Goal: Task Accomplishment & Management: Use online tool/utility

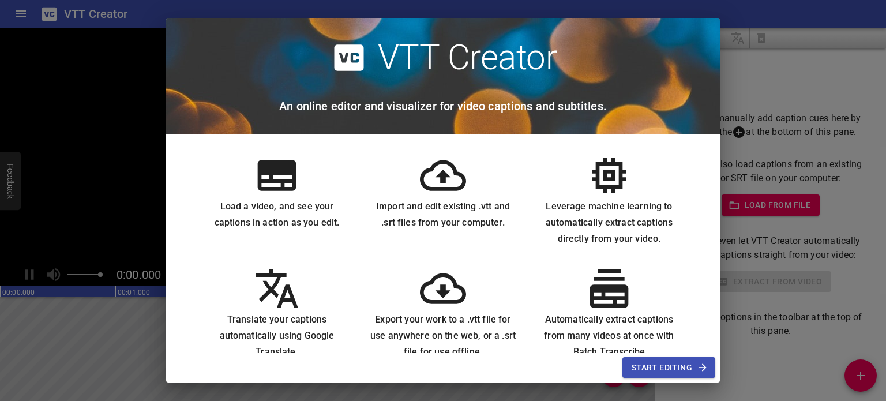
click at [677, 368] on span "Start Editing" at bounding box center [669, 368] width 74 height 14
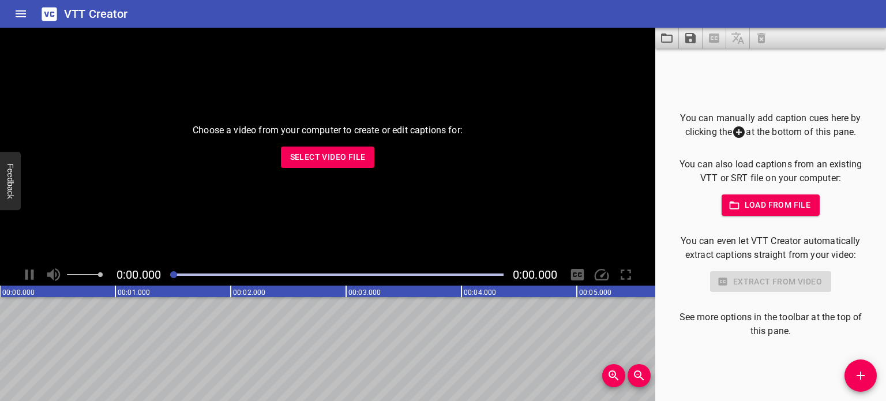
click at [352, 150] on span "Select Video File" at bounding box center [328, 157] width 76 height 14
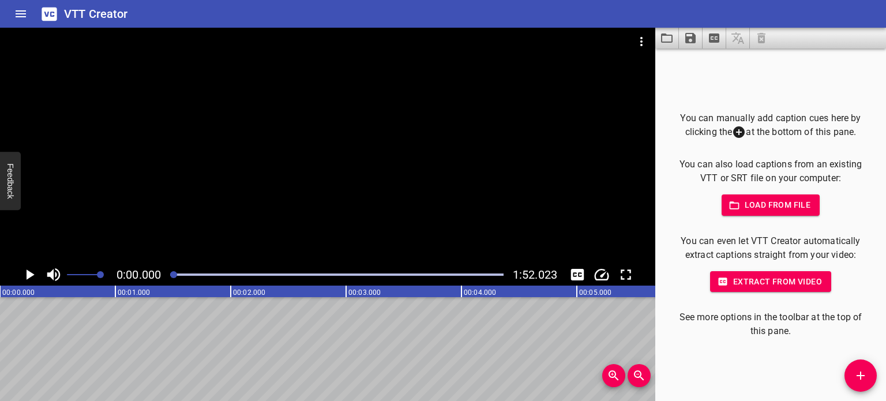
click at [33, 275] on icon "Play/Pause" at bounding box center [31, 274] width 8 height 10
click at [33, 275] on icon "Play/Pause" at bounding box center [29, 274] width 9 height 10
click at [739, 131] on icon at bounding box center [739, 132] width 12 height 12
click at [735, 132] on icon at bounding box center [739, 132] width 14 height 14
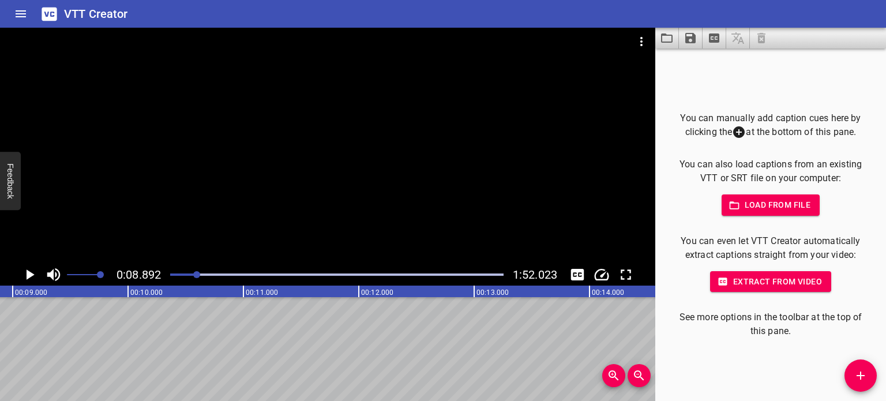
click at [735, 132] on icon at bounding box center [739, 132] width 14 height 14
click at [735, 134] on icon at bounding box center [739, 132] width 14 height 14
click at [734, 136] on icon at bounding box center [739, 132] width 14 height 14
click at [642, 39] on icon "Video Options" at bounding box center [642, 42] width 14 height 14
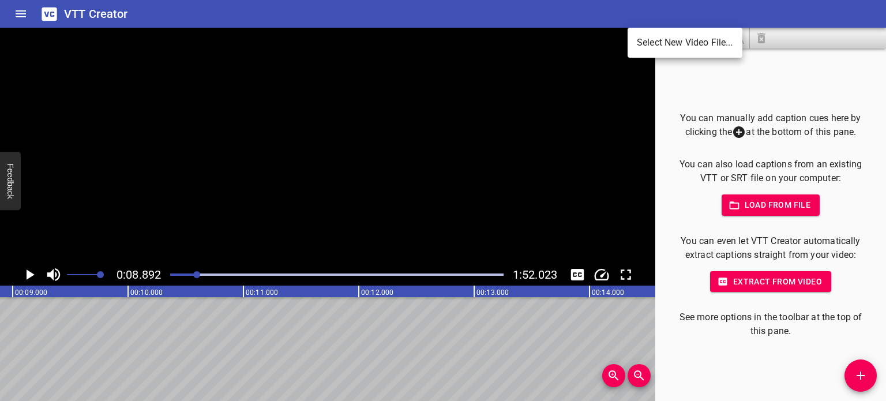
click at [696, 99] on div at bounding box center [443, 200] width 886 height 401
click at [735, 134] on icon at bounding box center [739, 132] width 14 height 14
click at [735, 133] on icon at bounding box center [739, 132] width 14 height 14
click at [734, 133] on icon at bounding box center [739, 132] width 14 height 14
click at [739, 206] on span "Load from file" at bounding box center [771, 205] width 80 height 14
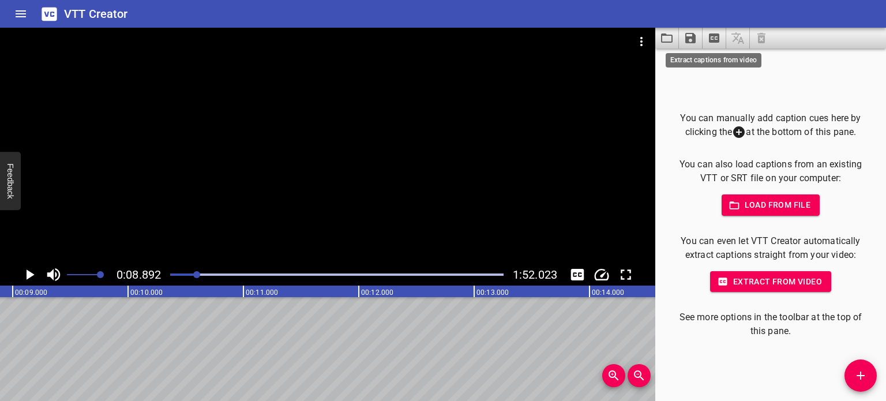
click at [708, 43] on icon "Extract captions from video" at bounding box center [714, 38] width 14 height 14
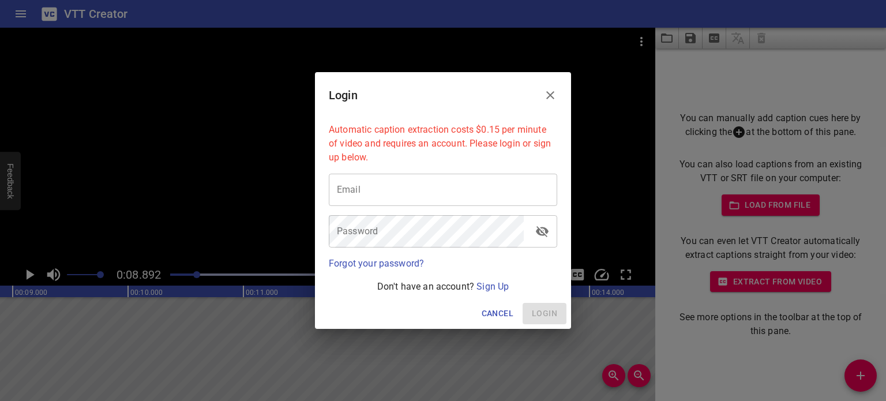
click at [555, 85] on button "Close" at bounding box center [551, 95] width 28 height 28
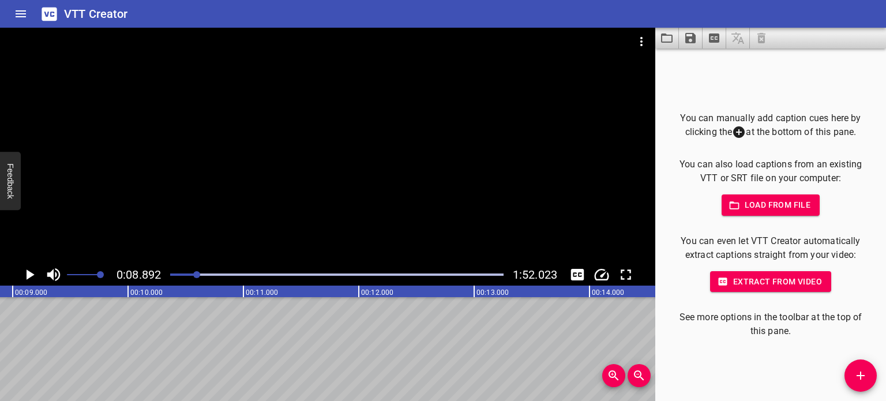
click at [734, 132] on icon at bounding box center [739, 132] width 14 height 14
click at [734, 133] on icon at bounding box center [739, 132] width 14 height 14
click at [734, 136] on icon at bounding box center [739, 132] width 14 height 14
click at [863, 375] on icon "Add Cue" at bounding box center [861, 376] width 14 height 14
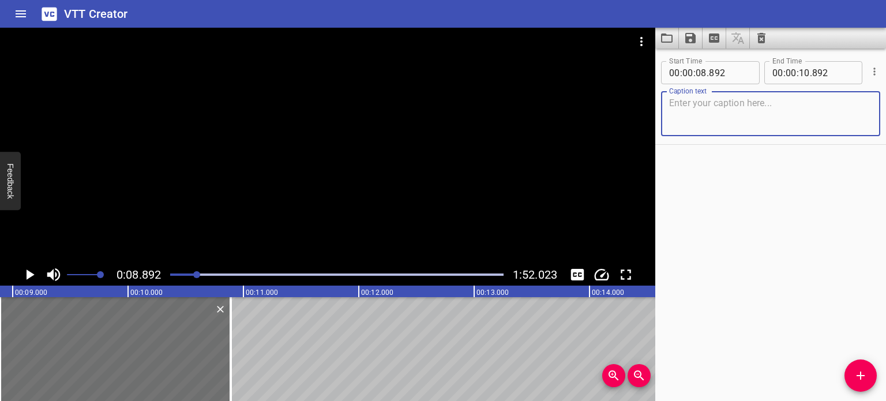
click at [27, 276] on icon "Play/Pause" at bounding box center [31, 274] width 8 height 10
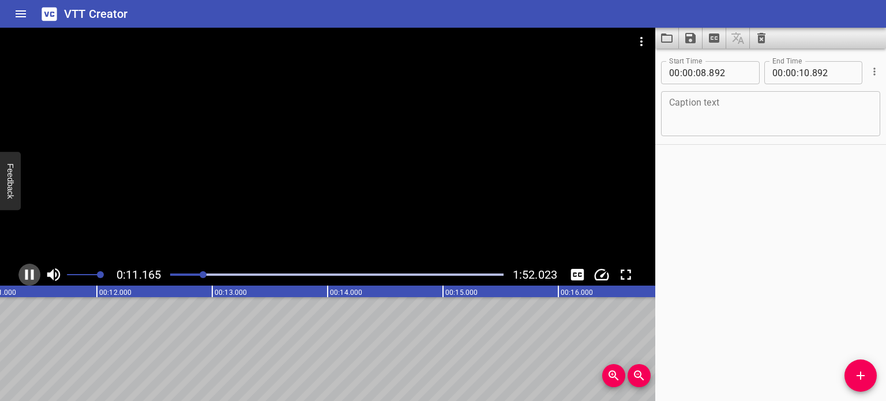
click at [29, 274] on icon "Play/Pause" at bounding box center [29, 274] width 17 height 17
click at [514, 193] on div at bounding box center [328, 146] width 656 height 236
click at [733, 76] on input "number" at bounding box center [730, 72] width 42 height 23
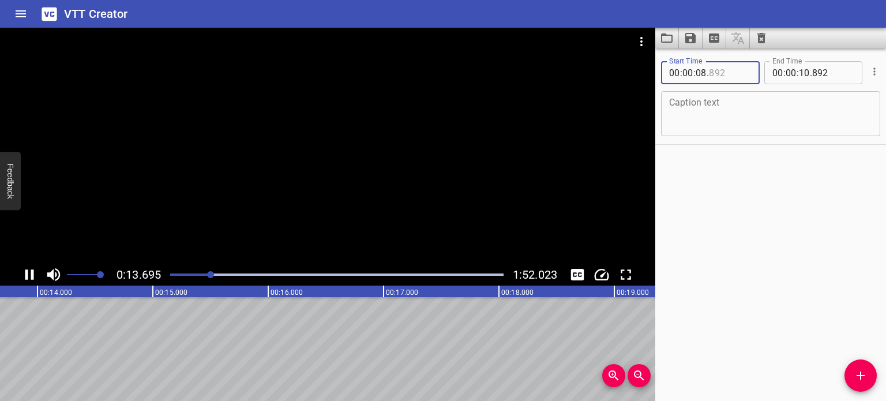
type input "892"
click at [705, 133] on div "Caption text" at bounding box center [770, 113] width 219 height 45
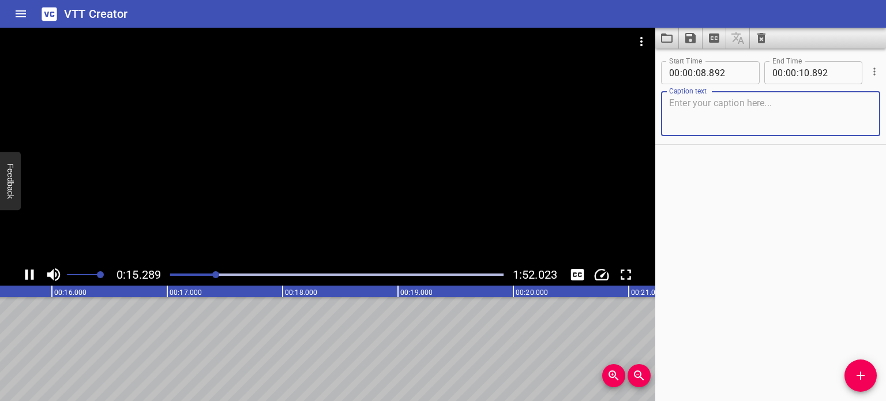
click at [249, 203] on div at bounding box center [328, 146] width 656 height 236
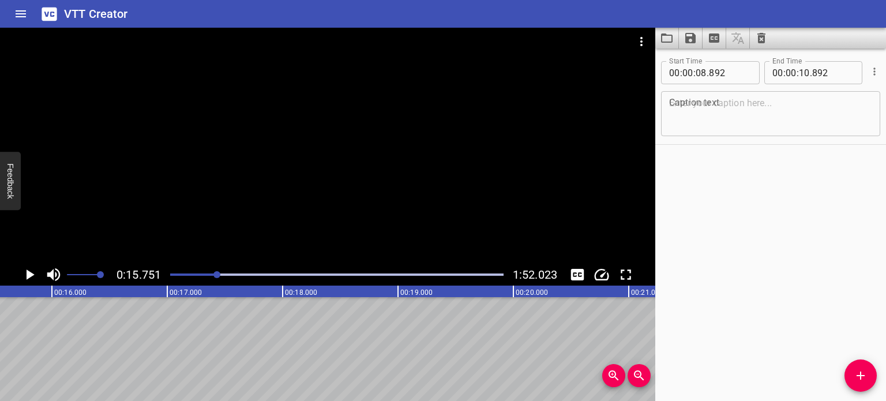
scroll to position [0, 1818]
drag, startPoint x: 688, startPoint y: 69, endPoint x: 711, endPoint y: 69, distance: 23.1
click at [711, 69] on div "00 : : 08 . 892" at bounding box center [710, 72] width 99 height 23
type input "00"
click at [711, 72] on input "number" at bounding box center [730, 72] width 42 height 23
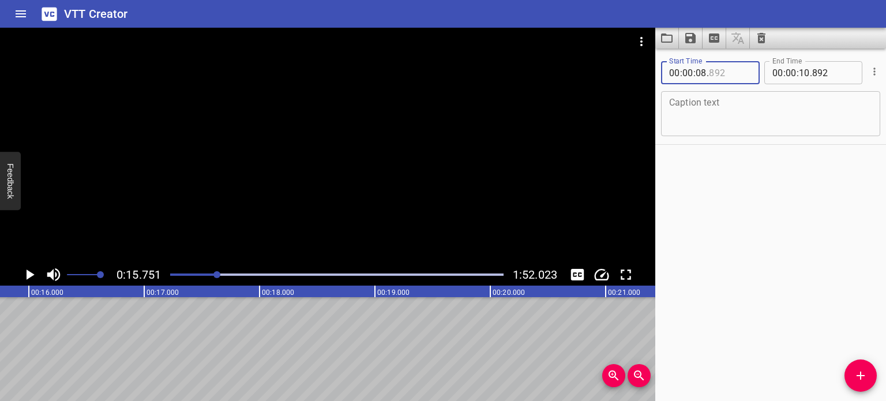
type input "892"
click at [384, 105] on div at bounding box center [328, 146] width 656 height 236
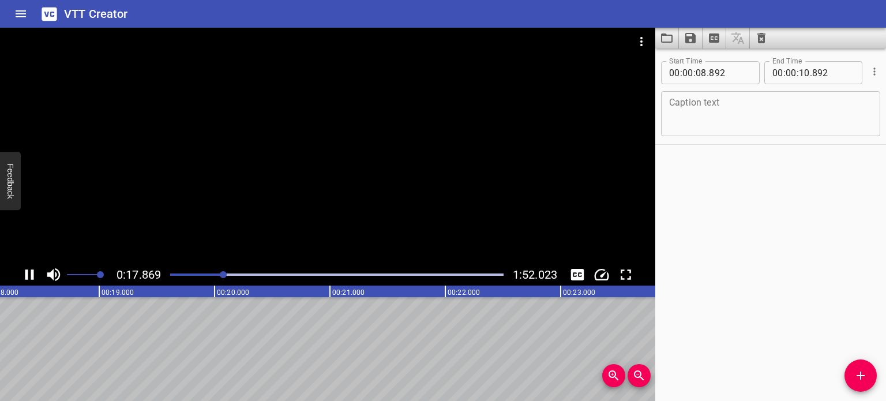
click at [376, 122] on div at bounding box center [328, 146] width 656 height 236
click at [375, 123] on div at bounding box center [328, 146] width 656 height 236
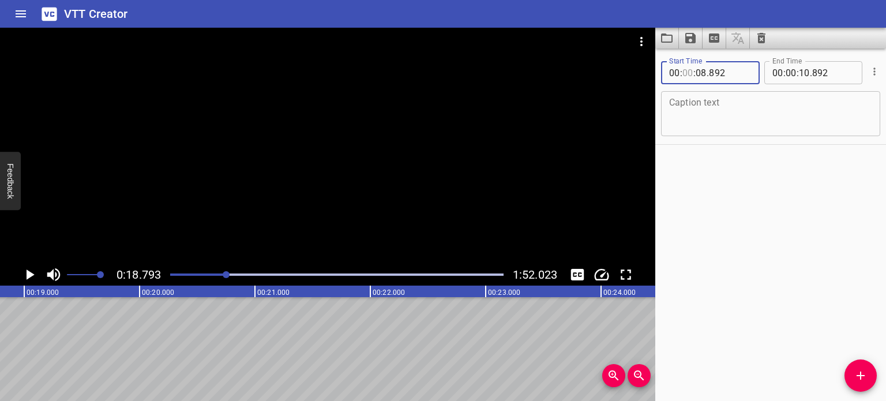
drag, startPoint x: 683, startPoint y: 74, endPoint x: 692, endPoint y: 73, distance: 10.0
click at [692, 73] on input "number" at bounding box center [688, 72] width 11 height 23
type input "00"
drag, startPoint x: 697, startPoint y: 73, endPoint x: 706, endPoint y: 73, distance: 8.7
click at [706, 73] on input "number" at bounding box center [701, 72] width 11 height 23
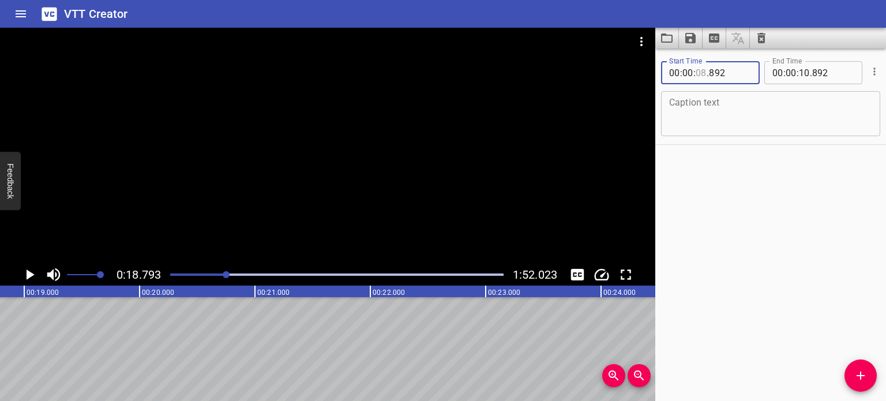
click at [706, 75] on input "number" at bounding box center [701, 72] width 11 height 23
type input "08"
click at [727, 77] on input "number" at bounding box center [730, 72] width 42 height 23
click at [729, 72] on input "number" at bounding box center [730, 72] width 42 height 23
type input "892"
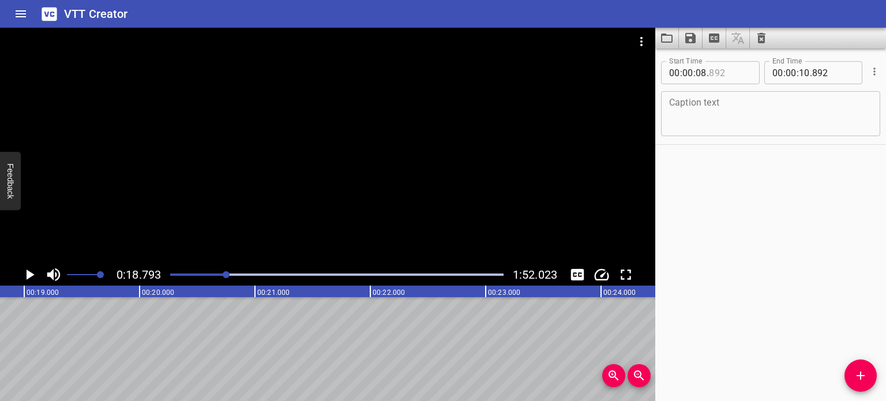
click at [725, 70] on input "number" at bounding box center [730, 72] width 42 height 23
type input "5"
type input "892"
type input "18"
click at [726, 73] on input "number" at bounding box center [730, 72] width 42 height 23
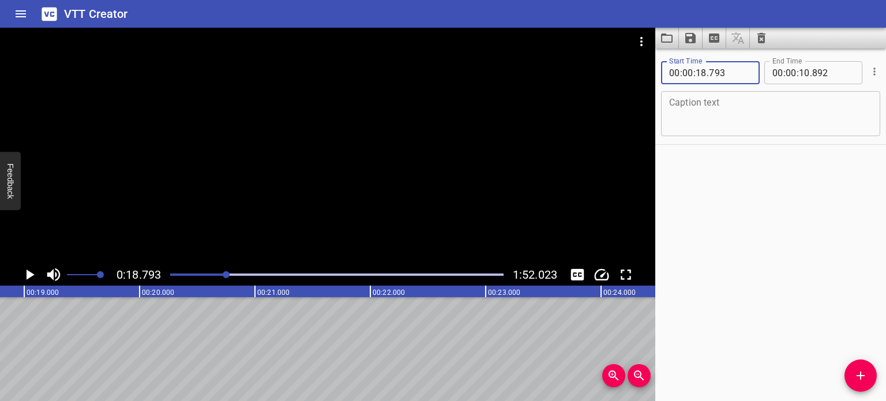
type input "793"
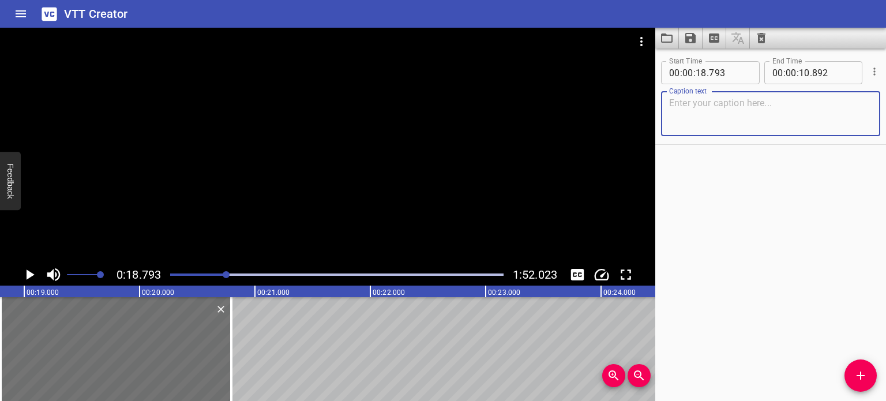
click at [733, 103] on textarea at bounding box center [770, 114] width 203 height 33
click at [818, 69] on input "number" at bounding box center [834, 72] width 42 height 23
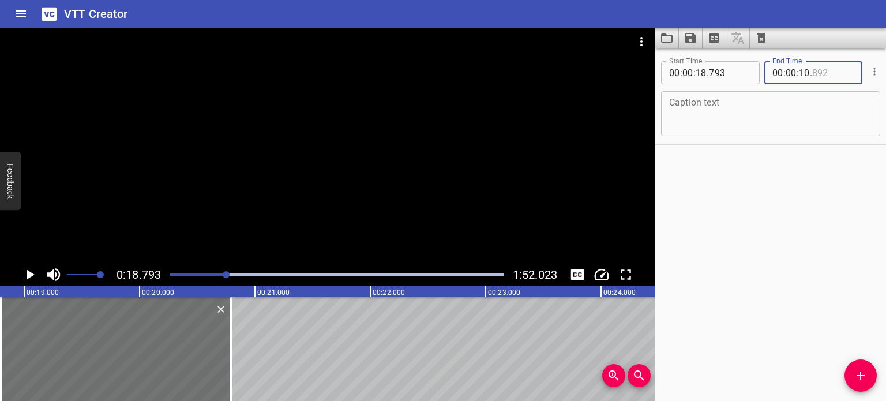
type input "892"
click at [803, 72] on input "number" at bounding box center [804, 72] width 11 height 23
type input "18"
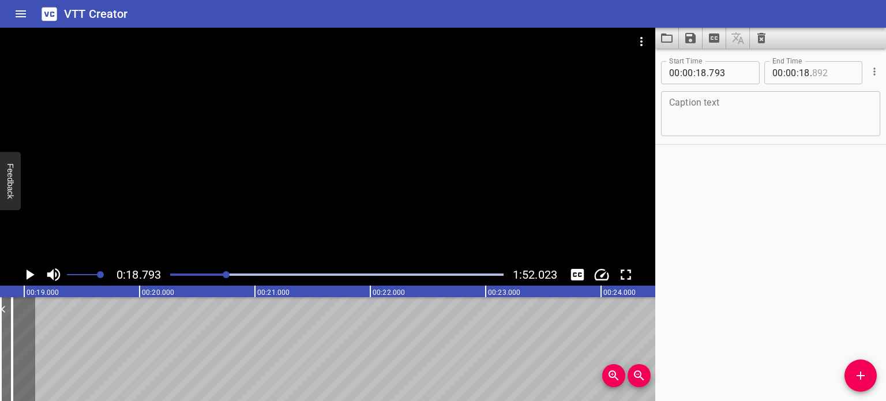
type input "892"
click at [688, 113] on textarea at bounding box center [770, 114] width 203 height 33
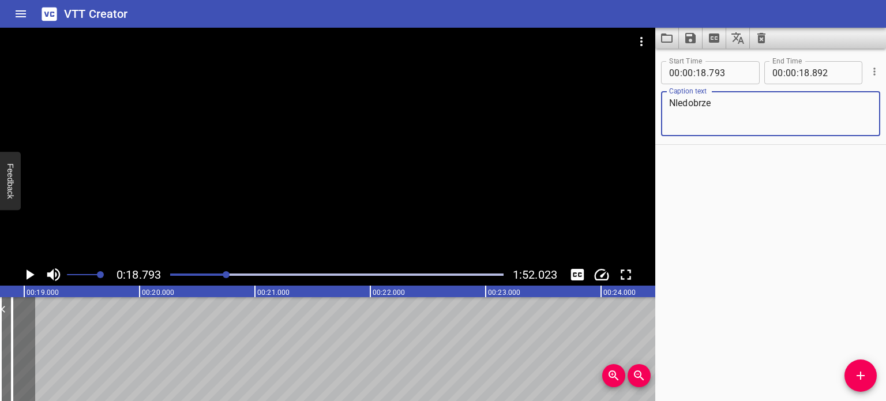
click at [676, 102] on textarea "NIedobrze" at bounding box center [770, 114] width 203 height 33
click at [731, 100] on textarea "Niedobrze" at bounding box center [770, 114] width 203 height 33
type textarea "Niedobrze"
click at [252, 143] on div at bounding box center [328, 146] width 656 height 236
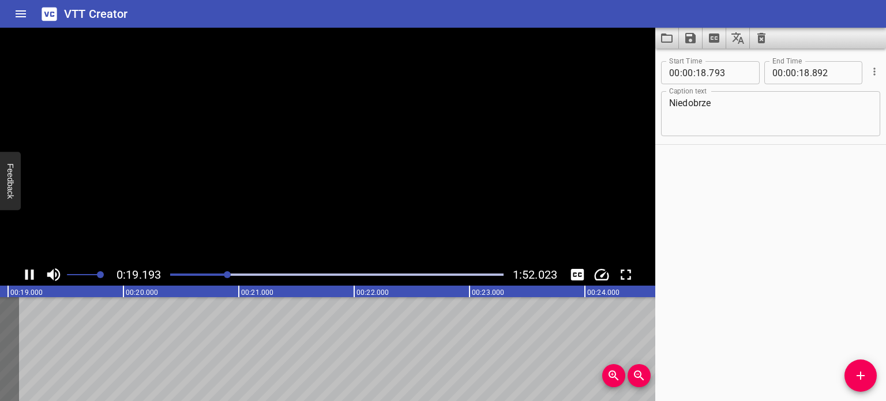
click at [252, 143] on video at bounding box center [328, 146] width 656 height 236
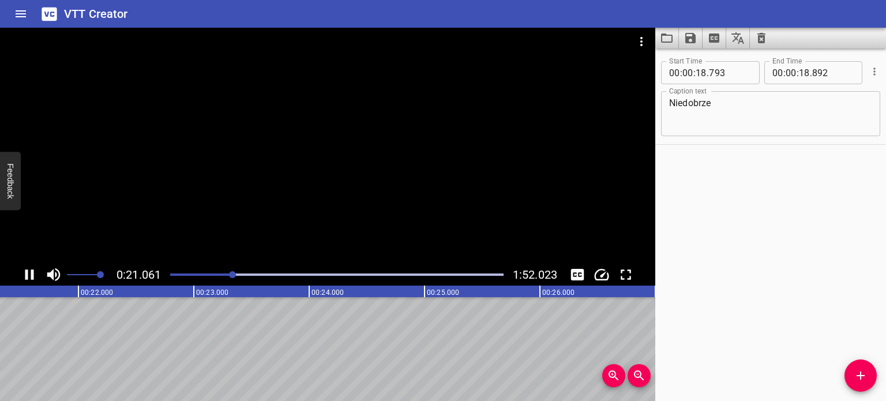
click at [35, 274] on icon "Play/Pause" at bounding box center [29, 274] width 17 height 17
click at [232, 273] on div at bounding box center [233, 274] width 7 height 7
click at [232, 273] on div at bounding box center [230, 274] width 7 height 7
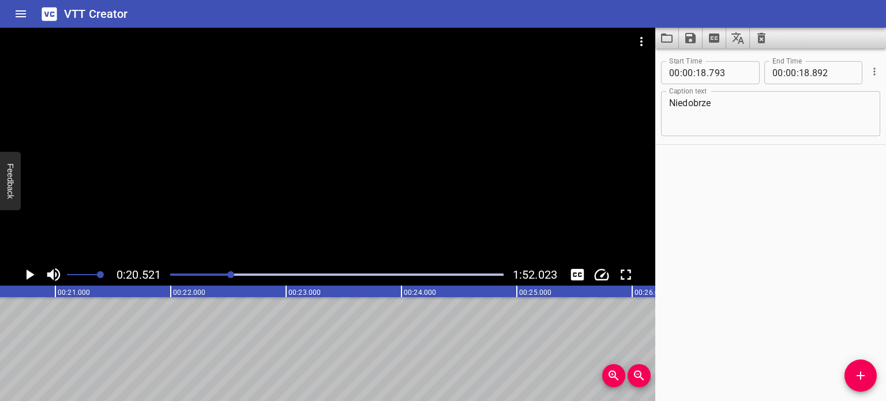
click at [230, 272] on div at bounding box center [230, 274] width 7 height 7
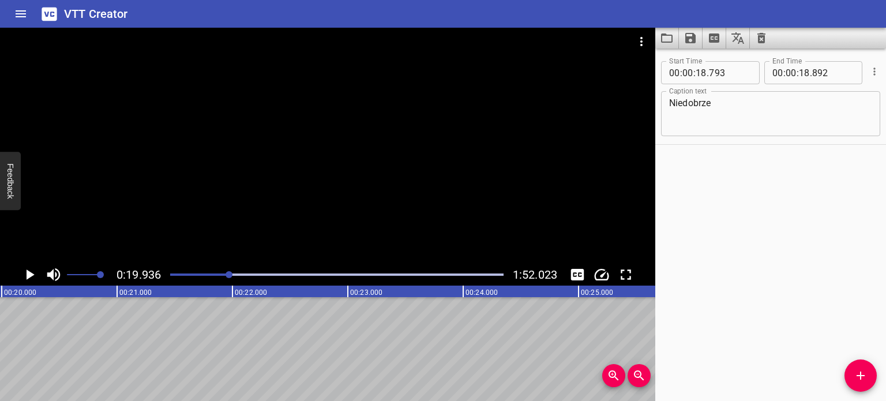
scroll to position [0, 2301]
click at [224, 274] on div "Play progress" at bounding box center [63, 275] width 334 height 2
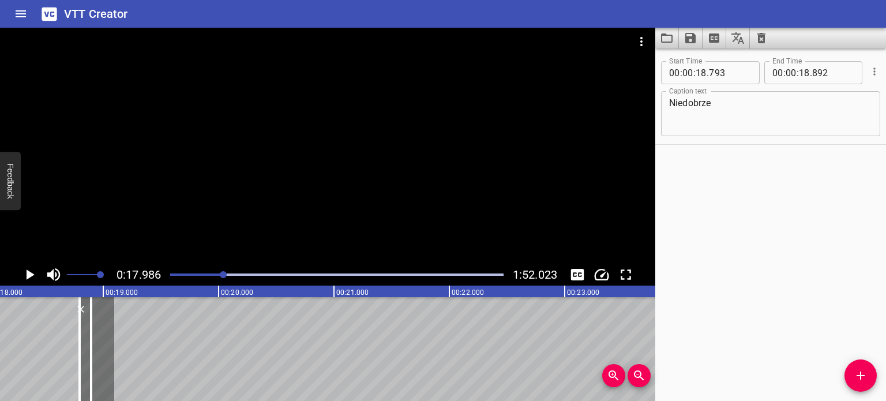
scroll to position [0, 2076]
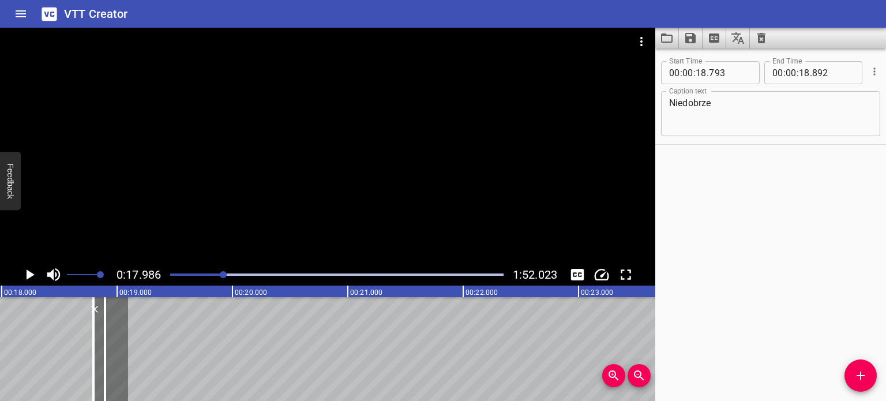
click at [240, 147] on div at bounding box center [328, 146] width 656 height 236
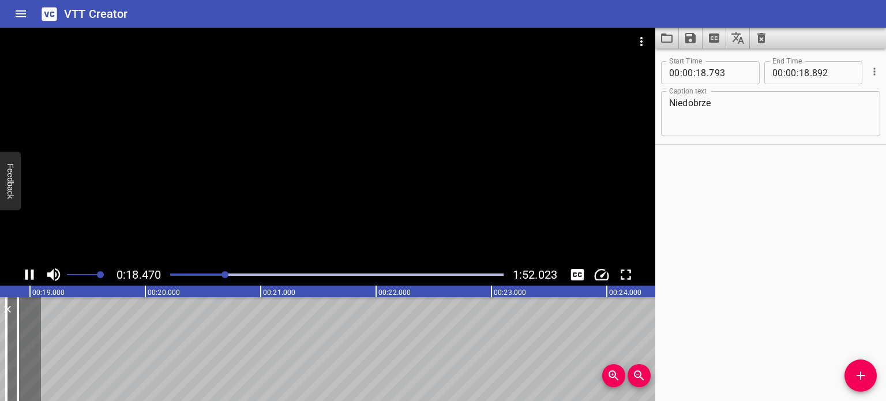
click at [241, 151] on div at bounding box center [328, 146] width 656 height 236
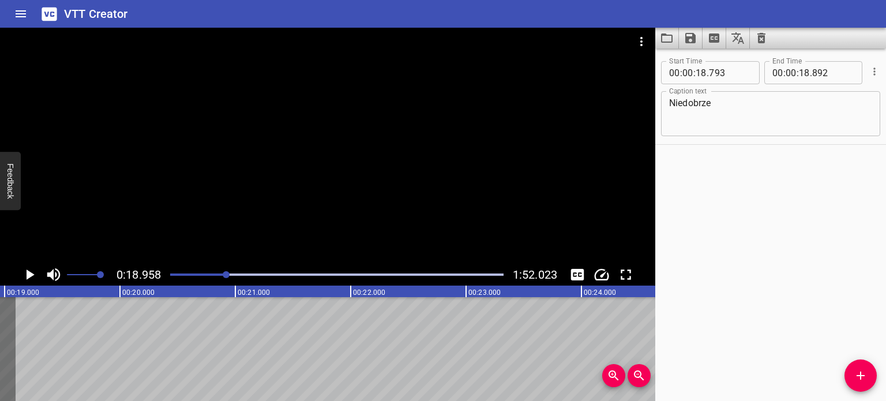
click at [241, 152] on div at bounding box center [328, 146] width 656 height 236
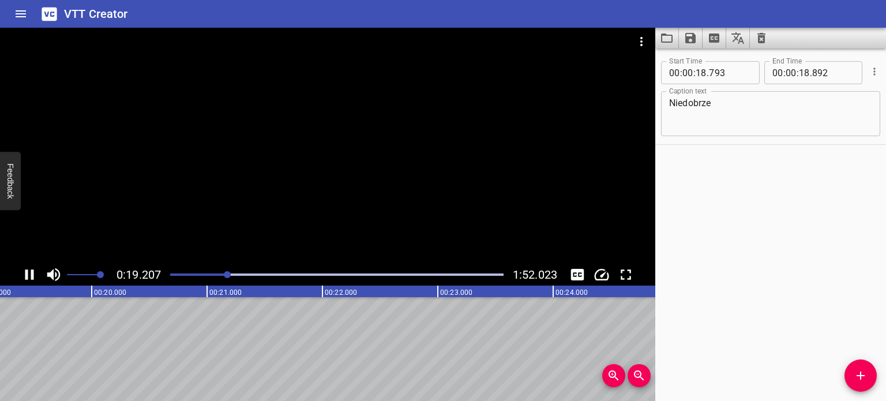
click at [241, 153] on div at bounding box center [328, 146] width 656 height 236
click at [862, 379] on icon "Add Cue" at bounding box center [861, 376] width 14 height 14
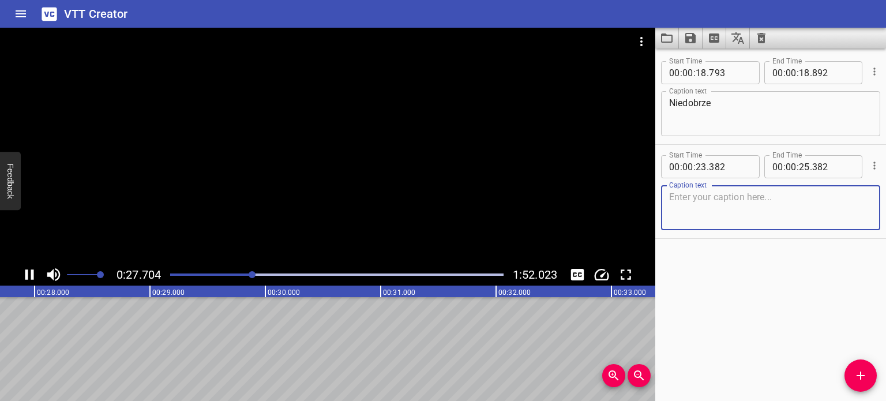
click at [31, 276] on icon "Play/Pause" at bounding box center [29, 274] width 9 height 10
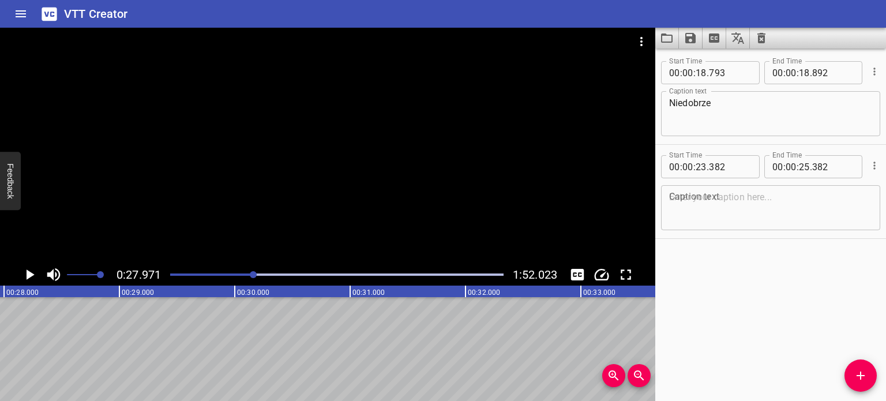
scroll to position [0, 3228]
click at [242, 276] on div at bounding box center [336, 275] width 347 height 16
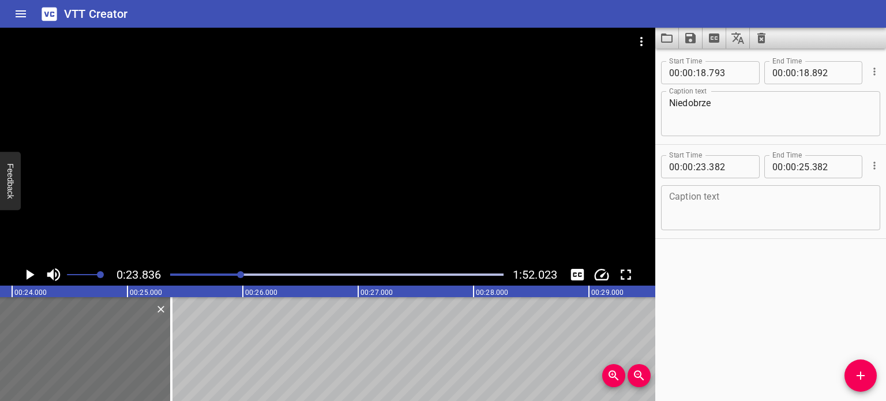
scroll to position [0, 2751]
click at [194, 273] on div at bounding box center [336, 275] width 347 height 16
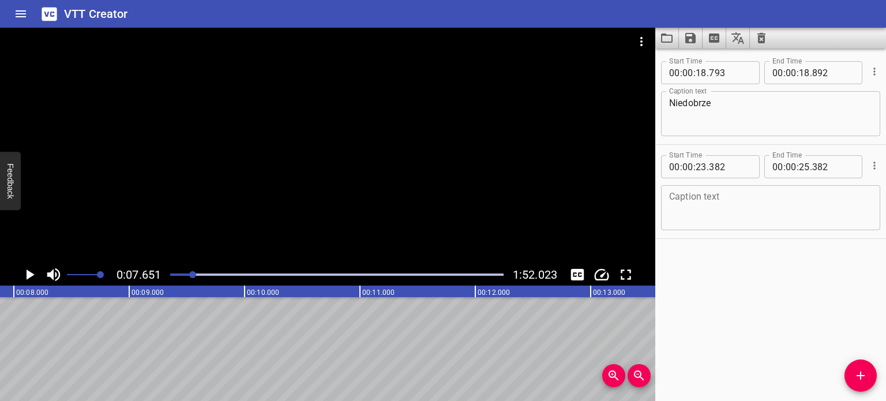
click at [203, 272] on div at bounding box center [336, 275] width 347 height 16
click at [212, 272] on div at bounding box center [336, 275] width 347 height 16
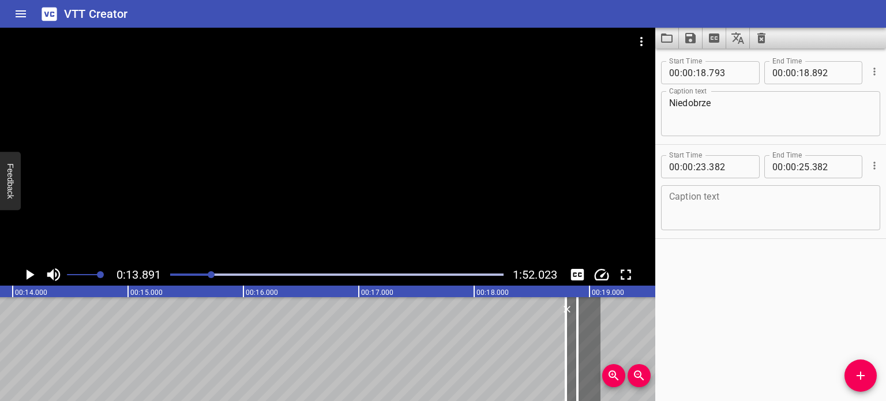
click at [222, 273] on div at bounding box center [336, 275] width 347 height 16
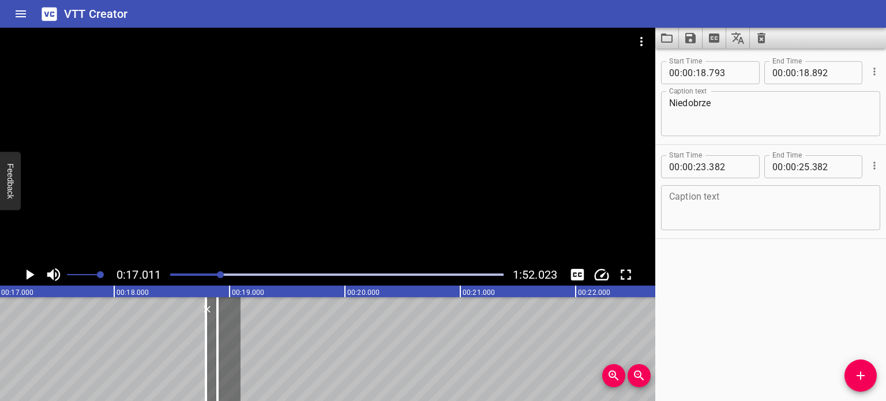
click at [224, 273] on div at bounding box center [220, 274] width 7 height 7
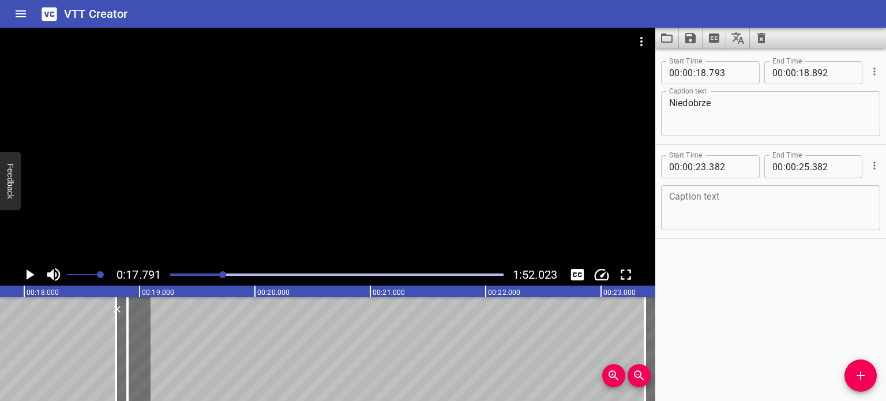
click at [231, 273] on div at bounding box center [336, 275] width 347 height 16
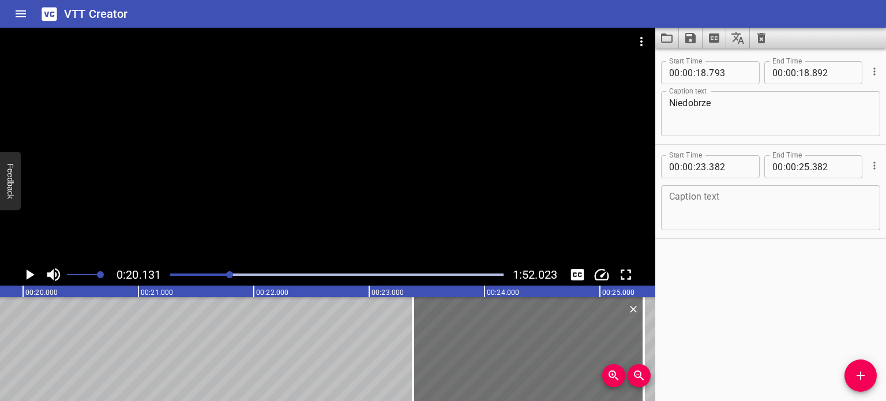
scroll to position [0, 2323]
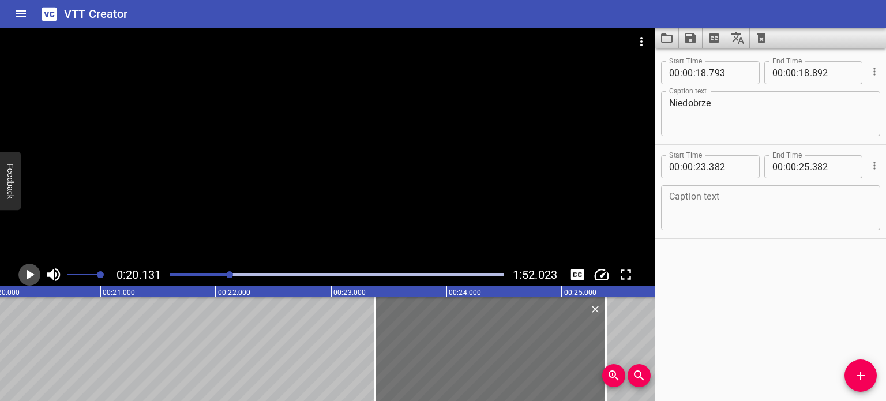
click at [32, 276] on icon "Play/Pause" at bounding box center [31, 274] width 8 height 10
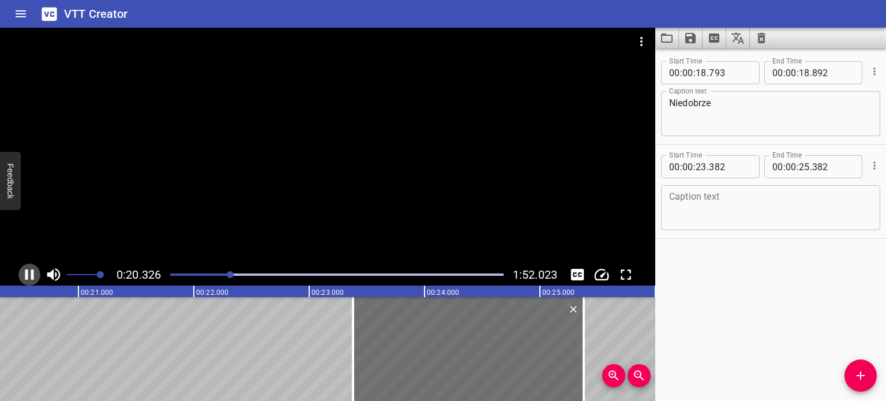
click at [32, 275] on icon "Play/Pause" at bounding box center [29, 274] width 9 height 10
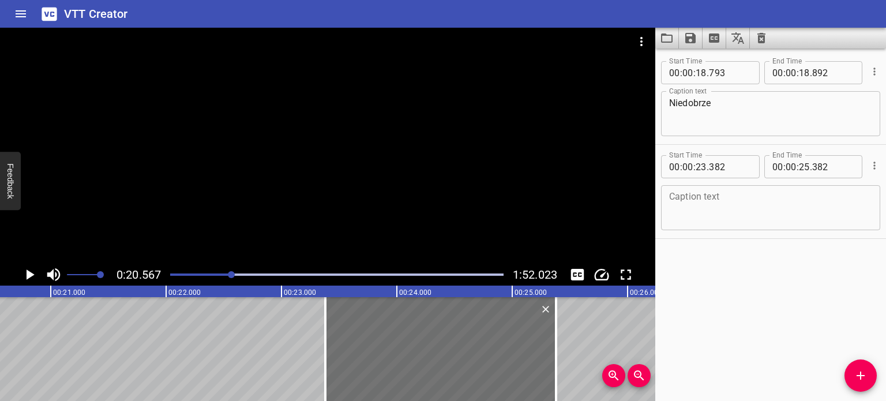
scroll to position [0, 2373]
click at [229, 274] on div at bounding box center [231, 274] width 7 height 7
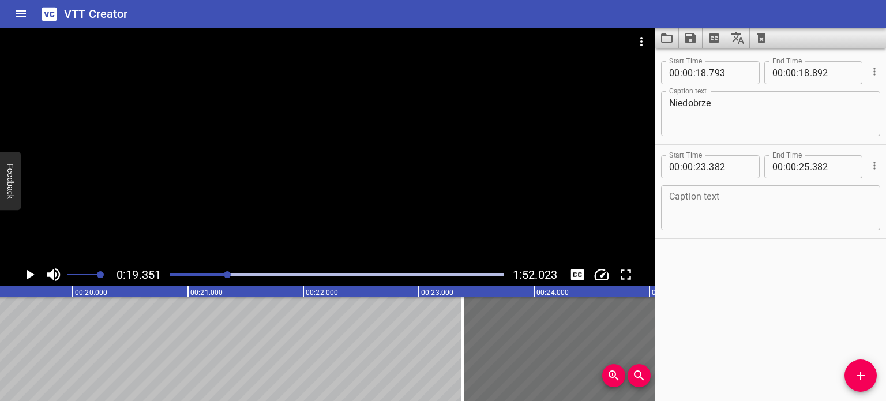
scroll to position [0, 2233]
click at [804, 73] on input "number" at bounding box center [804, 72] width 11 height 23
type input "19"
type input "351"
click at [750, 197] on textarea at bounding box center [770, 208] width 203 height 33
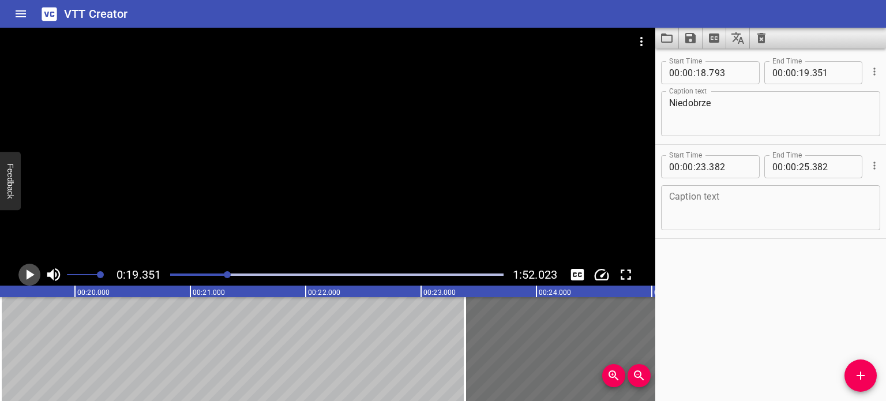
click at [29, 272] on icon "Play/Pause" at bounding box center [31, 274] width 8 height 10
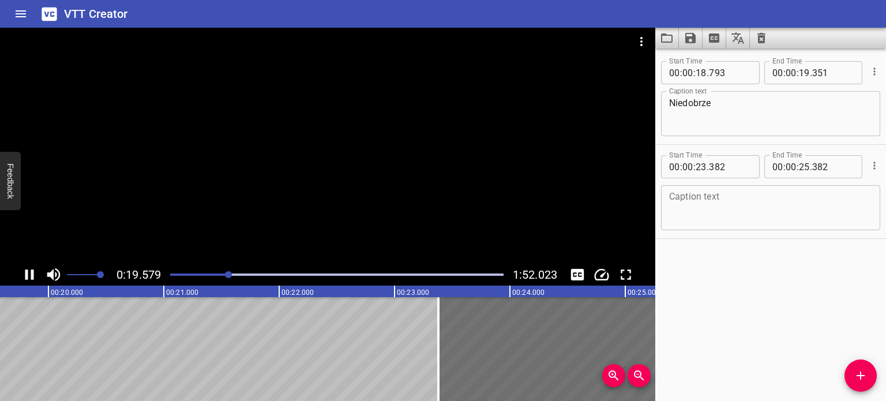
click at [29, 272] on icon "Play/Pause" at bounding box center [29, 274] width 17 height 17
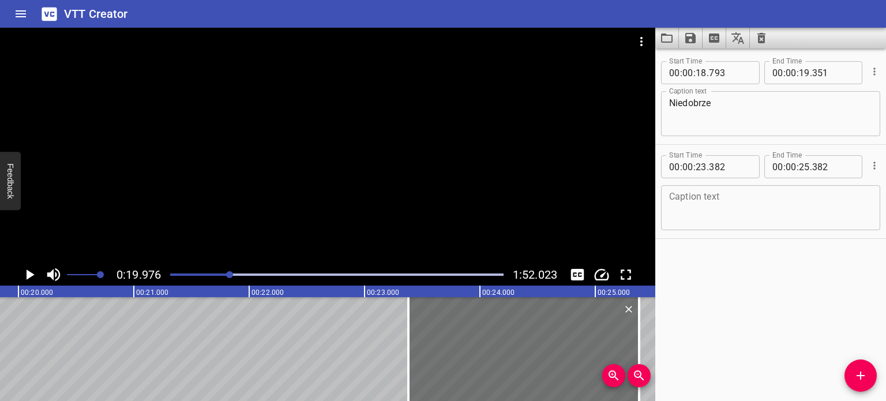
scroll to position [0, 2305]
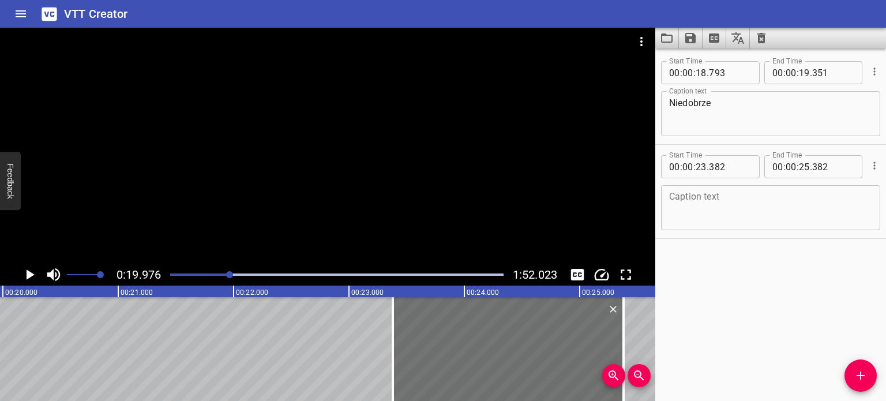
click at [29, 272] on icon "Play/Pause" at bounding box center [31, 274] width 8 height 10
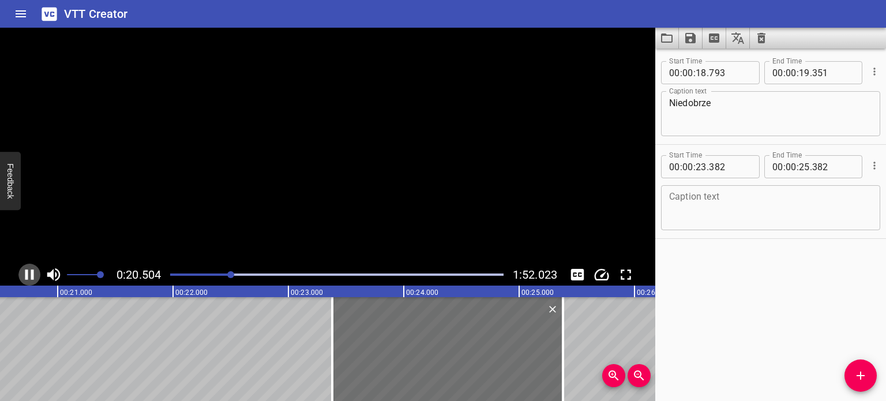
click at [29, 272] on icon "Play/Pause" at bounding box center [29, 274] width 17 height 17
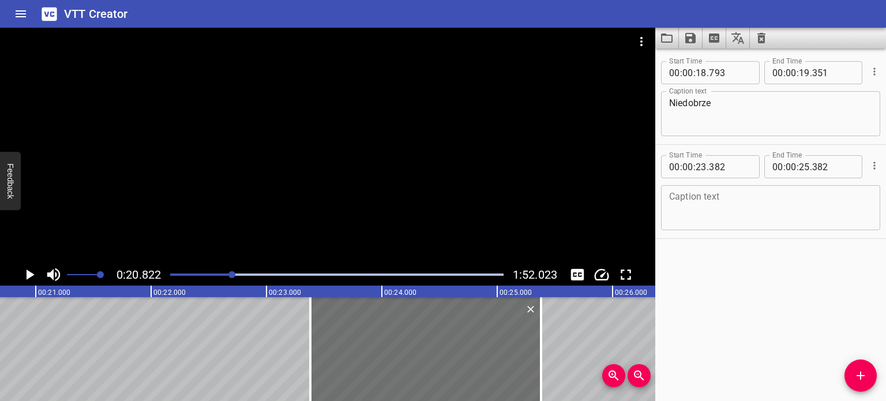
scroll to position [0, 2403]
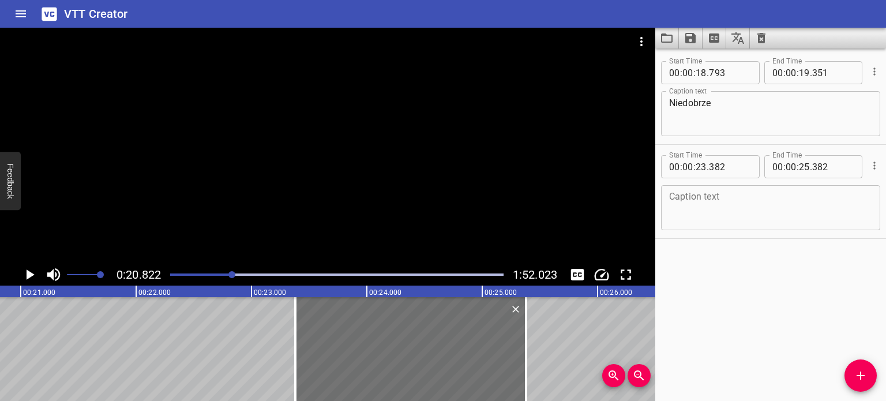
click at [705, 203] on textarea at bounding box center [770, 208] width 203 height 33
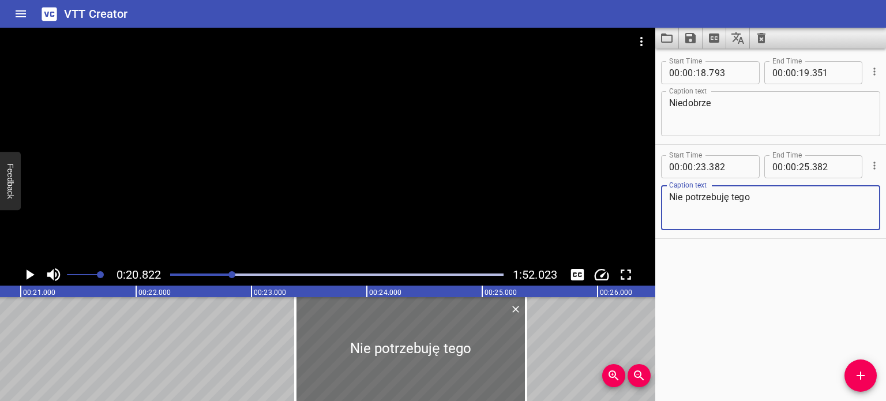
type textarea "Nie potrzebuję tego"
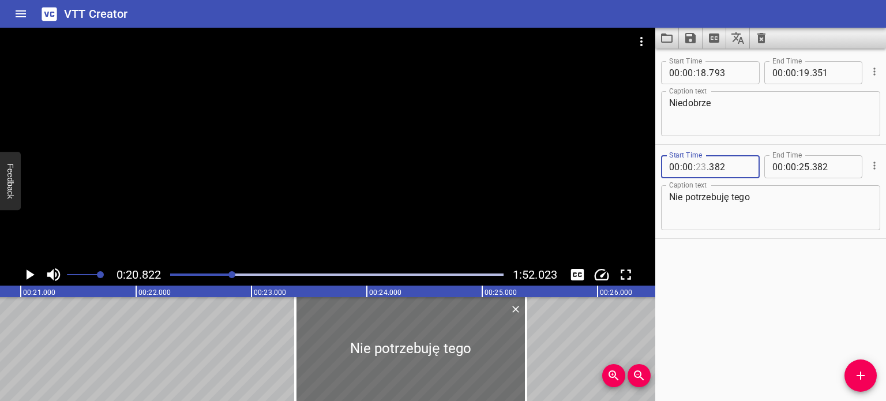
click at [702, 170] on input "number" at bounding box center [701, 166] width 11 height 23
type input "20"
click at [710, 168] on input "number" at bounding box center [730, 166] width 42 height 23
type input "822"
click at [759, 195] on textarea "Nie potrzebuję tego" at bounding box center [770, 208] width 203 height 33
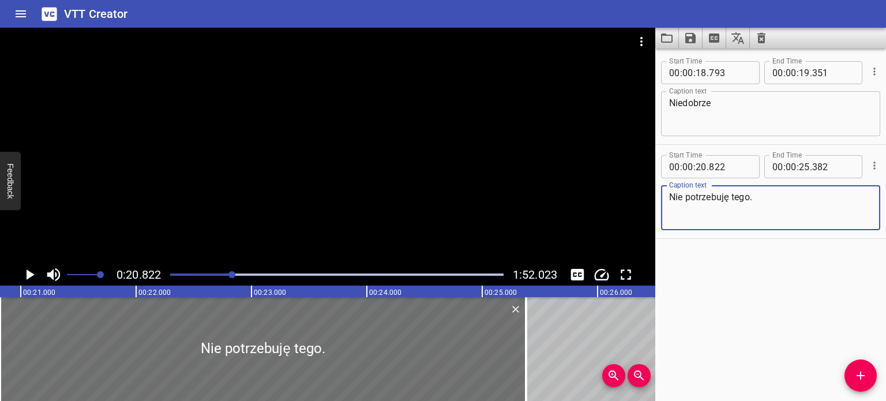
click at [25, 277] on icon "Play/Pause" at bounding box center [29, 274] width 17 height 17
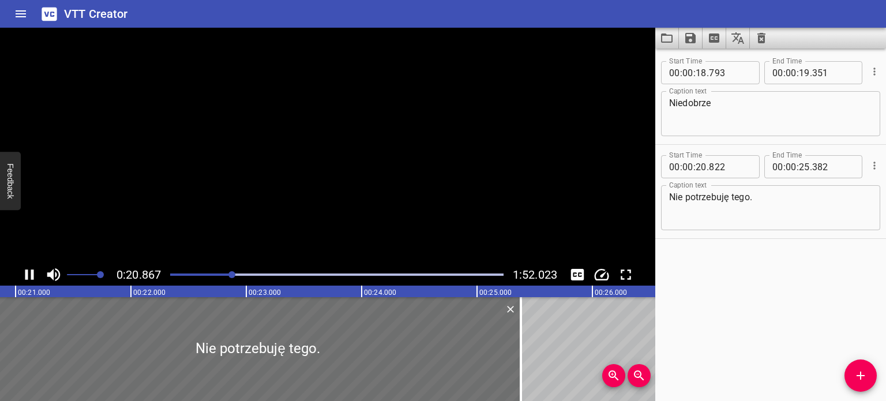
click at [25, 277] on icon "Play/Pause" at bounding box center [29, 274] width 17 height 17
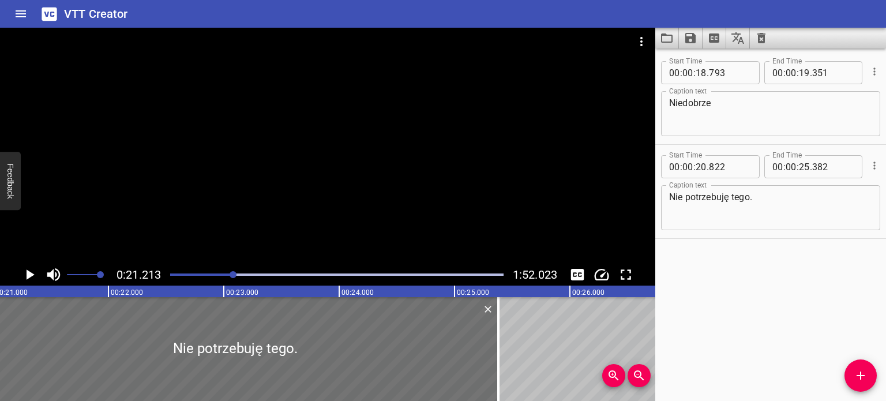
scroll to position [0, 2448]
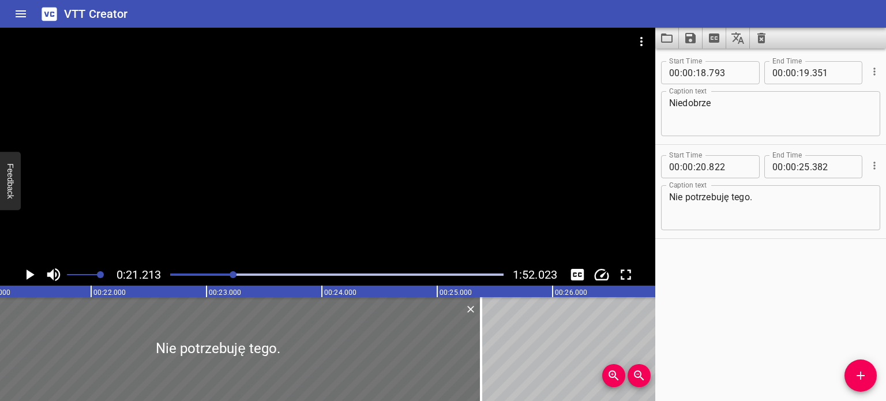
click at [741, 108] on textarea "Niedobrze" at bounding box center [770, 114] width 203 height 33
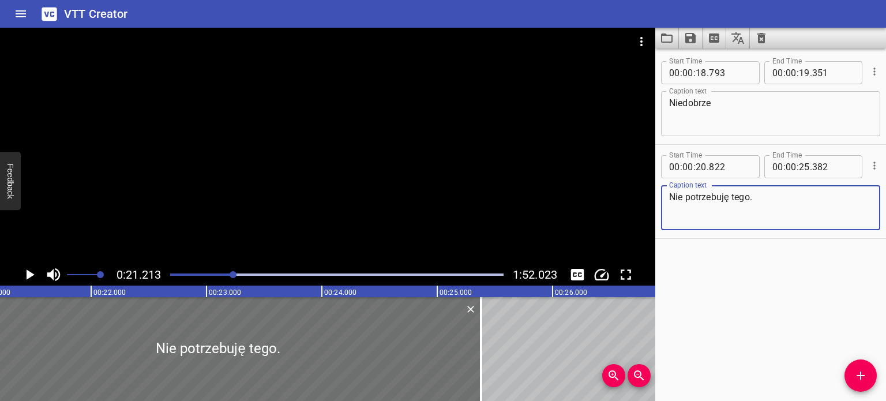
drag, startPoint x: 765, startPoint y: 198, endPoint x: 628, endPoint y: 205, distance: 136.4
click at [628, 205] on main "0:21.213 1:52.023 00:00.000 00:01.000 00:02.000 00:03.000 00:04.000 00:05.000 0…" at bounding box center [443, 214] width 886 height 373
type textarea "t"
type textarea "Tego mi jeszcze brakowało"
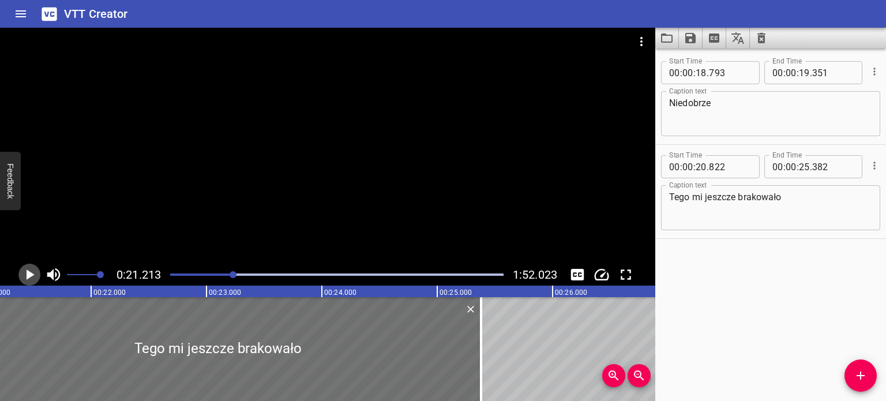
click at [32, 274] on icon "Play/Pause" at bounding box center [29, 274] width 17 height 17
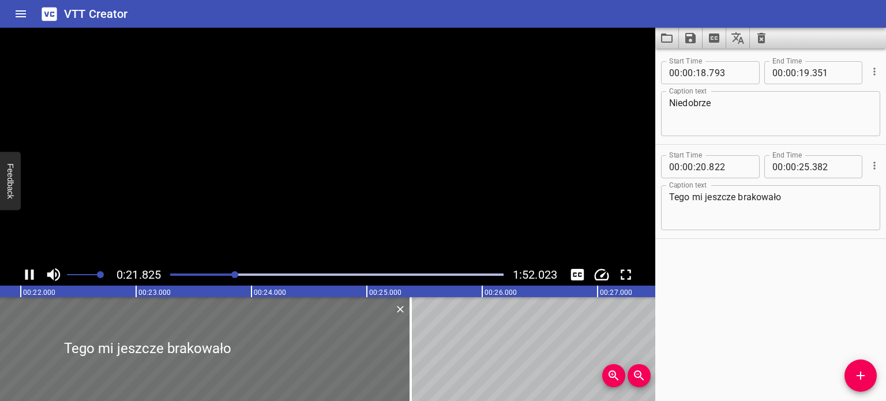
click at [32, 274] on icon "Play/Pause" at bounding box center [29, 274] width 9 height 10
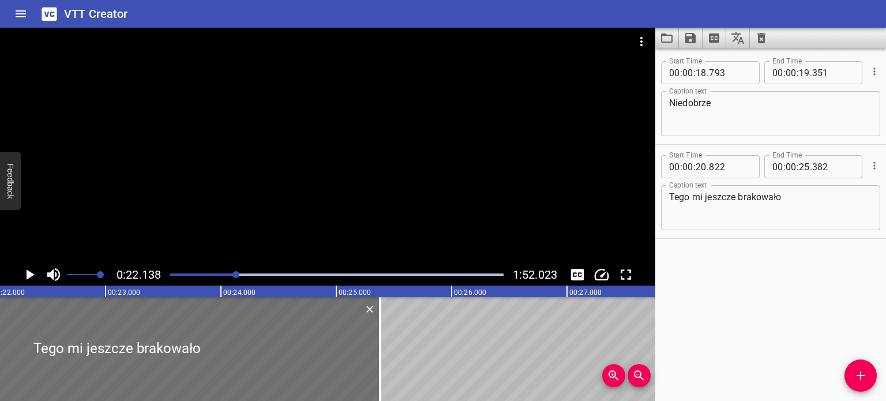
scroll to position [0, 2555]
click at [32, 270] on icon "Play/Pause" at bounding box center [29, 274] width 17 height 17
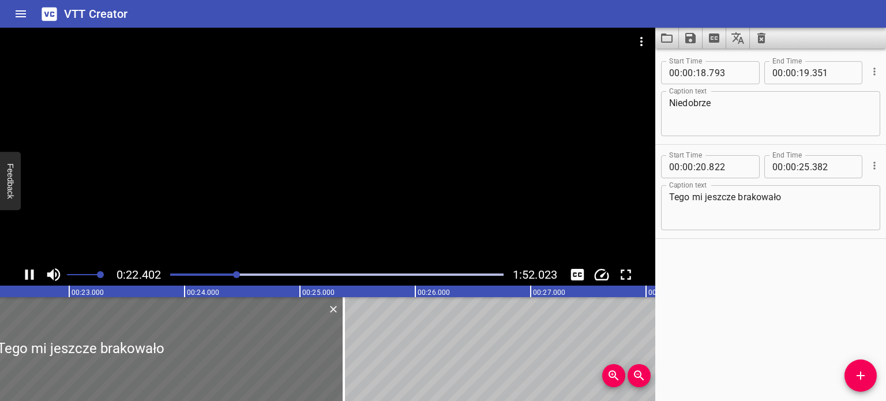
click at [32, 270] on icon "Play/Pause" at bounding box center [29, 274] width 9 height 10
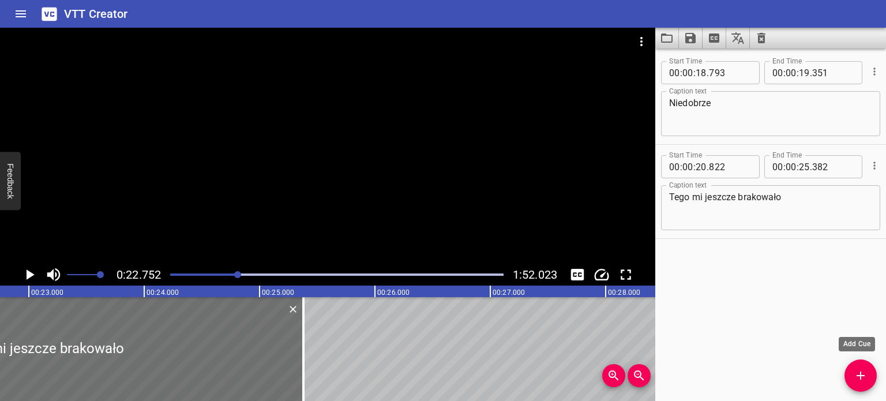
click at [858, 370] on icon "Add Cue" at bounding box center [861, 376] width 14 height 14
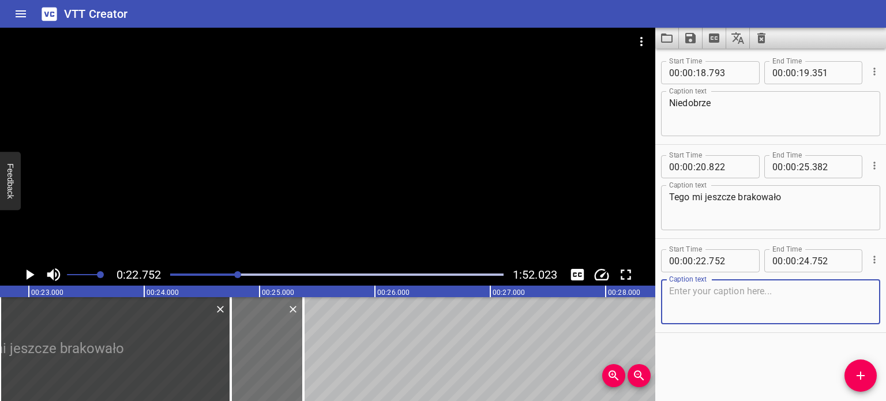
click at [234, 278] on div at bounding box center [336, 275] width 347 height 16
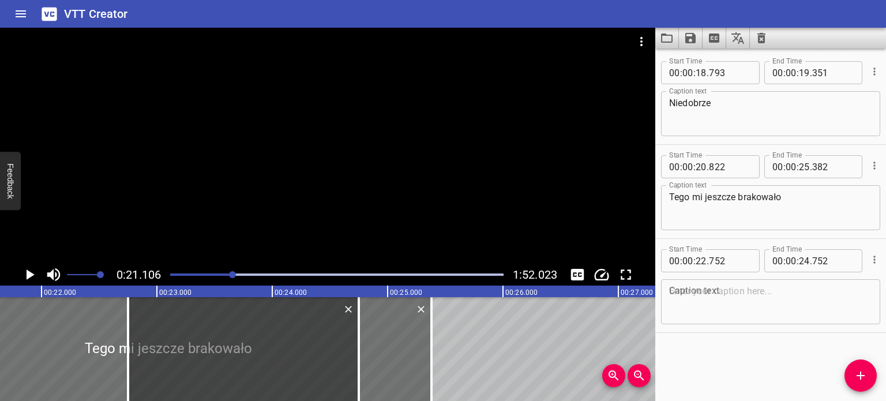
scroll to position [0, 2436]
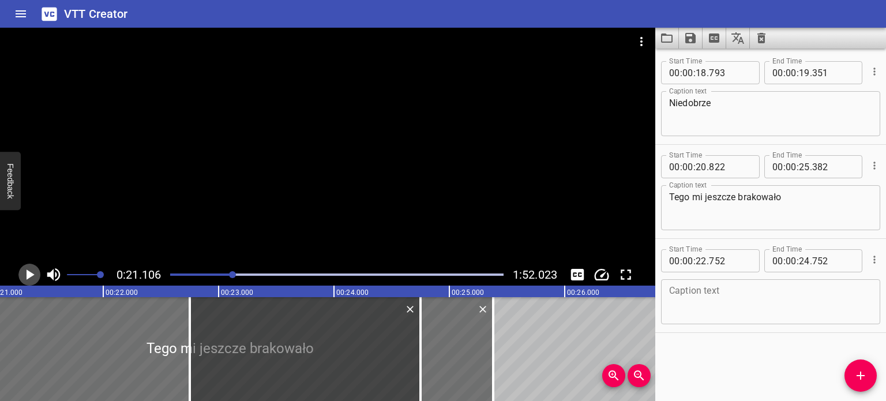
click at [28, 272] on icon "Play/Pause" at bounding box center [31, 274] width 8 height 10
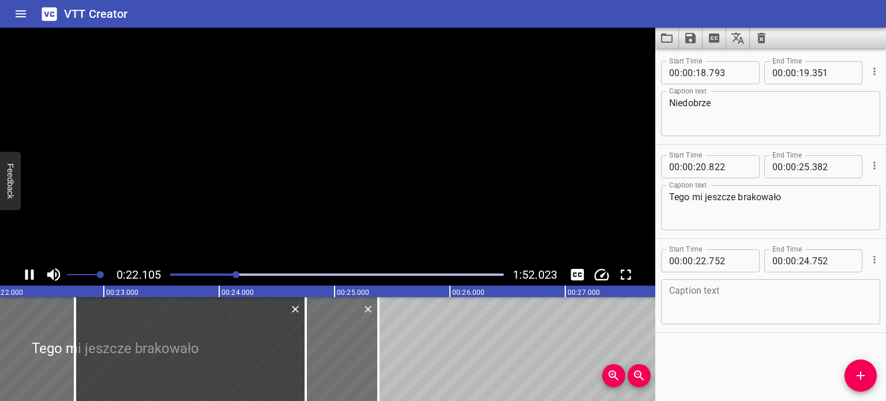
click at [28, 272] on icon "Play/Pause" at bounding box center [29, 274] width 9 height 10
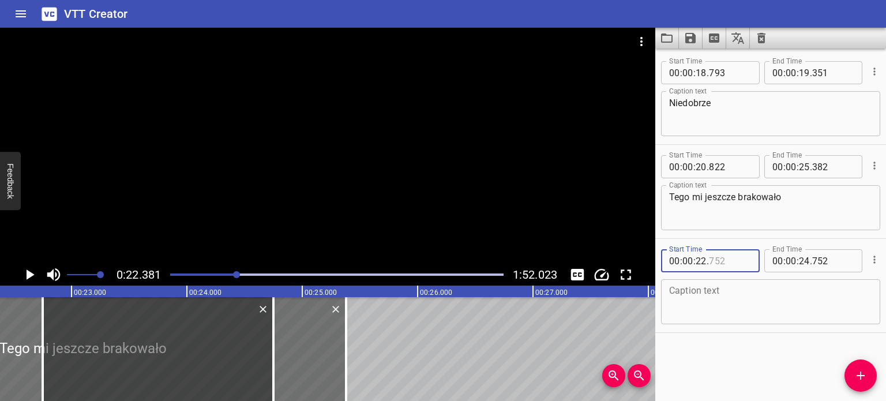
drag, startPoint x: 729, startPoint y: 258, endPoint x: 715, endPoint y: 260, distance: 14.6
click at [715, 260] on input "number" at bounding box center [730, 260] width 42 height 23
type input "381"
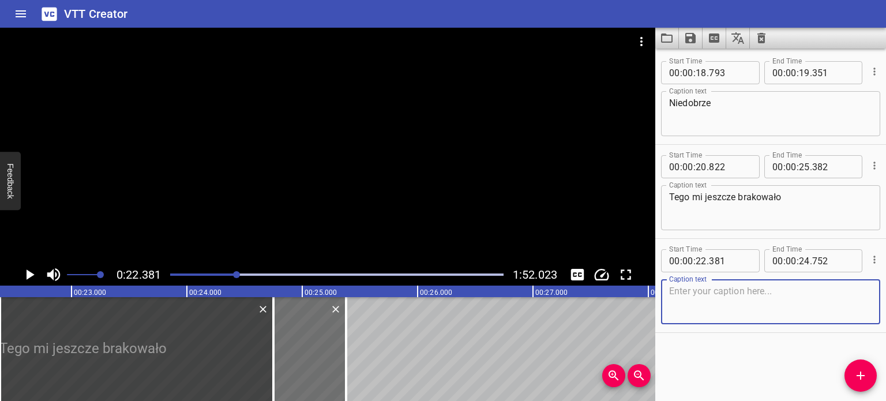
click at [696, 300] on textarea at bounding box center [770, 302] width 203 height 33
type textarea "Już jestem spóźniona"
click at [736, 108] on textarea "Niedobrze" at bounding box center [770, 114] width 203 height 33
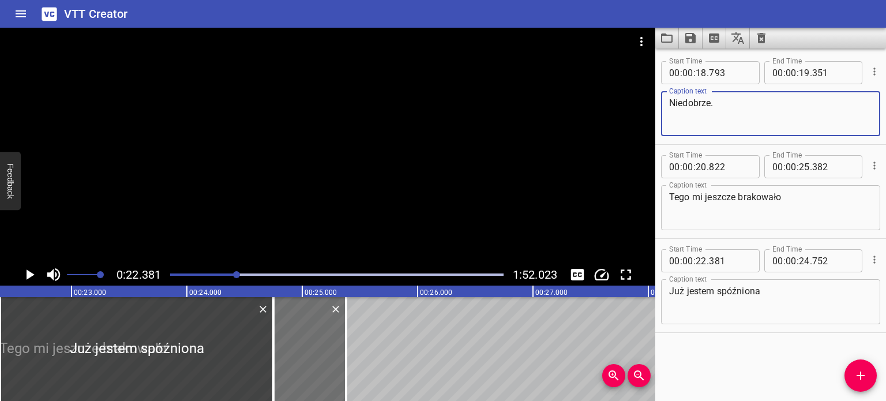
type textarea "Niedobrze."
click at [796, 197] on textarea "Tego mi jeszcze brakowało" at bounding box center [770, 208] width 203 height 33
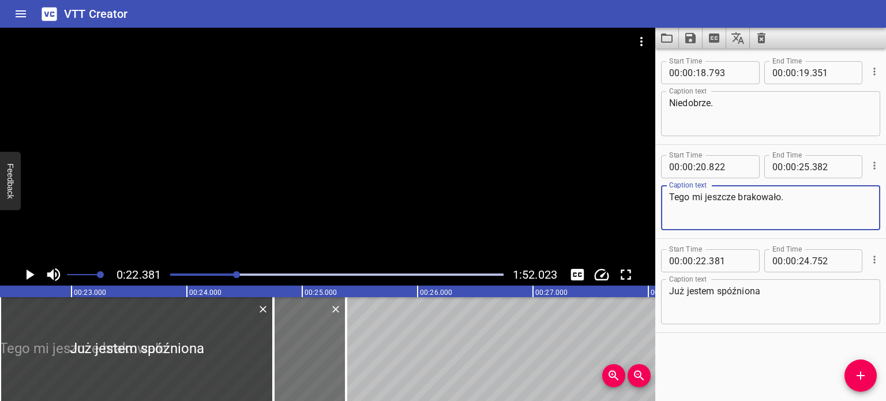
type textarea "Tego mi jeszcze brakowało."
click at [783, 291] on textarea "Już jestem spóźniona" at bounding box center [770, 302] width 203 height 33
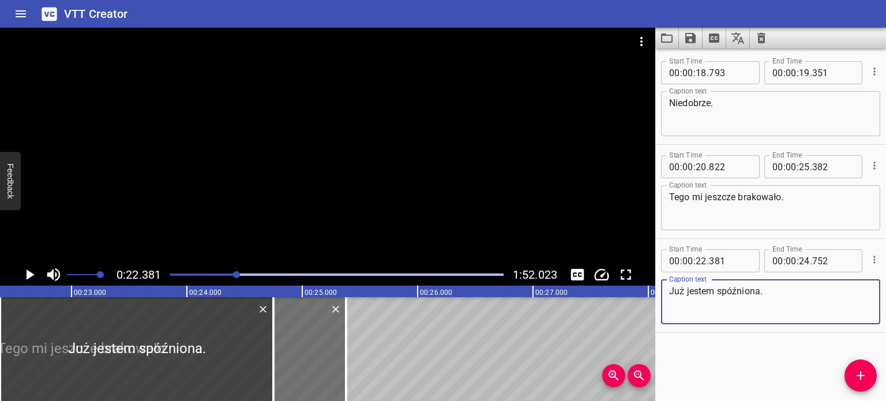
type textarea "Już jestem spóźniona."
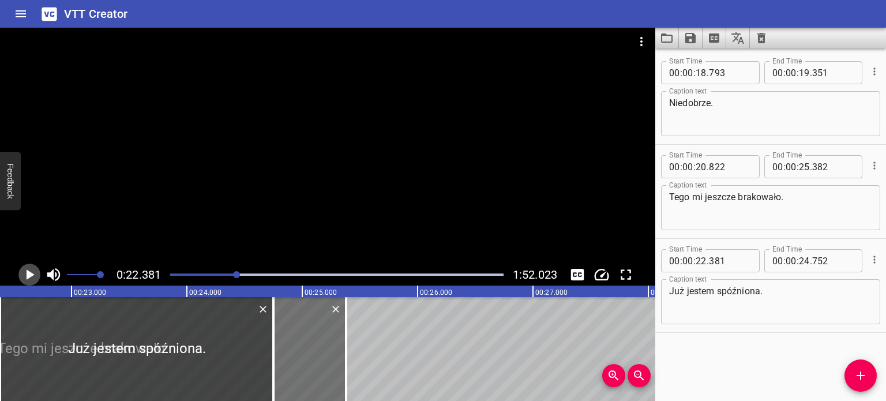
click at [30, 272] on icon "Play/Pause" at bounding box center [29, 274] width 17 height 17
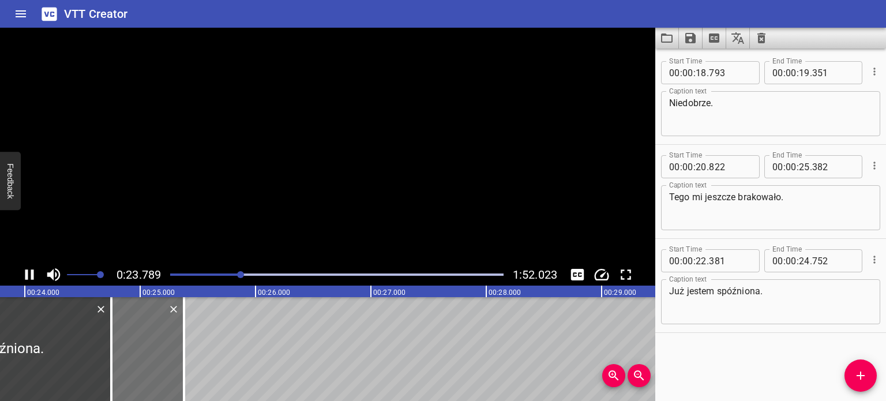
click at [30, 272] on icon "Play/Pause" at bounding box center [29, 274] width 17 height 17
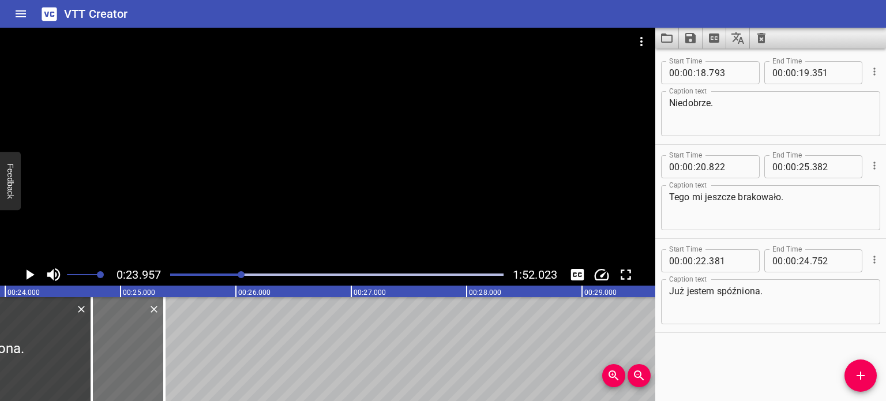
click at [237, 274] on div "Play progress" at bounding box center [75, 275] width 334 height 2
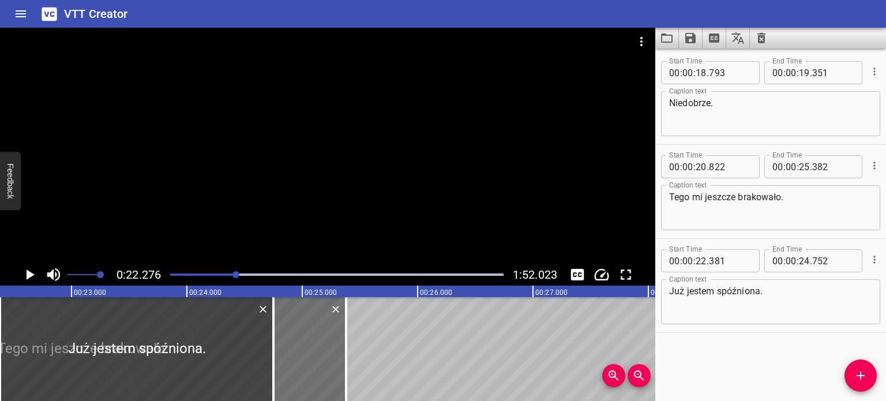
scroll to position [0, 2571]
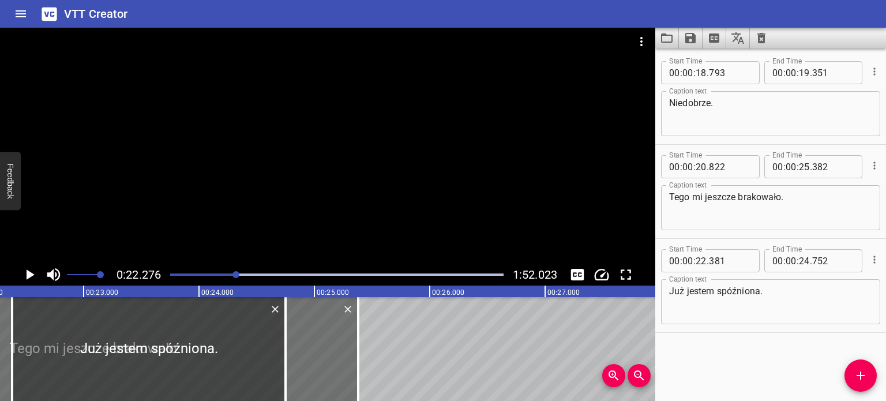
click at [233, 272] on div at bounding box center [336, 275] width 347 height 16
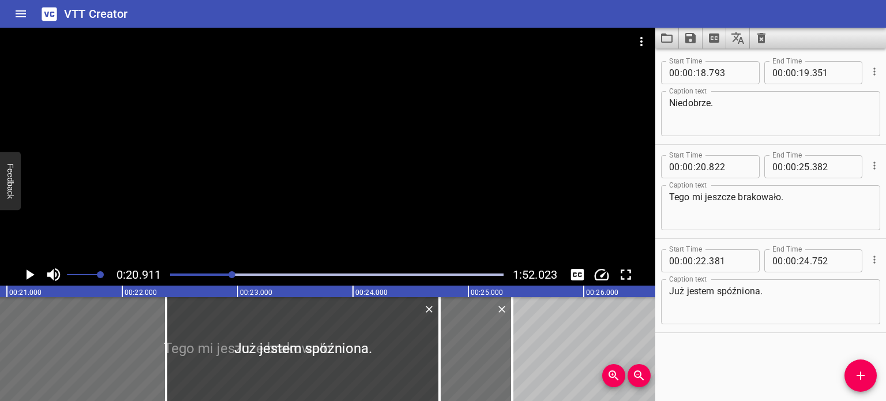
scroll to position [0, 2413]
click at [31, 275] on icon "Play/Pause" at bounding box center [31, 274] width 8 height 10
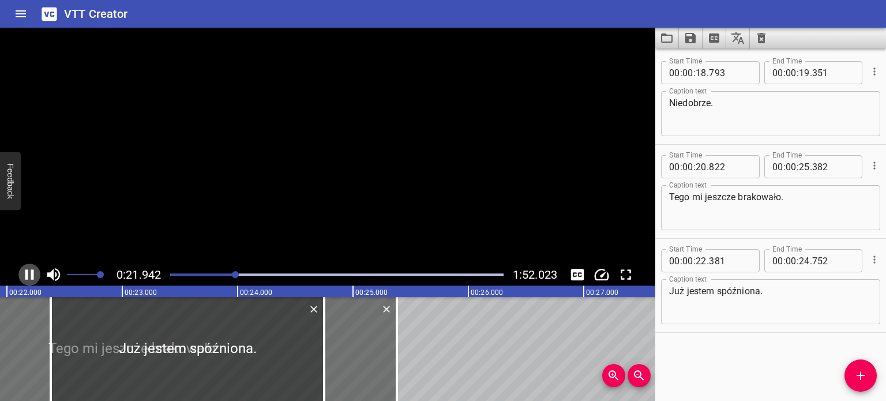
click at [31, 275] on icon "Play/Pause" at bounding box center [29, 274] width 9 height 10
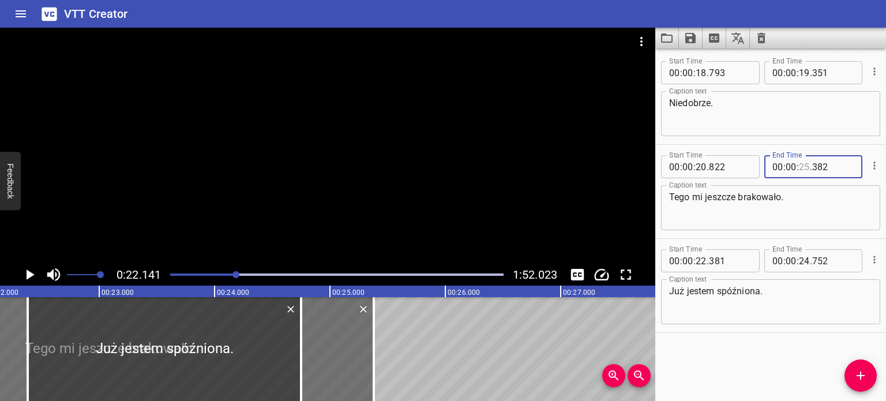
drag, startPoint x: 800, startPoint y: 167, endPoint x: 807, endPoint y: 168, distance: 7.5
click at [807, 168] on div "00 : 00 : . 382" at bounding box center [814, 166] width 99 height 23
type input "22"
click at [830, 166] on input "number" at bounding box center [834, 166] width 42 height 23
type input "140"
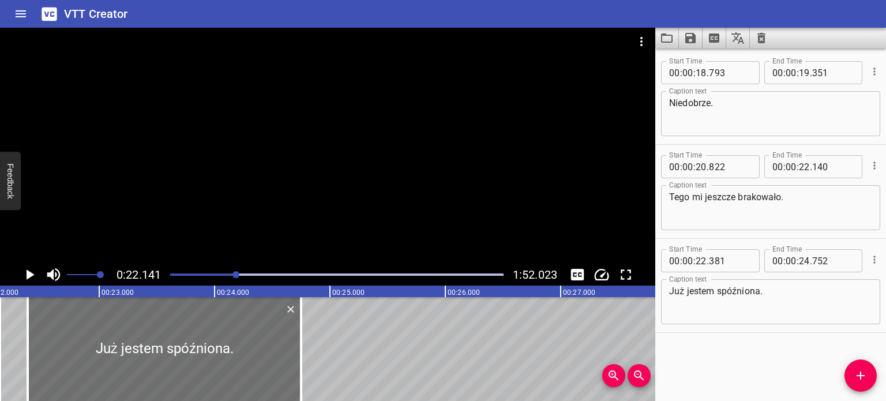
click at [827, 146] on div "Start Time 00 : 00 : 20 . 822 Start Time End Time 00 : 00 : 22 . 140 End Time C…" at bounding box center [771, 191] width 231 height 93
click at [830, 259] on input "number" at bounding box center [834, 260] width 42 height 23
type input "752"
click at [35, 271] on icon "Play/Pause" at bounding box center [29, 274] width 17 height 17
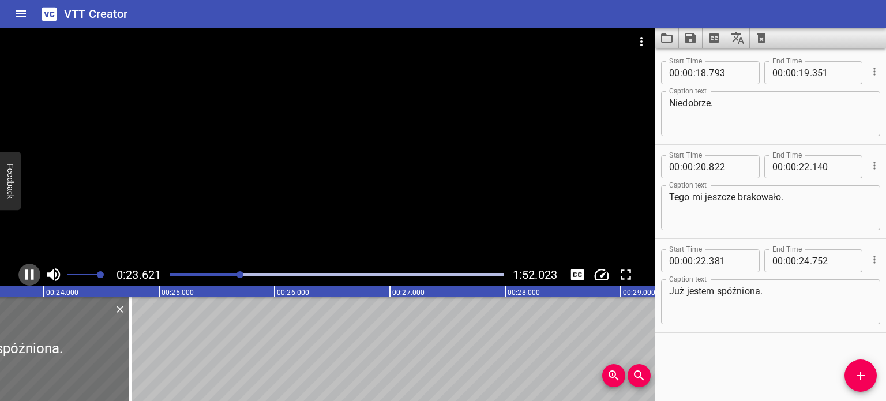
click at [33, 269] on icon "Play/Pause" at bounding box center [29, 274] width 17 height 17
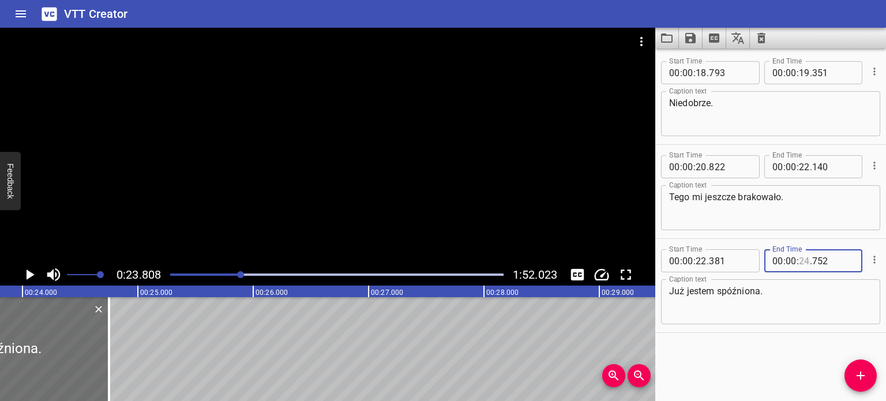
click at [803, 260] on input "number" at bounding box center [804, 260] width 11 height 23
type input "22"
type input "752"
click at [803, 263] on input "number" at bounding box center [804, 260] width 11 height 23
type input "23"
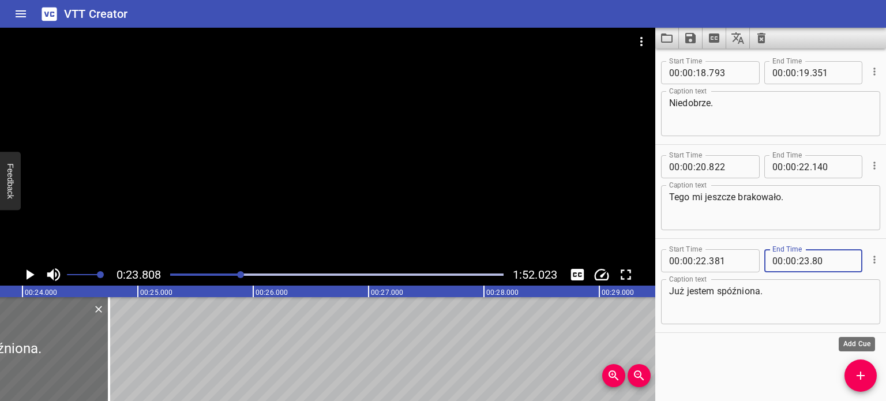
type input "080"
click at [861, 383] on button "Add Cue" at bounding box center [861, 376] width 32 height 32
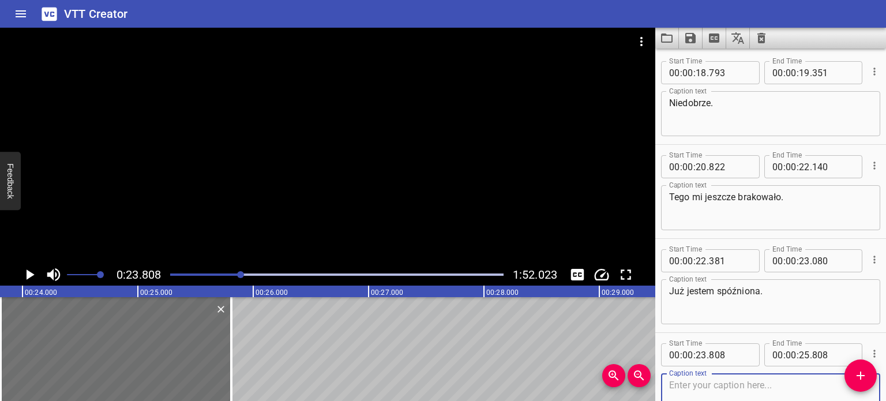
scroll to position [58, 0]
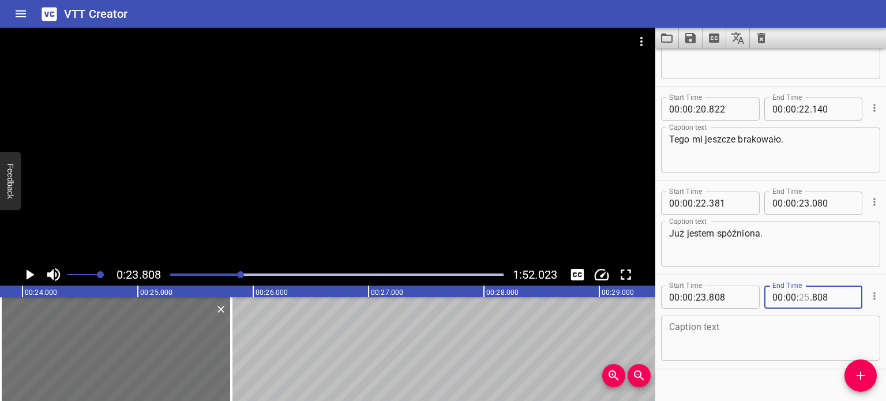
click at [803, 297] on input "number" at bounding box center [804, 297] width 11 height 23
type input "23"
type input "809"
click at [779, 346] on textarea at bounding box center [770, 338] width 203 height 33
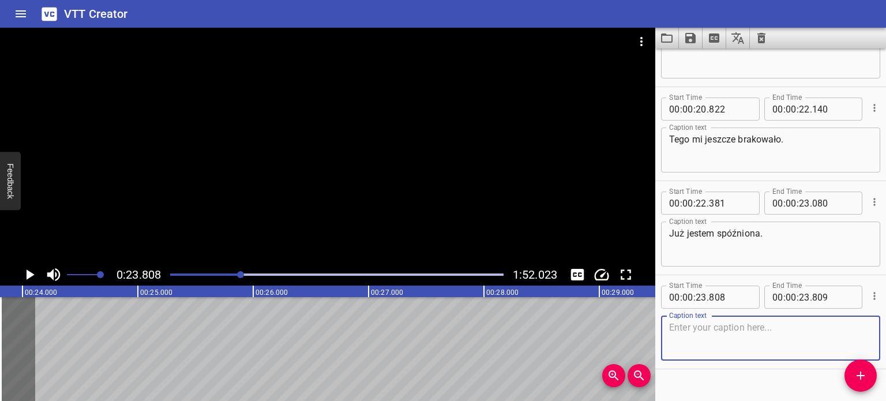
click at [728, 328] on textarea at bounding box center [770, 338] width 203 height 33
click at [818, 341] on textarea "Na pewno ktoś zaraz przyjdzie." at bounding box center [770, 338] width 203 height 33
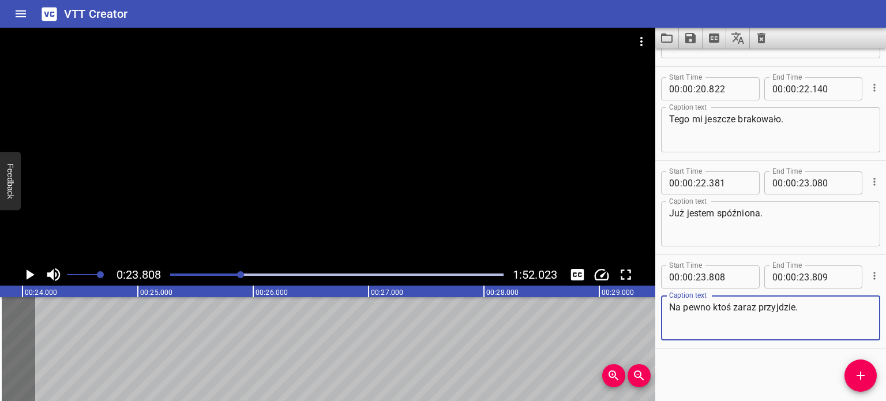
type textarea "Na pewno ktoś zaraz przyjdzie."
click at [866, 376] on icon "Add Cue" at bounding box center [861, 376] width 14 height 14
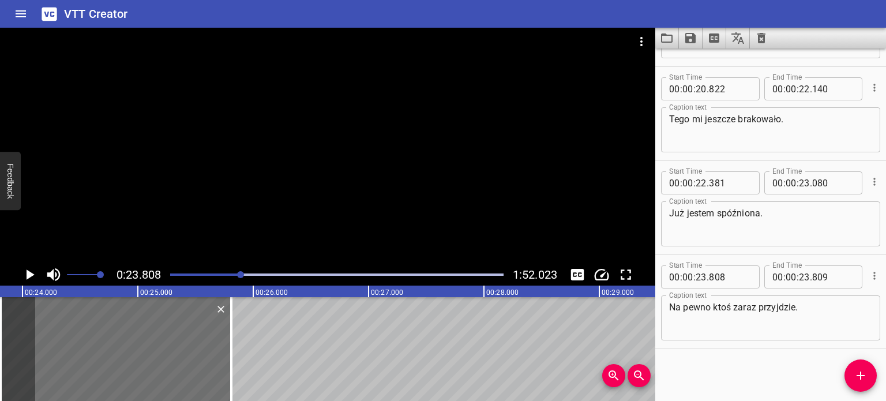
scroll to position [83, 0]
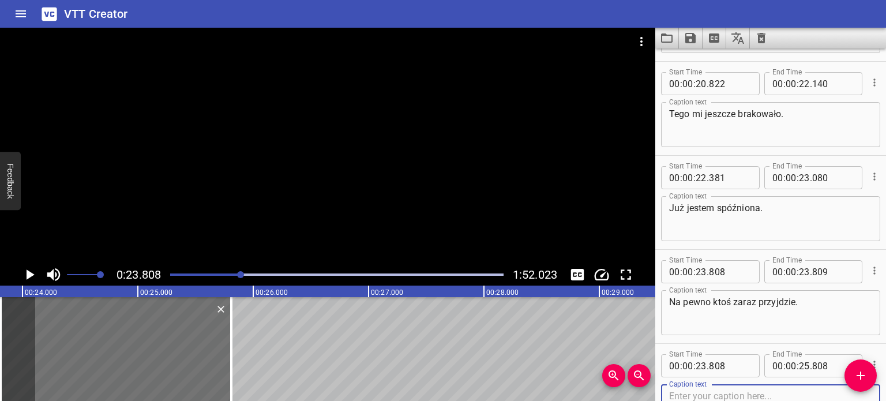
click at [26, 273] on icon "Play/Pause" at bounding box center [29, 274] width 17 height 17
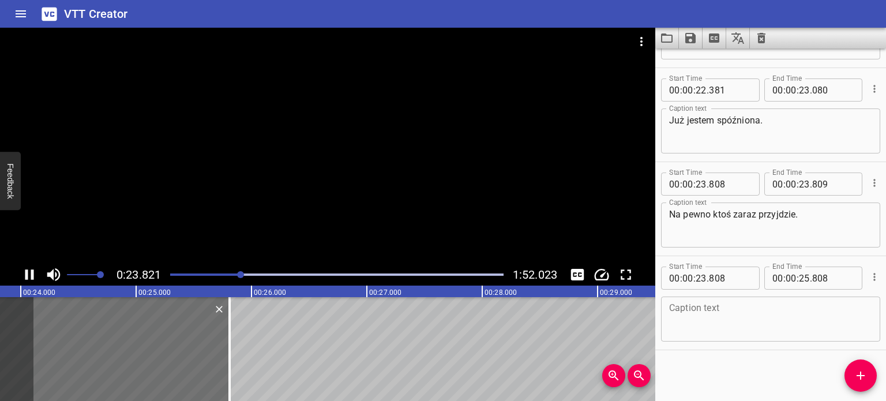
scroll to position [171, 0]
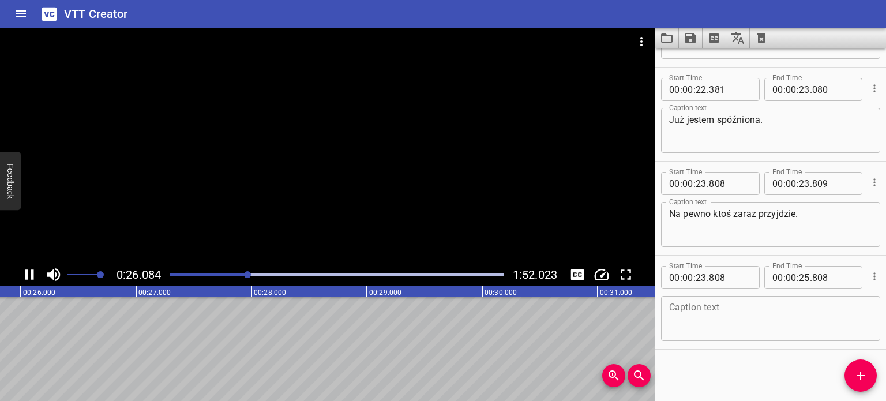
click at [206, 272] on div at bounding box center [336, 275] width 347 height 16
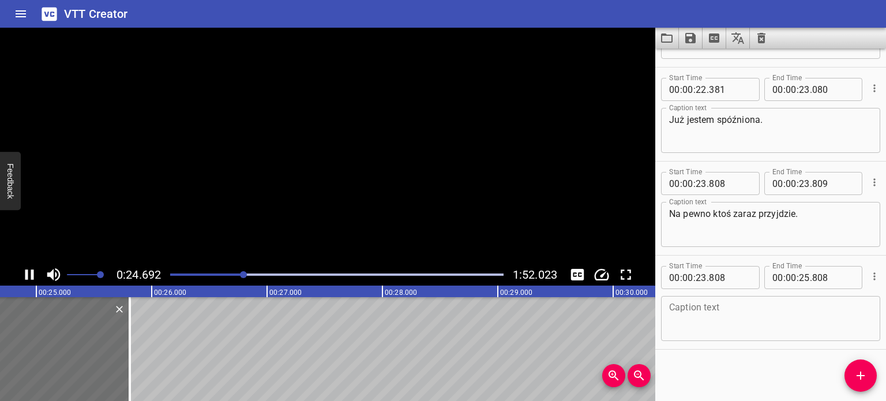
click at [29, 274] on icon "Play/Pause" at bounding box center [29, 274] width 17 height 17
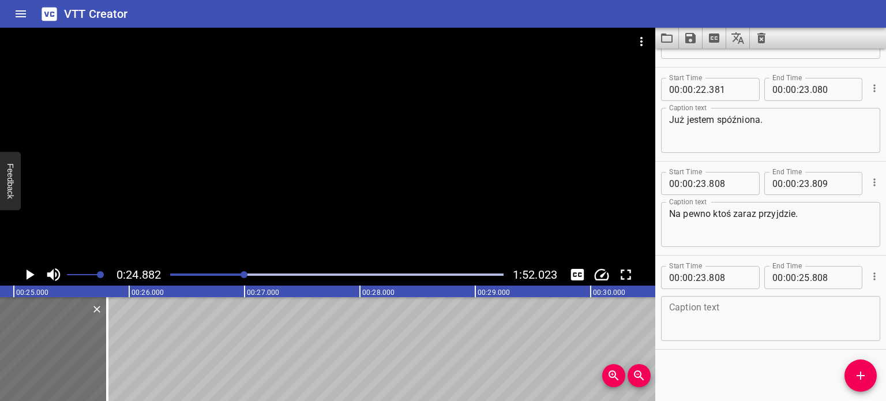
click at [240, 272] on div at bounding box center [336, 275] width 347 height 16
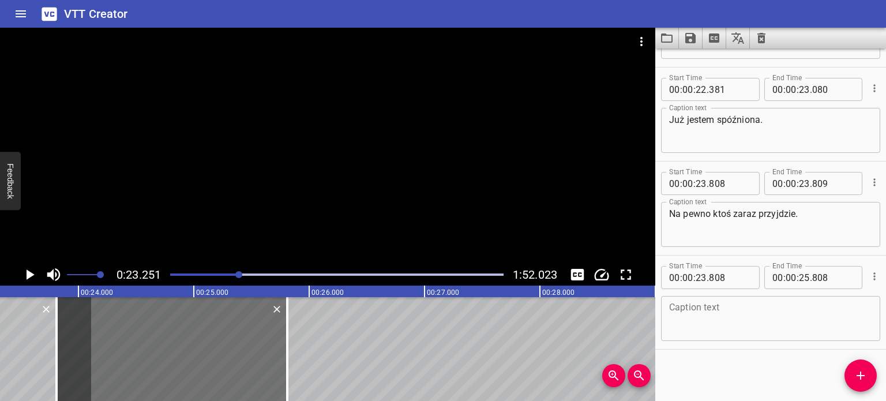
scroll to position [0, 2683]
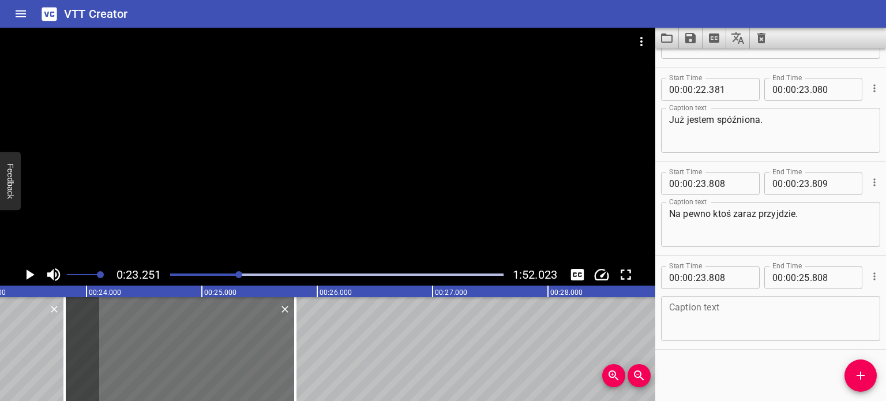
click at [24, 278] on icon "Play/Pause" at bounding box center [29, 274] width 17 height 17
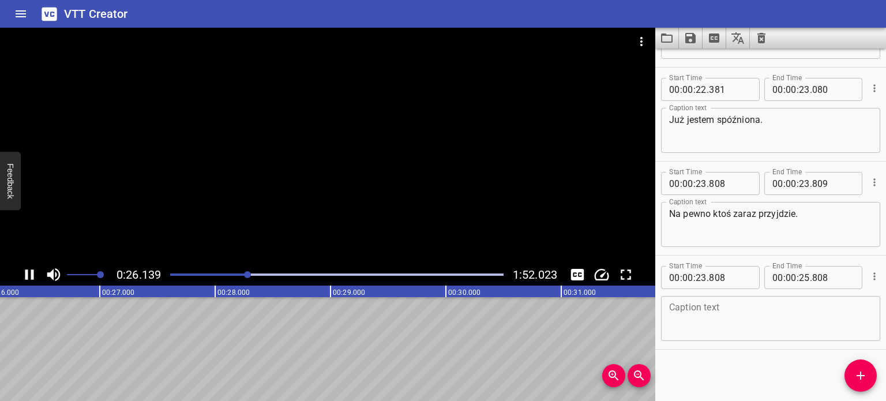
click at [234, 275] on div "Play progress" at bounding box center [82, 275] width 334 height 2
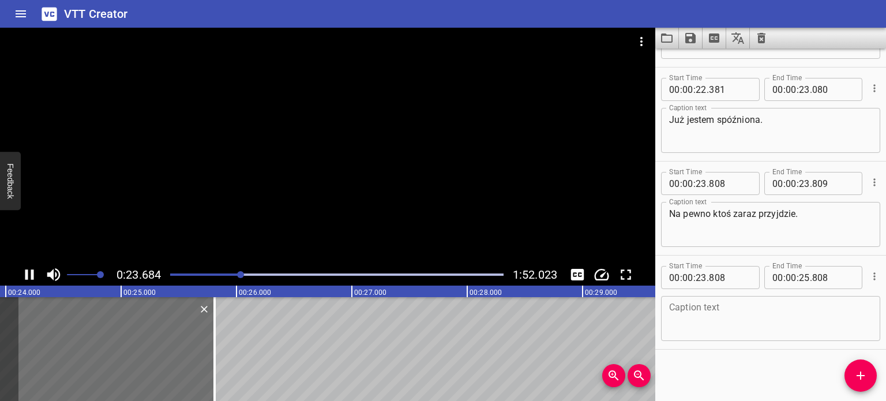
click at [28, 274] on icon "Play/Pause" at bounding box center [29, 274] width 9 height 10
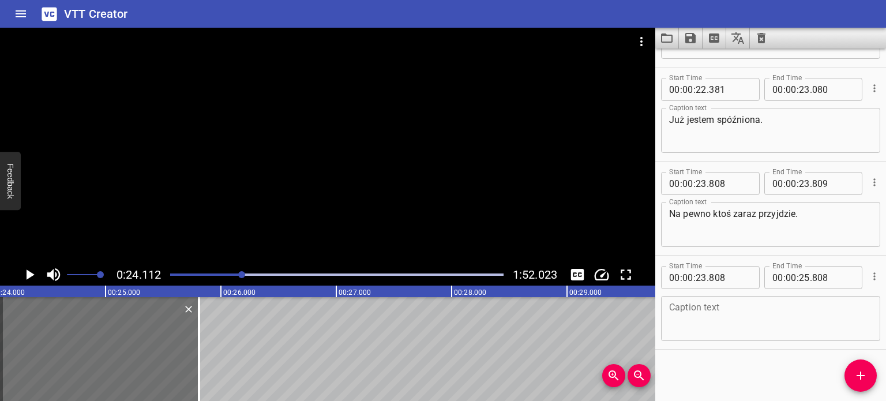
scroll to position [0, 2783]
click at [856, 212] on textarea "Na pewno ktoś zaraz przyjdzie." at bounding box center [770, 224] width 203 height 33
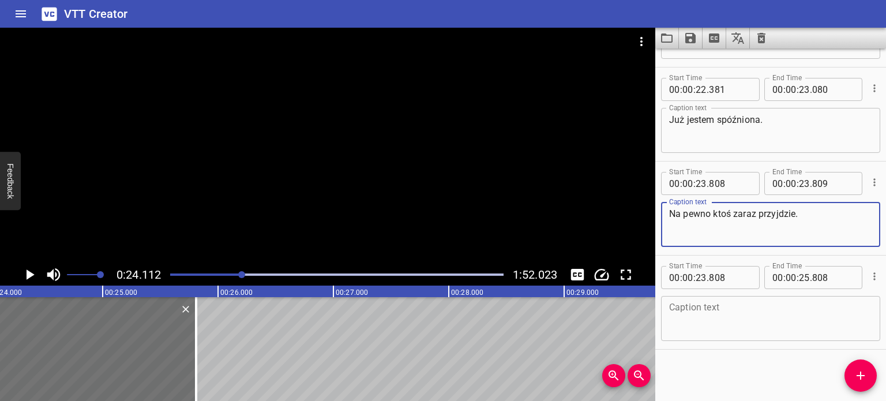
drag, startPoint x: 845, startPoint y: 213, endPoint x: 619, endPoint y: 226, distance: 226.0
click at [619, 226] on main "0:24.112 1:52.023 00:00.000 00:01.000 00:02.000 00:03.000 00:04.000 00:05.000 0…" at bounding box center [443, 214] width 886 height 373
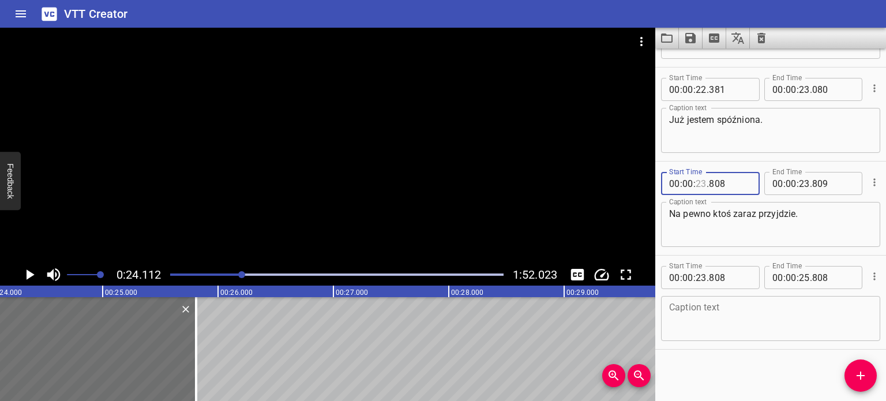
click at [706, 184] on input "number" at bounding box center [701, 183] width 11 height 23
type input "24"
type input "112"
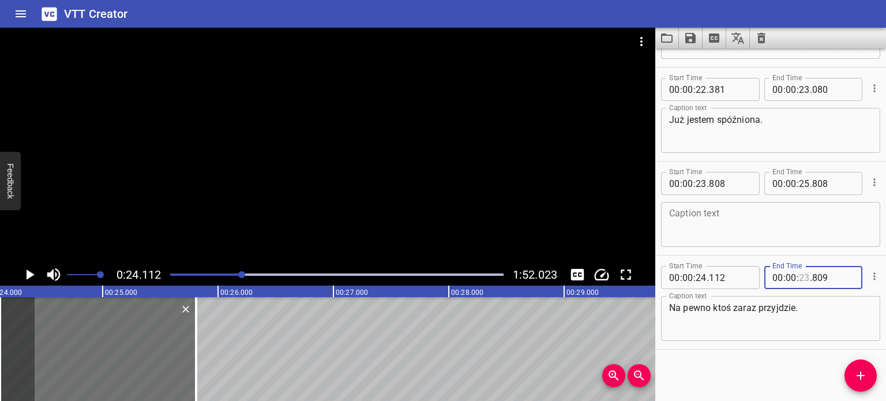
type input "23"
click at [799, 184] on input "number" at bounding box center [804, 183] width 11 height 23
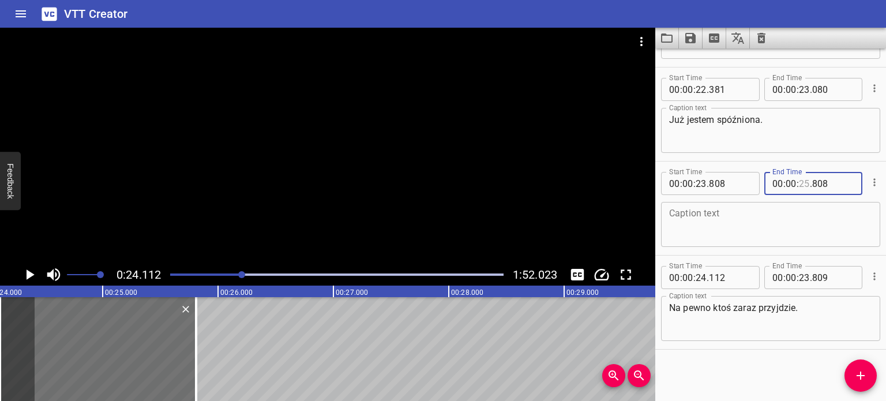
scroll to position [114, 0]
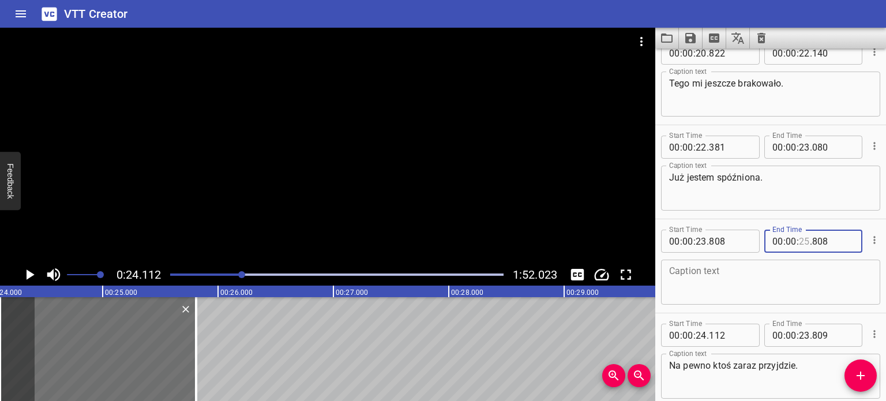
type input "25"
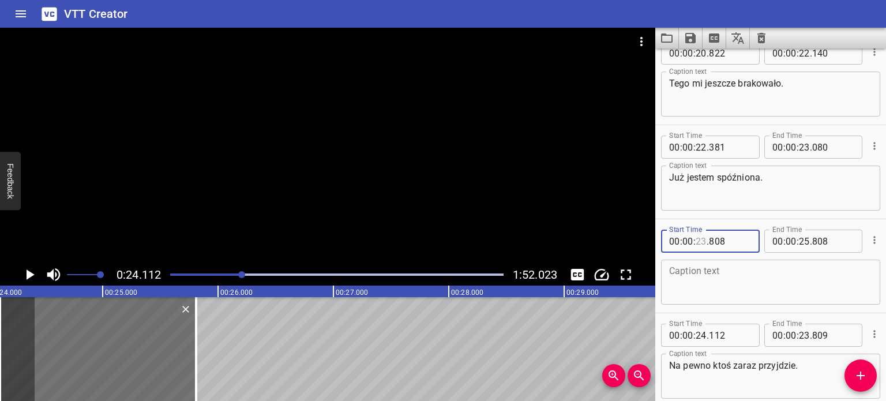
click at [702, 240] on input "number" at bounding box center [701, 241] width 11 height 23
type input "23"
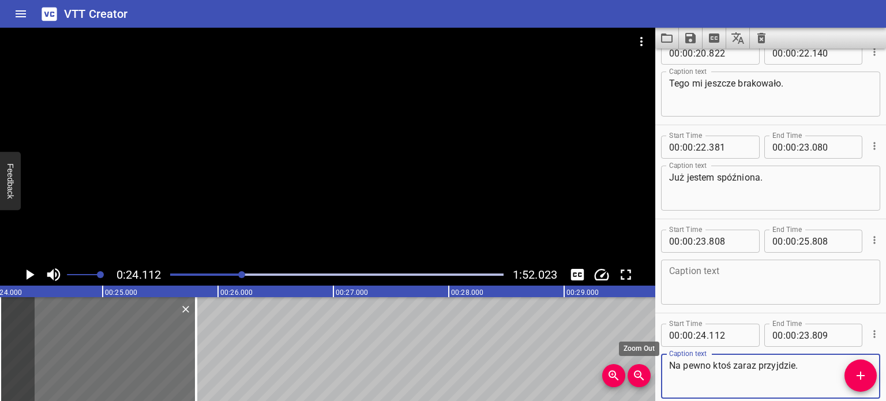
drag, startPoint x: 797, startPoint y: 369, endPoint x: 636, endPoint y: 369, distance: 161.0
click at [636, 369] on main "0:24.112 1:52.023 00:00.000 00:01.000 00:02.000 00:03.000 00:04.000 00:05.000 0…" at bounding box center [443, 214] width 886 height 373
click at [869, 244] on icon "Cue Options" at bounding box center [875, 240] width 12 height 12
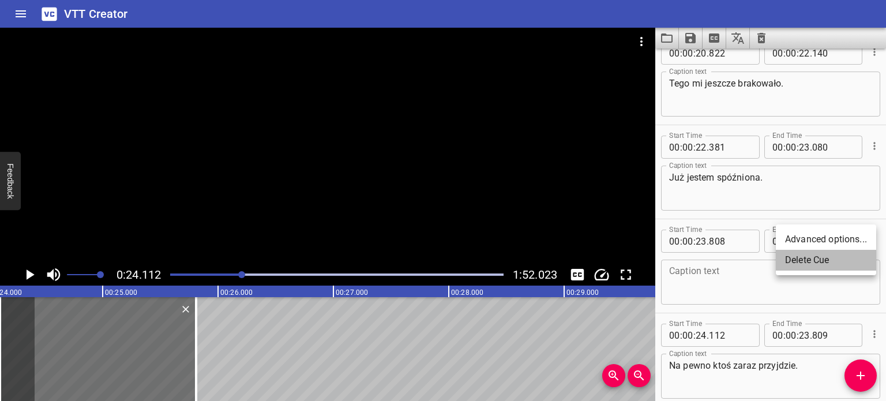
click at [823, 262] on li "Delete Cue" at bounding box center [826, 260] width 100 height 21
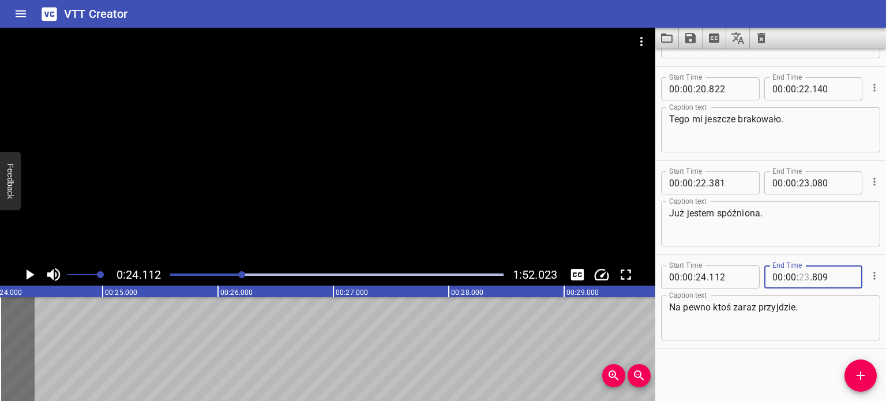
click at [803, 276] on input "number" at bounding box center [804, 276] width 11 height 23
type input "24"
click at [825, 272] on input "number" at bounding box center [834, 276] width 42 height 23
type input "113"
click at [25, 275] on icon "Play/Pause" at bounding box center [29, 274] width 17 height 17
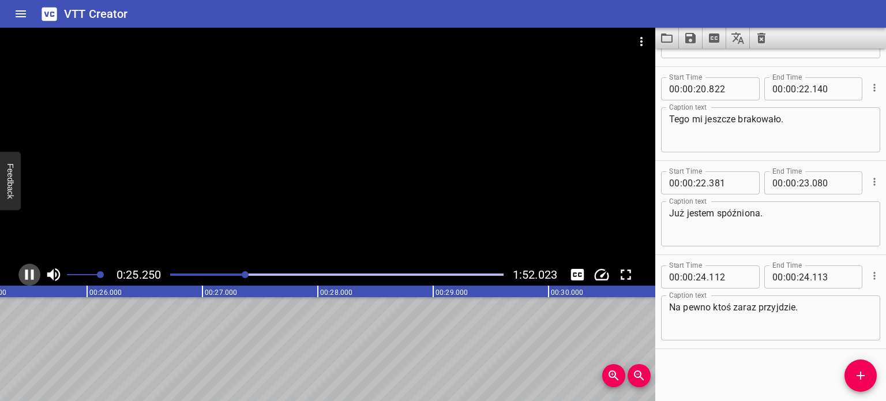
click at [25, 274] on icon "Play/Pause" at bounding box center [29, 274] width 9 height 10
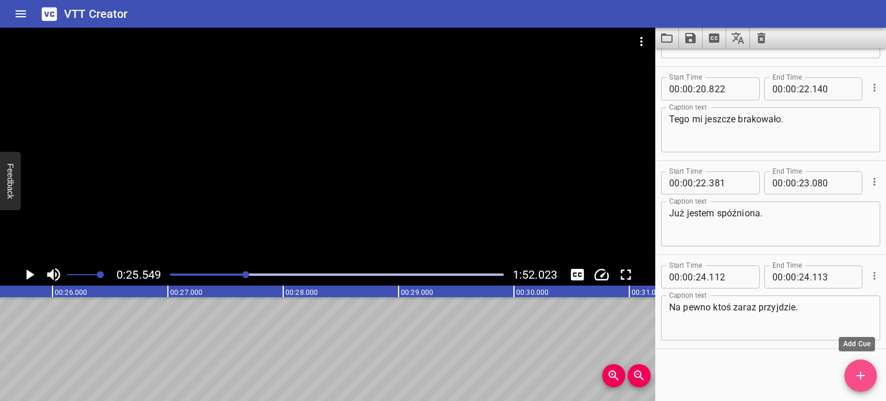
click at [862, 373] on icon "Add Cue" at bounding box center [861, 376] width 14 height 14
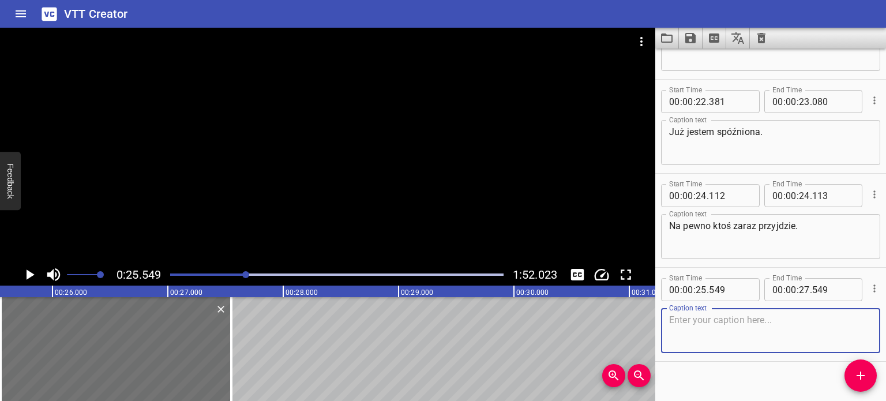
scroll to position [171, 0]
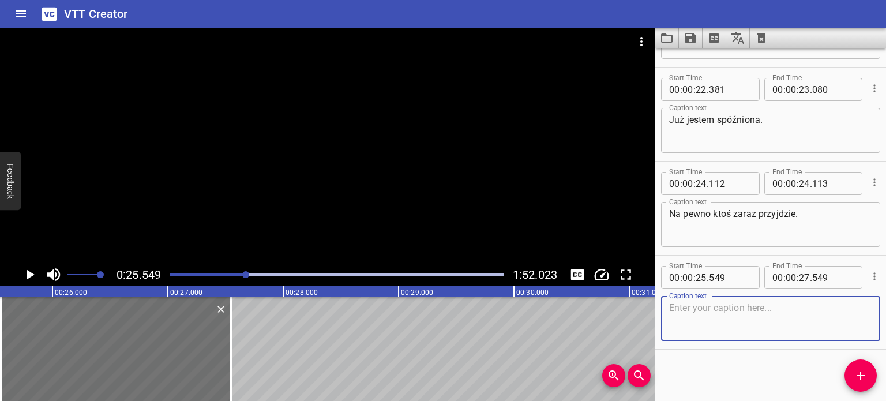
click at [776, 317] on textarea at bounding box center [770, 318] width 203 height 33
type textarea "Czy ktoś tam jest?"
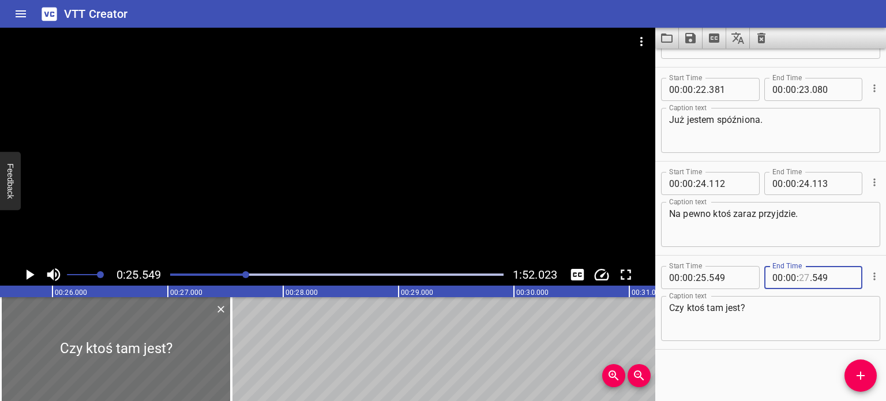
click at [803, 278] on input "number" at bounding box center [804, 277] width 11 height 23
type input "25"
type input "550"
click at [25, 267] on icon "Play/Pause" at bounding box center [29, 274] width 17 height 17
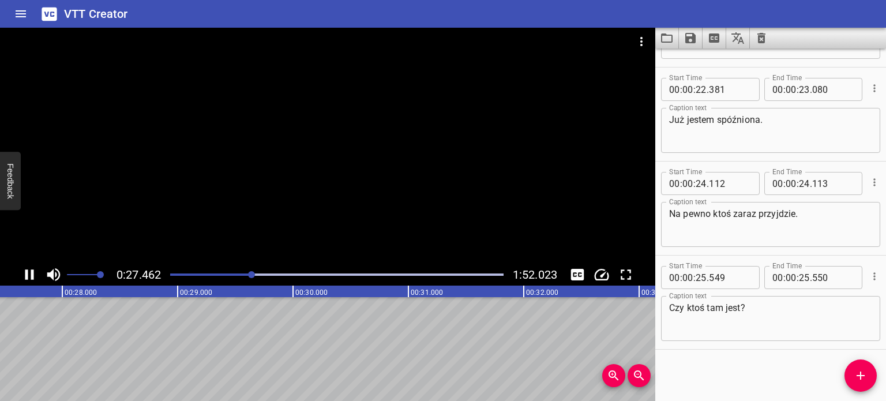
click at [249, 275] on div at bounding box center [251, 274] width 7 height 7
click at [246, 272] on div at bounding box center [336, 275] width 347 height 16
click at [33, 275] on icon "Play/Pause" at bounding box center [29, 274] width 9 height 10
click at [815, 276] on input "number" at bounding box center [834, 277] width 42 height 23
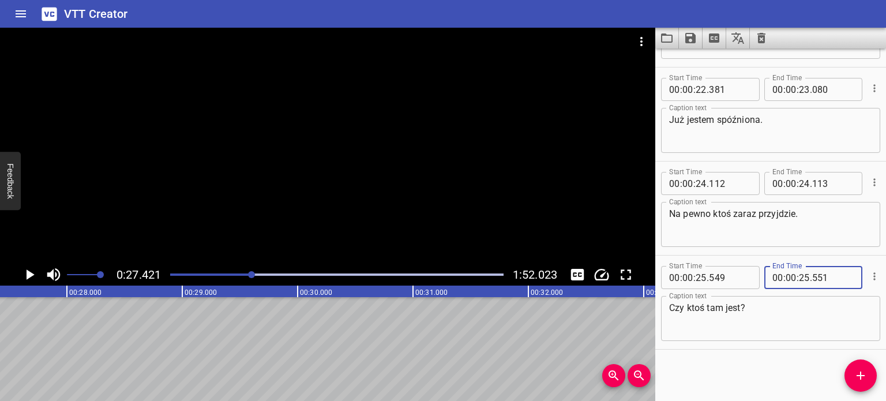
type input "551"
click at [859, 372] on icon "Add Cue" at bounding box center [861, 376] width 14 height 14
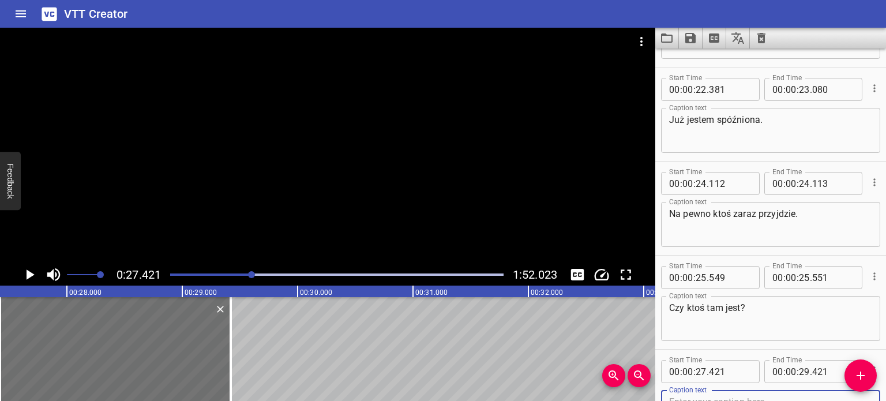
scroll to position [178, 0]
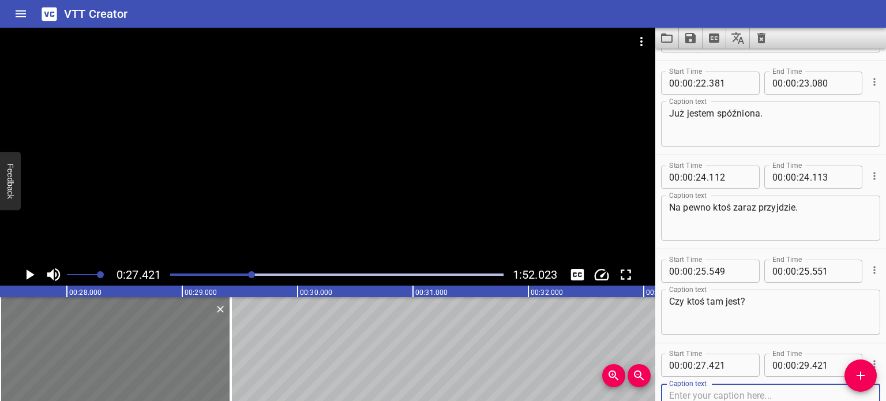
click at [114, 334] on div at bounding box center [115, 349] width 231 height 104
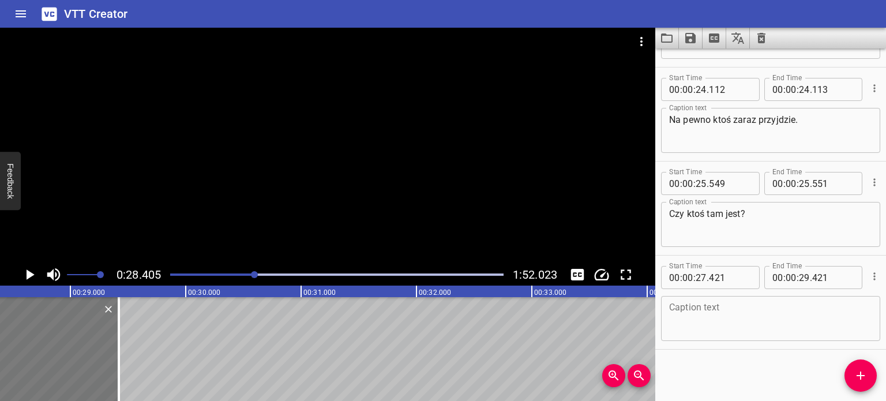
scroll to position [0, 3278]
click at [773, 222] on textarea "Czy ktoś tam jest?" at bounding box center [770, 224] width 203 height 33
click at [252, 274] on div "Play progress" at bounding box center [89, 275] width 334 height 2
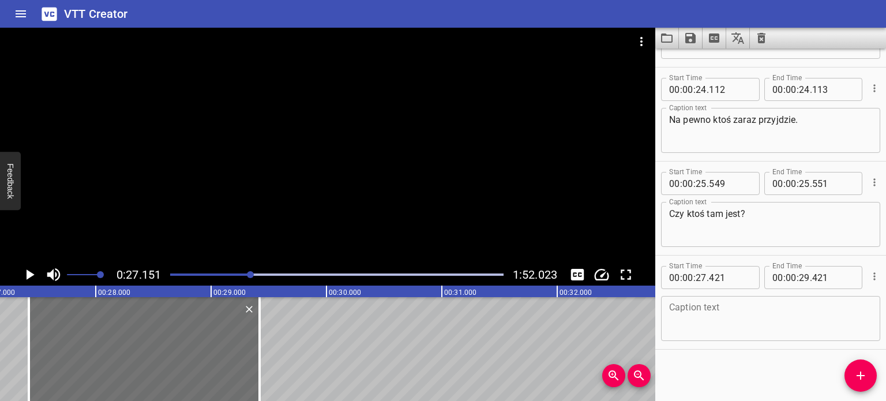
scroll to position [0, 3133]
click at [241, 275] on div "Play progress" at bounding box center [85, 275] width 334 height 2
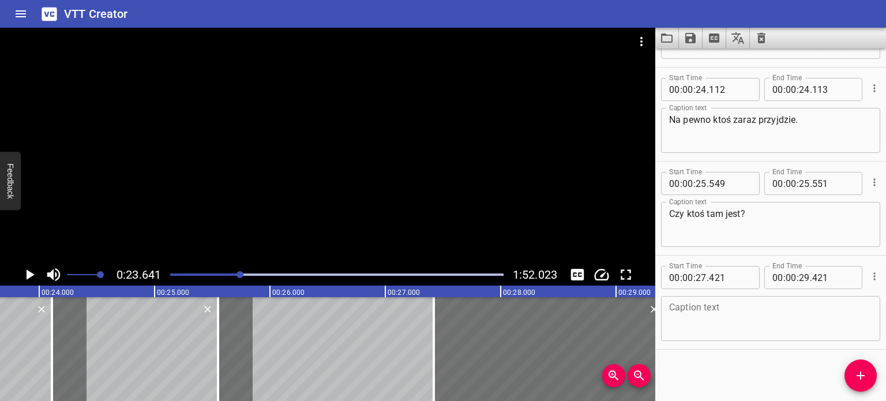
scroll to position [0, 2728]
click at [236, 275] on div "Play progress" at bounding box center [75, 275] width 334 height 2
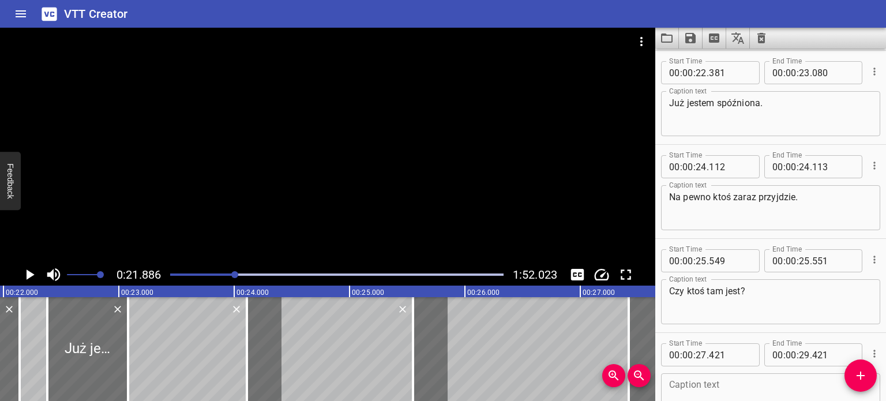
scroll to position [0, 2526]
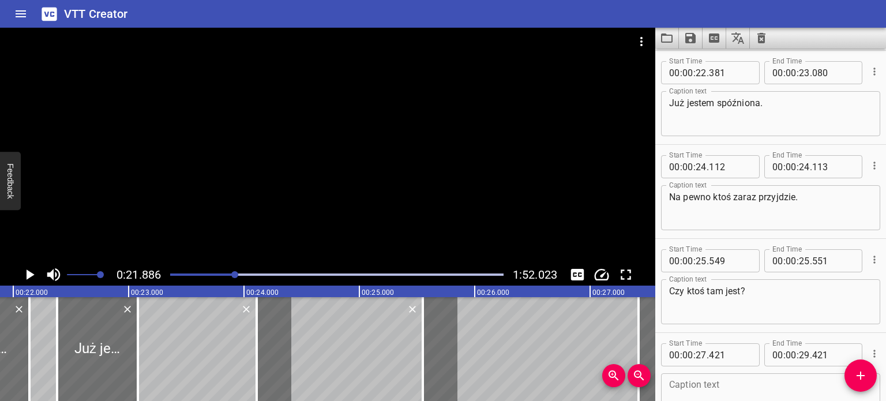
click at [29, 269] on icon "Play/Pause" at bounding box center [29, 274] width 17 height 17
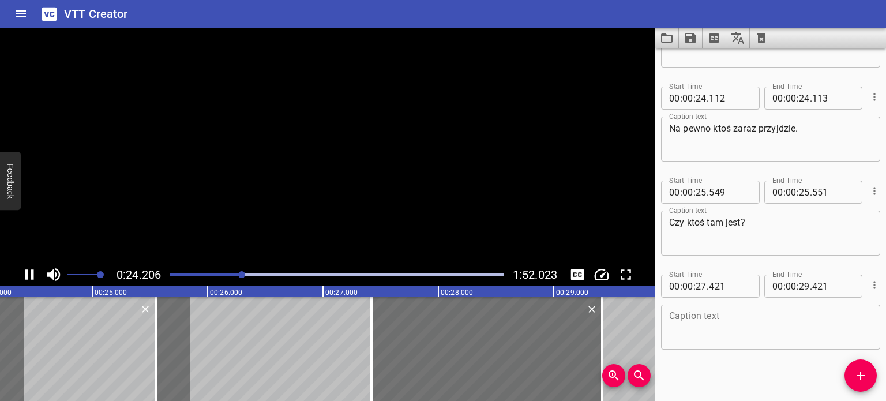
scroll to position [265, 0]
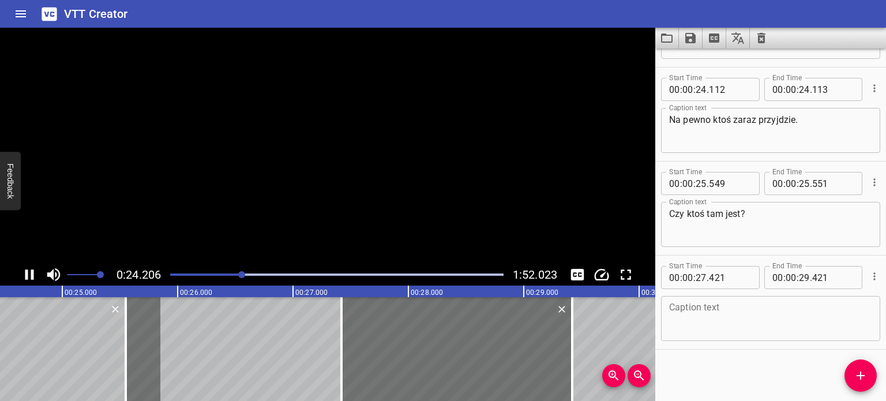
click at [29, 271] on icon "Play/Pause" at bounding box center [29, 274] width 17 height 17
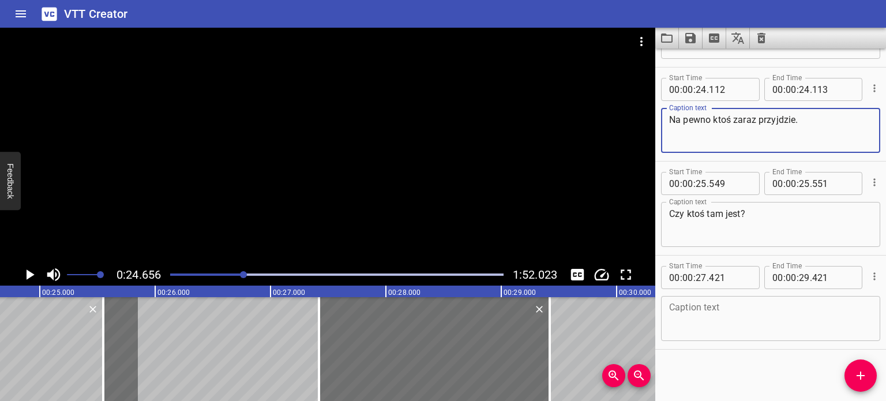
click at [806, 122] on textarea "Na pewno ktoś zaraz przyjdzie." at bounding box center [770, 130] width 203 height 33
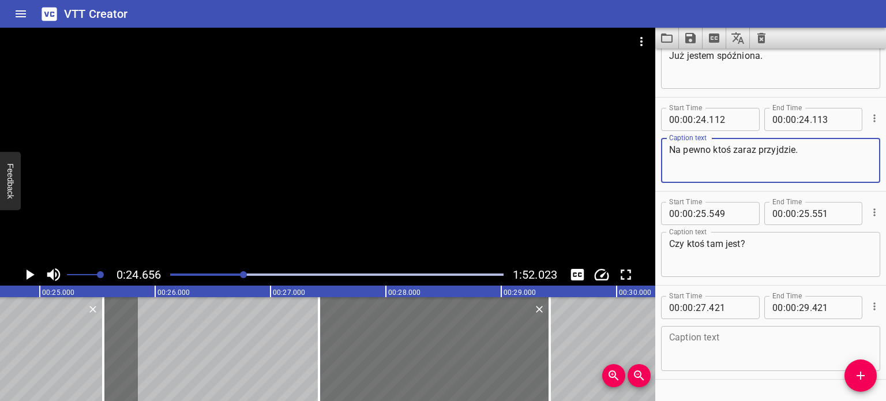
scroll to position [208, 0]
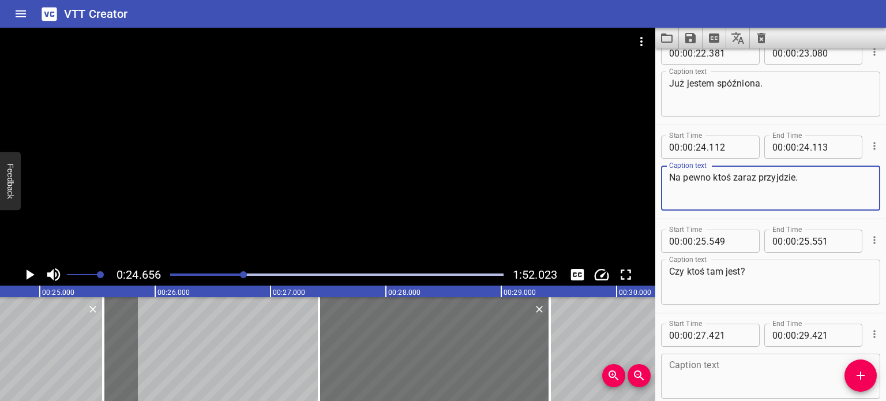
click at [239, 274] on div "Play progress" at bounding box center [78, 275] width 334 height 2
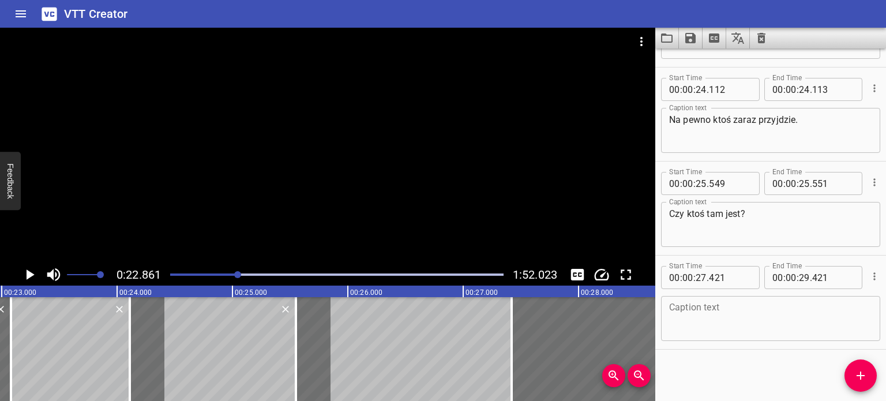
scroll to position [0, 2638]
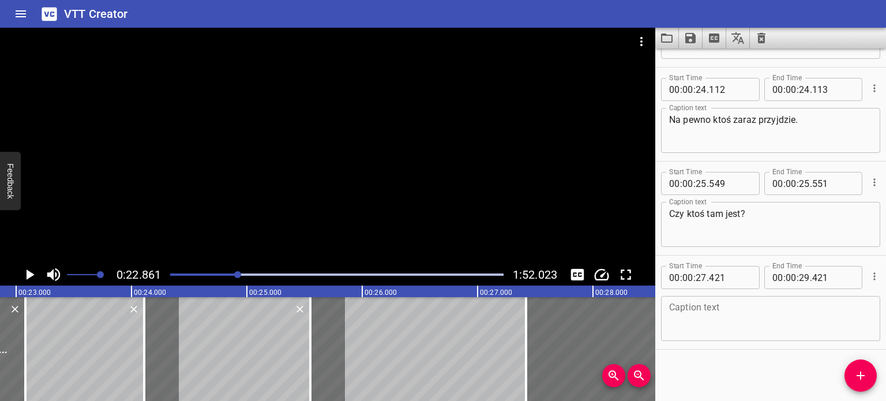
click at [28, 276] on icon "Play/Pause" at bounding box center [31, 274] width 8 height 10
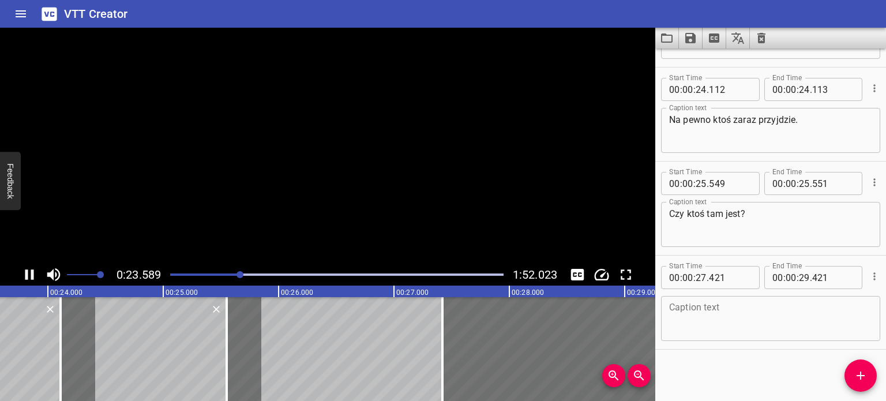
click at [28, 277] on icon "Play/Pause" at bounding box center [29, 274] width 17 height 17
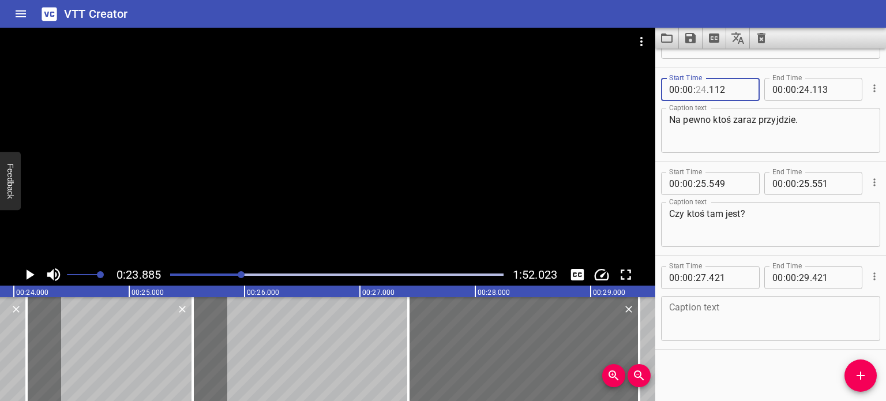
click at [703, 89] on input "number" at bounding box center [701, 89] width 11 height 23
type input "23"
type input "885"
click at [826, 92] on input "number" at bounding box center [834, 89] width 42 height 23
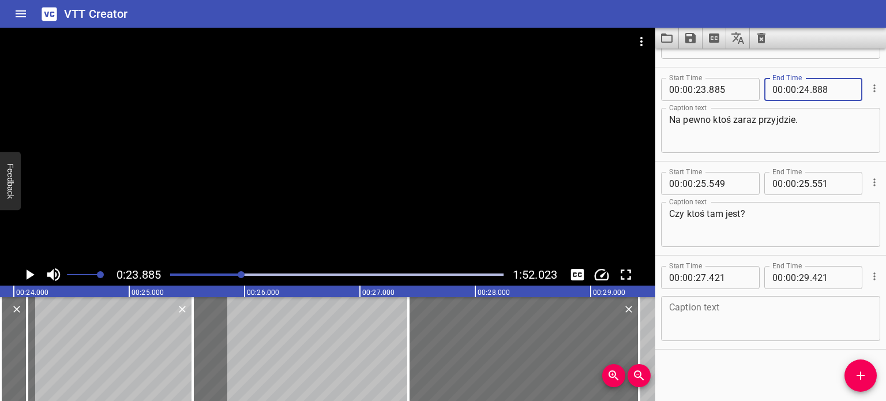
type input "888"
click at [804, 88] on input "number" at bounding box center [804, 89] width 11 height 23
type input "23"
click at [829, 90] on input "number" at bounding box center [834, 89] width 42 height 23
type input "887"
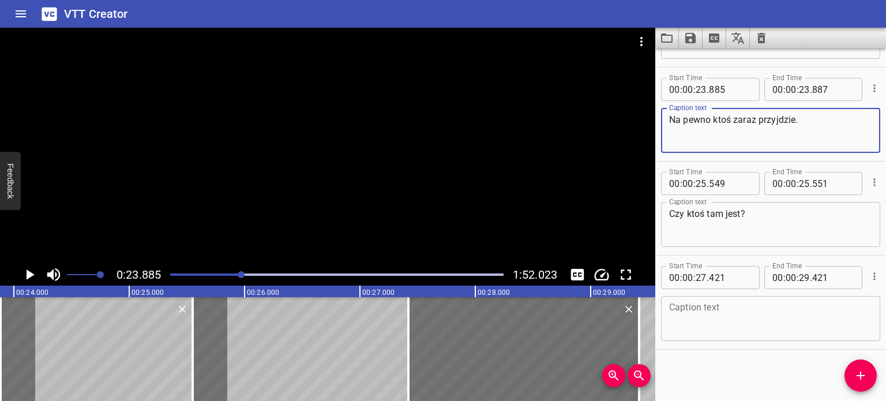
click at [819, 124] on textarea "Na pewno ktoś zaraz przyjdzie." at bounding box center [770, 130] width 203 height 33
click at [762, 222] on textarea "Czy ktoś tam jest?" at bounding box center [770, 224] width 203 height 33
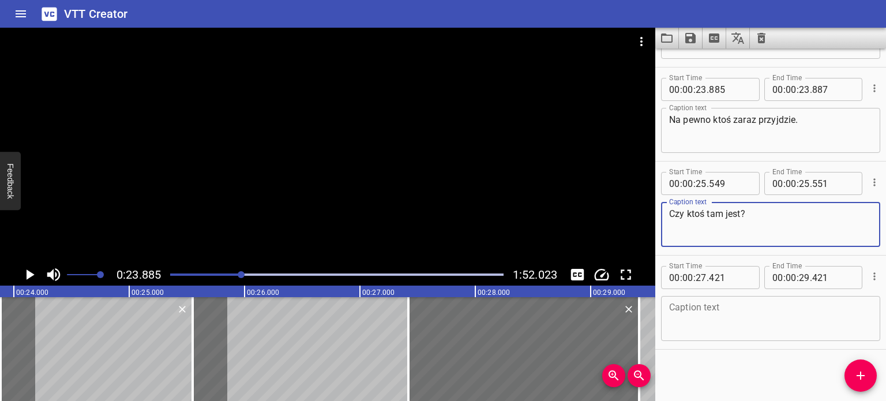
click at [32, 271] on icon "Play/Pause" at bounding box center [29, 274] width 17 height 17
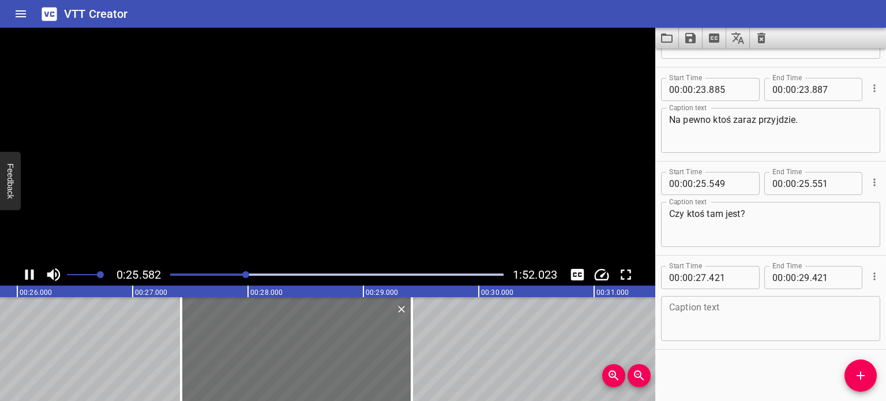
click at [32, 271] on icon "Play/Pause" at bounding box center [29, 274] width 9 height 10
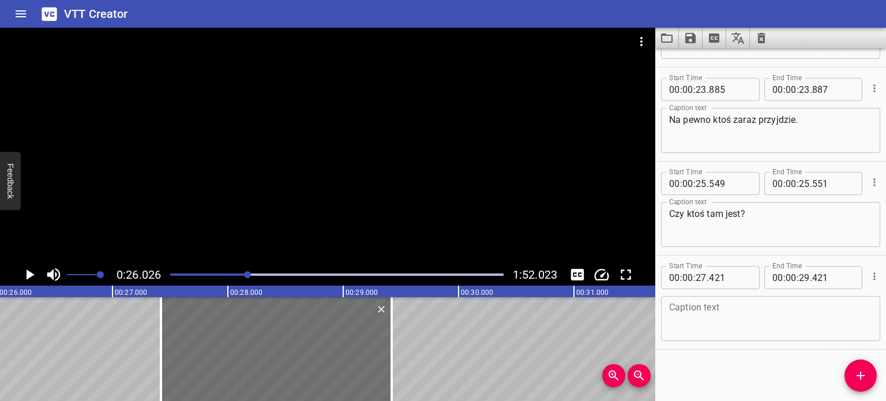
click at [243, 276] on div at bounding box center [336, 275] width 347 height 16
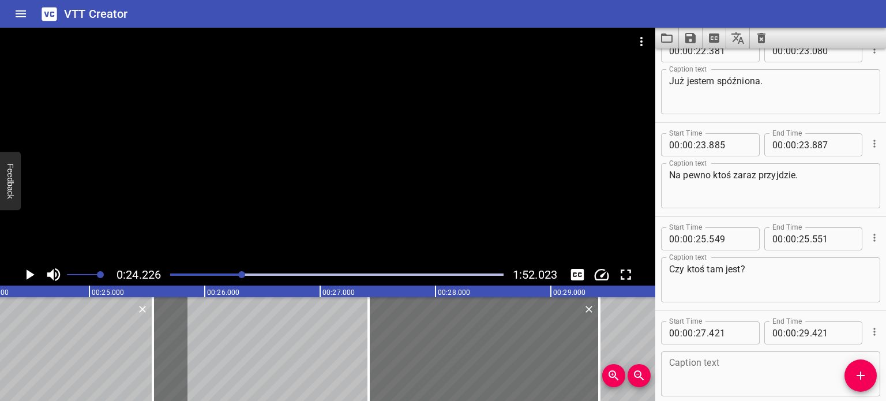
scroll to position [231, 0]
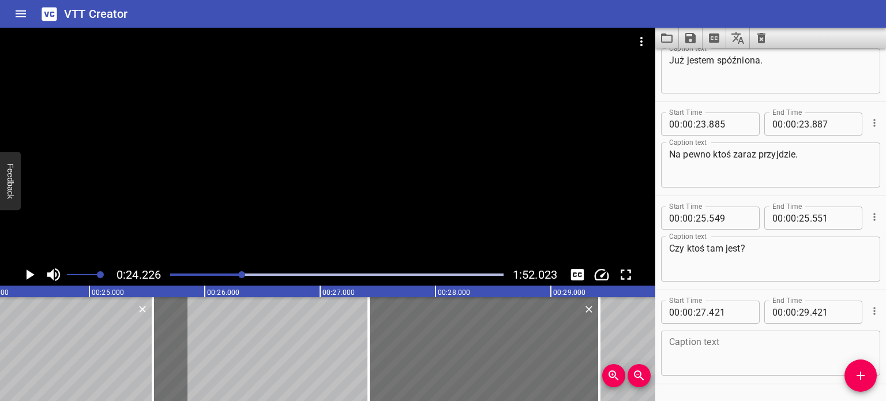
click at [241, 274] on div at bounding box center [241, 274] width 7 height 7
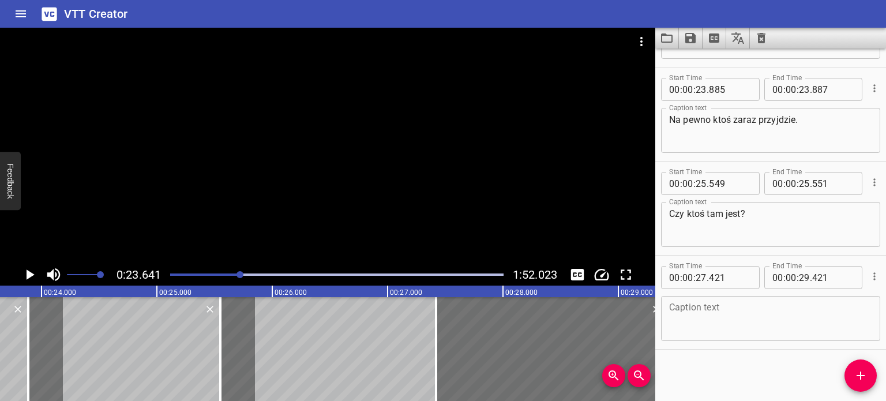
click at [26, 271] on icon "Play/Pause" at bounding box center [29, 274] width 17 height 17
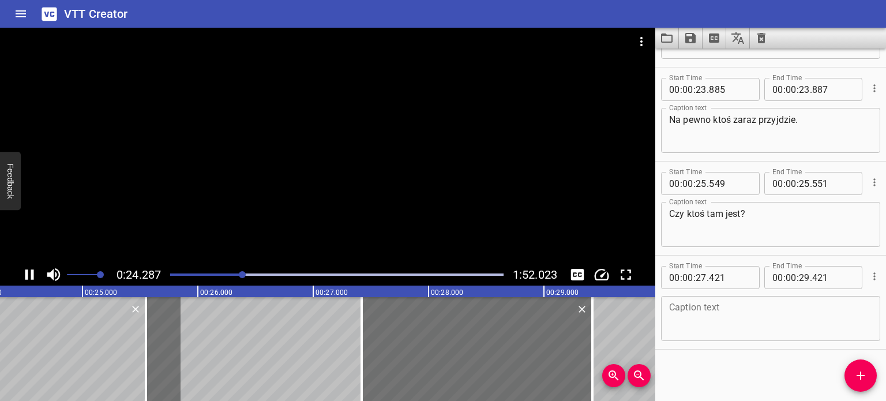
click at [199, 274] on div "Play progress" at bounding box center [76, 275] width 334 height 2
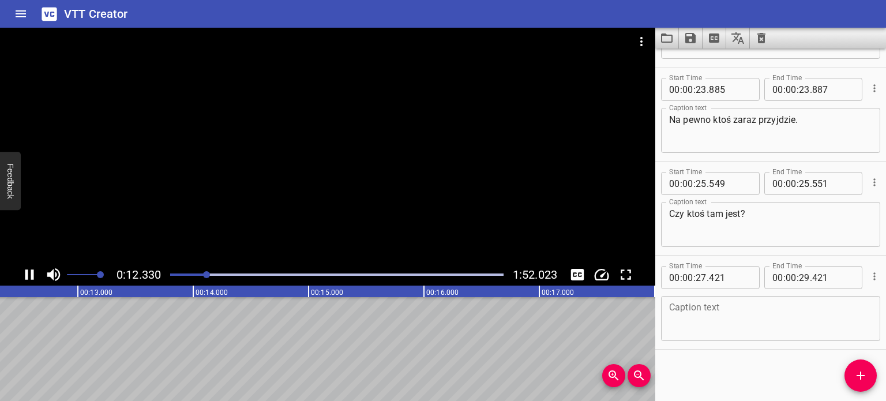
click at [224, 272] on div at bounding box center [336, 275] width 347 height 16
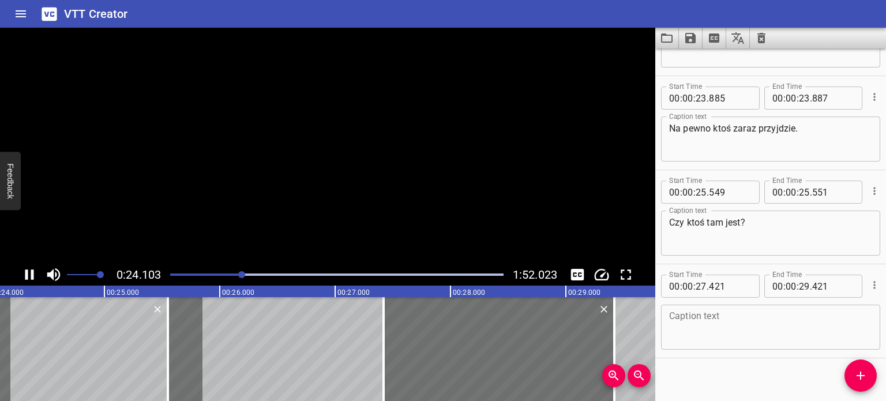
scroll to position [265, 0]
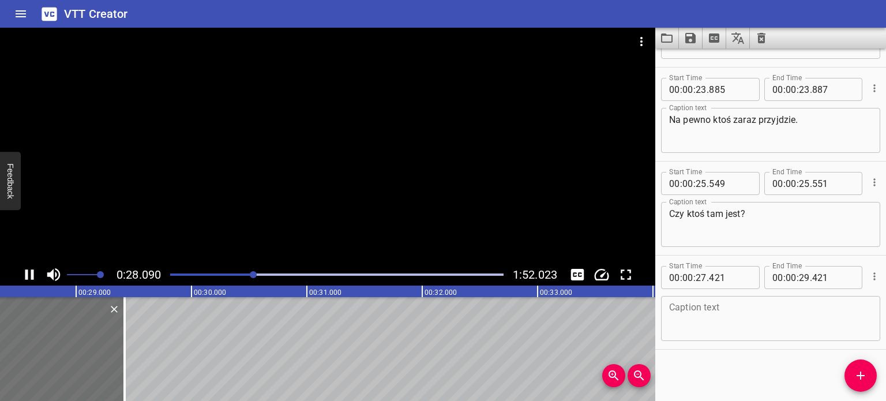
click at [372, 183] on div at bounding box center [328, 146] width 656 height 236
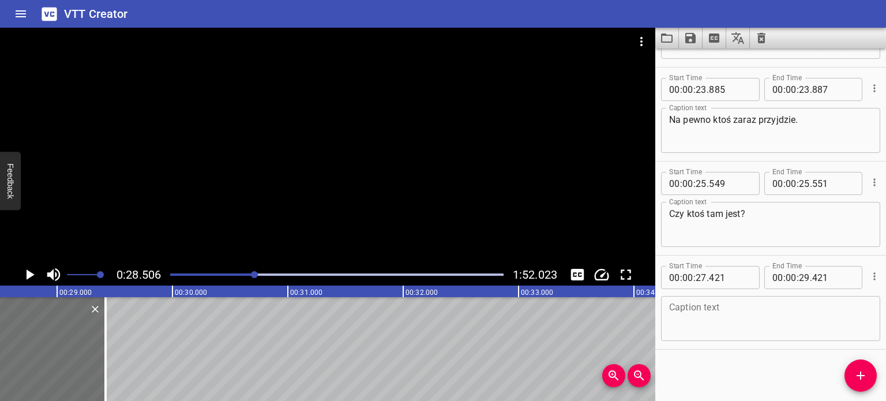
click at [330, 251] on div at bounding box center [328, 146] width 656 height 236
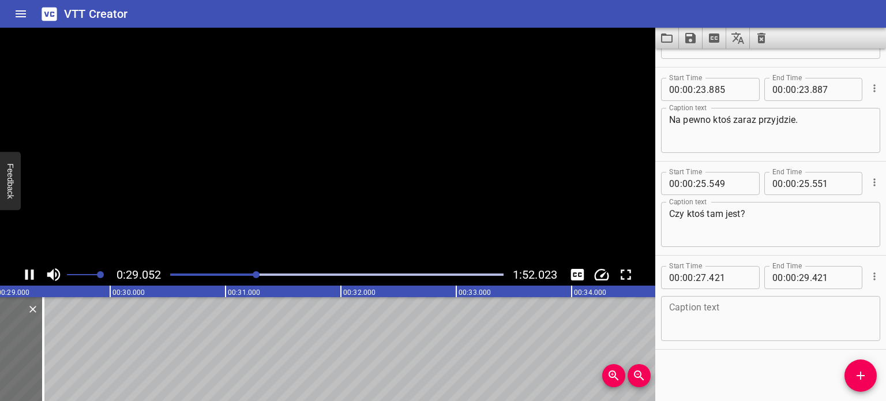
click at [335, 253] on video at bounding box center [328, 146] width 656 height 236
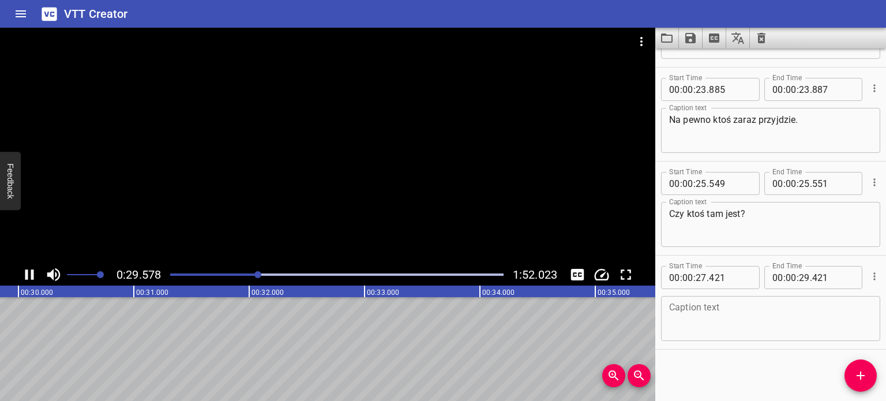
click at [376, 203] on div at bounding box center [328, 146] width 656 height 236
click at [671, 117] on textarea "Na pewno ktoś zaraz przyjdzie." at bounding box center [770, 130] width 203 height 33
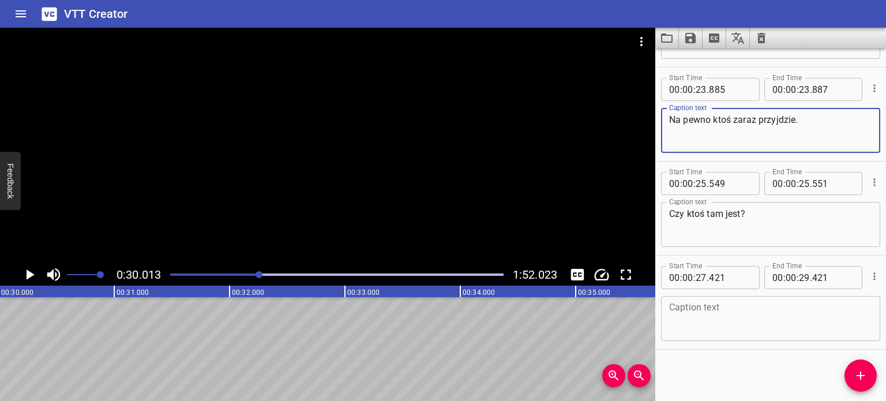
click at [672, 214] on textarea "Czy ktoś tam jest?" at bounding box center [770, 224] width 203 height 33
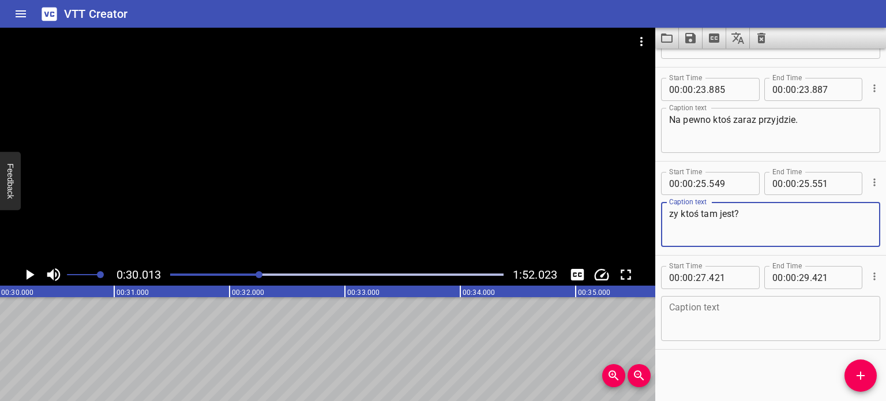
type textarea "Czy ktoś tam jest?"
click at [247, 272] on div at bounding box center [336, 275] width 347 height 16
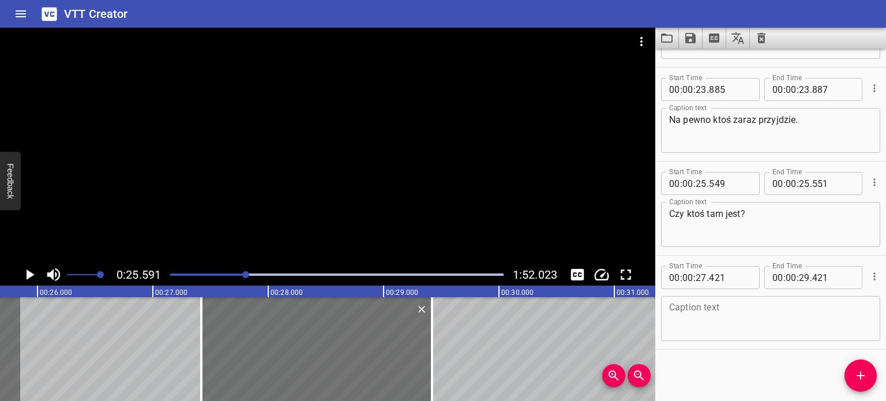
scroll to position [0, 2953]
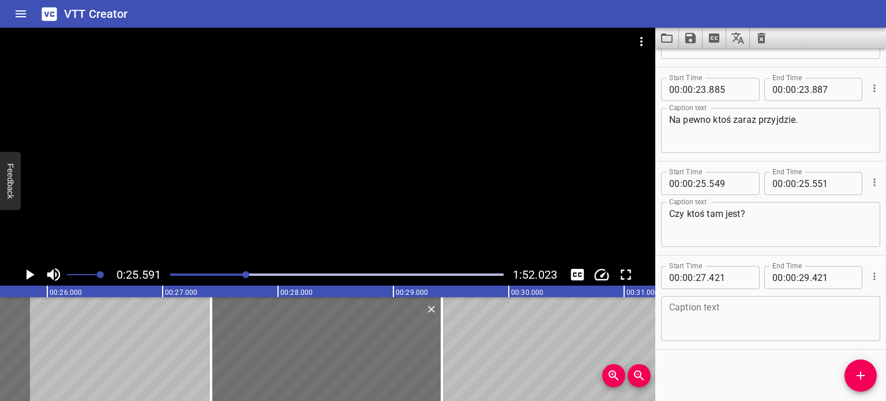
click at [238, 274] on div "Play progress" at bounding box center [80, 275] width 334 height 2
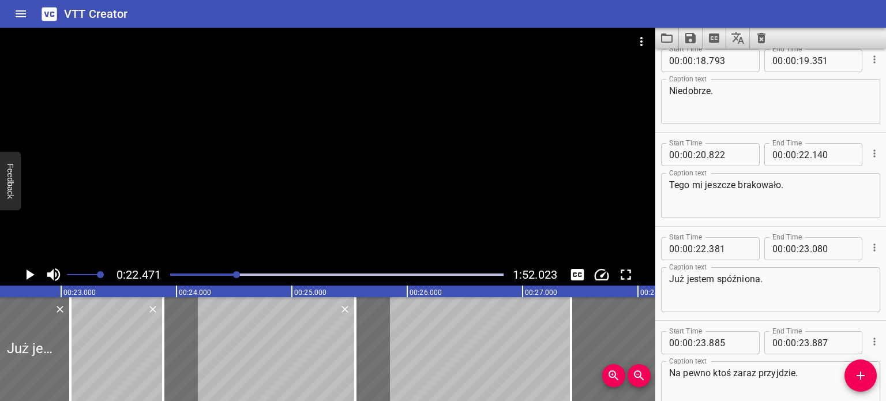
scroll to position [0, 0]
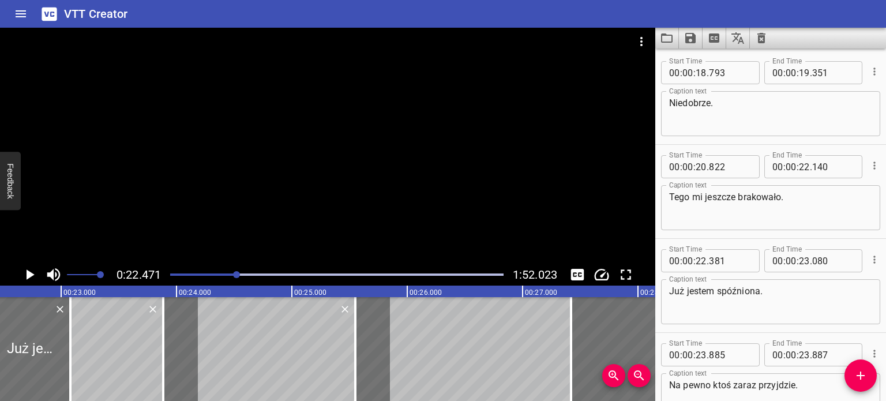
click at [230, 227] on div at bounding box center [328, 146] width 656 height 236
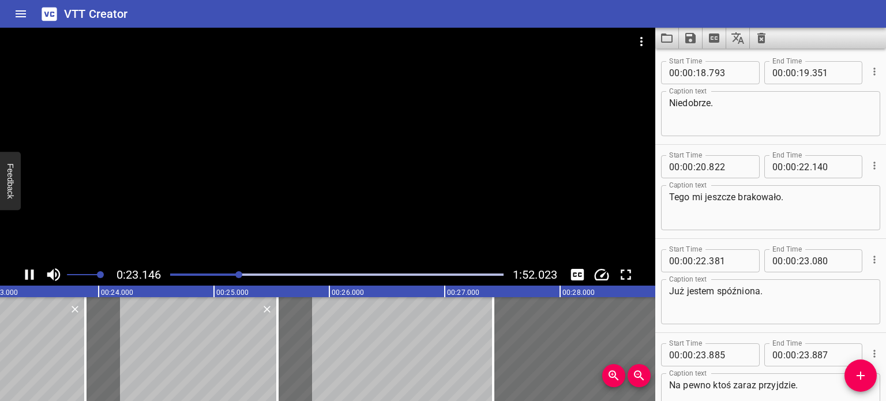
click at [298, 177] on div at bounding box center [328, 146] width 656 height 236
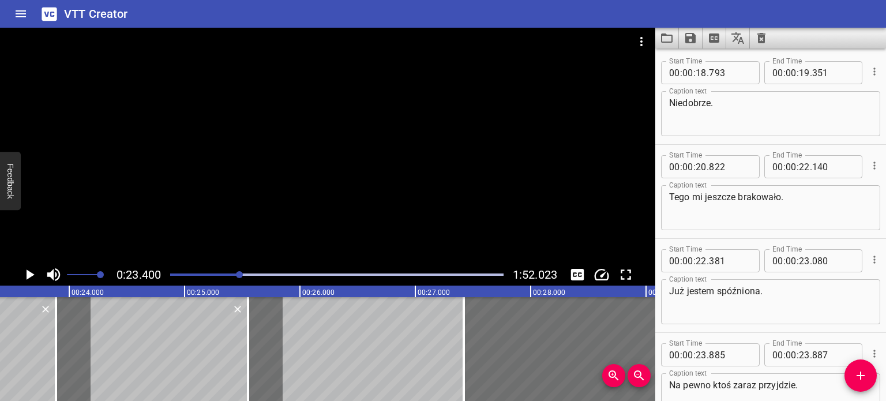
click at [298, 182] on div at bounding box center [328, 146] width 656 height 236
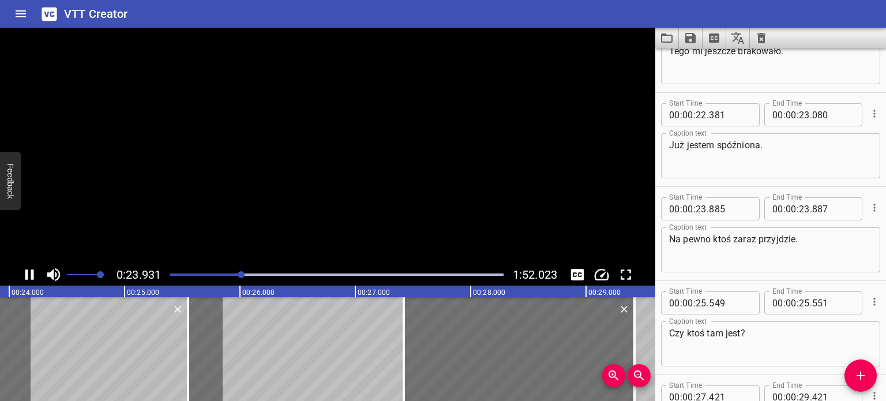
scroll to position [0, 0]
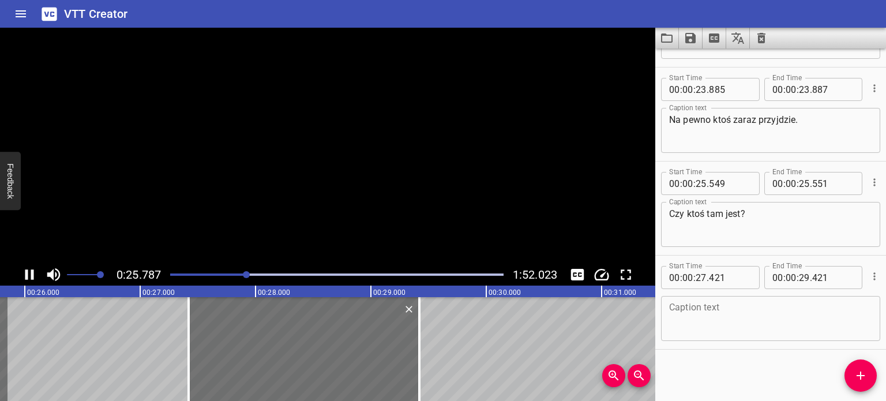
click at [298, 182] on div at bounding box center [328, 146] width 656 height 236
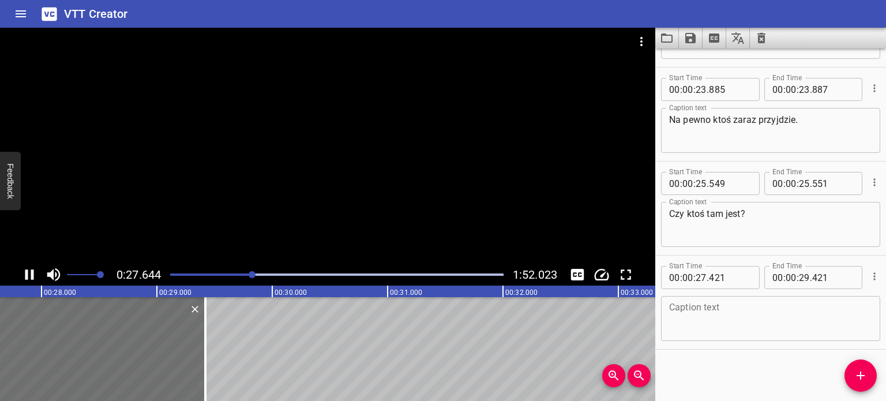
click at [247, 274] on div "Play progress" at bounding box center [86, 275] width 334 height 2
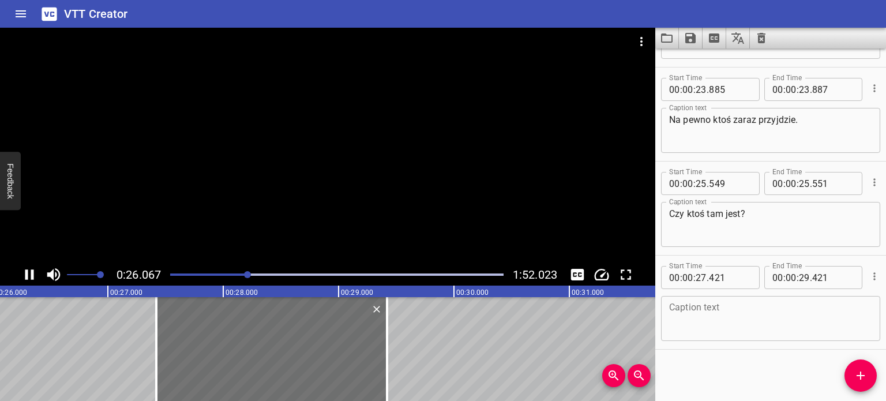
click at [247, 274] on div at bounding box center [247, 274] width 7 height 7
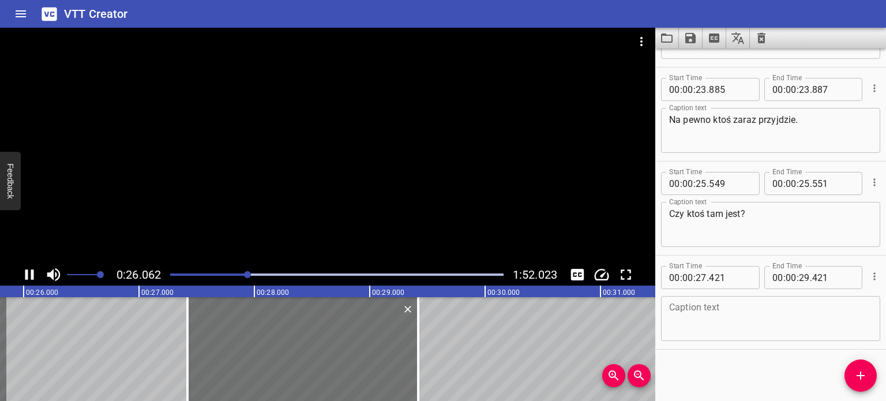
click at [239, 274] on div "Play progress" at bounding box center [82, 275] width 334 height 2
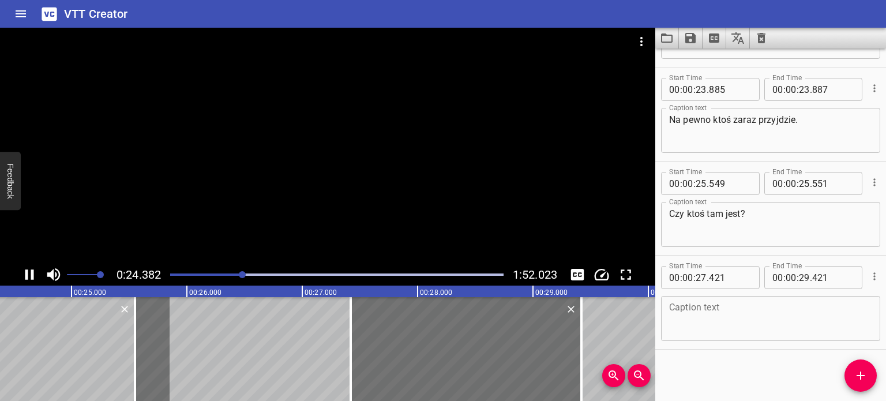
click at [310, 147] on div at bounding box center [328, 146] width 656 height 236
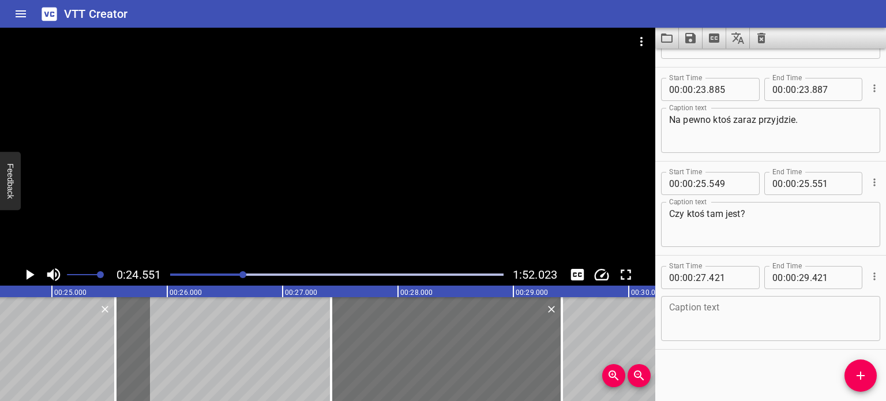
click at [239, 276] on div at bounding box center [336, 275] width 347 height 16
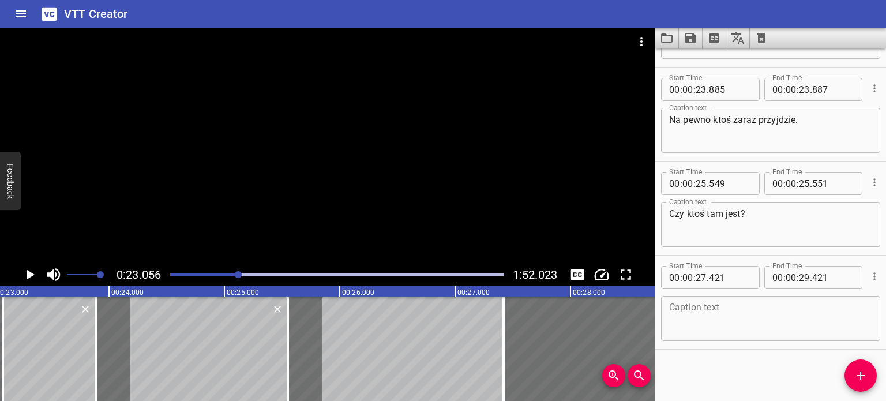
click at [212, 198] on div at bounding box center [328, 146] width 656 height 236
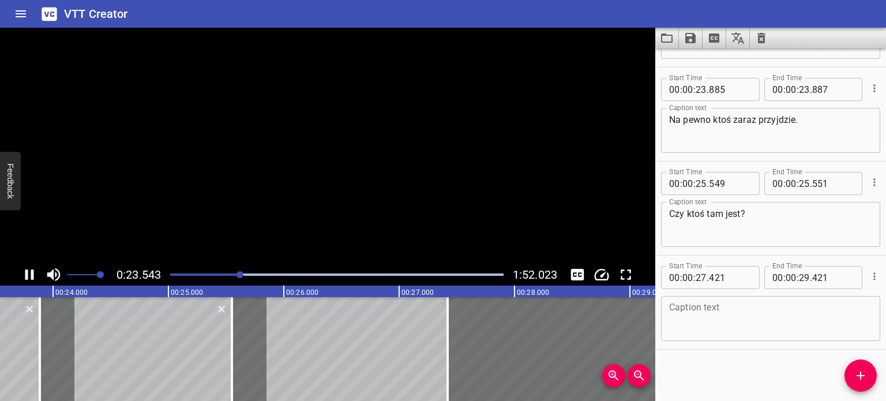
click at [212, 198] on video at bounding box center [328, 146] width 656 height 236
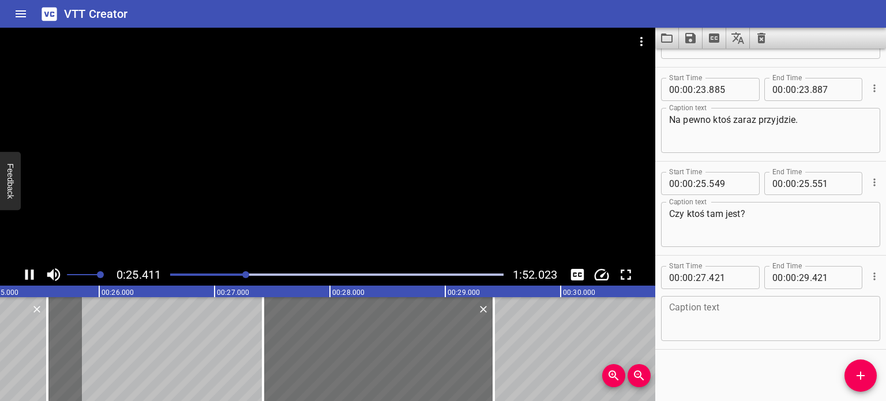
click at [240, 272] on div at bounding box center [336, 275] width 347 height 16
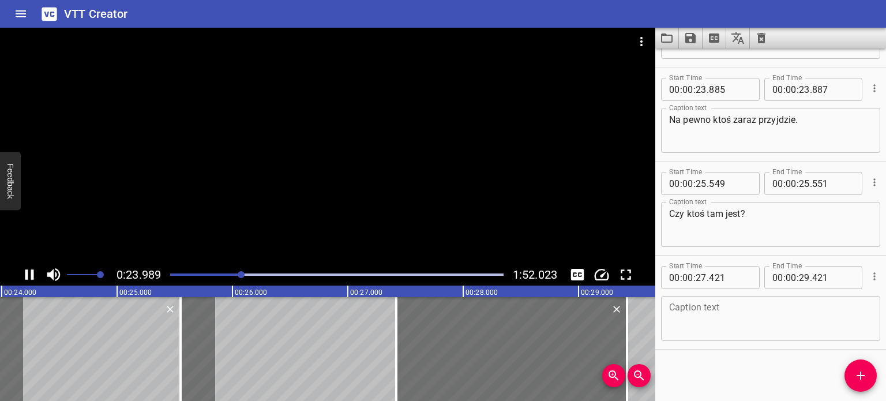
click at [226, 273] on div at bounding box center [336, 275] width 347 height 16
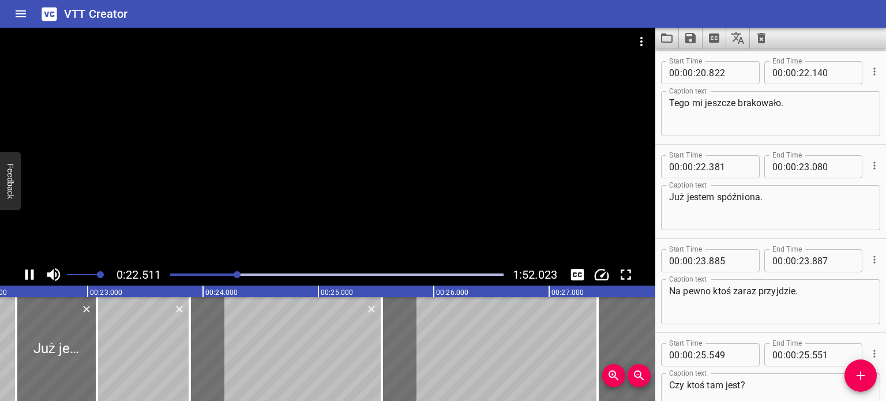
scroll to position [0, 2598]
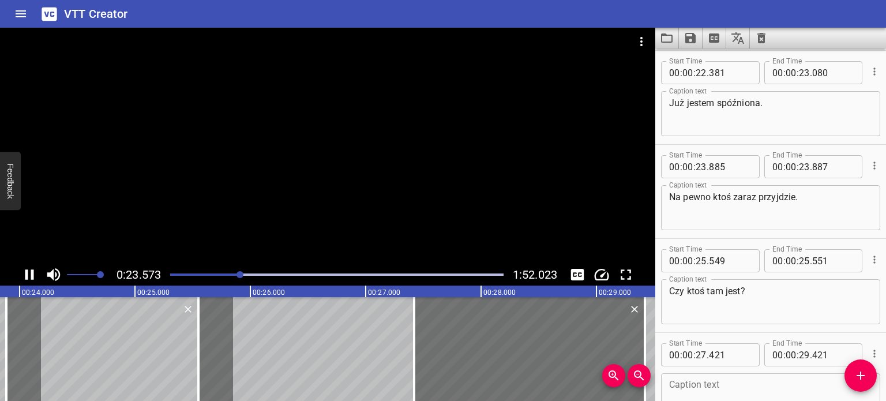
click at [28, 275] on icon "Play/Pause" at bounding box center [29, 274] width 17 height 17
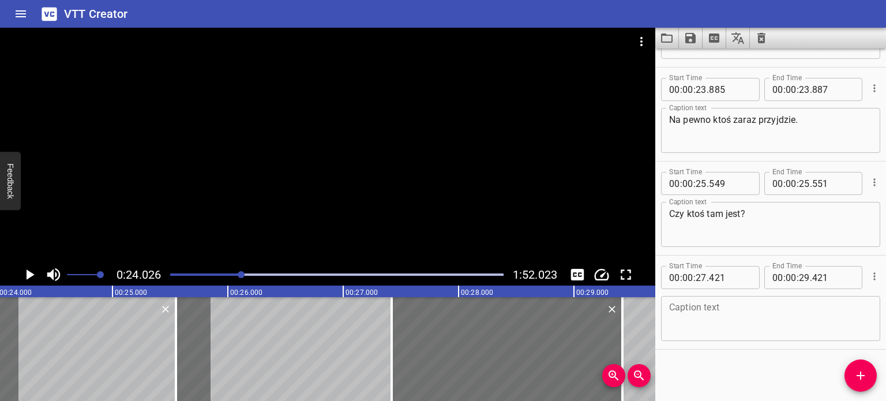
click at [241, 276] on div at bounding box center [241, 274] width 7 height 7
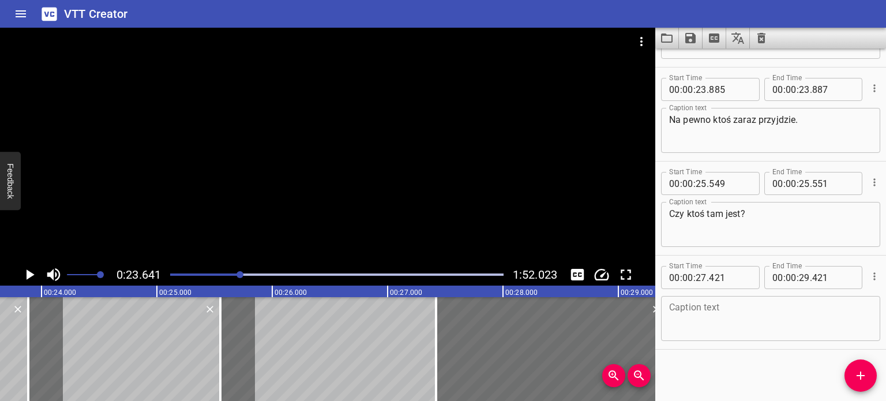
click at [237, 275] on div "Play progress" at bounding box center [75, 275] width 334 height 2
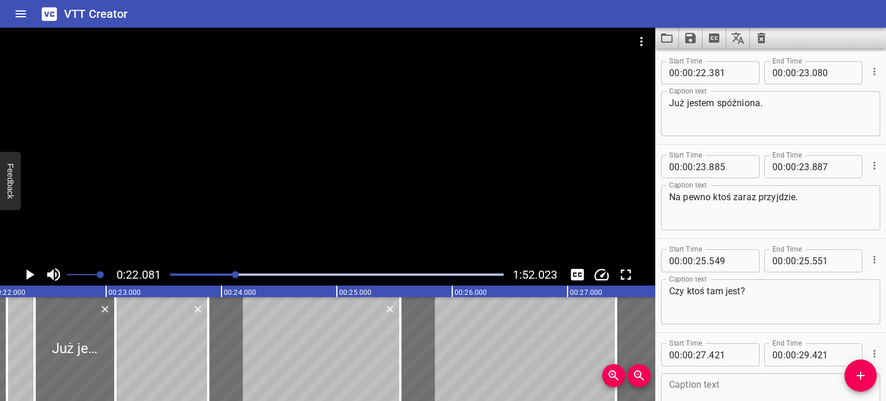
click at [240, 272] on div at bounding box center [336, 275] width 347 height 16
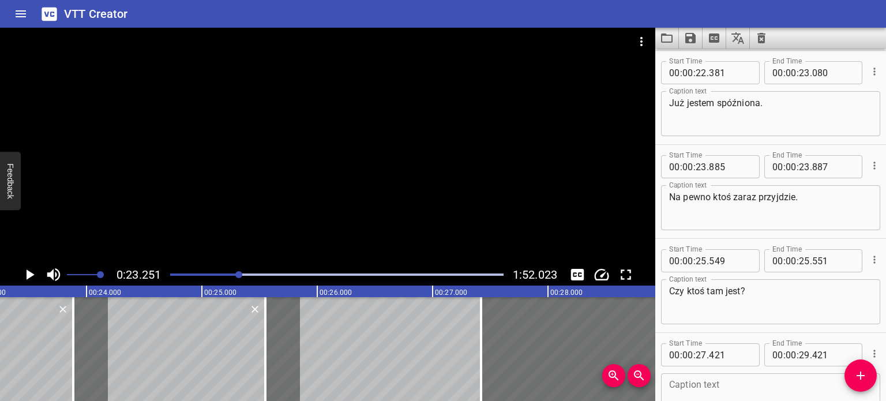
click at [242, 272] on div at bounding box center [238, 274] width 7 height 7
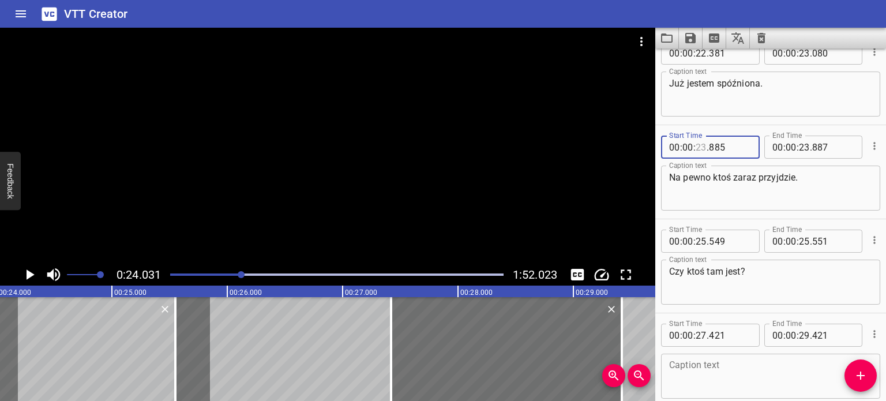
click at [706, 147] on input "number" at bounding box center [701, 147] width 11 height 23
type input "24"
type input "031"
click at [822, 145] on input "number" at bounding box center [834, 147] width 42 height 23
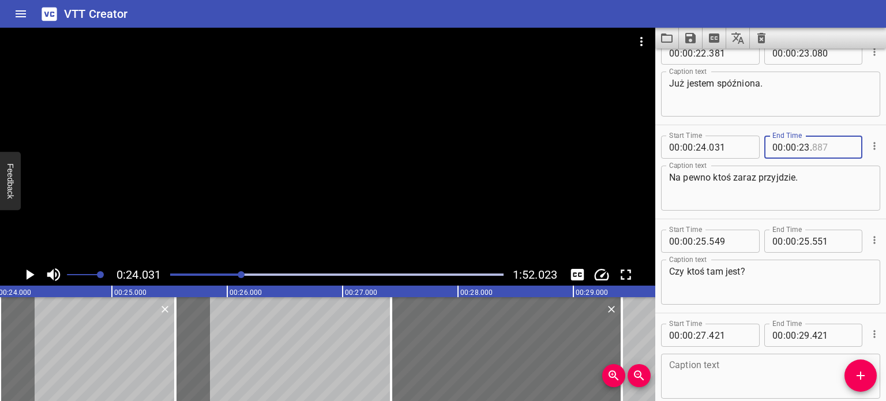
type input "887"
click at [800, 147] on input "number" at bounding box center [804, 147] width 11 height 23
type input "24"
type input "033"
click at [766, 277] on textarea "Czy ktoś tam jest?" at bounding box center [770, 282] width 203 height 33
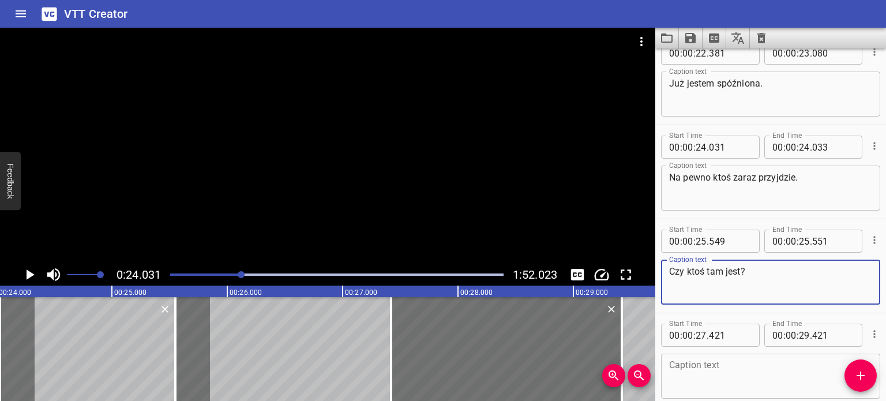
click at [25, 274] on icon "Play/Pause" at bounding box center [29, 274] width 17 height 17
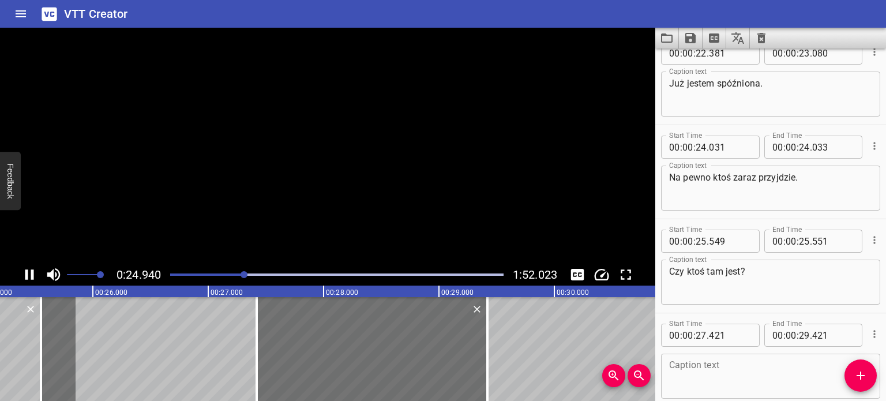
click at [25, 275] on icon "Play/Pause" at bounding box center [29, 274] width 9 height 10
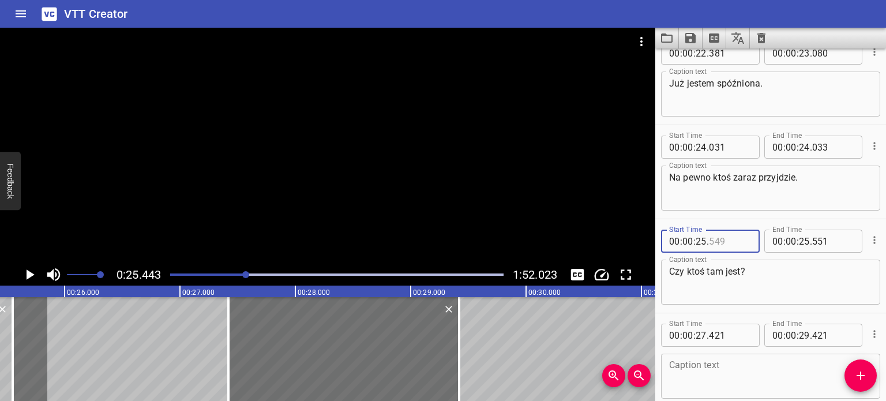
click at [710, 239] on input "number" at bounding box center [730, 241] width 42 height 23
type input "442"
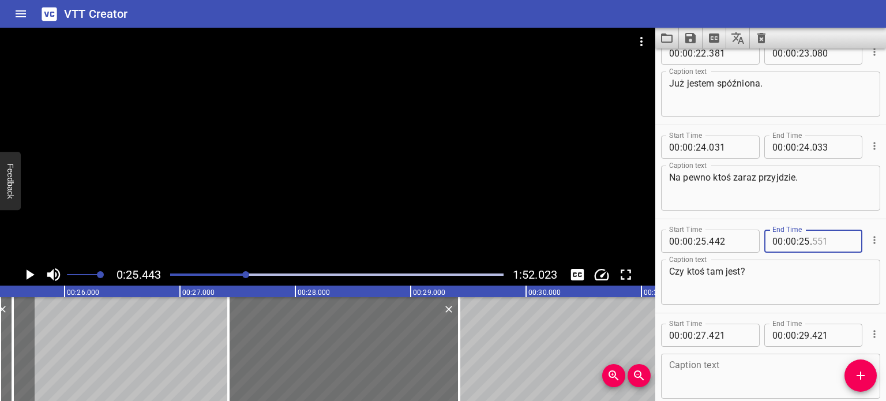
click at [813, 239] on input "number" at bounding box center [834, 241] width 42 height 23
type input "443"
click at [274, 178] on div at bounding box center [328, 146] width 656 height 236
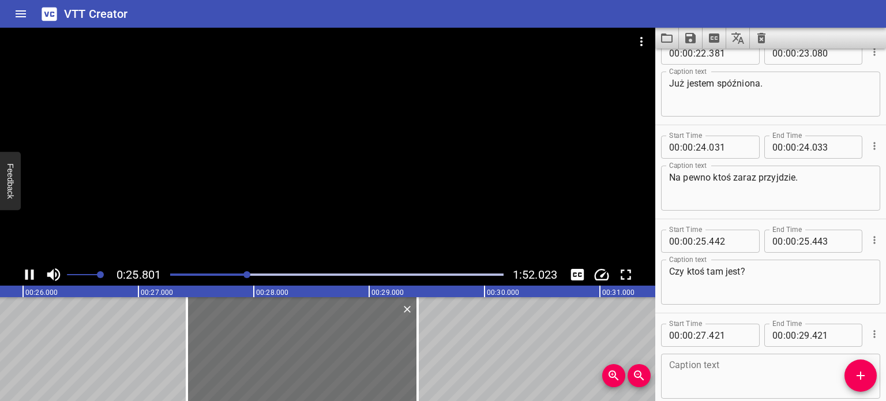
click at [272, 183] on div at bounding box center [328, 146] width 656 height 236
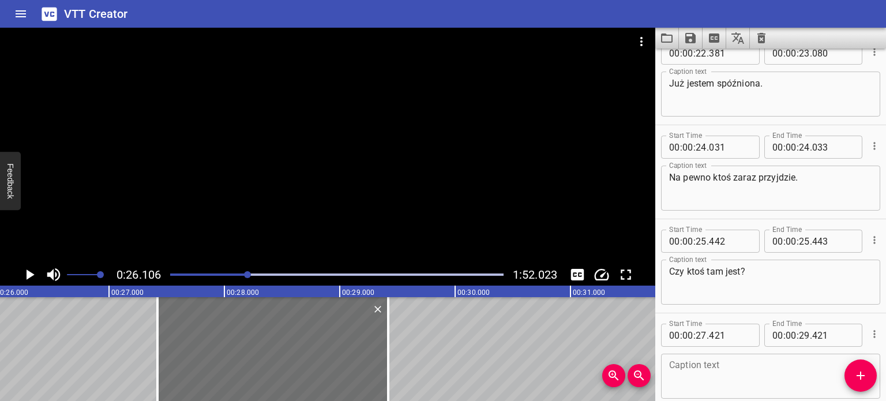
scroll to position [0, 3013]
click at [829, 241] on input "number" at bounding box center [834, 241] width 42 height 23
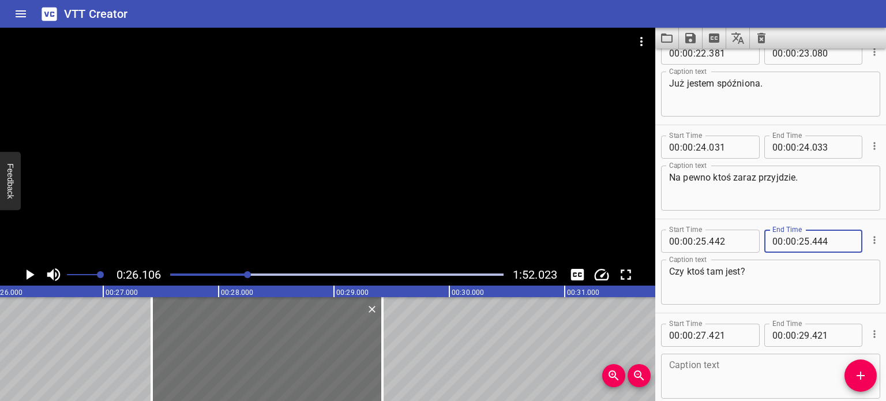
type input "444"
click at [764, 290] on textarea "Czy ktoś tam jest?" at bounding box center [770, 282] width 203 height 33
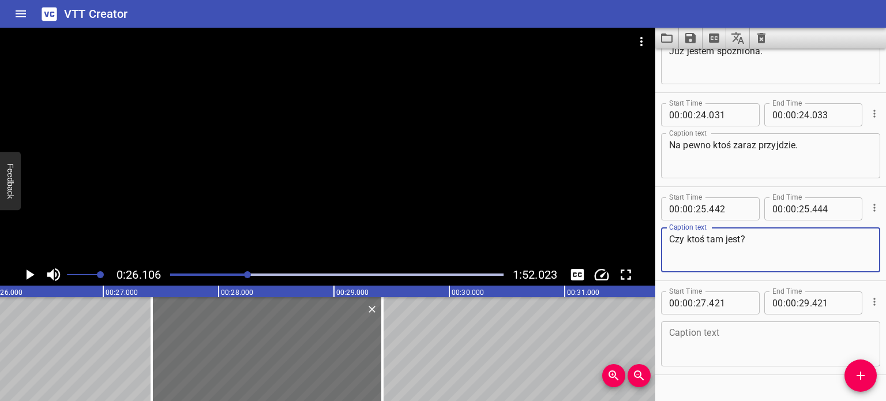
scroll to position [265, 0]
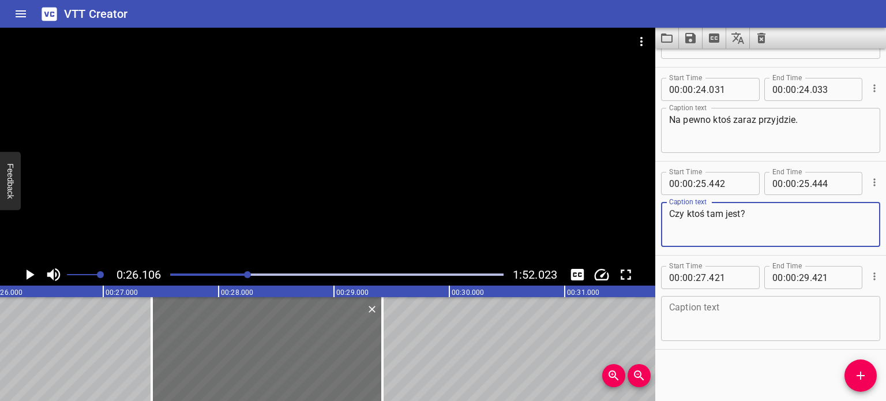
click at [736, 321] on textarea at bounding box center [770, 318] width 203 height 33
click at [328, 198] on div at bounding box center [328, 146] width 656 height 236
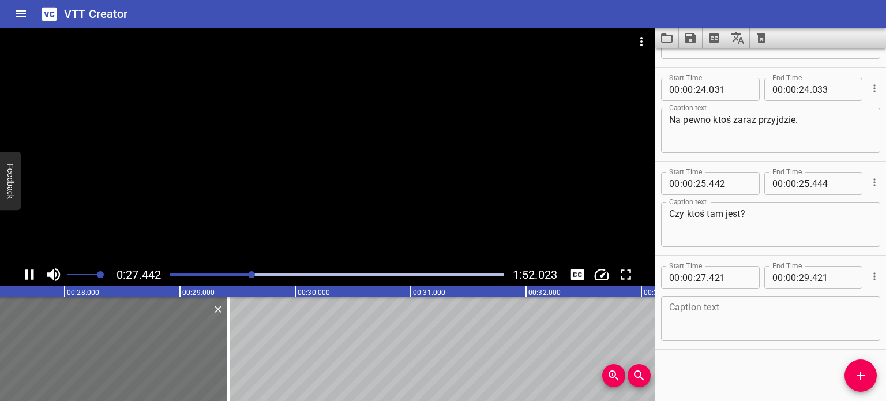
click at [238, 278] on div at bounding box center [336, 275] width 347 height 16
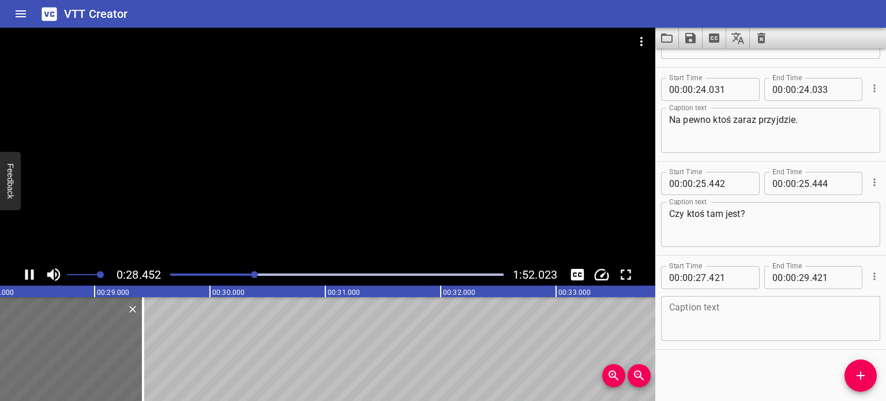
click at [374, 161] on div at bounding box center [328, 146] width 656 height 236
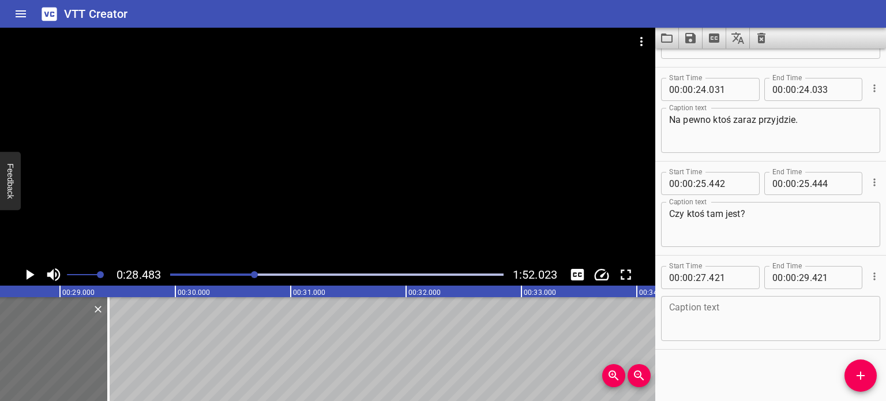
click at [250, 272] on div at bounding box center [336, 275] width 347 height 16
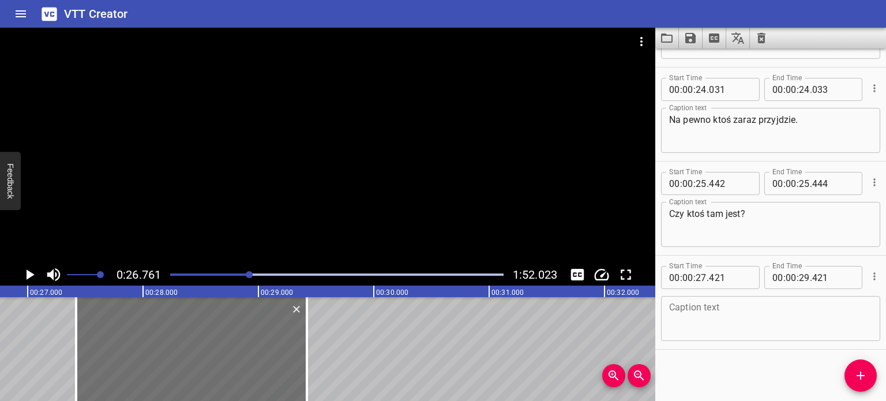
click at [256, 275] on div "Play progress" at bounding box center [337, 275] width 334 height 2
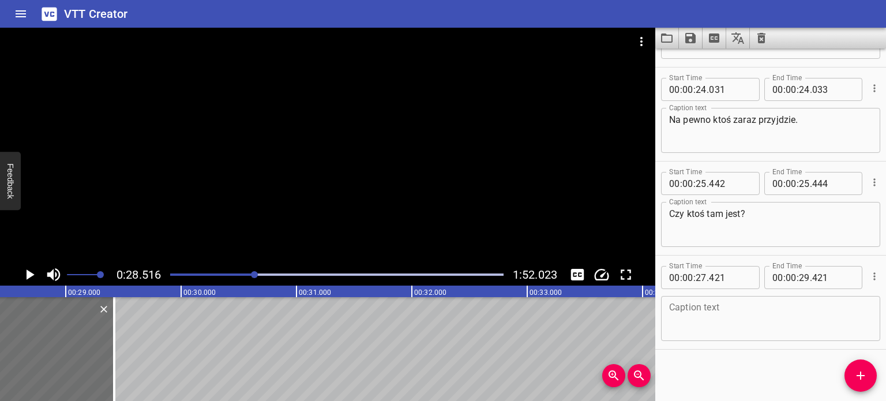
scroll to position [0, 3291]
click at [256, 274] on div at bounding box center [254, 274] width 7 height 7
click at [248, 274] on div "Play progress" at bounding box center [89, 275] width 334 height 2
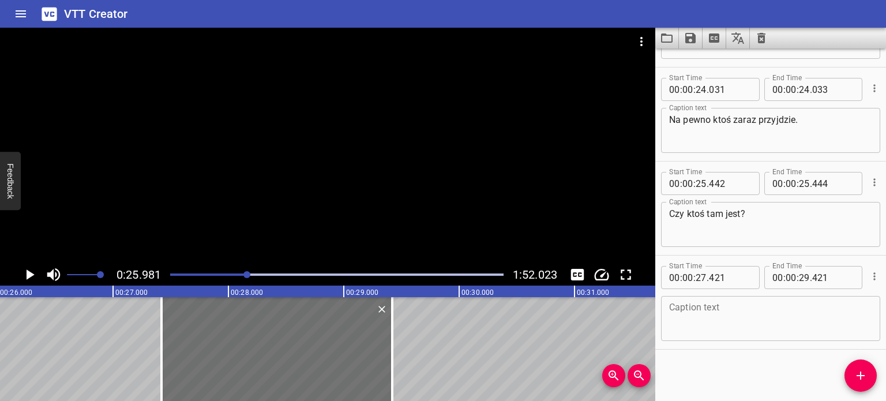
scroll to position [0, 2998]
click at [237, 179] on div at bounding box center [328, 146] width 656 height 236
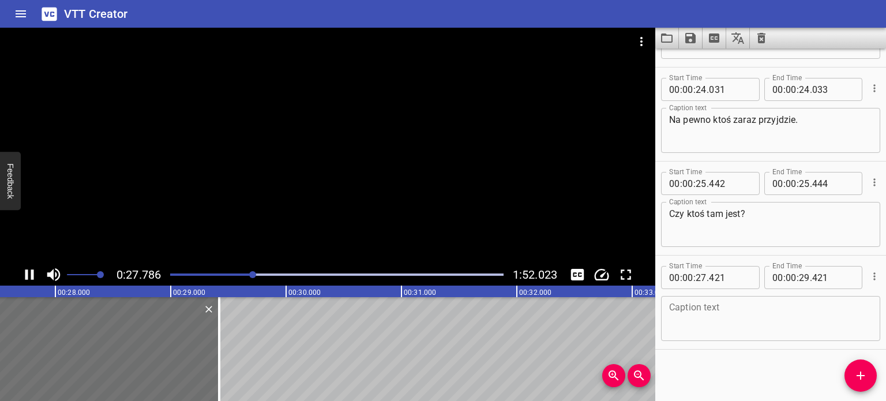
click at [246, 170] on div at bounding box center [328, 146] width 656 height 236
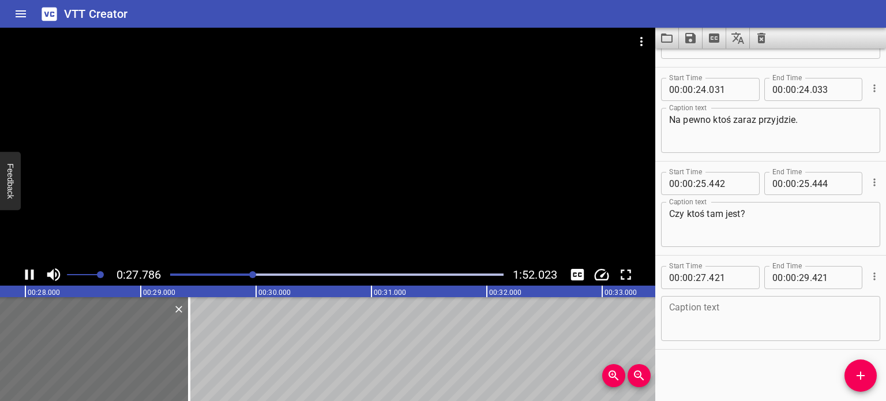
scroll to position [0, 3219]
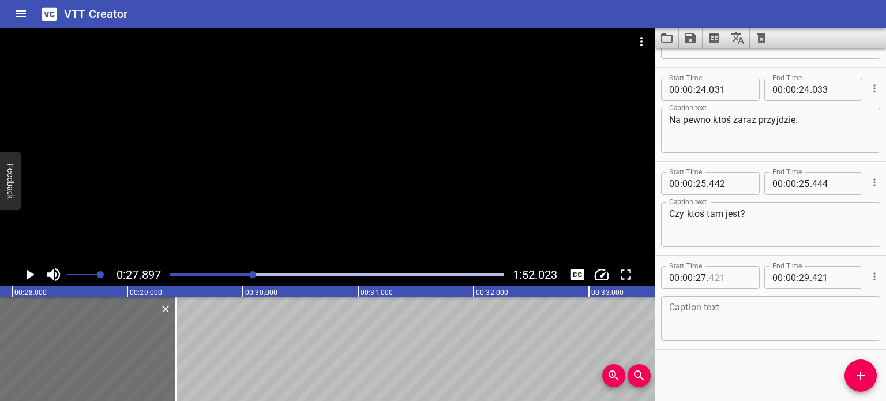
click at [727, 279] on input "number" at bounding box center [730, 277] width 42 height 23
type input "890"
click at [849, 279] on div "00 : 00 : 29 . 421" at bounding box center [814, 277] width 99 height 23
click at [824, 278] on input "number" at bounding box center [834, 277] width 42 height 23
type input "421"
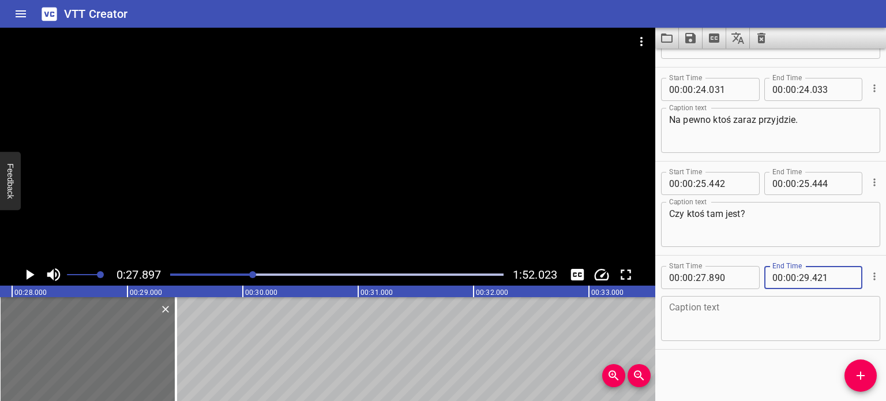
click at [748, 313] on textarea at bounding box center [770, 318] width 203 height 33
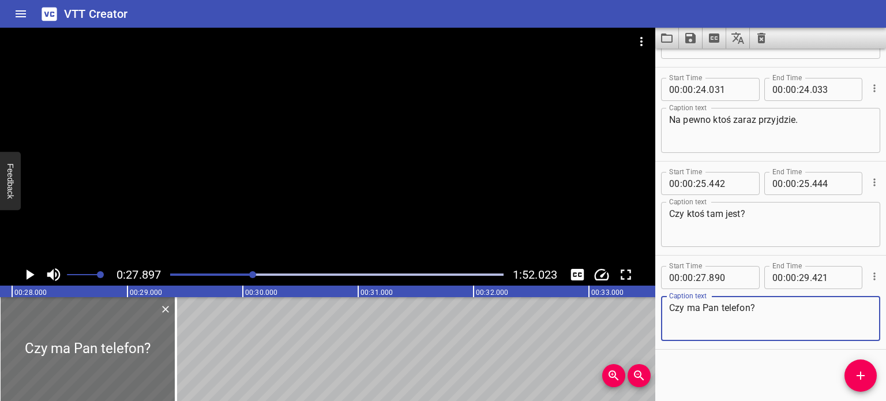
type textarea "Czy ma Pan telefon?"
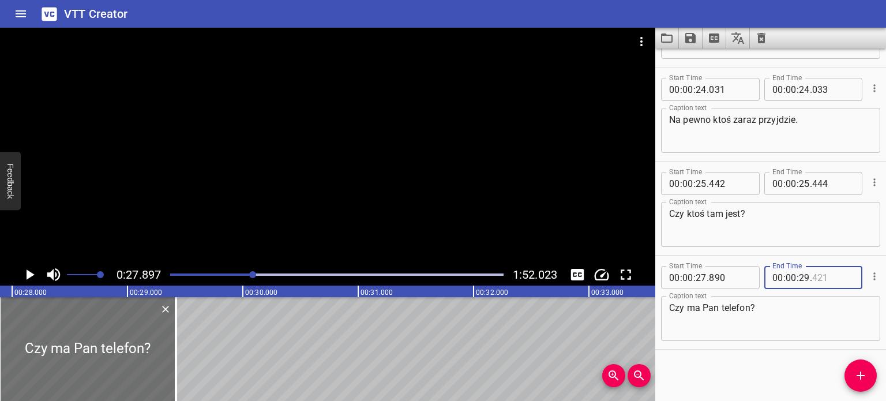
click at [829, 272] on input "number" at bounding box center [834, 277] width 42 height 23
type input "421"
click at [803, 276] on input "number" at bounding box center [804, 277] width 11 height 23
type input "27"
click at [819, 280] on input "number" at bounding box center [834, 277] width 42 height 23
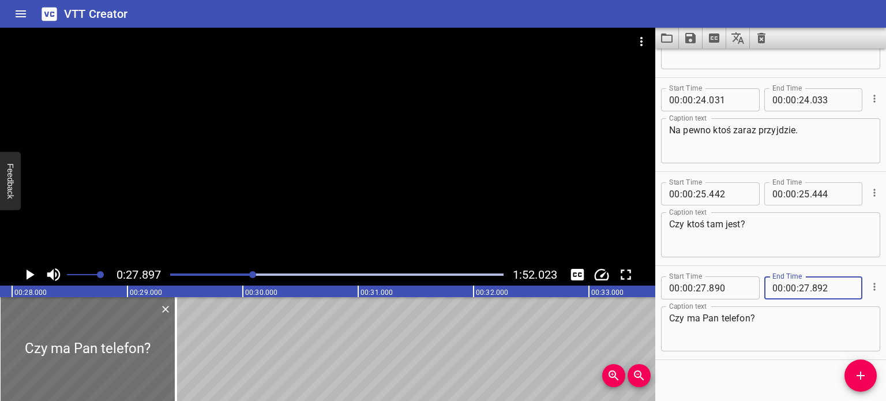
scroll to position [265, 0]
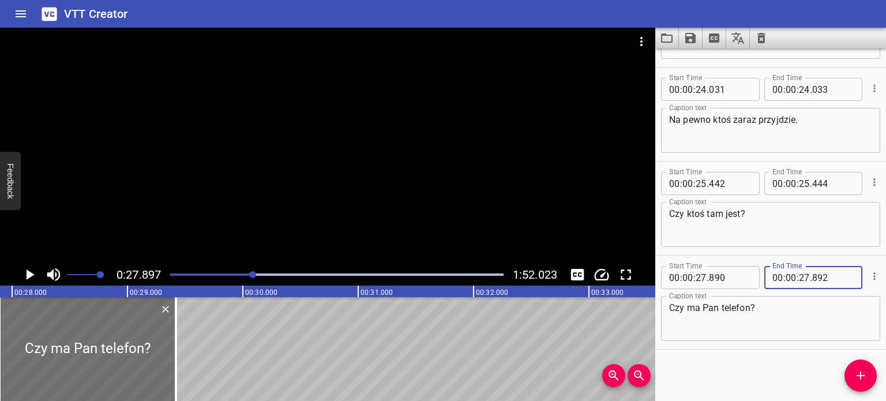
type input "892"
click at [829, 319] on textarea "Czy ma Pan telefon?" at bounding box center [770, 318] width 203 height 33
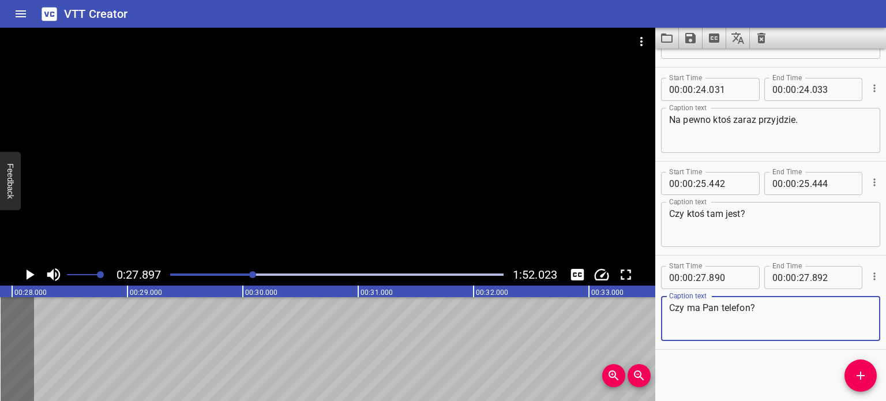
click at [787, 316] on textarea "Czy ma Pan telefon?" at bounding box center [770, 318] width 203 height 33
click at [866, 373] on icon "Add Cue" at bounding box center [861, 376] width 14 height 14
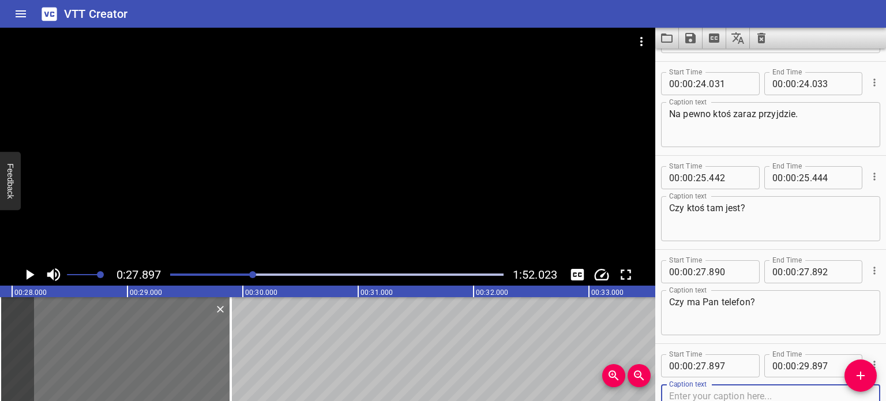
scroll to position [329, 0]
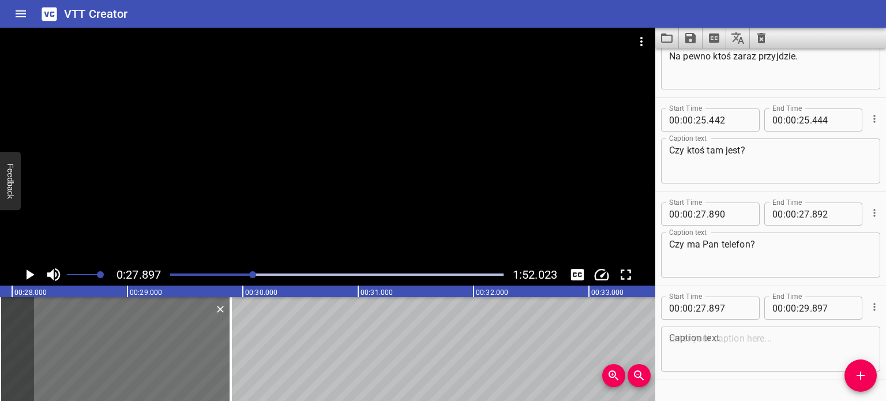
click at [203, 272] on div at bounding box center [336, 275] width 347 height 16
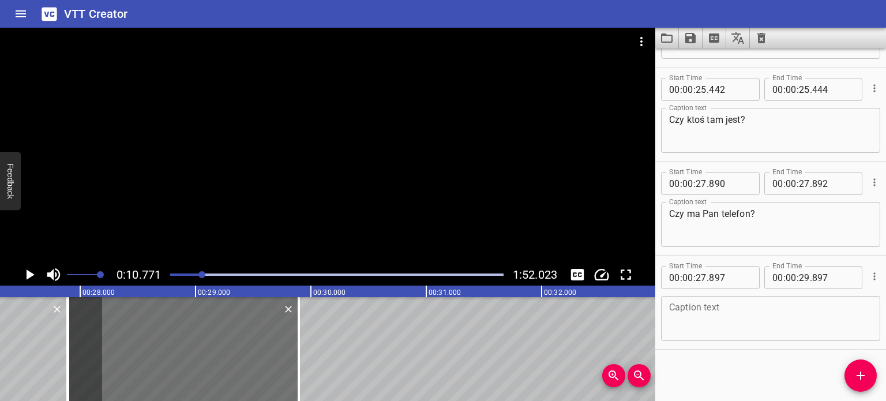
scroll to position [360, 0]
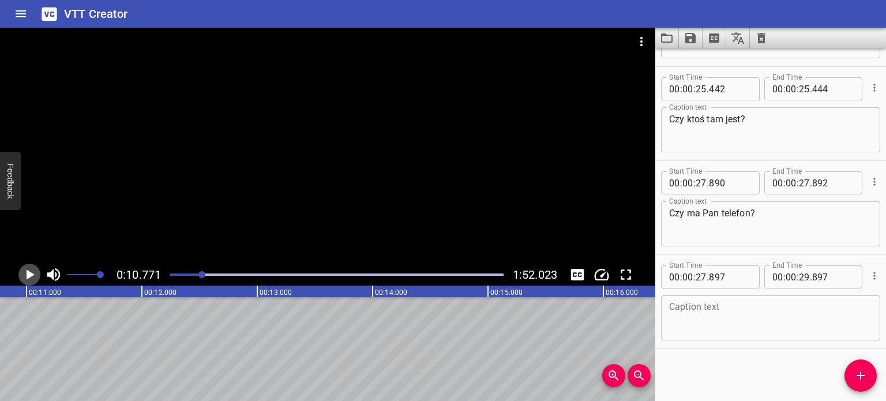
click at [33, 269] on icon "Play/Pause" at bounding box center [29, 274] width 17 height 17
click at [31, 274] on icon "Play/Pause" at bounding box center [29, 274] width 9 height 10
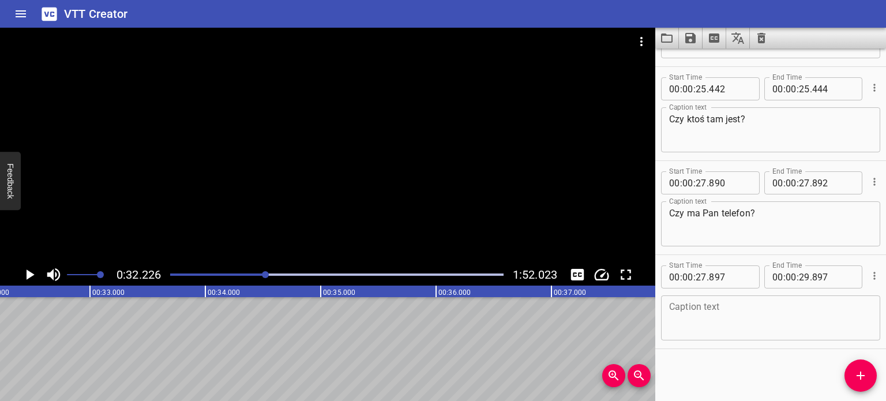
click at [730, 308] on textarea at bounding box center [770, 318] width 203 height 33
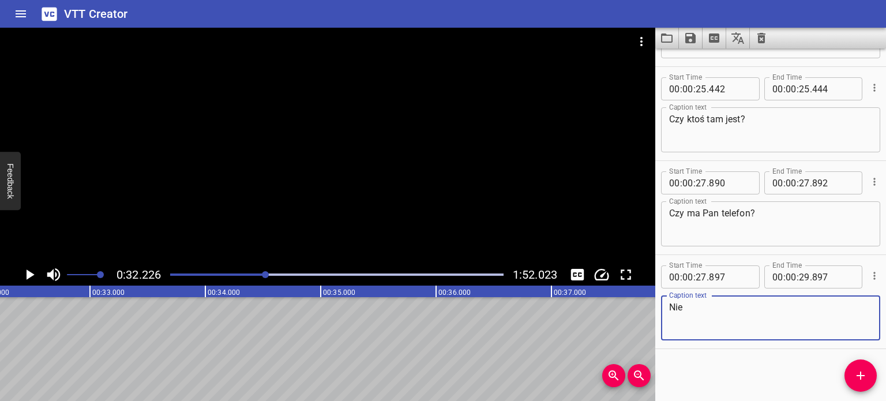
type textarea "Nie"
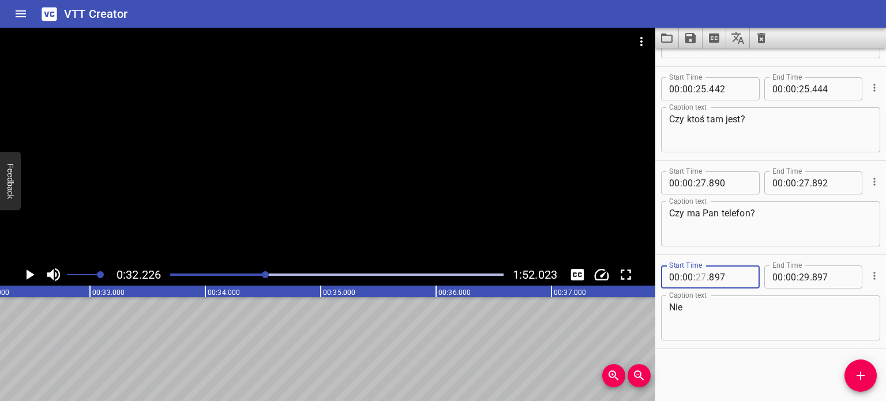
click at [704, 276] on input "number" at bounding box center [701, 276] width 11 height 23
type input "32"
click at [713, 277] on input "number" at bounding box center [730, 276] width 42 height 23
type input "226"
click at [821, 272] on input "number" at bounding box center [834, 276] width 42 height 23
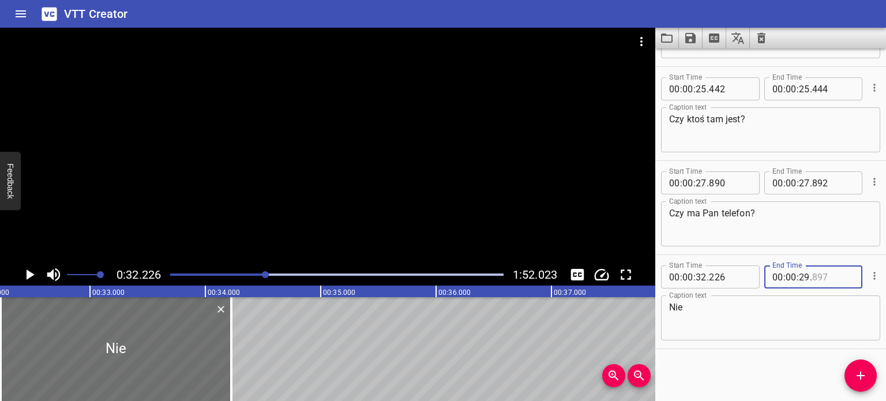
type input "897"
drag, startPoint x: 794, startPoint y: 274, endPoint x: 800, endPoint y: 276, distance: 6.8
click at [800, 276] on input "number" at bounding box center [804, 276] width 11 height 23
type input "32"
click at [818, 276] on input "number" at bounding box center [834, 276] width 42 height 23
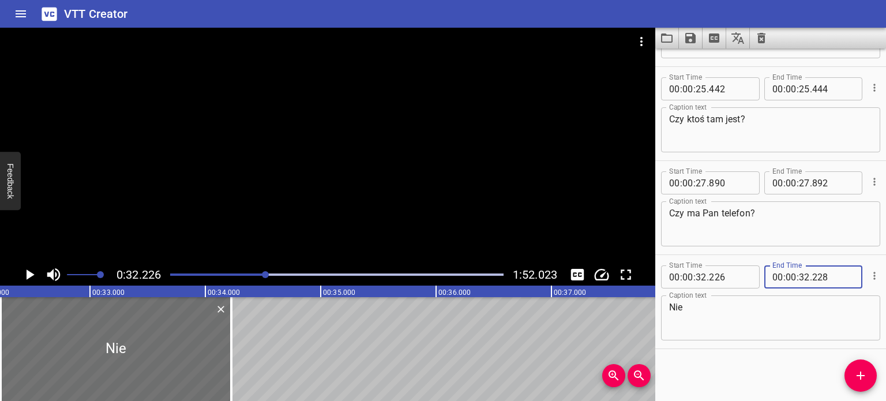
type input "228"
click at [823, 324] on textarea "Nie" at bounding box center [770, 318] width 203 height 33
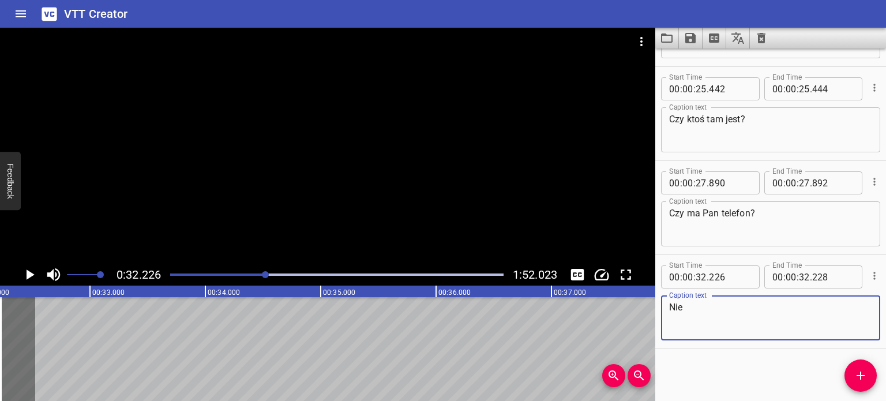
click at [732, 311] on textarea "Nie" at bounding box center [770, 318] width 203 height 33
type textarea "Nie."
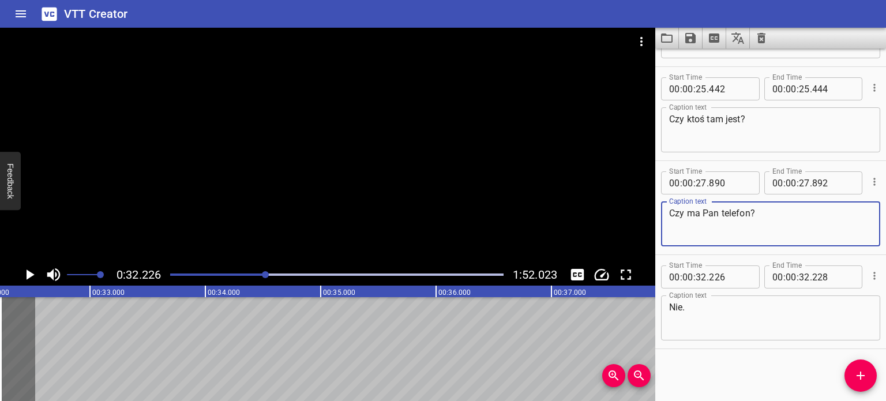
click at [815, 226] on textarea "Czy ma Pan telefon?" at bounding box center [770, 224] width 203 height 33
click at [759, 227] on textarea "Czy ma Pan telefon?" at bounding box center [770, 224] width 203 height 33
click at [760, 227] on textarea "Czy ma Pan telefon?" at bounding box center [770, 224] width 203 height 33
click at [748, 240] on div "Czy ma Pan telefon? Caption text" at bounding box center [770, 223] width 219 height 45
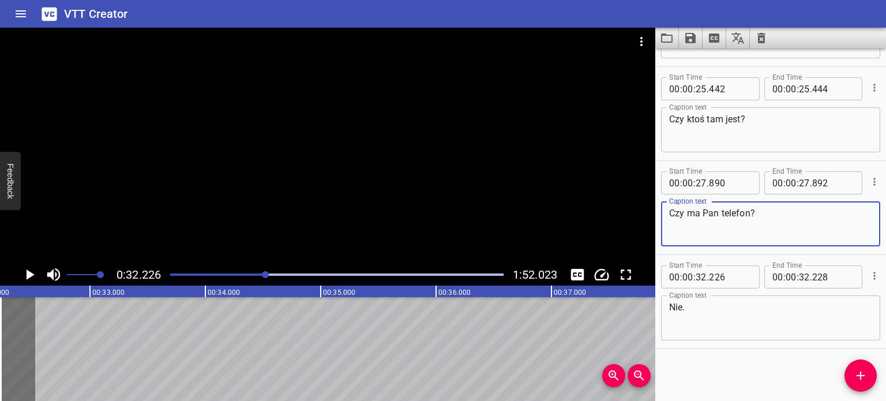
click at [783, 212] on textarea "Czy ma Pan telefon?" at bounding box center [770, 224] width 203 height 33
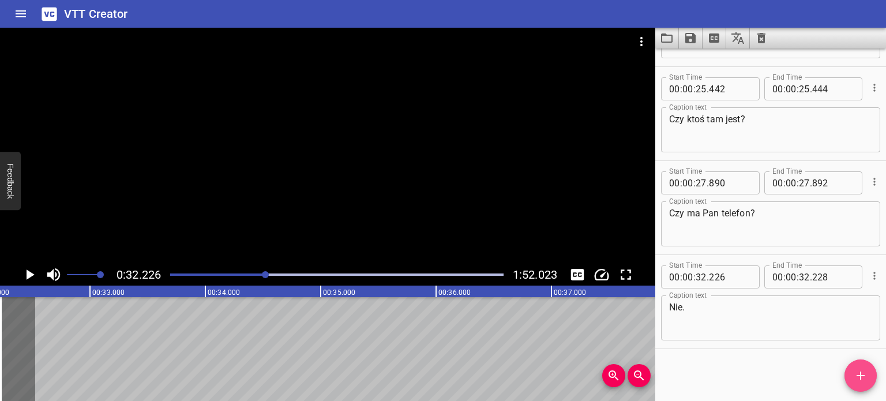
click at [852, 364] on button "Add Cue" at bounding box center [861, 376] width 32 height 32
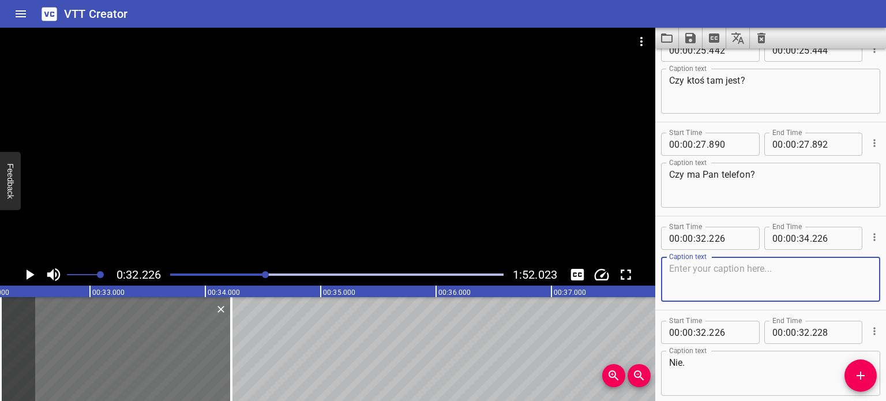
scroll to position [454, 0]
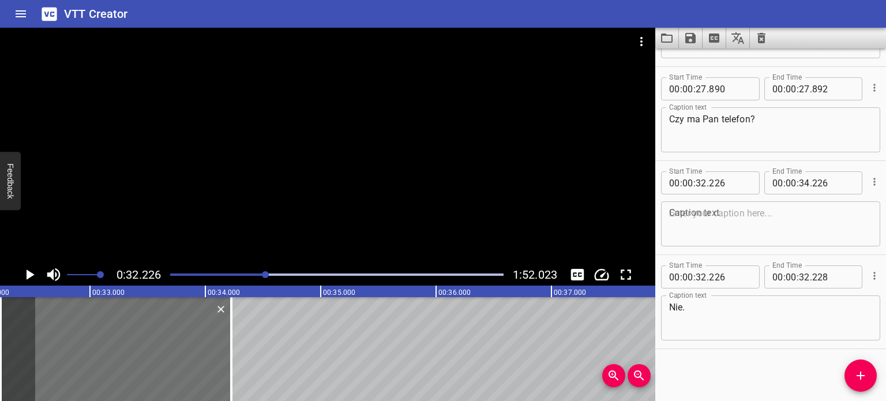
click at [875, 179] on div "Start Time 00 : 00 : 32 . 226 Start Time End Time 00 : 00 : 34 . 226 End Time C…" at bounding box center [771, 207] width 231 height 93
click at [869, 180] on icon "Cue Options" at bounding box center [875, 182] width 12 height 12
click at [846, 200] on li "Delete Cue" at bounding box center [826, 202] width 100 height 21
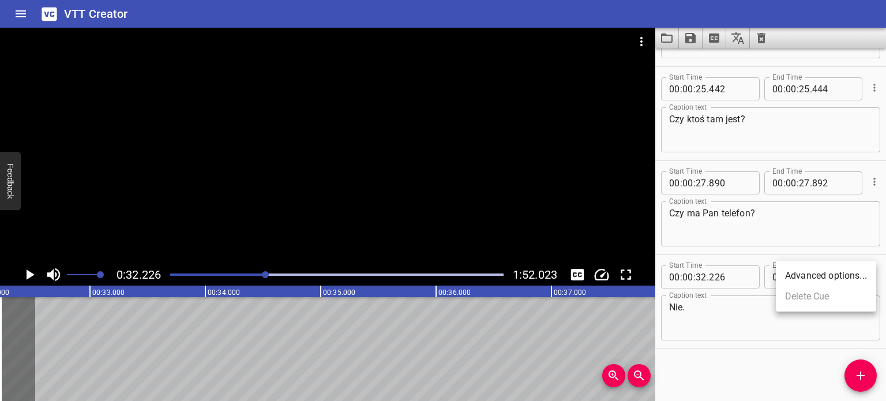
scroll to position [360, 0]
click at [854, 378] on icon "Add Cue" at bounding box center [861, 376] width 14 height 14
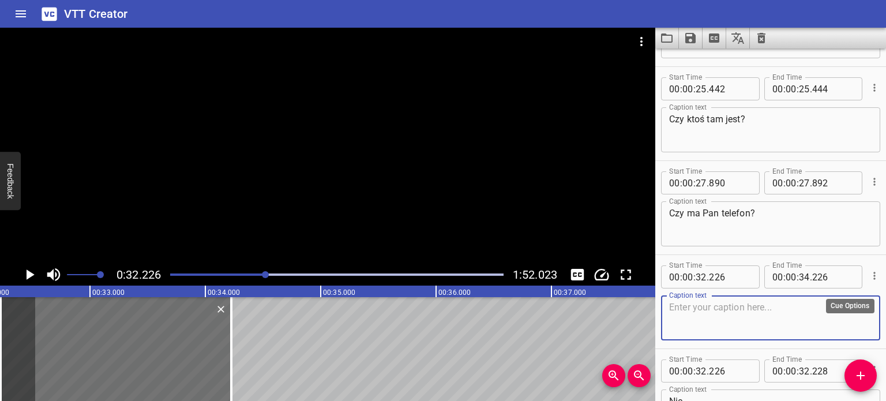
click at [869, 276] on icon "Cue Options" at bounding box center [875, 276] width 12 height 12
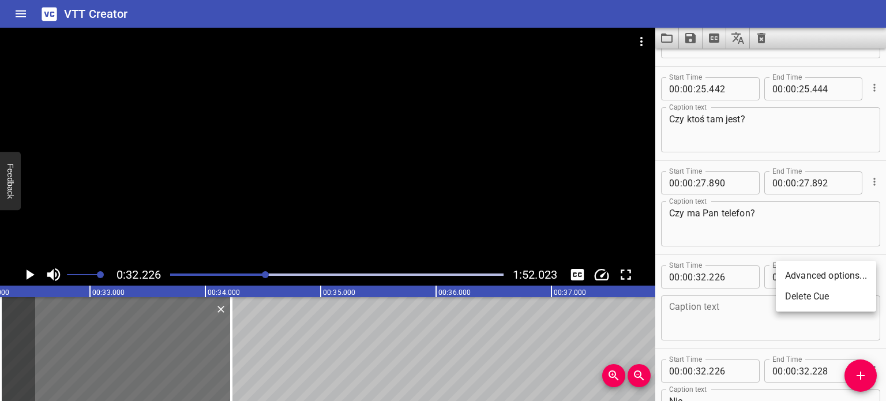
click at [818, 300] on li "Delete Cue" at bounding box center [826, 296] width 100 height 21
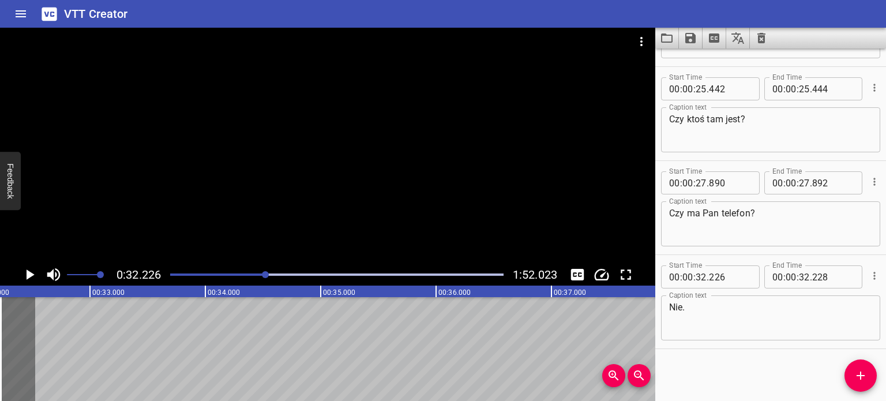
click at [724, 364] on div "Start Time 00 : 00 : 18 . 793 Start Time End Time 00 : 00 : 19 . 351 End Time C…" at bounding box center [771, 224] width 231 height 353
click at [722, 377] on div "Start Time 00 : 00 : 18 . 793 Start Time End Time 00 : 00 : 19 . 351 End Time C…" at bounding box center [771, 224] width 231 height 353
click at [420, 149] on div at bounding box center [328, 146] width 656 height 236
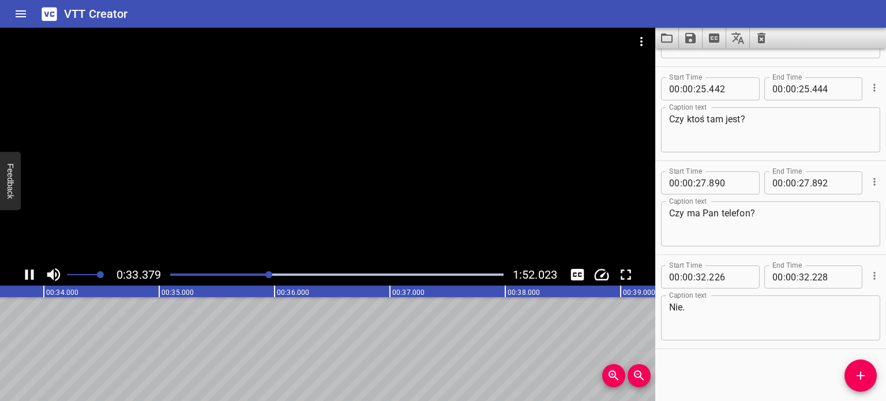
click at [415, 171] on div at bounding box center [328, 146] width 656 height 236
click at [851, 375] on span "Add Cue" at bounding box center [861, 376] width 32 height 14
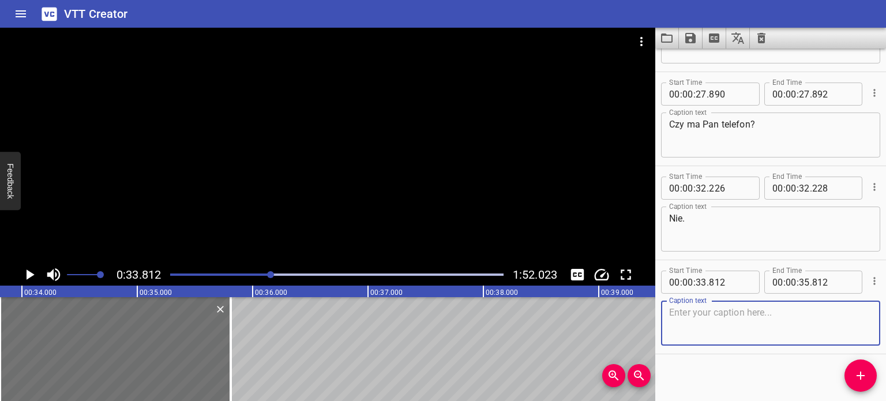
scroll to position [454, 0]
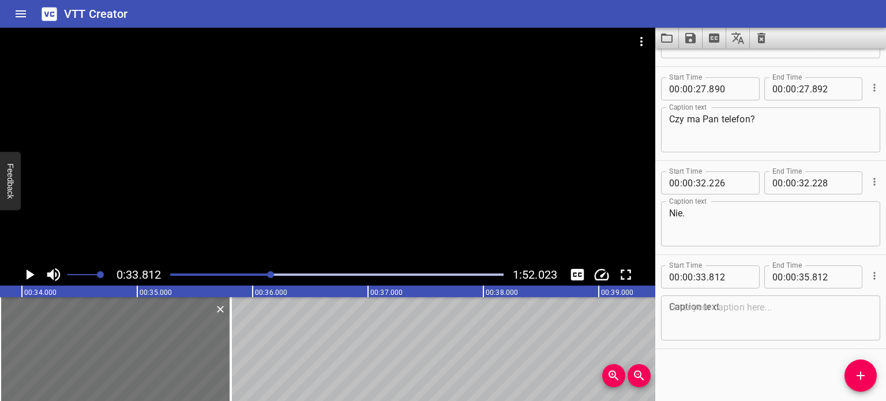
click at [268, 274] on div at bounding box center [270, 274] width 7 height 7
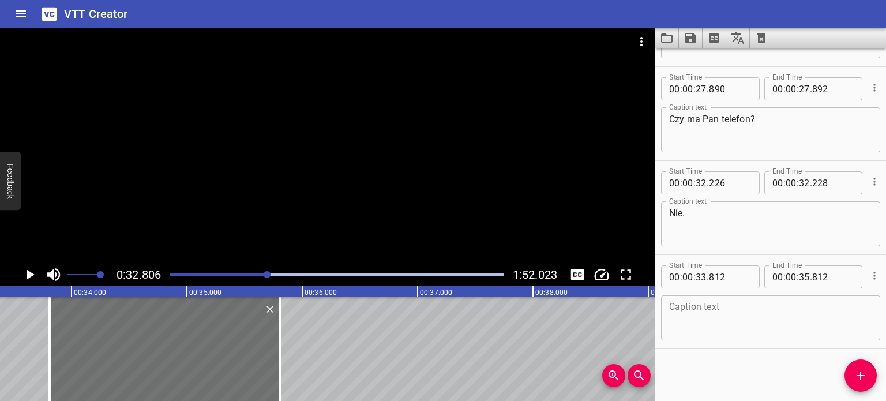
scroll to position [0, 3786]
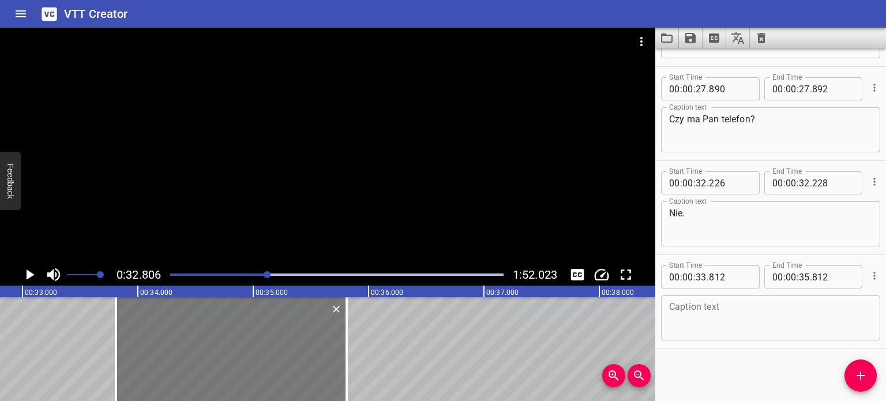
click at [288, 337] on div at bounding box center [231, 349] width 231 height 104
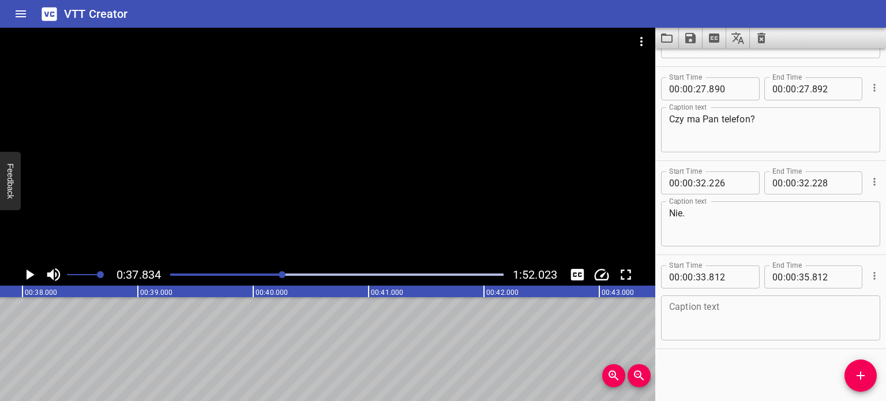
scroll to position [0, 4367]
click at [599, 275] on icon "Change Playback Speed" at bounding box center [601, 274] width 17 height 17
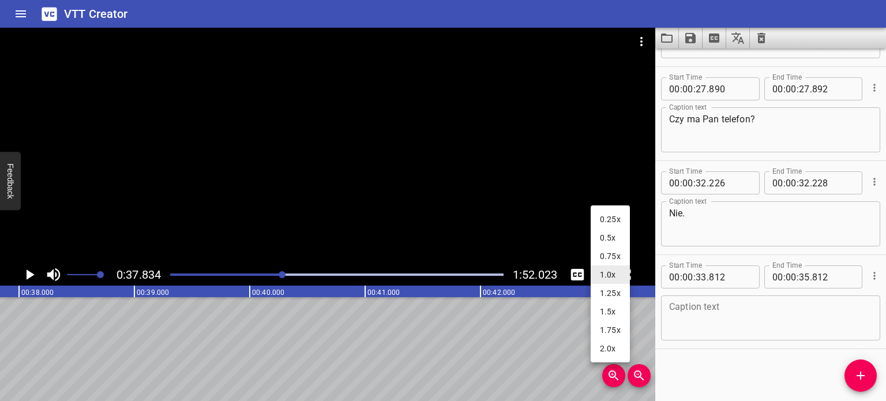
click at [599, 275] on li "1.0x" at bounding box center [610, 274] width 39 height 18
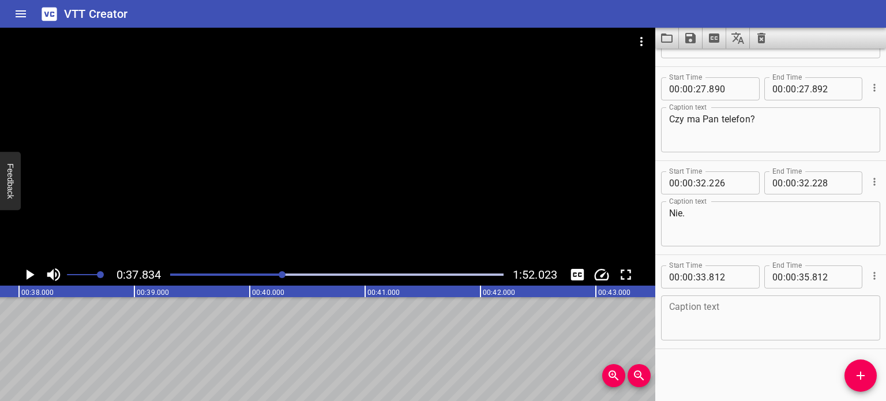
click at [272, 276] on div at bounding box center [336, 275] width 347 height 16
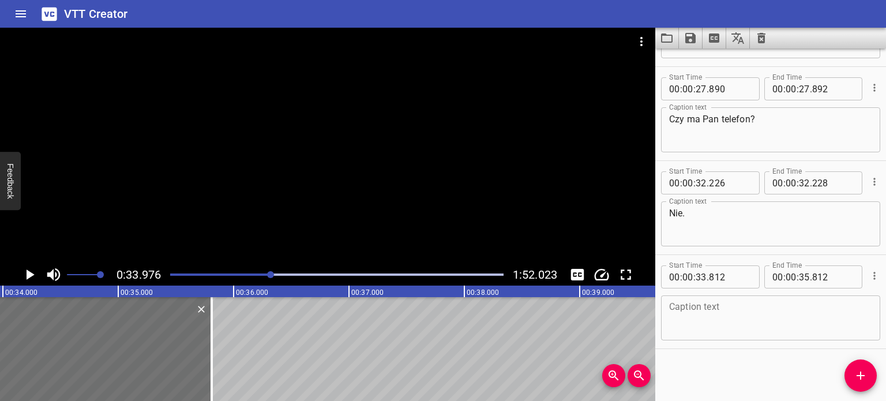
click at [268, 274] on div at bounding box center [270, 274] width 7 height 7
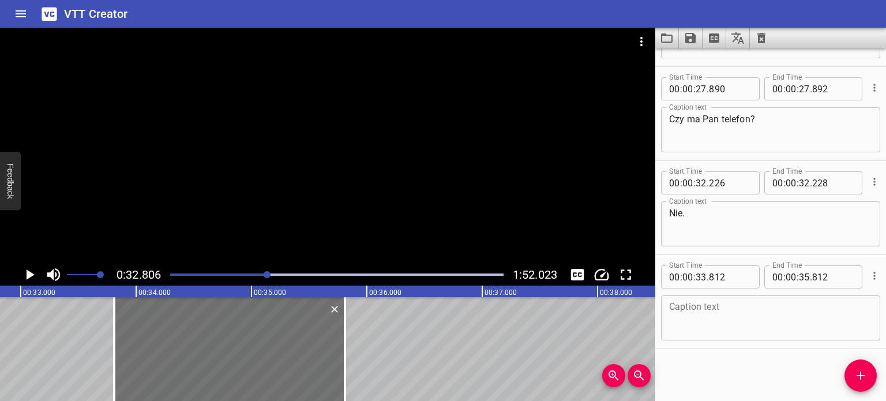
scroll to position [0, 3786]
click at [285, 173] on div at bounding box center [328, 146] width 656 height 236
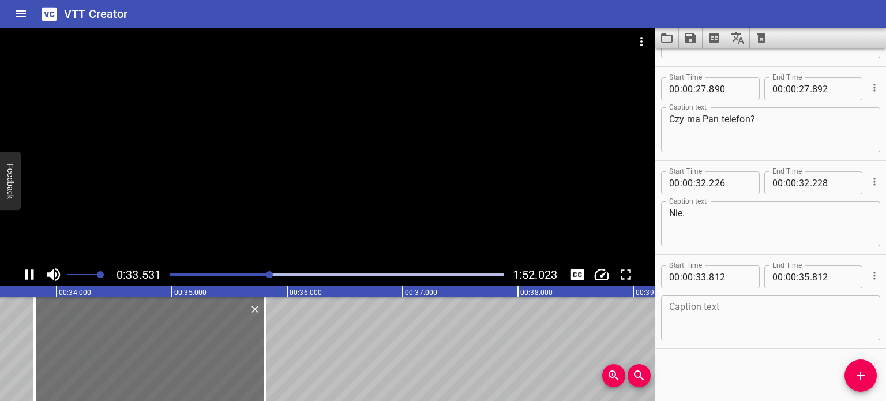
click at [291, 163] on div at bounding box center [328, 146] width 656 height 236
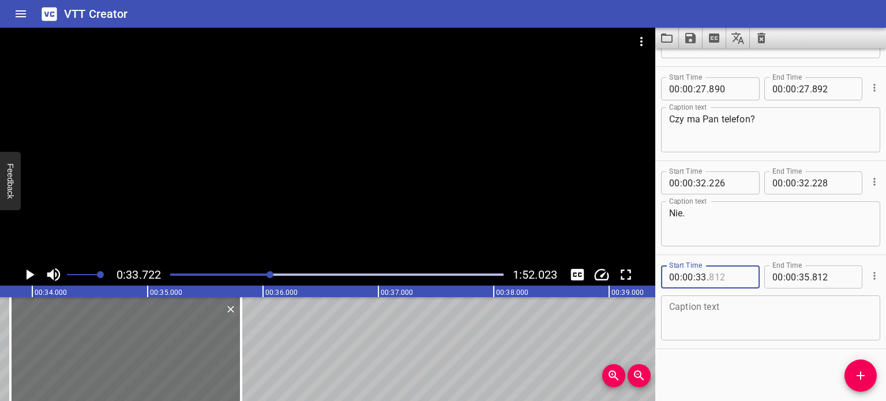
click at [722, 274] on input "number" at bounding box center [730, 276] width 42 height 23
type input "722"
click at [810, 274] on span "." at bounding box center [811, 276] width 2 height 23
click at [724, 320] on textarea at bounding box center [770, 318] width 203 height 33
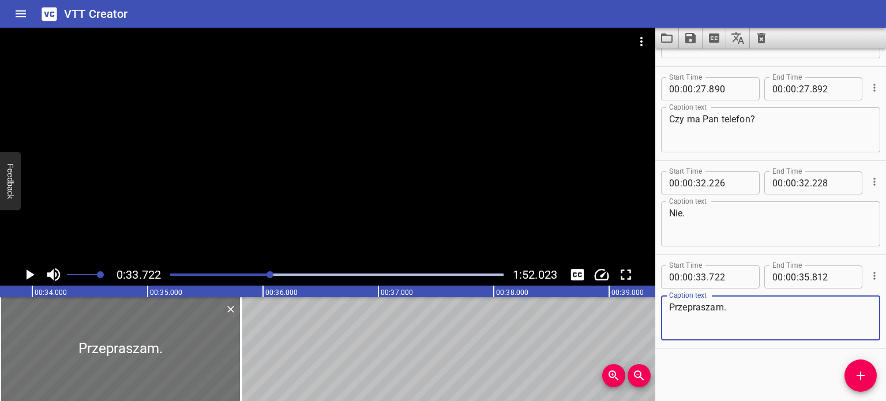
drag, startPoint x: 757, startPoint y: 310, endPoint x: 668, endPoint y: 307, distance: 88.4
click at [669, 308] on div "Przepraszam. Caption text" at bounding box center [770, 317] width 219 height 45
click at [760, 309] on textarea "Przykro mi." at bounding box center [770, 318] width 203 height 33
type textarea "Przykro mi."
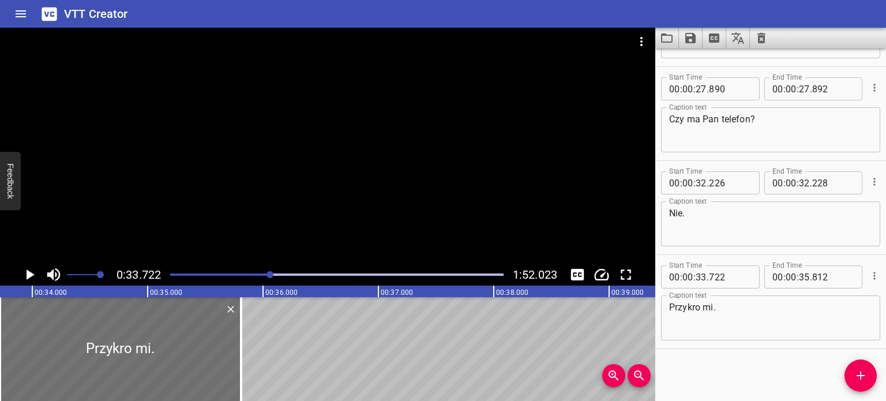
click at [809, 369] on div "Start Time 00 : 00 : 18 . 793 Start Time End Time 00 : 00 : 19 . 351 End Time C…" at bounding box center [771, 224] width 231 height 353
click at [244, 274] on div "Play progress" at bounding box center [104, 275] width 334 height 2
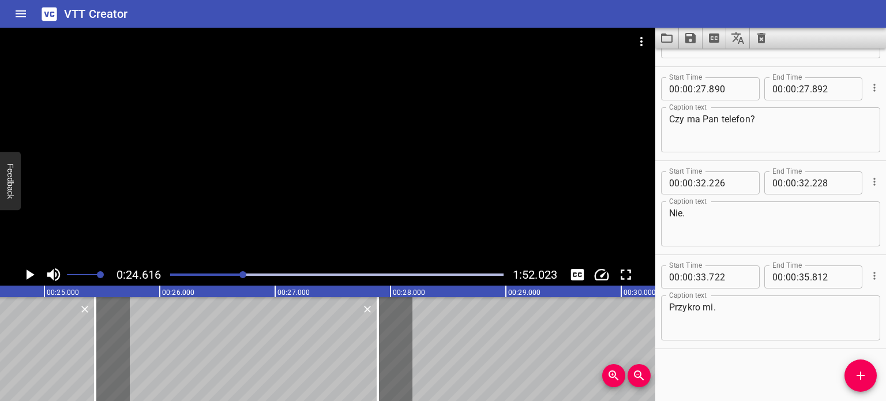
click at [32, 270] on icon "Play/Pause" at bounding box center [29, 274] width 17 height 17
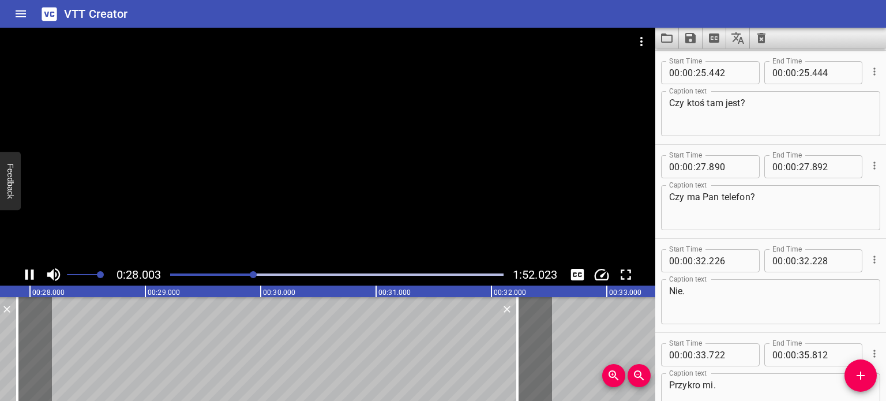
scroll to position [454, 0]
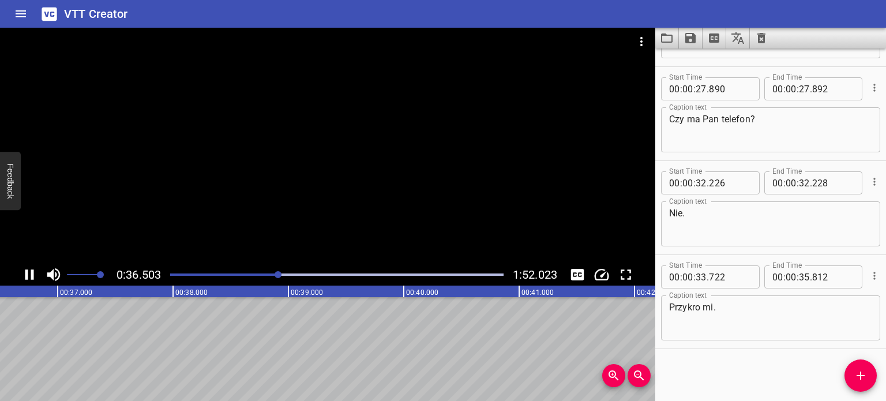
click at [358, 171] on div at bounding box center [328, 146] width 656 height 236
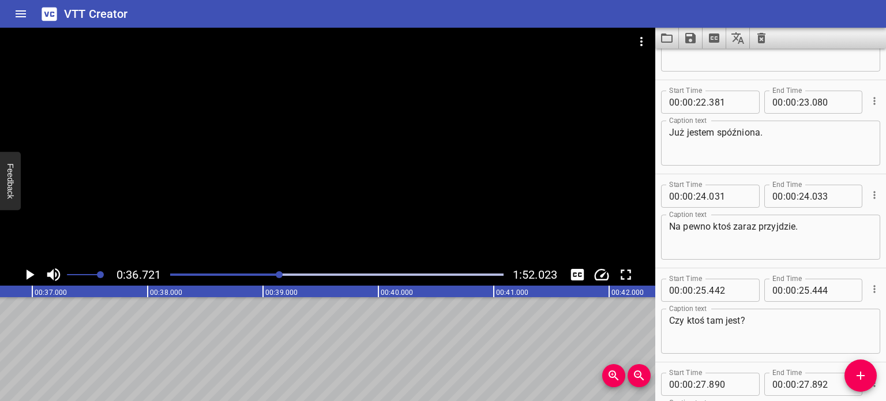
scroll to position [223, 0]
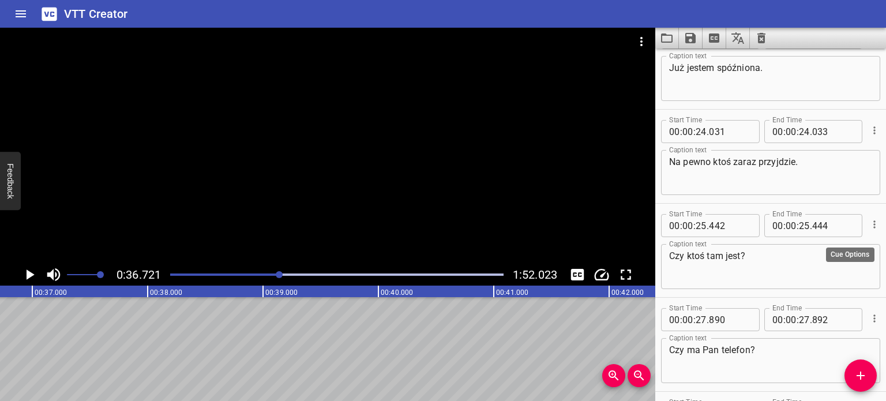
click at [869, 223] on icon "Cue Options" at bounding box center [875, 225] width 12 height 12
click at [822, 244] on li "Delete Cue" at bounding box center [826, 245] width 100 height 21
click at [869, 228] on icon "Cue Options" at bounding box center [875, 225] width 12 height 12
click at [807, 246] on li "Delete Cue" at bounding box center [826, 245] width 100 height 21
click at [869, 223] on icon "Cue Options" at bounding box center [875, 225] width 12 height 12
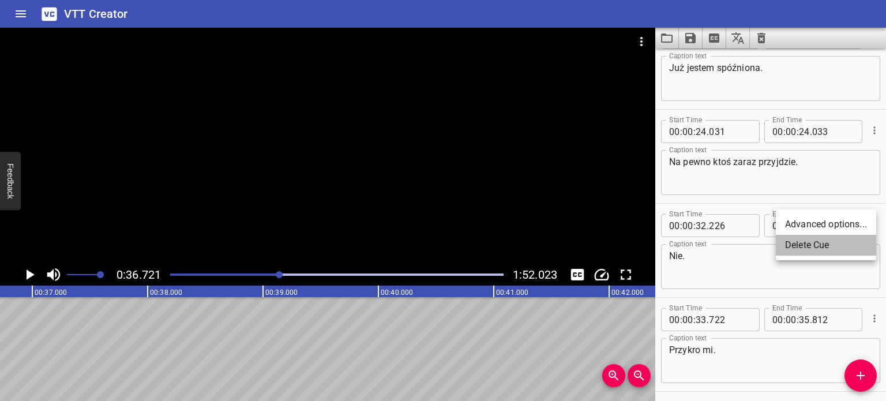
click at [826, 245] on li "Delete Cue" at bounding box center [826, 245] width 100 height 21
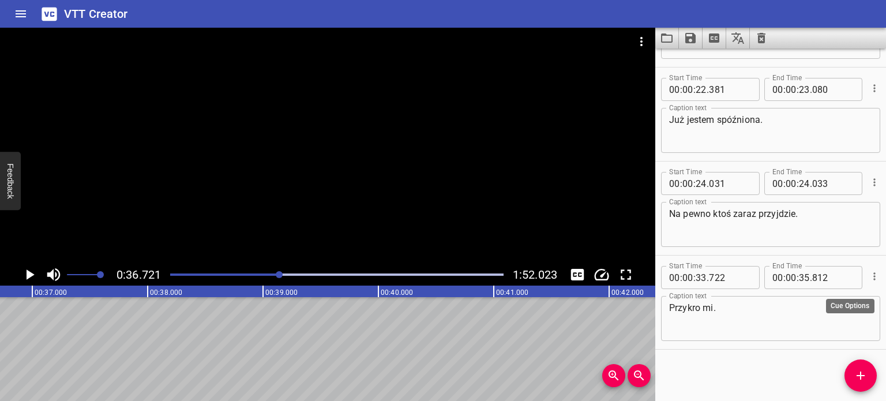
click at [869, 276] on icon "Cue Options" at bounding box center [875, 277] width 12 height 12
click at [788, 295] on li "Delete Cue" at bounding box center [826, 296] width 100 height 21
click at [249, 269] on div at bounding box center [336, 275] width 347 height 16
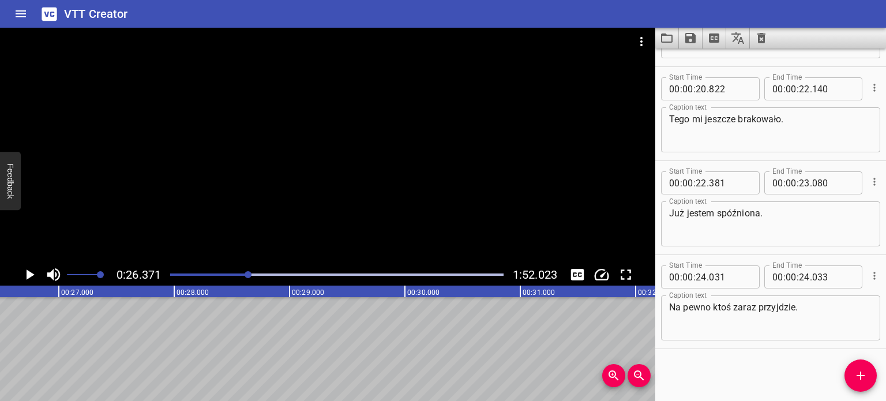
scroll to position [0, 3043]
click at [236, 272] on div at bounding box center [336, 275] width 347 height 16
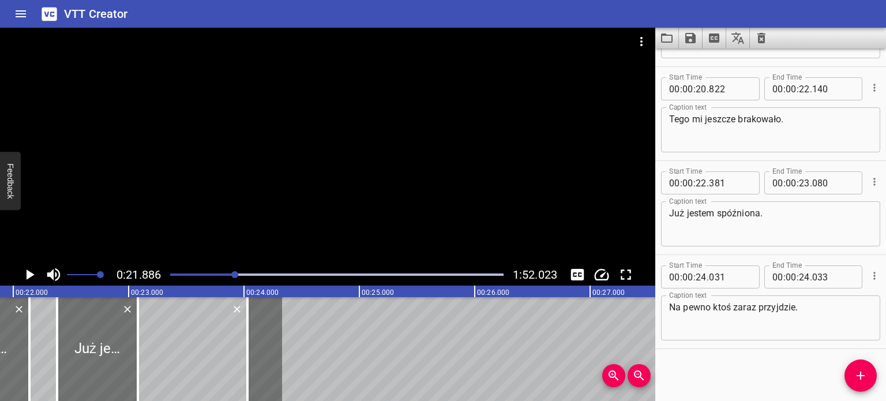
click at [300, 133] on div at bounding box center [328, 146] width 656 height 236
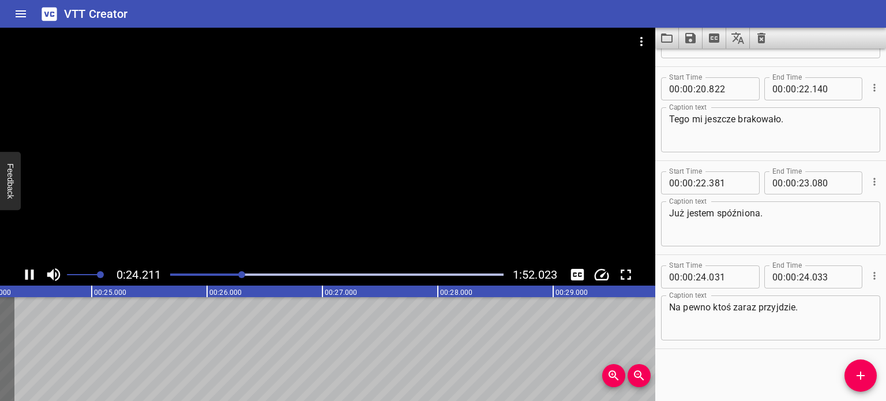
click at [320, 130] on div at bounding box center [328, 146] width 656 height 236
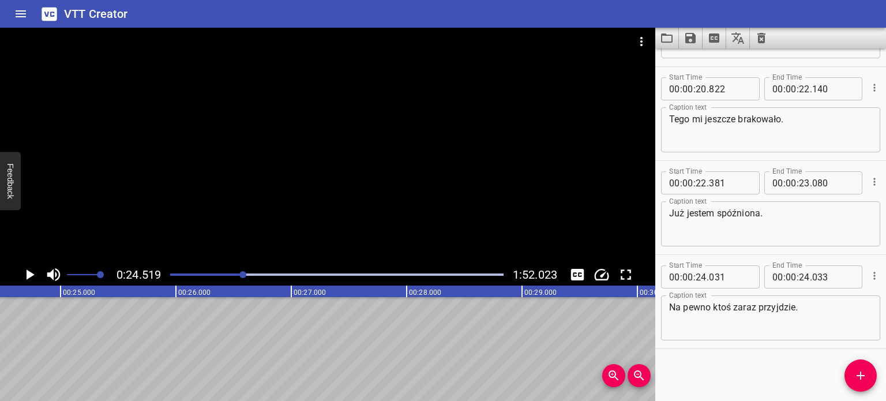
scroll to position [0, 2830]
click at [240, 275] on div "Play progress" at bounding box center [77, 275] width 334 height 2
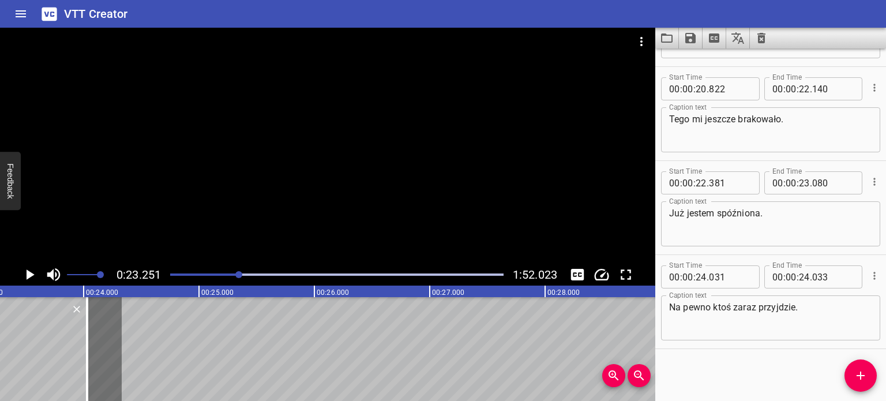
scroll to position [0, 2683]
click at [869, 280] on icon "Cue Options" at bounding box center [875, 276] width 12 height 12
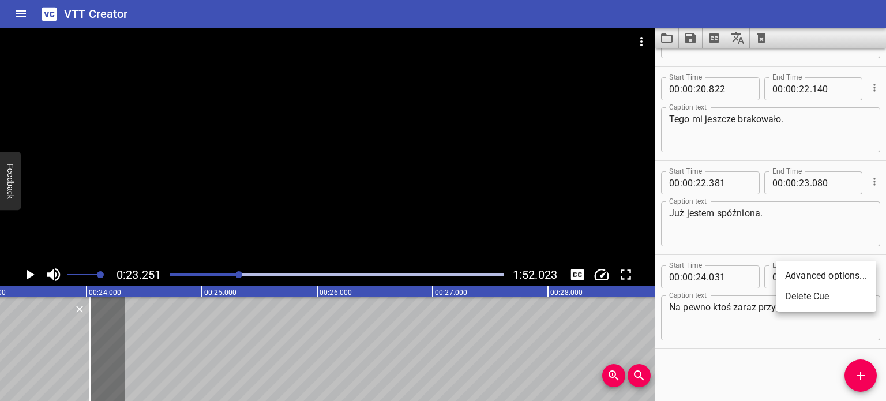
click at [841, 301] on li "Delete Cue" at bounding box center [826, 296] width 100 height 21
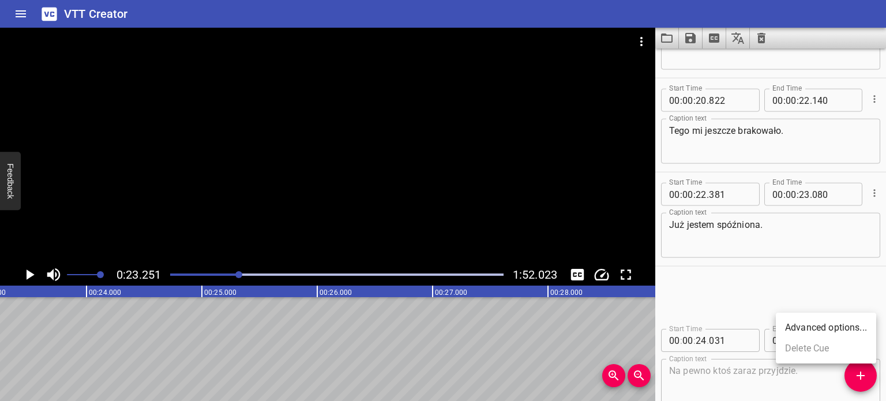
scroll to position [0, 0]
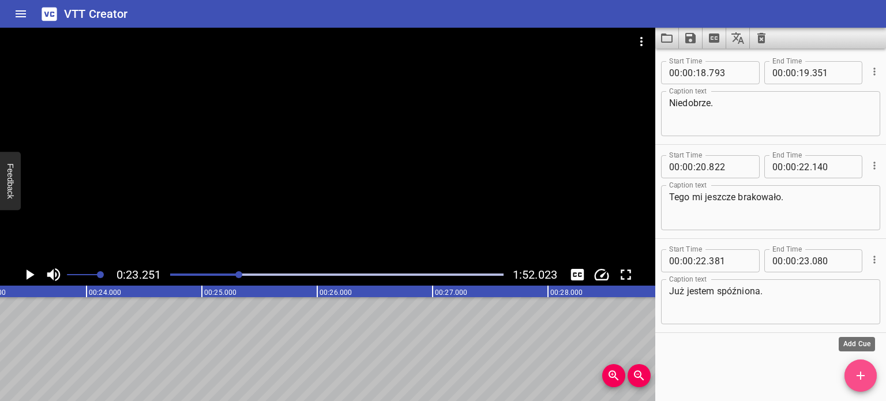
click at [860, 379] on icon "Add Cue" at bounding box center [861, 376] width 14 height 14
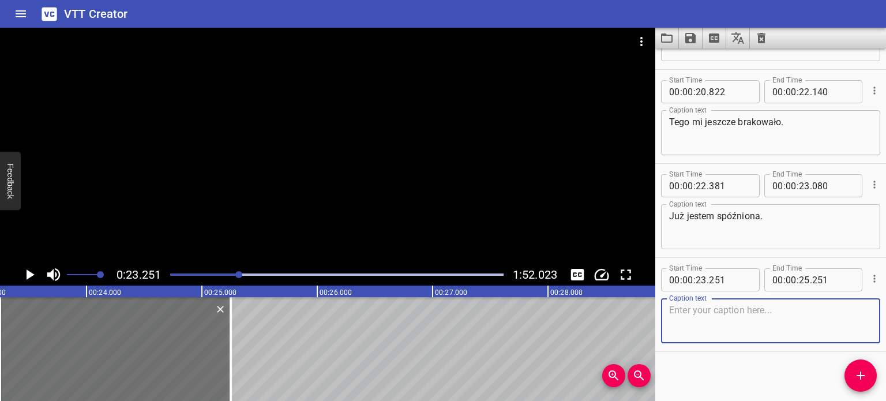
scroll to position [78, 0]
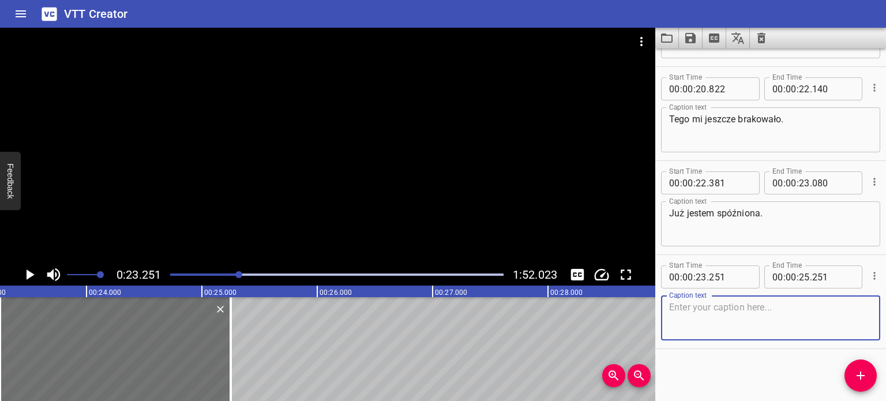
click at [248, 207] on div at bounding box center [328, 146] width 656 height 236
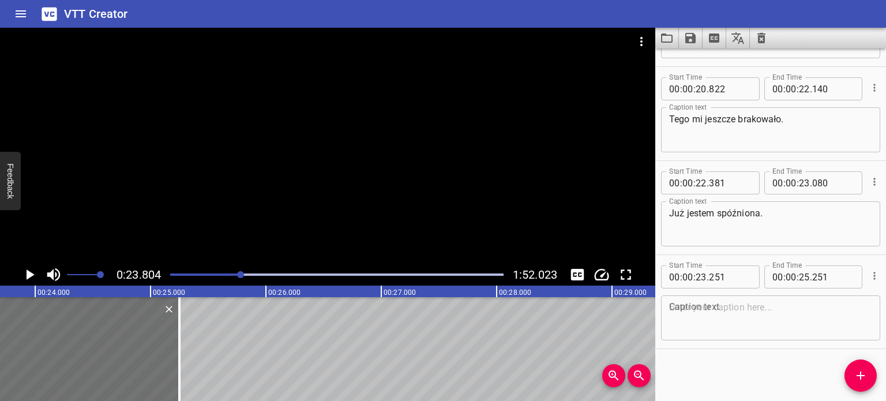
scroll to position [0, 2747]
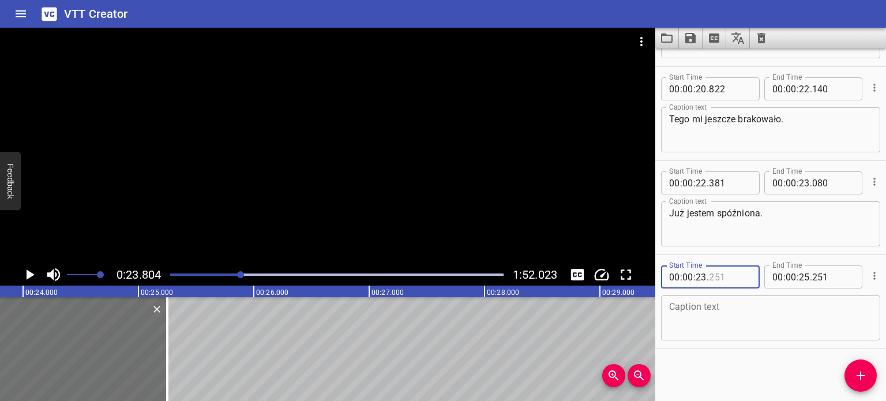
click at [734, 276] on input "number" at bounding box center [730, 276] width 42 height 23
type input "804"
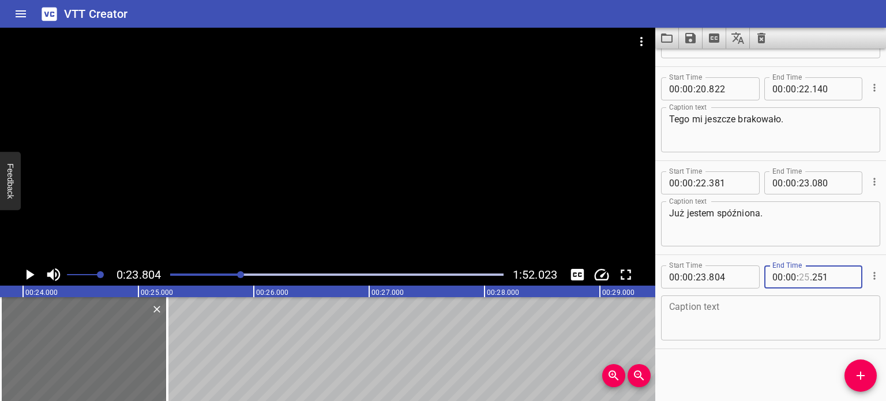
click at [802, 278] on input "number" at bounding box center [804, 276] width 11 height 23
type input "23"
type input "807"
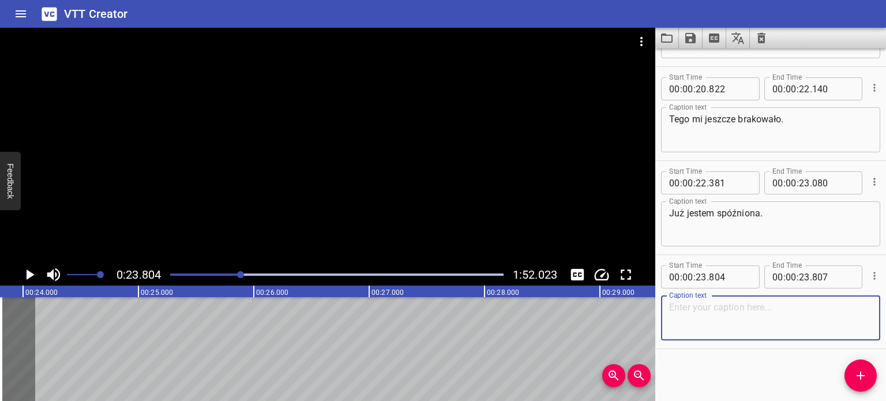
click at [691, 309] on textarea at bounding box center [770, 318] width 203 height 33
type textarea "Na pewno ktoś"
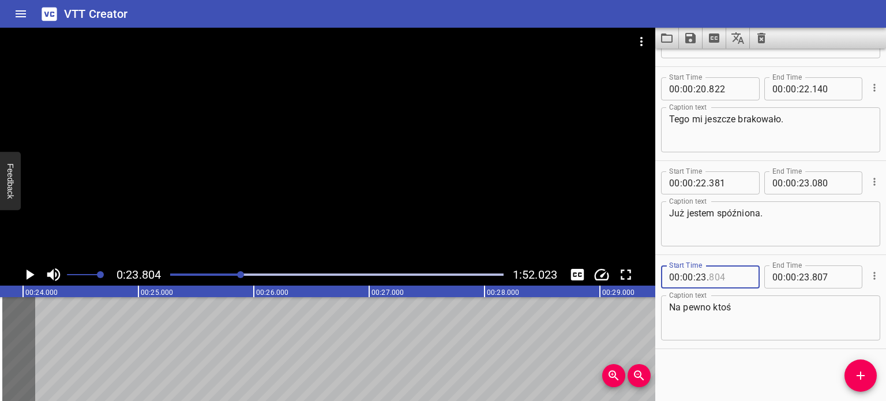
drag, startPoint x: 736, startPoint y: 278, endPoint x: 718, endPoint y: 282, distance: 17.7
click at [718, 282] on input "number" at bounding box center [730, 276] width 42 height 23
type input "805"
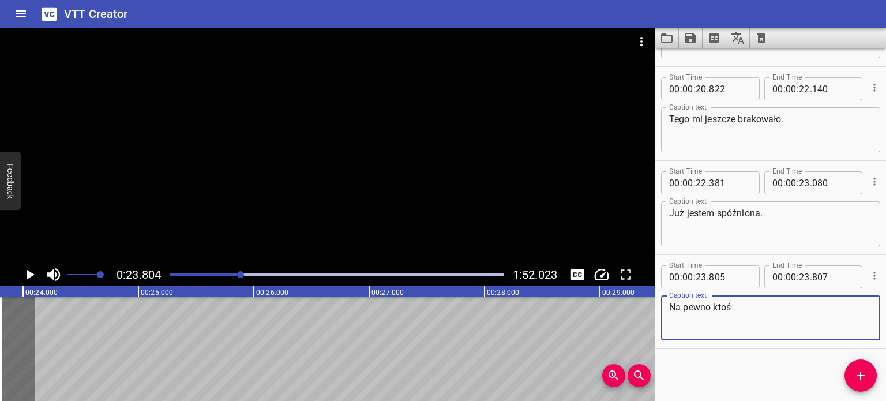
click at [768, 326] on textarea "Na pewno ktoś" at bounding box center [770, 318] width 203 height 33
type textarea "Na pewno ktoś przyjdzie."
click at [735, 39] on icon "Translate captions" at bounding box center [738, 38] width 13 height 12
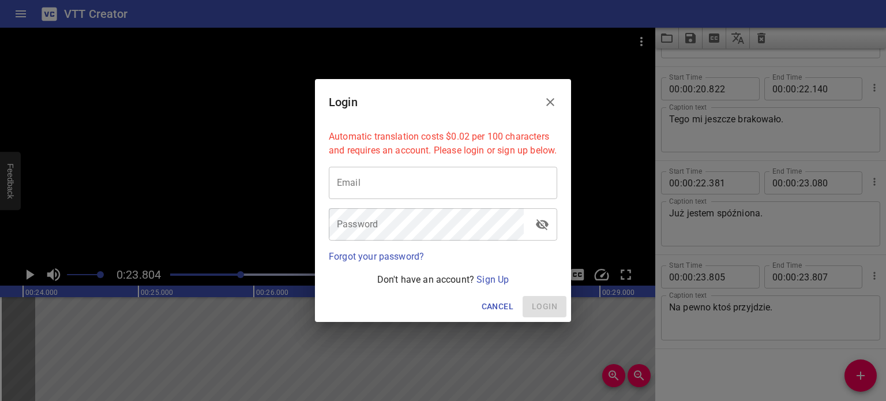
click at [548, 100] on icon "Close" at bounding box center [551, 102] width 14 height 14
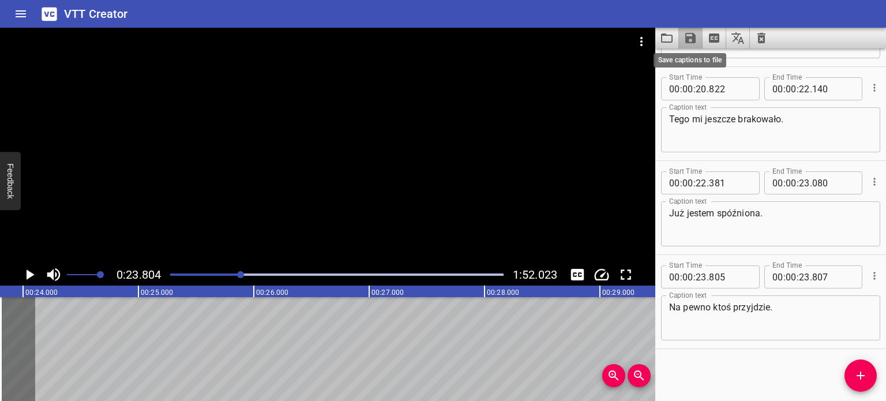
click at [695, 36] on icon "Save captions to file" at bounding box center [691, 38] width 10 height 10
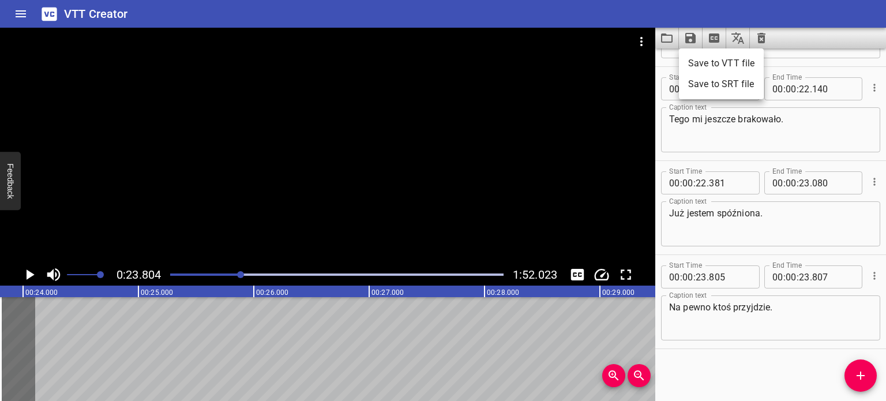
click at [739, 65] on li "Save to VTT file" at bounding box center [721, 63] width 85 height 21
click at [237, 272] on div at bounding box center [336, 275] width 347 height 16
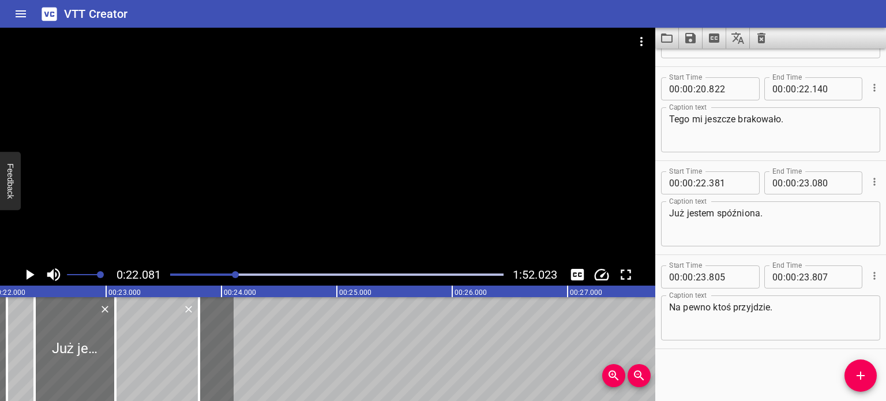
click at [319, 126] on div at bounding box center [328, 146] width 656 height 236
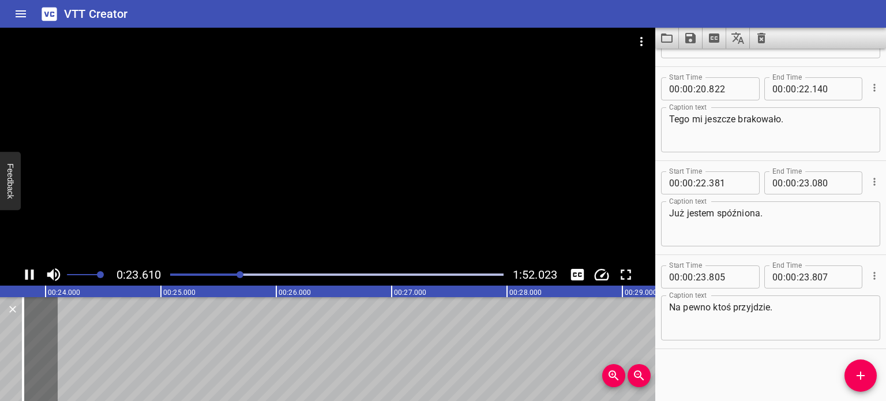
click at [335, 138] on div at bounding box center [328, 146] width 656 height 236
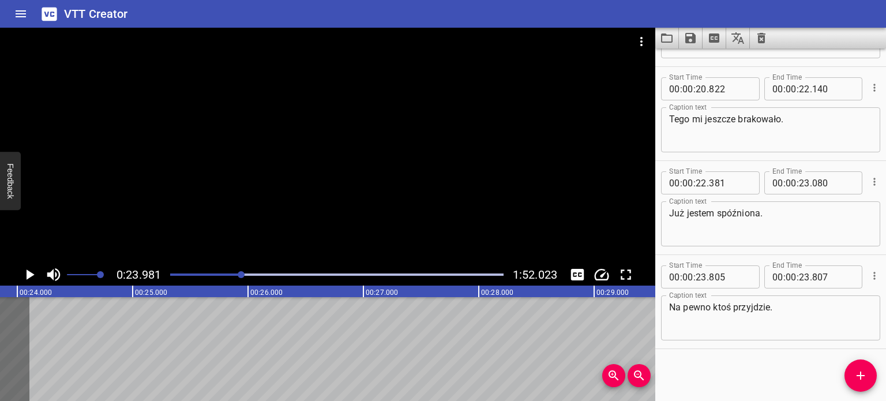
scroll to position [0, 2768]
click at [355, 151] on div at bounding box center [328, 146] width 656 height 236
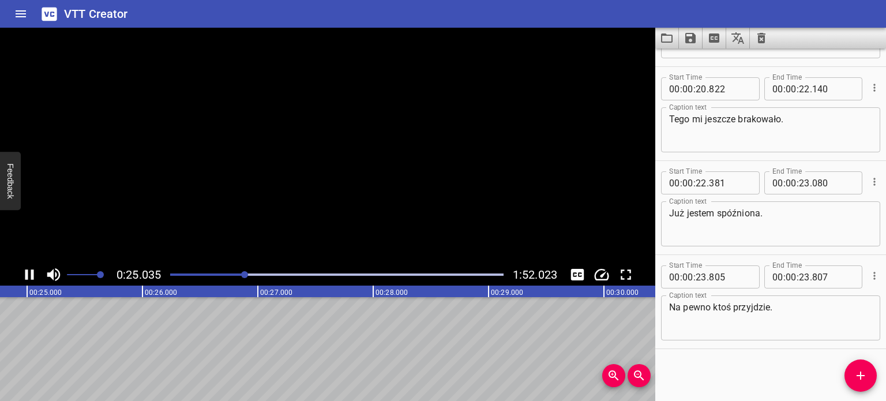
click at [355, 154] on video at bounding box center [328, 146] width 656 height 236
click at [245, 274] on div at bounding box center [336, 275] width 347 height 16
click at [240, 269] on div at bounding box center [336, 275] width 347 height 16
click at [236, 226] on div at bounding box center [328, 146] width 656 height 236
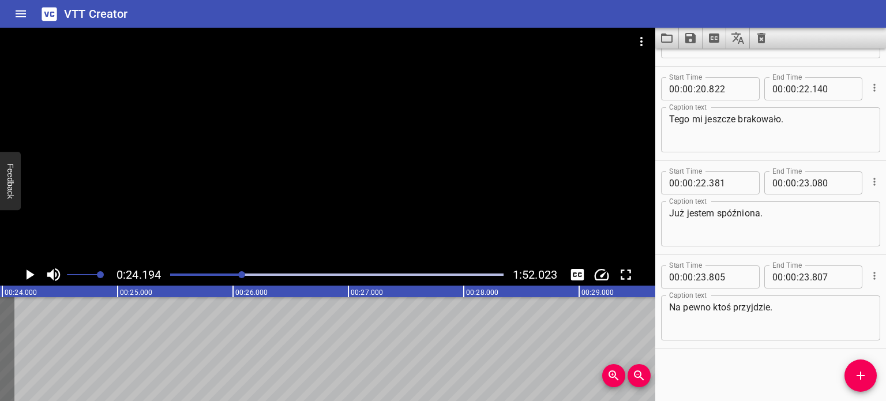
scroll to position [0, 2792]
click at [234, 274] on div "Play progress" at bounding box center [76, 275] width 334 height 2
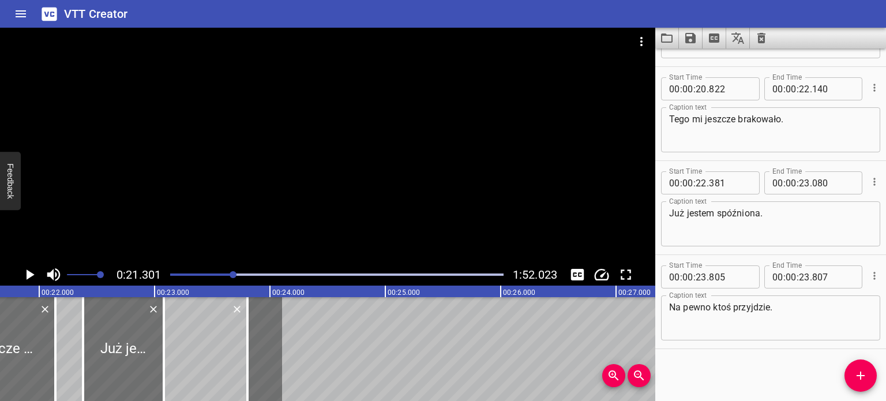
scroll to position [0, 2458]
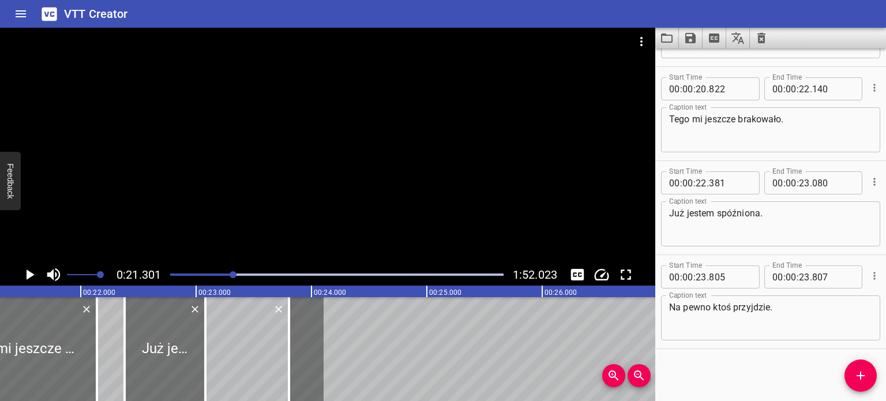
click at [272, 138] on div at bounding box center [328, 146] width 656 height 236
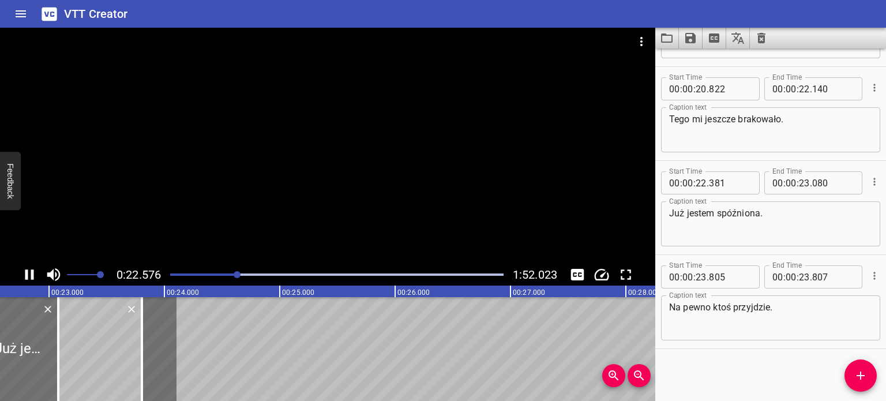
click at [271, 138] on div at bounding box center [328, 146] width 656 height 236
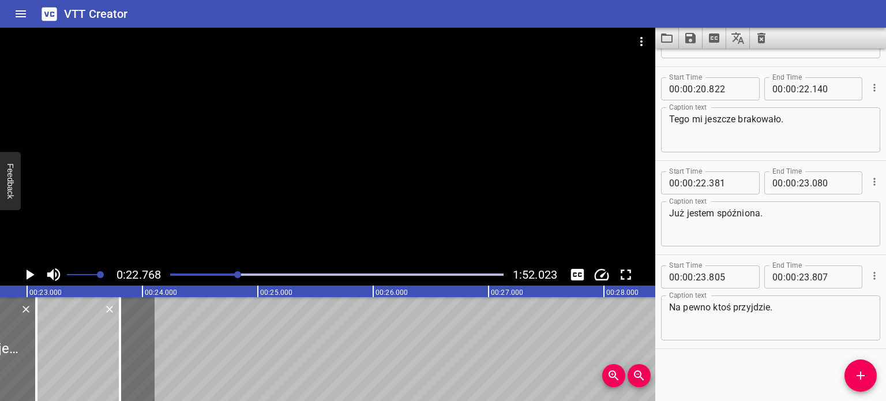
click at [271, 138] on div at bounding box center [328, 146] width 656 height 236
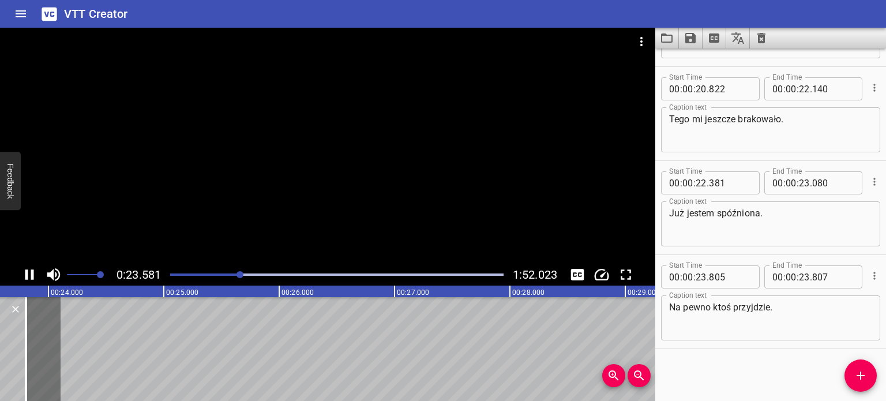
click at [271, 139] on div at bounding box center [328, 146] width 656 height 236
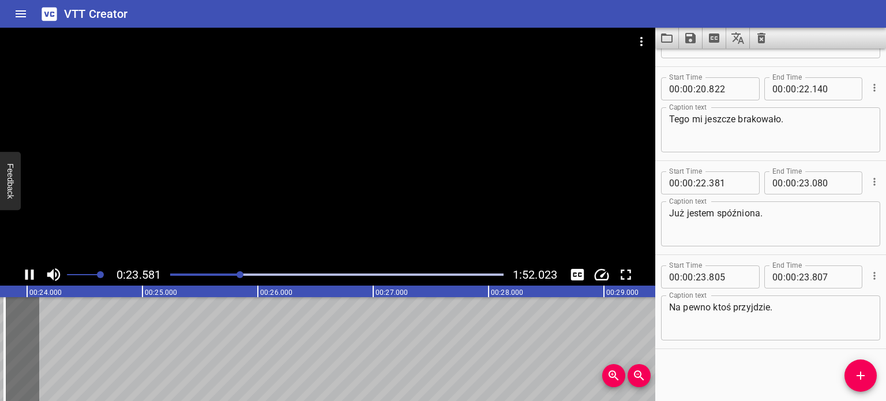
scroll to position [0, 2758]
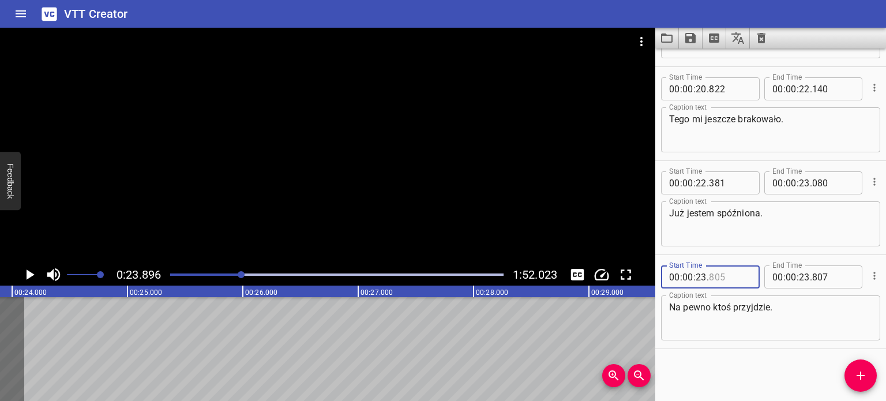
click at [727, 274] on input "number" at bounding box center [730, 276] width 42 height 23
type input "896"
click at [831, 275] on input "number" at bounding box center [834, 276] width 42 height 23
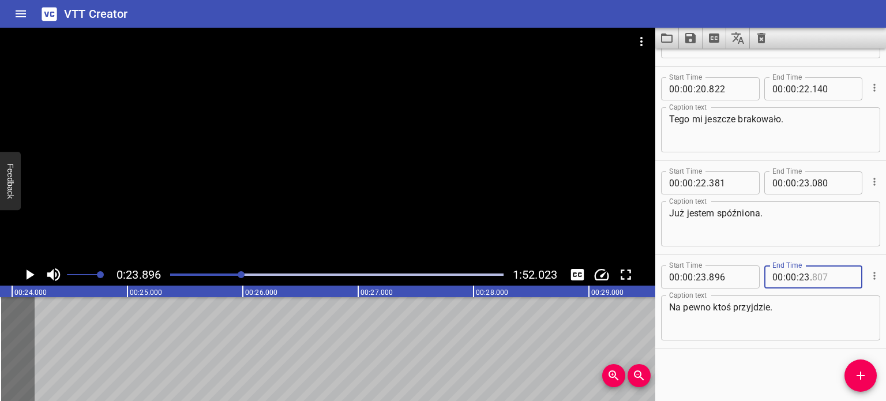
type input "807"
click at [422, 172] on div at bounding box center [328, 146] width 656 height 236
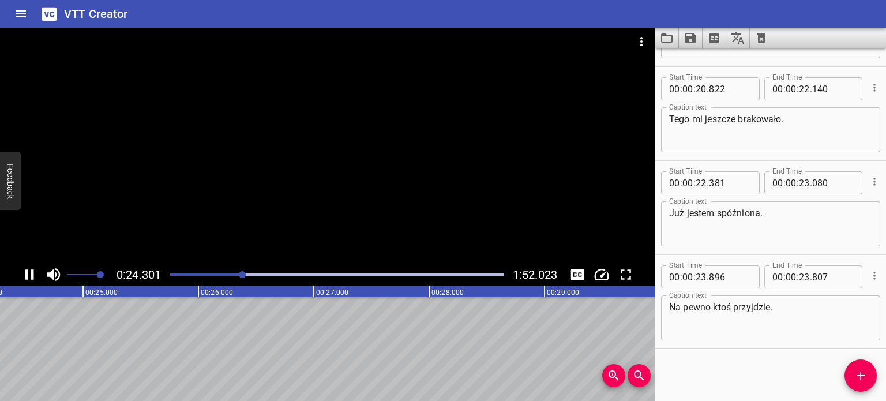
click at [421, 171] on div at bounding box center [328, 146] width 656 height 236
click at [378, 162] on div at bounding box center [328, 146] width 656 height 236
click at [378, 169] on div at bounding box center [328, 146] width 656 height 236
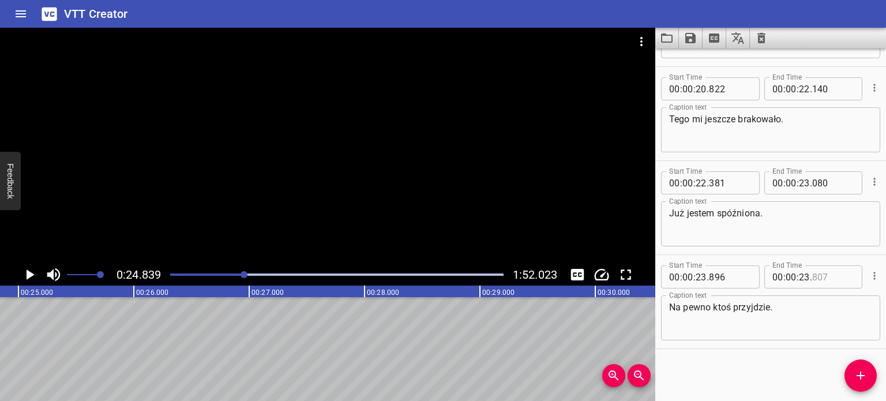
click at [834, 276] on input "number" at bounding box center [834, 276] width 42 height 23
type input "807"
click at [799, 275] on input "number" at bounding box center [804, 276] width 11 height 23
type input "24"
click at [813, 276] on input "number" at bounding box center [834, 276] width 42 height 23
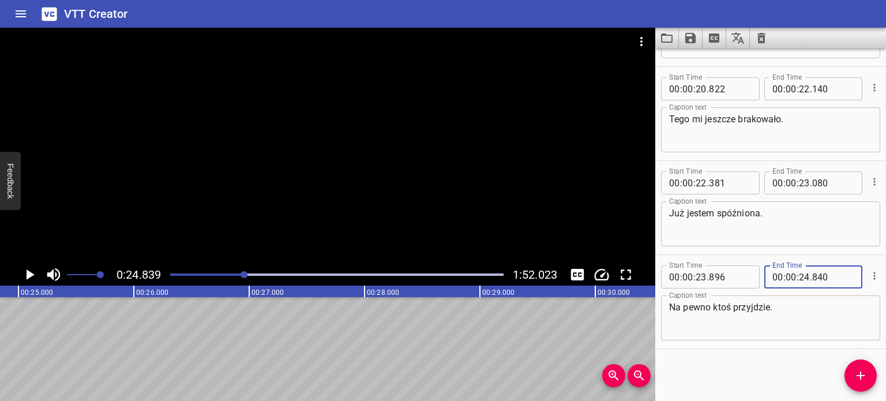
type input "840"
click at [790, 309] on textarea "Na pewno ktoś przyjdzie." at bounding box center [770, 318] width 203 height 33
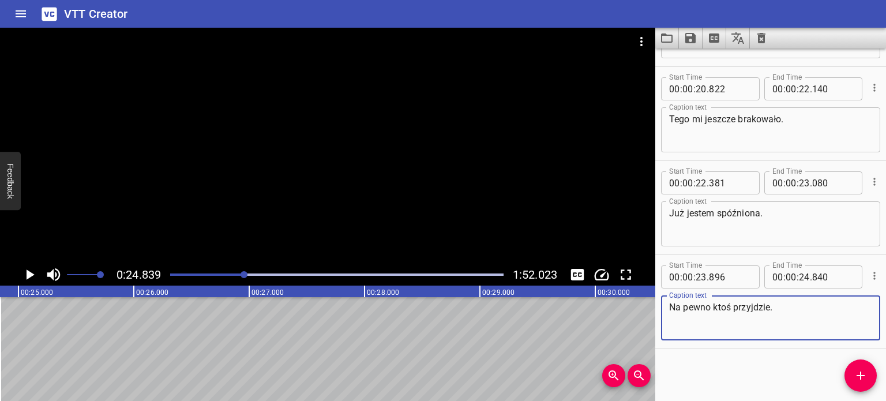
click at [813, 374] on div "Start Time 00 : 00 : 18 . 793 Start Time End Time 00 : 00 : 19 . 351 End Time C…" at bounding box center [771, 224] width 231 height 353
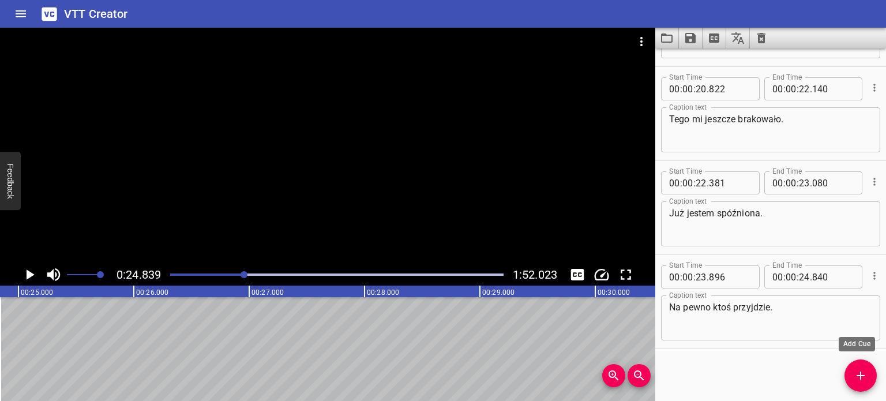
click at [860, 376] on icon "Add Cue" at bounding box center [861, 376] width 14 height 14
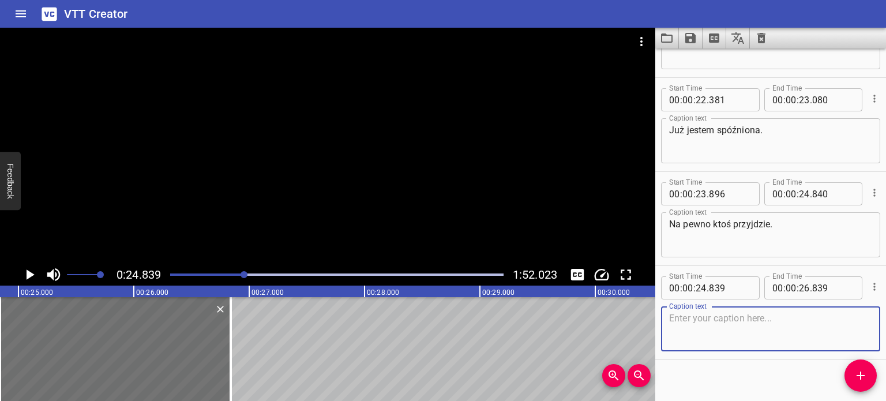
scroll to position [171, 0]
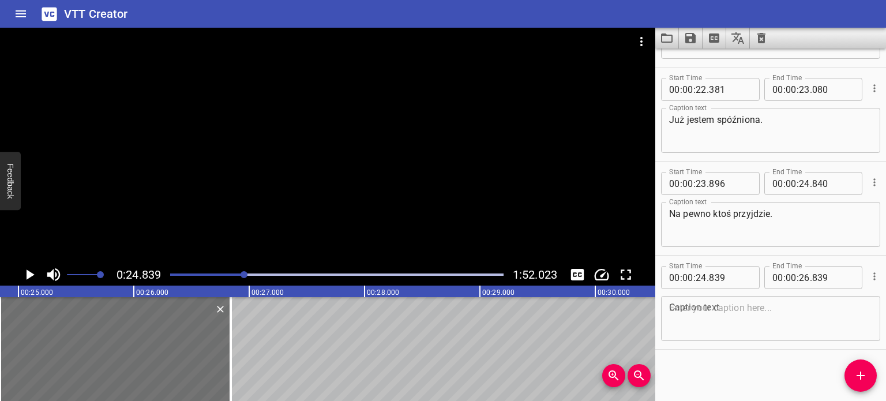
click at [330, 148] on div at bounding box center [328, 146] width 656 height 236
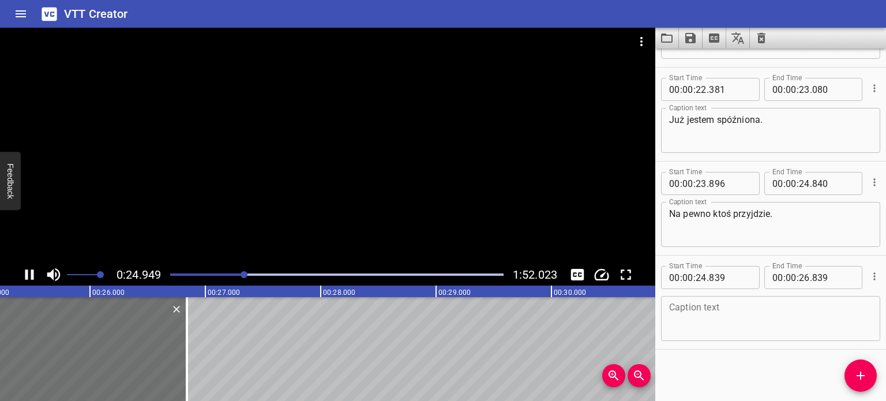
click at [330, 149] on div at bounding box center [328, 146] width 656 height 236
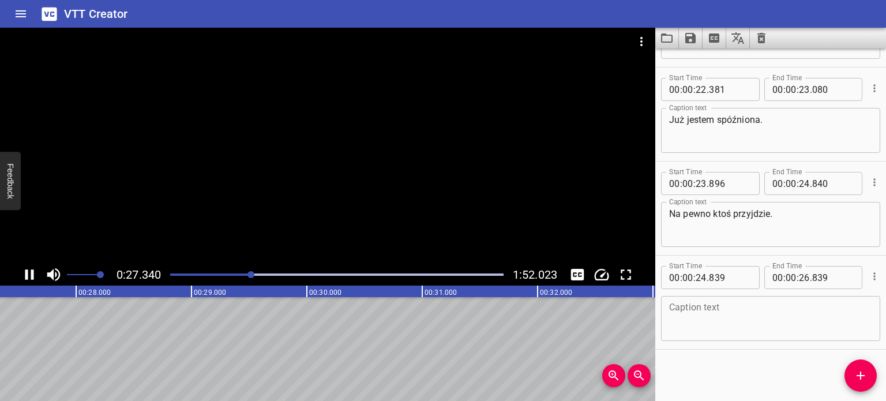
click at [252, 273] on div at bounding box center [251, 274] width 7 height 7
click at [247, 274] on div "Play progress" at bounding box center [86, 275] width 334 height 2
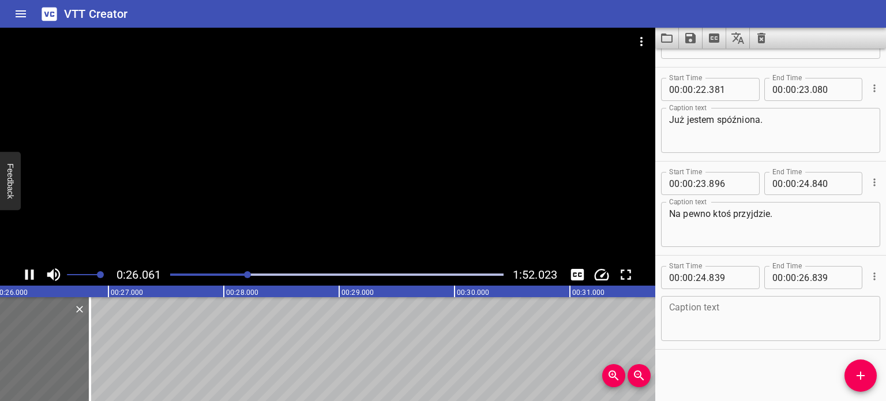
click at [247, 274] on div at bounding box center [247, 274] width 7 height 7
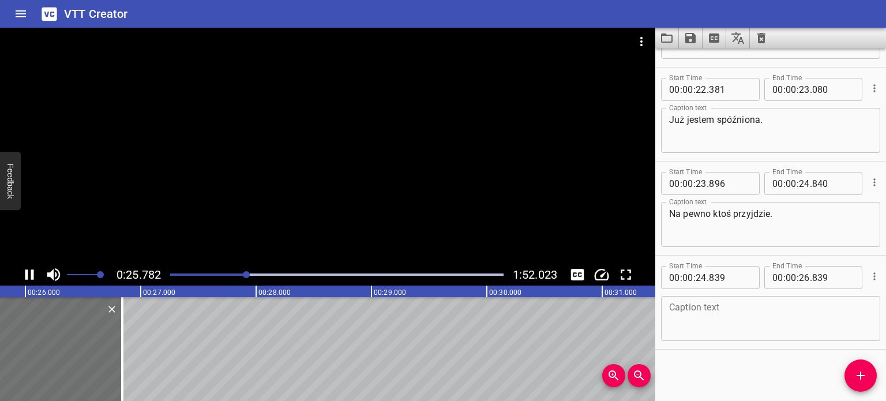
click at [240, 272] on div at bounding box center [336, 275] width 347 height 16
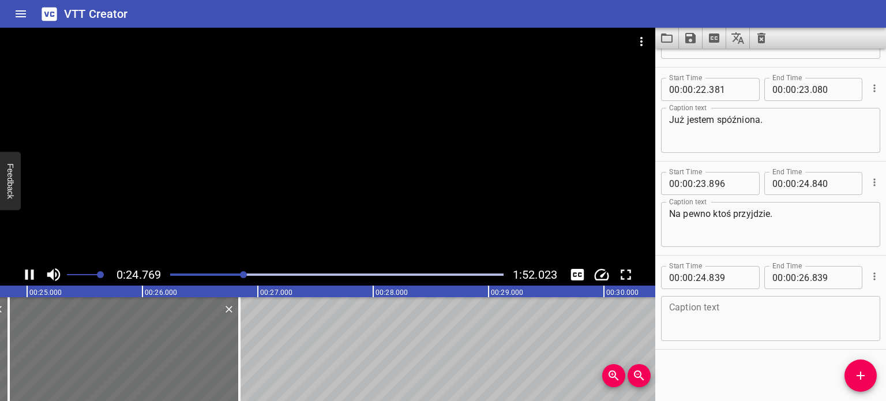
click at [32, 274] on icon "Play/Pause" at bounding box center [29, 274] width 9 height 10
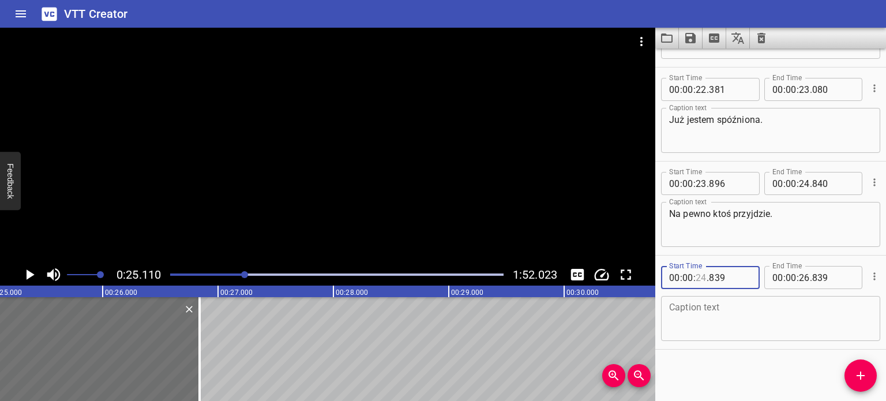
click at [699, 277] on input "number" at bounding box center [701, 277] width 11 height 23
type input "25"
type input "110"
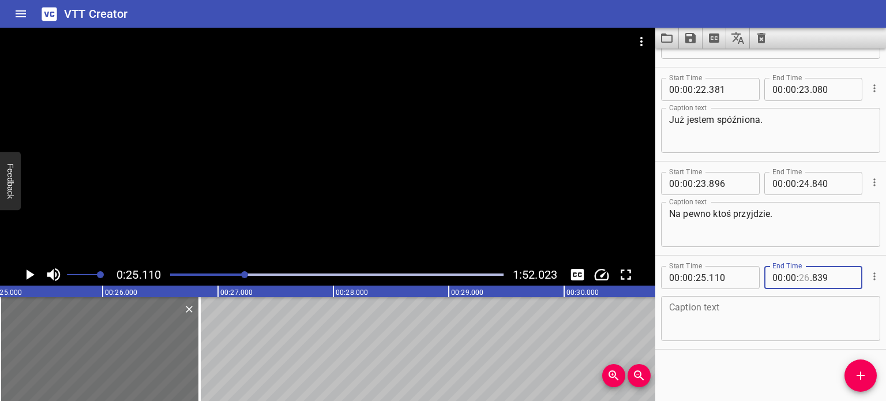
click at [804, 278] on input "number" at bounding box center [804, 277] width 11 height 23
type input "25"
type input "113"
click at [750, 316] on textarea at bounding box center [770, 318] width 203 height 33
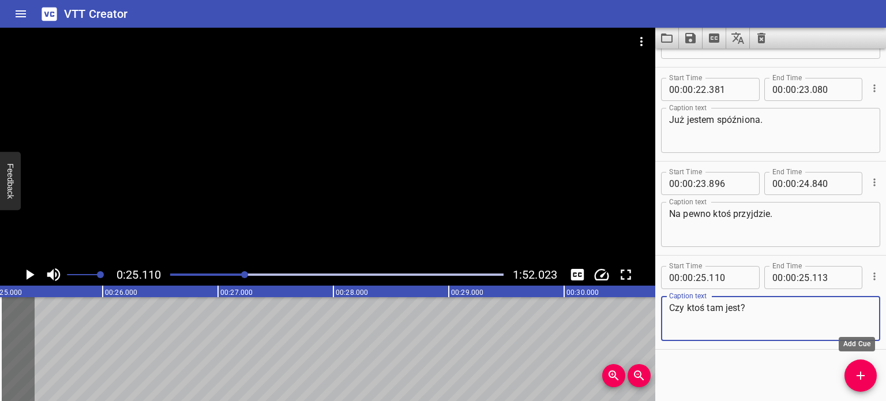
type textarea "Czy ktoś tam jest?"
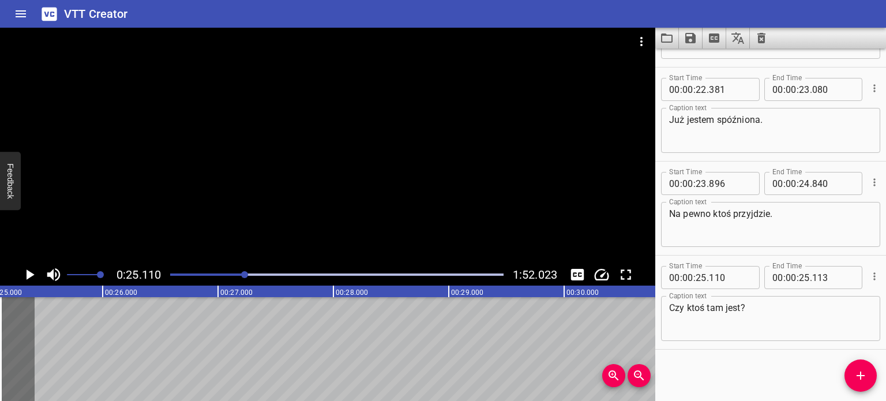
click at [826, 364] on div "Start Time 00 : 00 : 18 . 793 Start Time End Time 00 : 00 : 19 . 351 End Time C…" at bounding box center [771, 224] width 231 height 353
click at [852, 376] on span "Add Cue" at bounding box center [861, 376] width 32 height 14
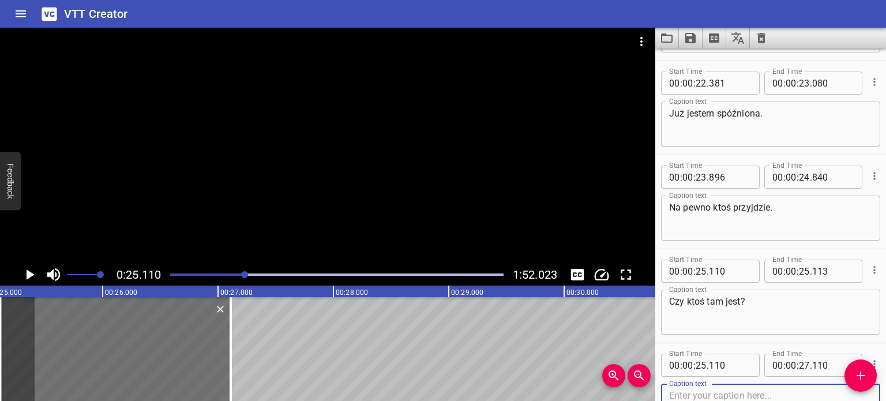
click at [265, 177] on div at bounding box center [328, 146] width 656 height 236
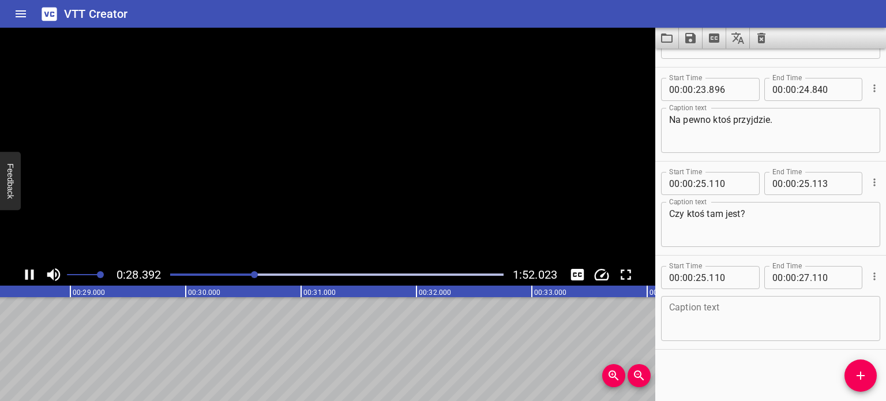
click at [256, 189] on video at bounding box center [328, 146] width 656 height 236
click at [250, 276] on div at bounding box center [336, 275] width 347 height 16
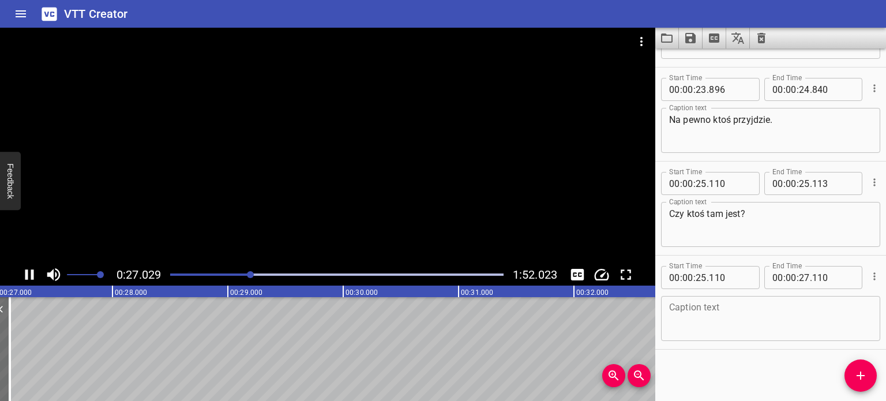
click at [243, 272] on div at bounding box center [336, 275] width 347 height 16
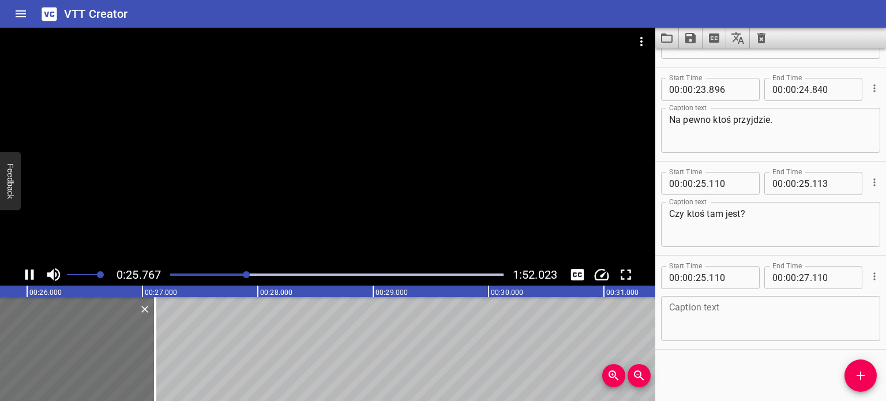
click at [25, 276] on icon "Play/Pause" at bounding box center [29, 274] width 9 height 10
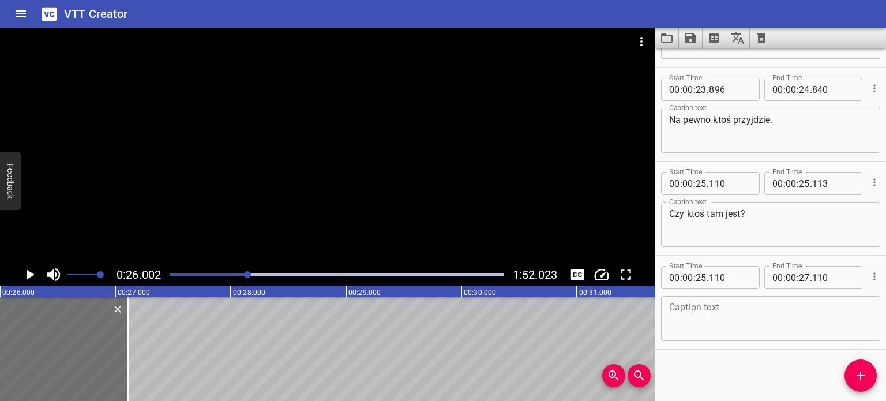
click at [241, 273] on div at bounding box center [336, 275] width 347 height 16
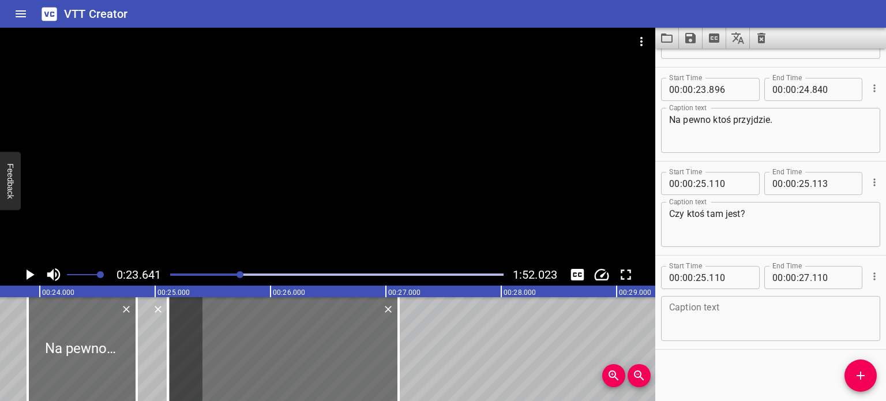
scroll to position [0, 2728]
click at [239, 182] on div at bounding box center [328, 146] width 656 height 236
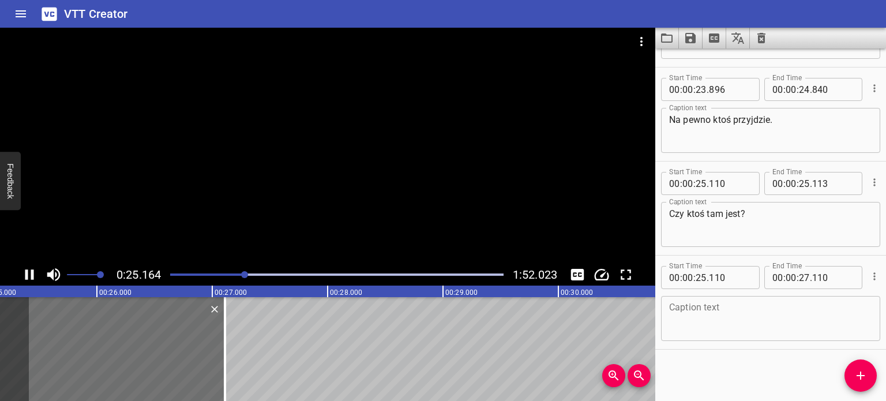
click at [238, 169] on div at bounding box center [328, 146] width 656 height 236
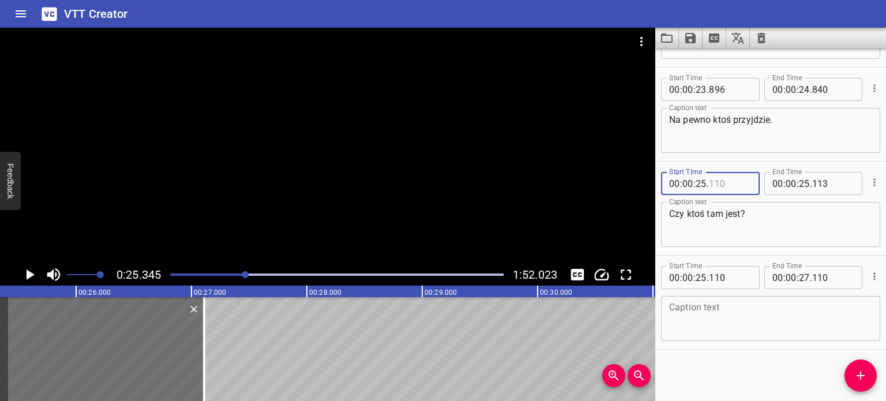
click at [724, 184] on input "number" at bounding box center [730, 183] width 42 height 23
type input "345"
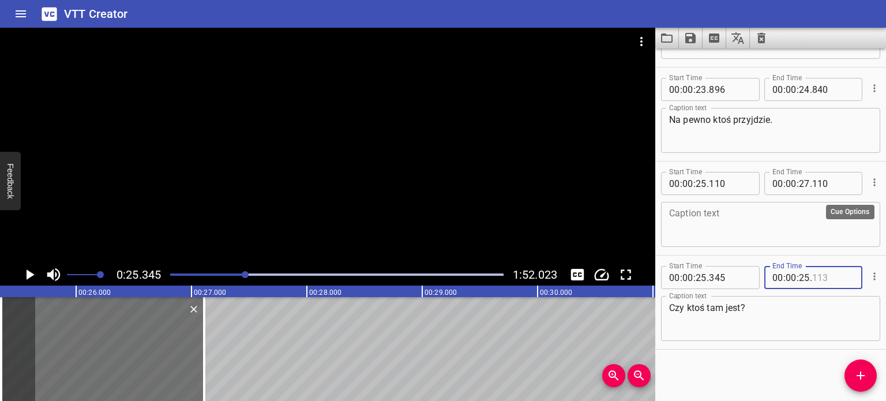
type input "113"
click at [874, 181] on icon "Cue Options" at bounding box center [875, 182] width 2 height 8
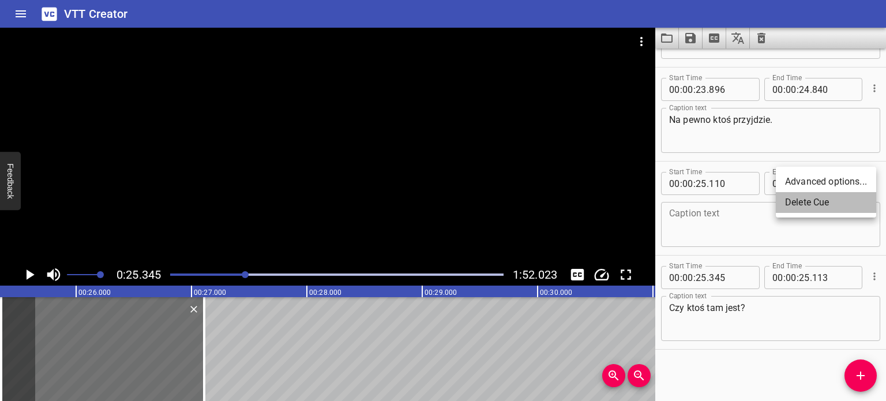
click at [849, 203] on li "Delete Cue" at bounding box center [826, 202] width 100 height 21
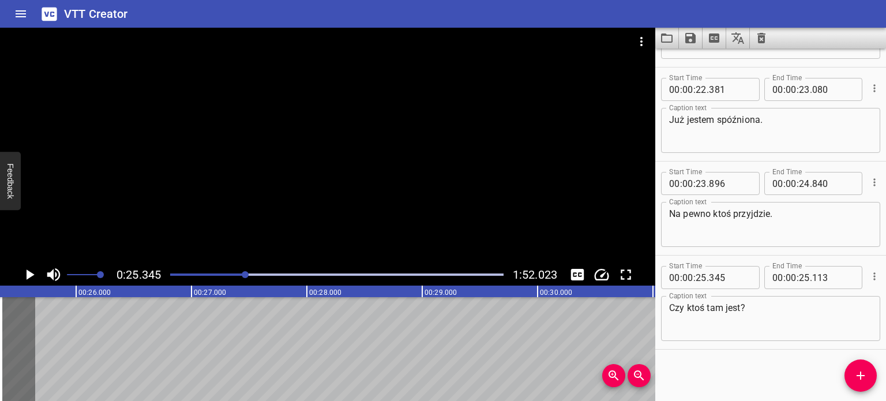
click at [783, 324] on textarea "Czy ktoś tam jest?" at bounding box center [770, 318] width 203 height 33
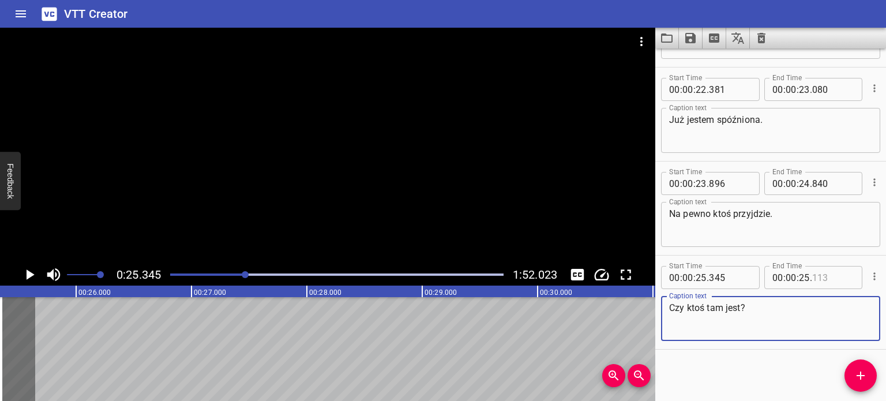
click at [813, 278] on input "number" at bounding box center [834, 277] width 42 height 23
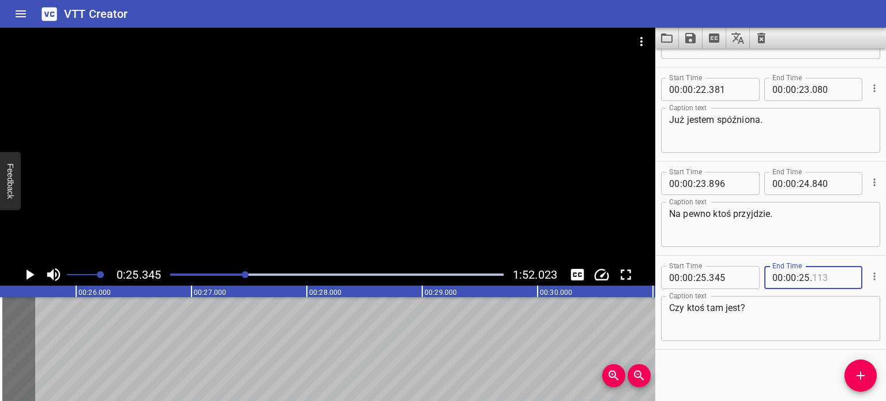
type input "113"
click at [312, 151] on div at bounding box center [328, 146] width 656 height 236
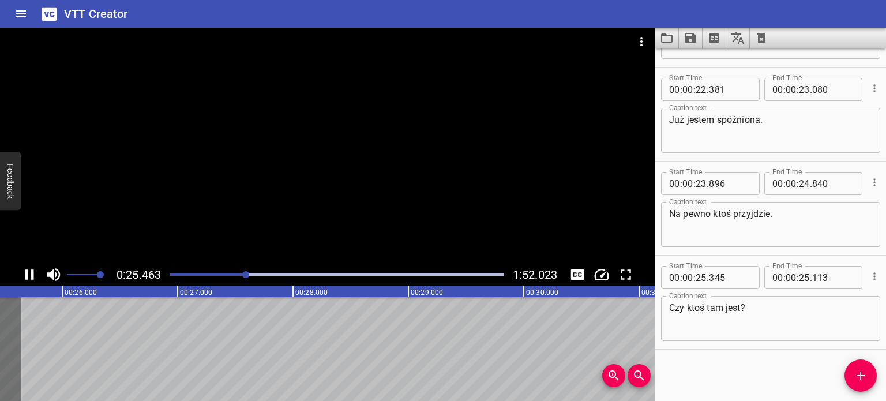
click at [312, 151] on div at bounding box center [328, 146] width 656 height 236
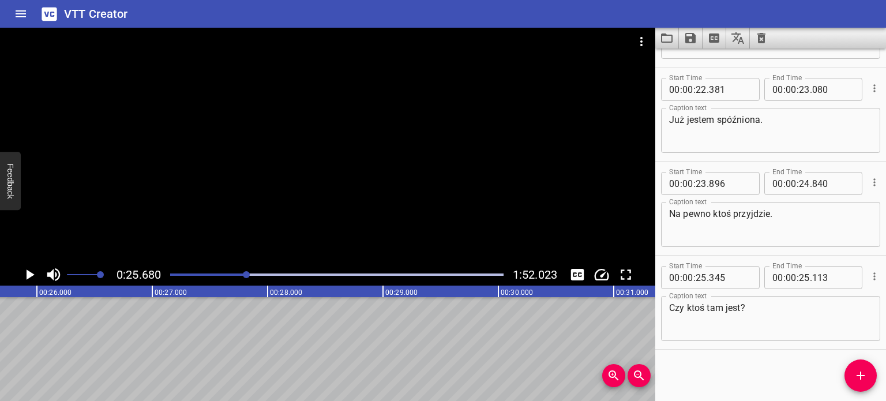
click at [312, 151] on div at bounding box center [328, 146] width 656 height 236
click at [825, 279] on input "number" at bounding box center [834, 277] width 42 height 23
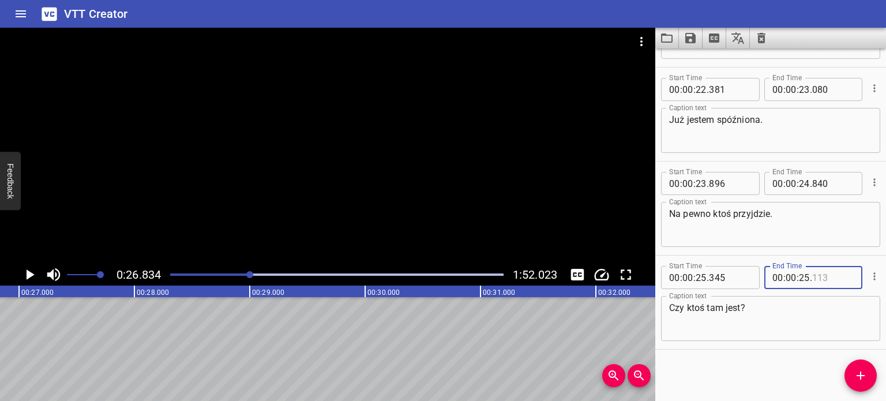
type input "113"
click at [799, 277] on input "number" at bounding box center [804, 277] width 11 height 23
type input "26"
type input "834"
click at [791, 316] on textarea "Czy ktoś tam jest?" at bounding box center [770, 318] width 203 height 33
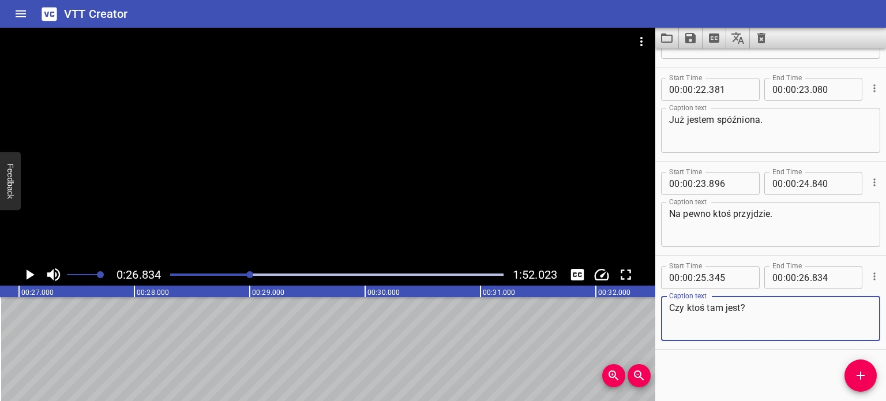
click at [826, 372] on div "Start Time 00 : 00 : 18 . 793 Start Time End Time 00 : 00 : 19 . 351 End Time C…" at bounding box center [771, 224] width 231 height 353
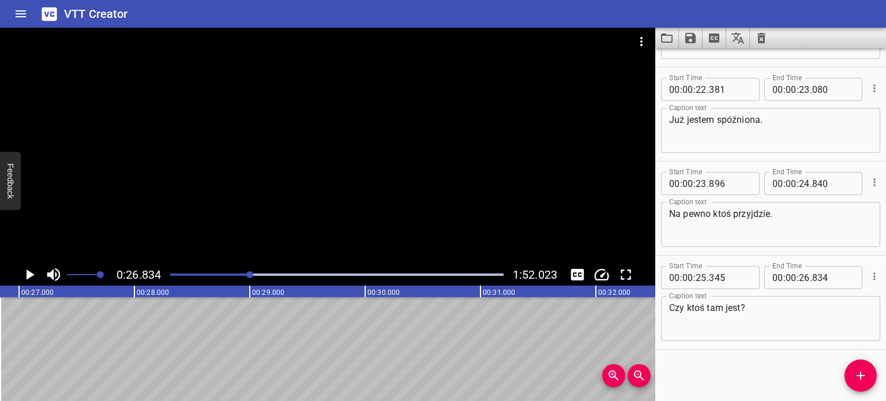
click at [854, 371] on icon "Add Cue" at bounding box center [861, 376] width 14 height 14
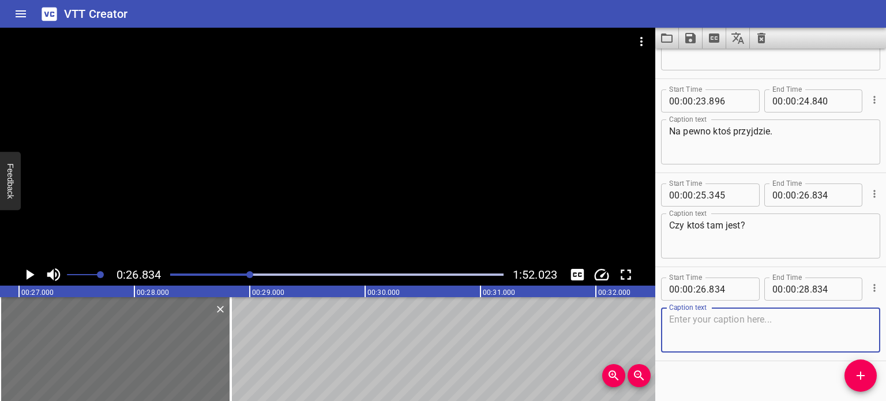
scroll to position [265, 0]
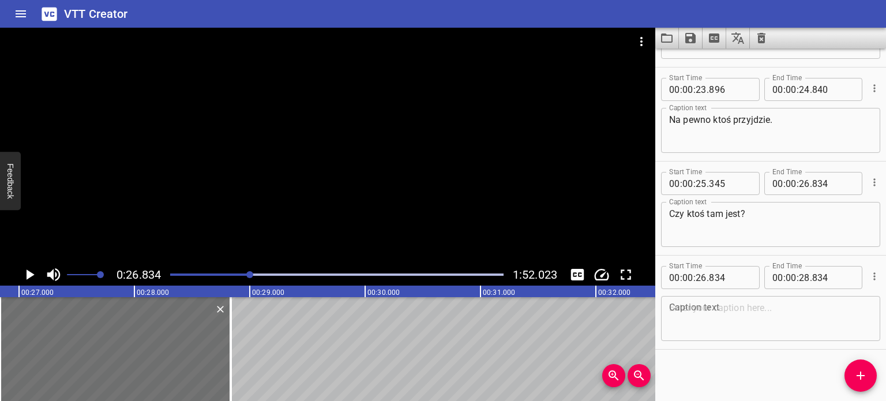
click at [263, 162] on div at bounding box center [328, 146] width 656 height 236
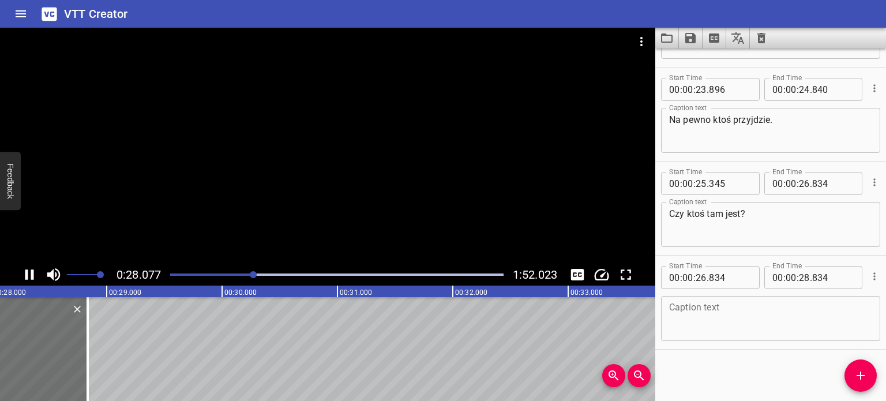
click at [37, 273] on icon "Play/Pause" at bounding box center [29, 274] width 17 height 17
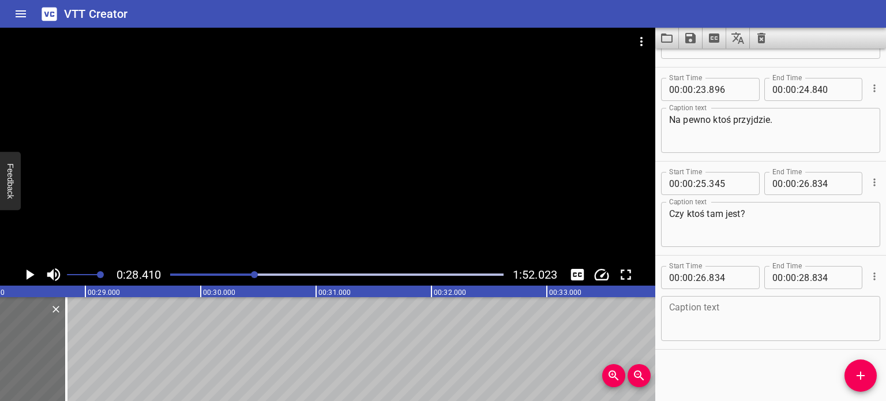
scroll to position [0, 3279]
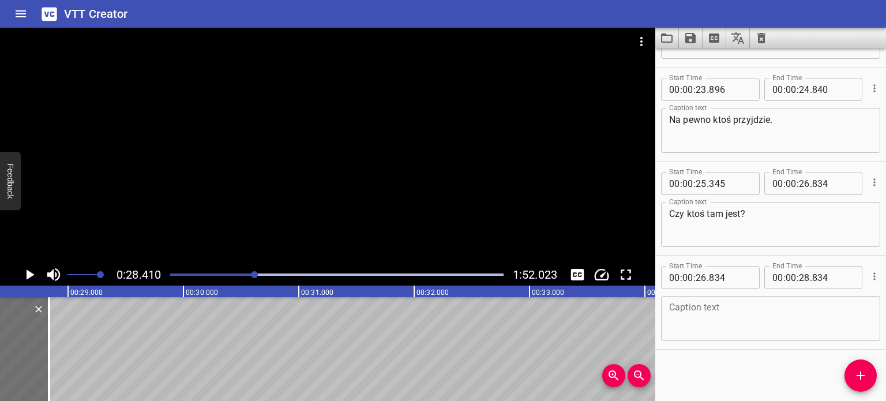
click at [252, 273] on div at bounding box center [254, 274] width 7 height 7
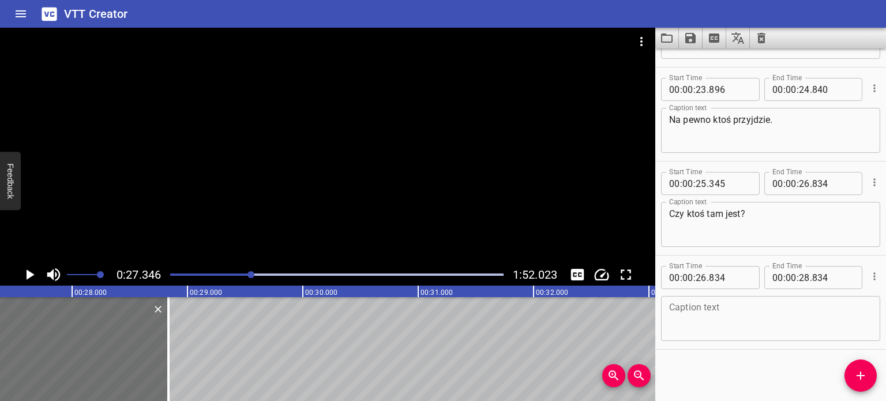
scroll to position [0, 3156]
click at [25, 276] on icon "Play/Pause" at bounding box center [29, 274] width 17 height 17
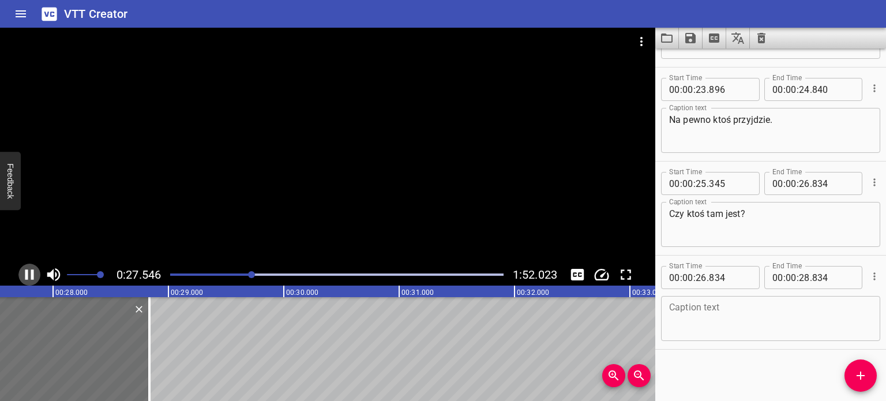
click at [25, 277] on icon "Play/Pause" at bounding box center [29, 274] width 9 height 10
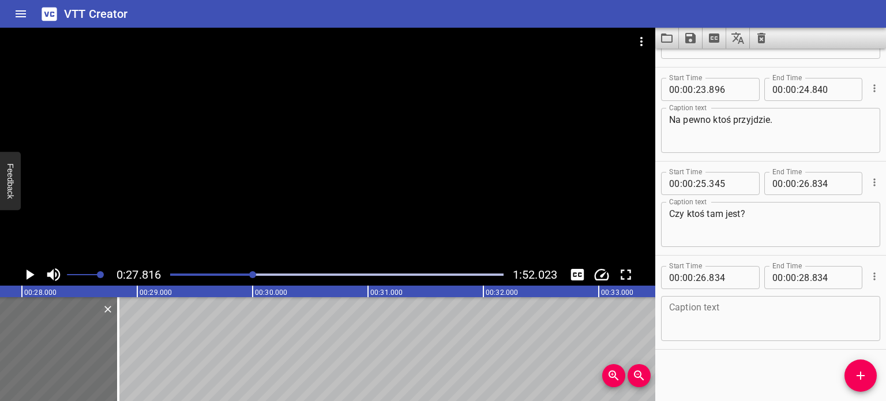
scroll to position [0, 3210]
click at [705, 283] on input "number" at bounding box center [701, 277] width 11 height 23
type input "27"
type input "816"
click at [817, 274] on input "number" at bounding box center [834, 277] width 42 height 23
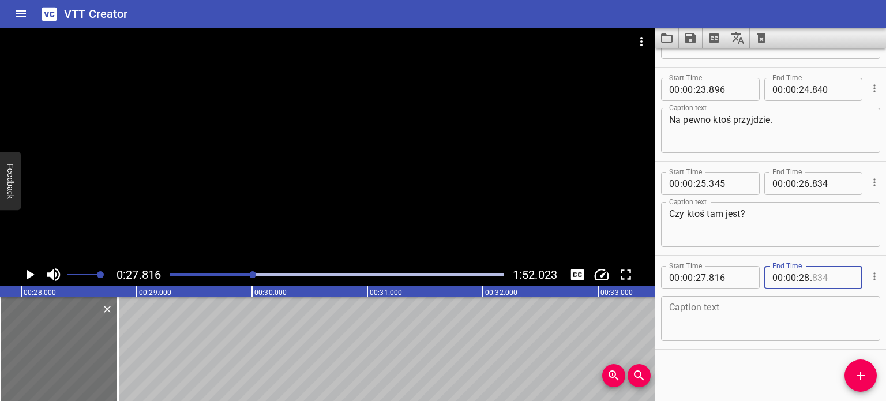
type input "834"
click at [764, 294] on div "Caption text Caption text" at bounding box center [770, 317] width 219 height 52
click at [761, 307] on textarea at bounding box center [770, 318] width 203 height 33
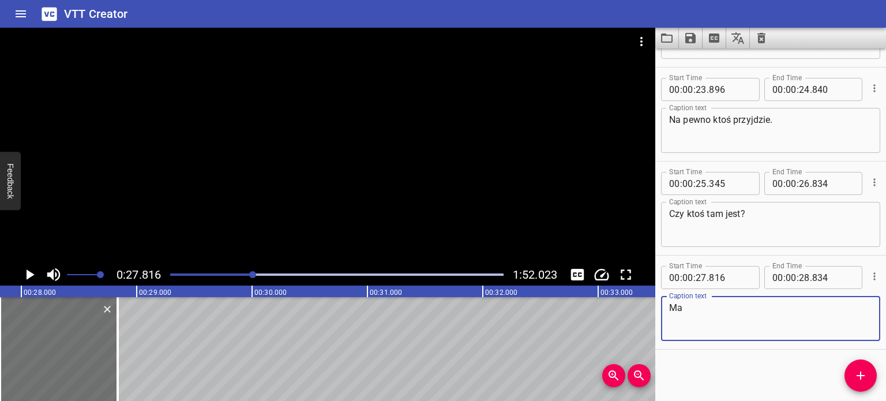
type textarea "M"
type textarea "Czy ma Pan telefon?"
click at [805, 276] on input "number" at bounding box center [804, 277] width 11 height 23
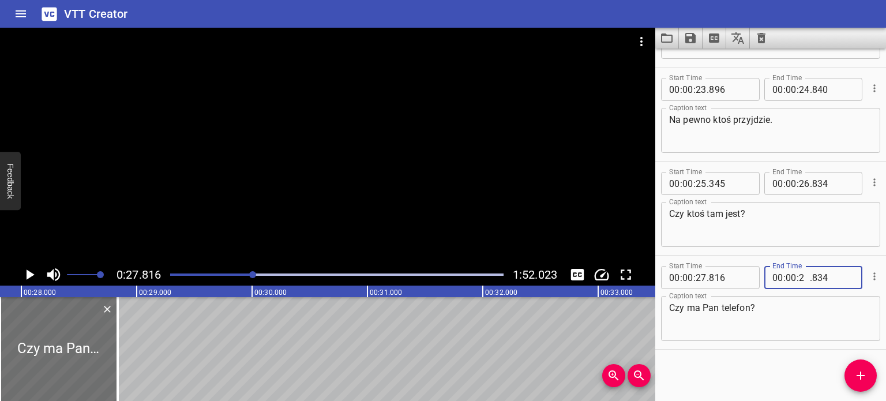
type input "27"
type input "824"
click at [762, 375] on div "Start Time 00 : 00 : 18 . 793 Start Time End Time 00 : 00 : 19 . 351 End Time C…" at bounding box center [771, 224] width 231 height 353
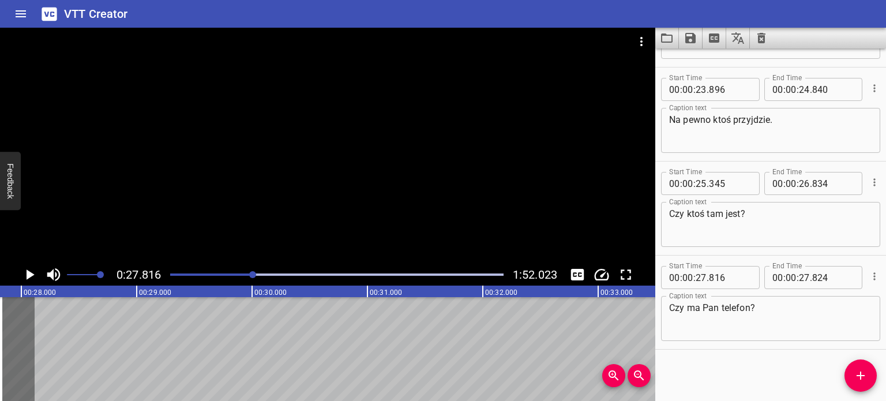
click at [25, 274] on icon "Play/Pause" at bounding box center [29, 274] width 17 height 17
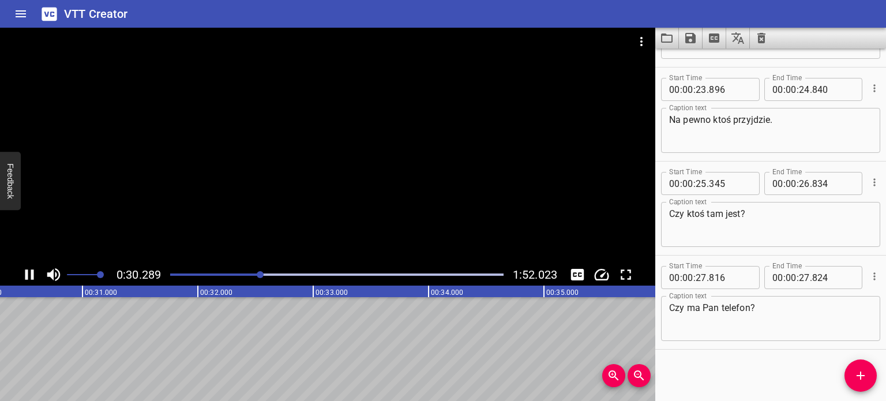
click at [254, 275] on div at bounding box center [336, 275] width 347 height 16
click at [248, 270] on div at bounding box center [336, 275] width 347 height 16
click at [247, 271] on div at bounding box center [336, 275] width 347 height 16
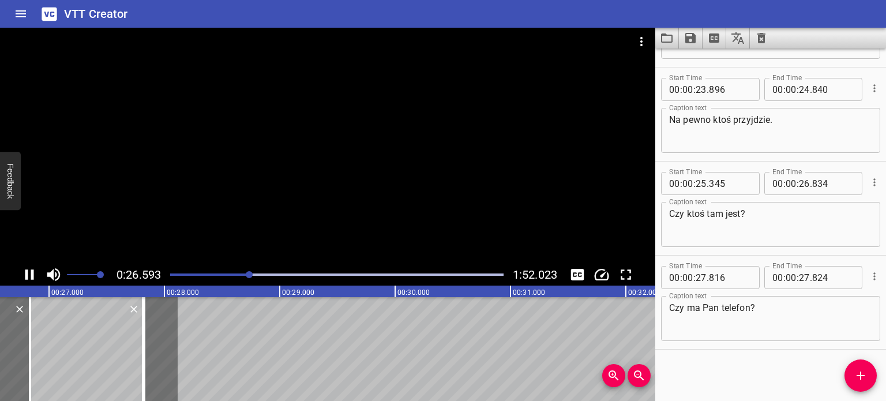
click at [306, 144] on div at bounding box center [328, 146] width 656 height 236
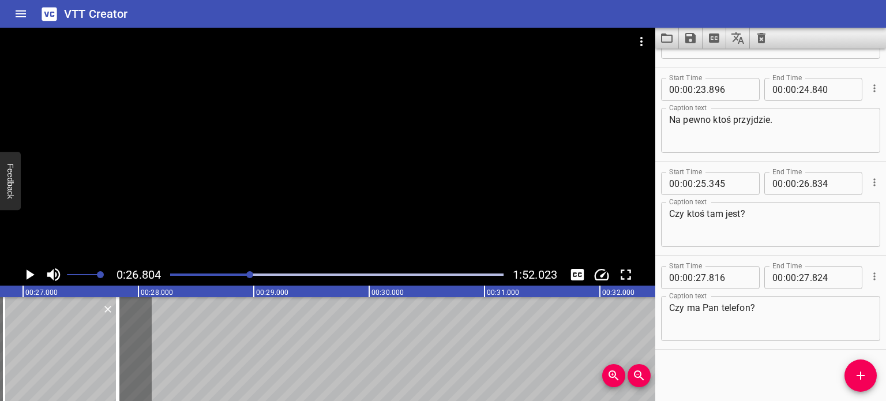
click at [306, 145] on div at bounding box center [328, 146] width 656 height 236
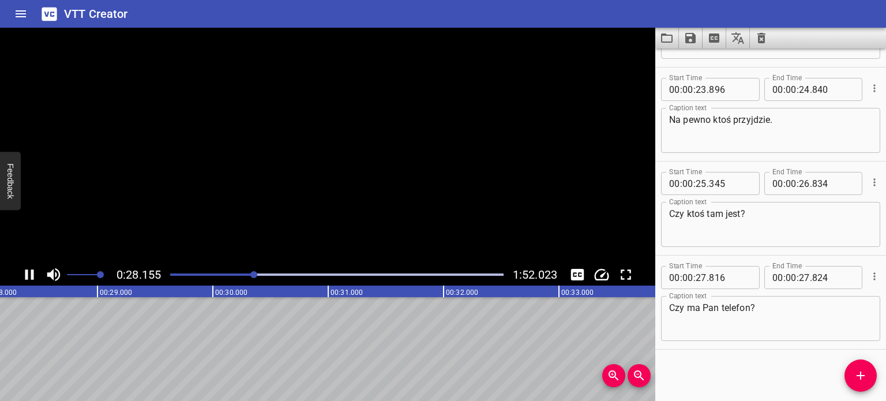
click at [306, 145] on video at bounding box center [328, 146] width 656 height 236
click at [252, 276] on div at bounding box center [336, 275] width 347 height 16
click at [252, 274] on div at bounding box center [254, 274] width 7 height 7
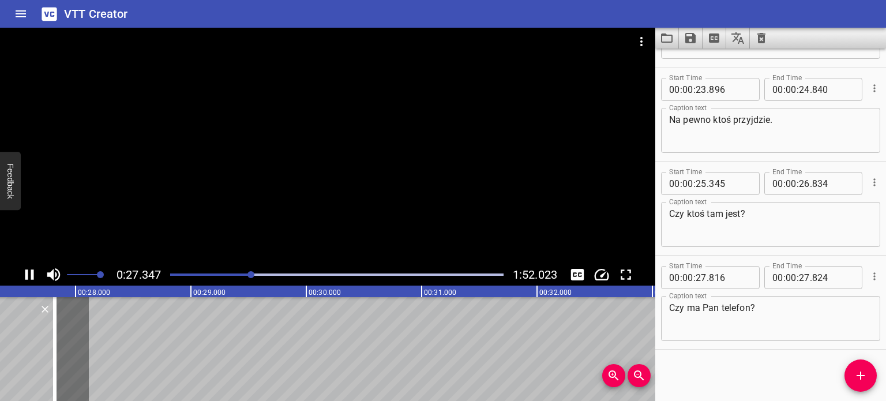
click at [246, 271] on div at bounding box center [336, 275] width 347 height 16
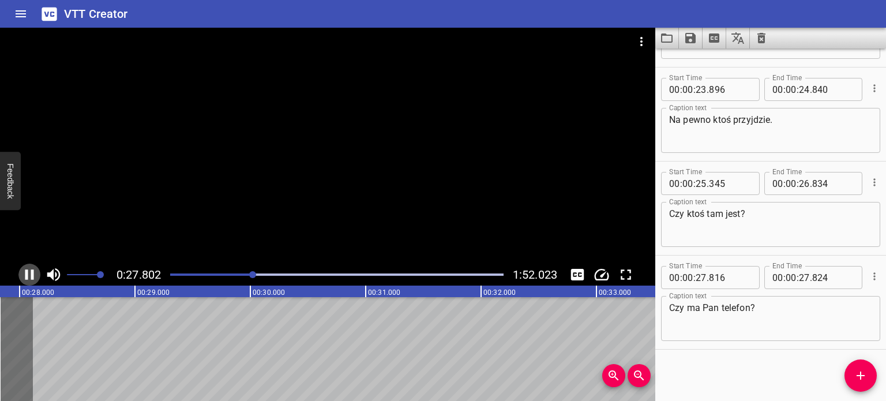
click at [30, 274] on icon "Play/Pause" at bounding box center [29, 274] width 17 height 17
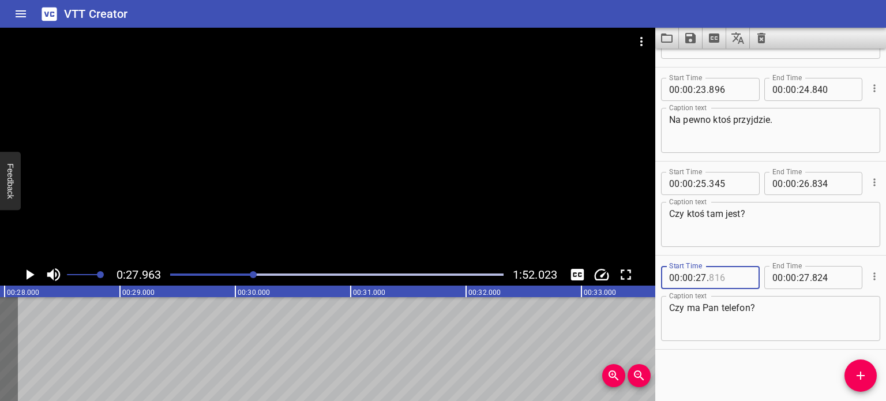
click at [711, 276] on input "number" at bounding box center [730, 277] width 42 height 23
type input "963"
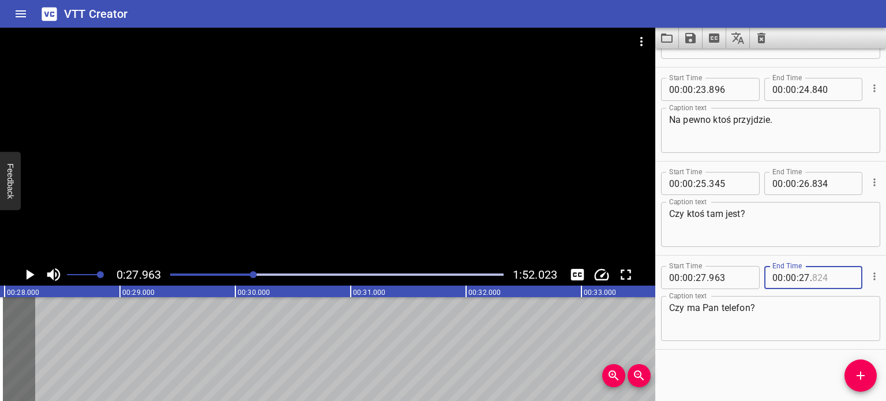
click at [829, 276] on input "number" at bounding box center [834, 277] width 42 height 23
type input "009"
click at [364, 166] on div at bounding box center [328, 146] width 656 height 236
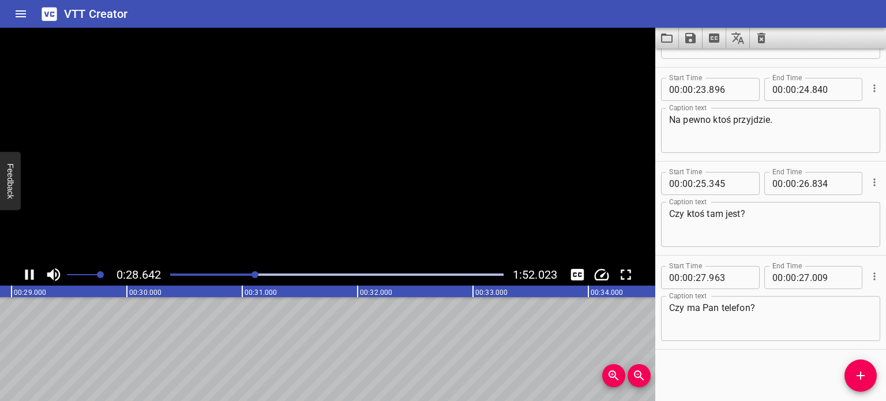
click at [364, 170] on div at bounding box center [328, 146] width 656 height 236
click at [30, 269] on icon "Play/Pause" at bounding box center [29, 274] width 17 height 17
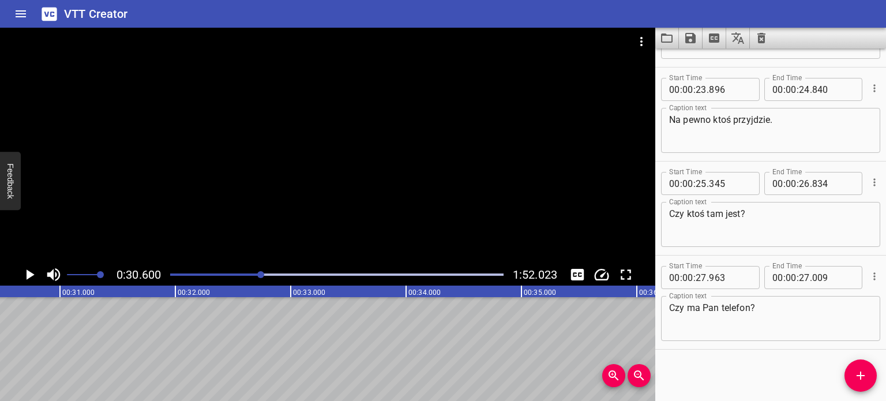
scroll to position [0, 3532]
click at [256, 275] on div at bounding box center [336, 275] width 347 height 16
click at [272, 157] on div at bounding box center [328, 146] width 656 height 236
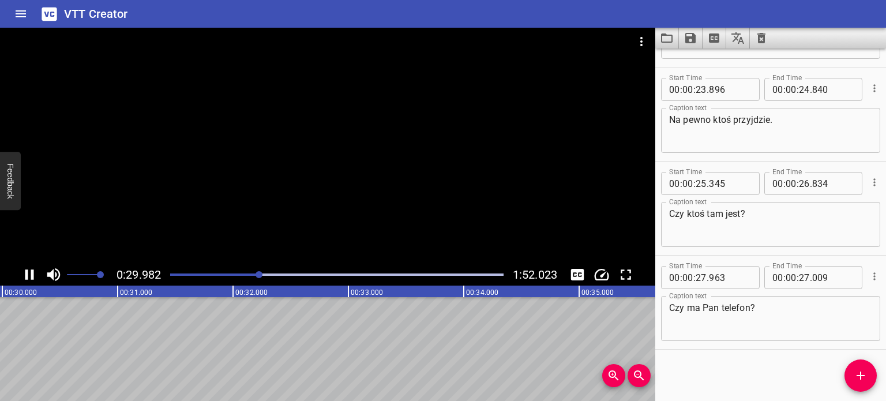
click at [26, 274] on icon "Play/Pause" at bounding box center [29, 274] width 9 height 10
click at [254, 275] on div "Play progress" at bounding box center [94, 275] width 334 height 2
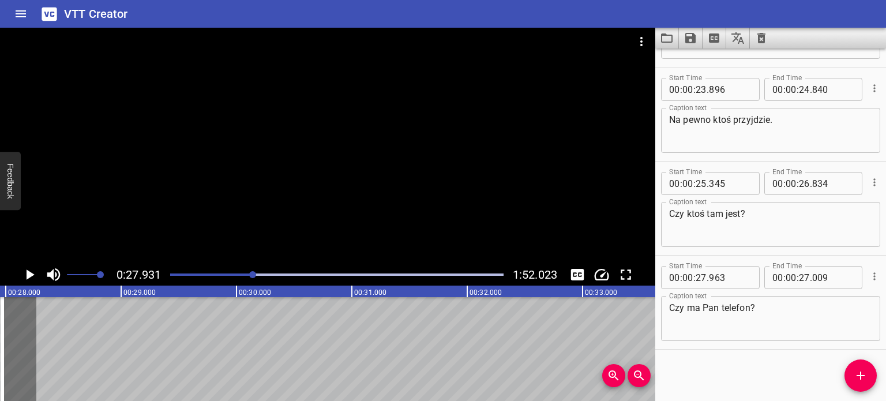
scroll to position [0, 3223]
click at [279, 234] on div at bounding box center [328, 146] width 656 height 236
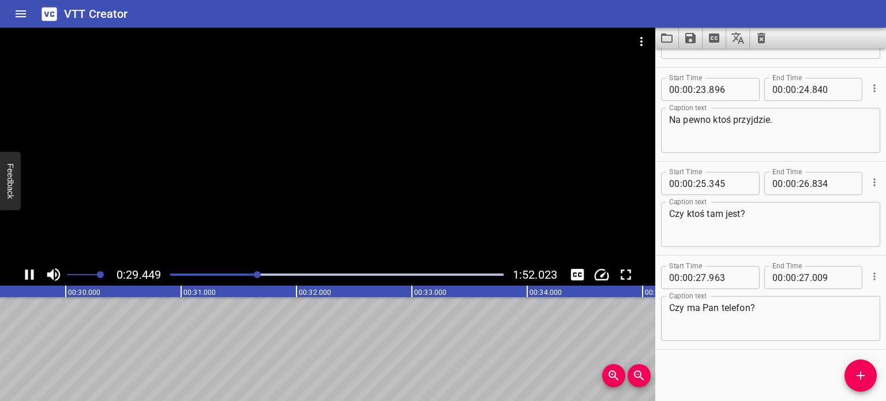
drag, startPoint x: 253, startPoint y: 275, endPoint x: 245, endPoint y: 274, distance: 7.5
click at [253, 274] on div "Play progress" at bounding box center [91, 275] width 334 height 2
click at [32, 272] on icon "Play/Pause" at bounding box center [29, 274] width 9 height 10
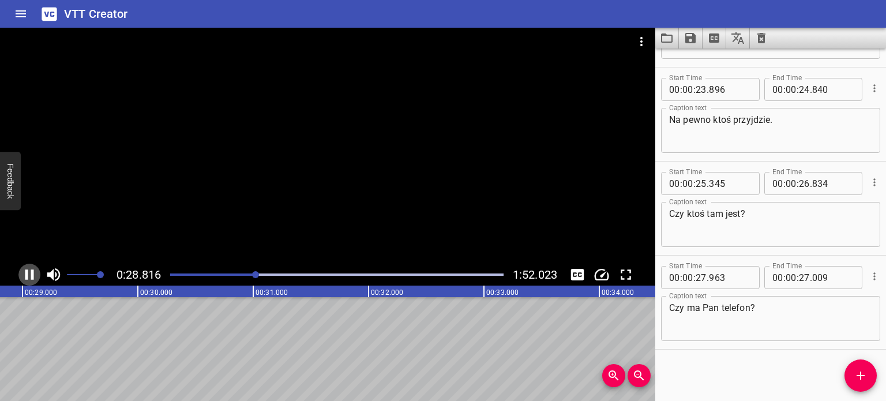
scroll to position [0, 3335]
click at [813, 276] on input "number" at bounding box center [834, 277] width 42 height 23
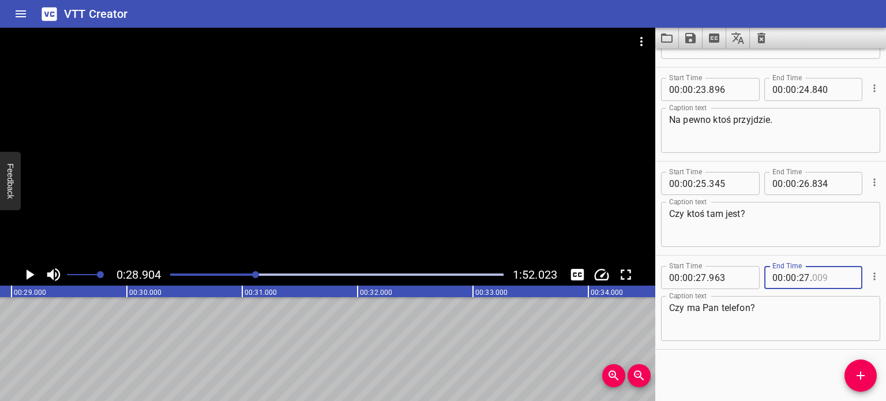
type input "009"
click at [803, 276] on input "number" at bounding box center [804, 277] width 11 height 23
type input "28"
type input "904"
click at [803, 372] on div "Start Time 00 : 00 : 18 . 793 Start Time End Time 00 : 00 : 19 . 351 End Time C…" at bounding box center [771, 224] width 231 height 353
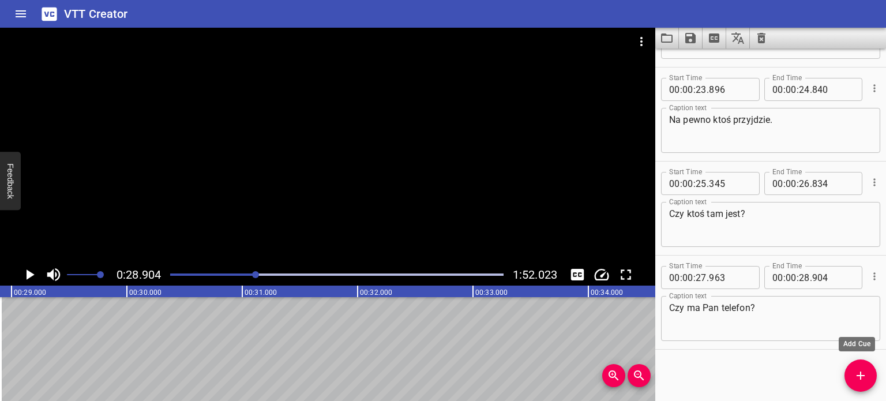
click at [860, 379] on icon "Add Cue" at bounding box center [861, 376] width 8 height 8
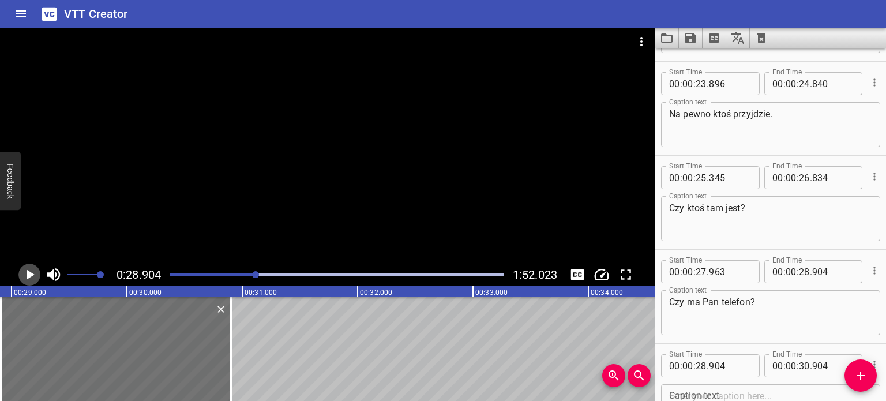
click at [23, 273] on icon "Play/Pause" at bounding box center [29, 274] width 17 height 17
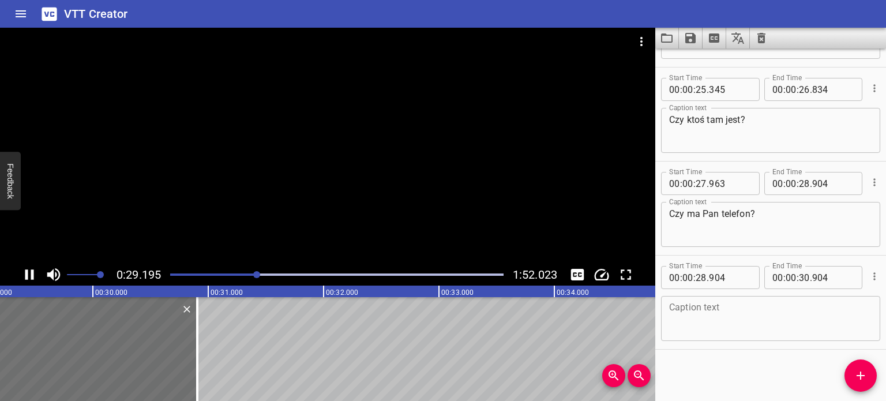
scroll to position [360, 0]
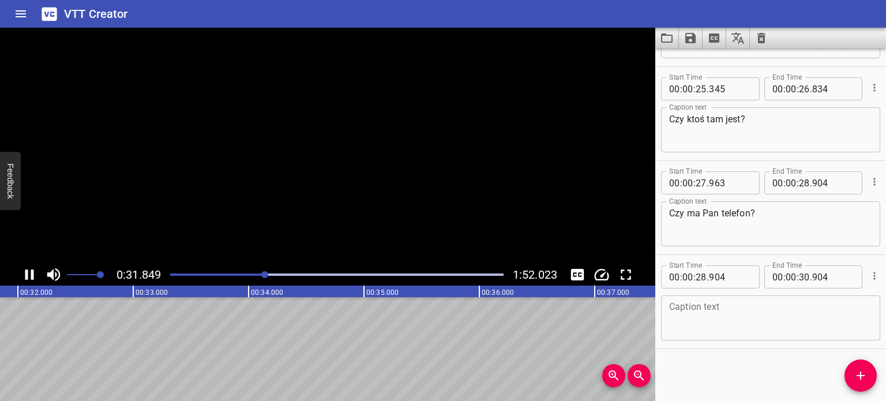
click at [23, 273] on icon "Play/Pause" at bounding box center [29, 274] width 17 height 17
click at [718, 276] on input "number" at bounding box center [730, 276] width 42 height 23
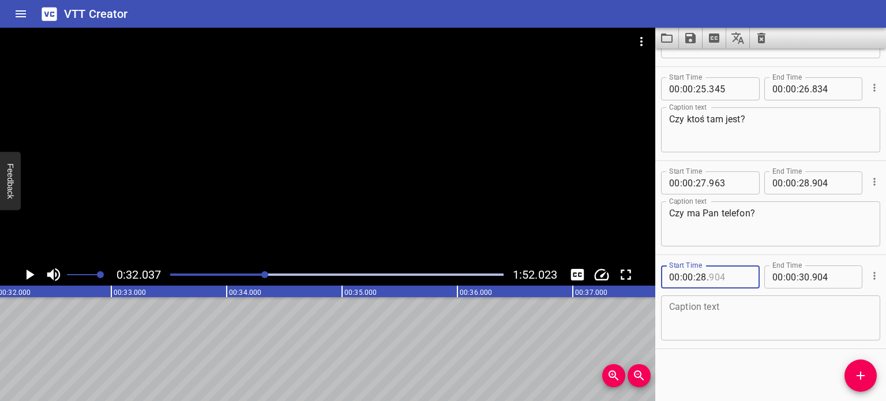
type input "904"
click at [705, 274] on input "number" at bounding box center [701, 276] width 11 height 23
type input "32"
type input "037"
click at [823, 279] on input "number" at bounding box center [834, 276] width 42 height 23
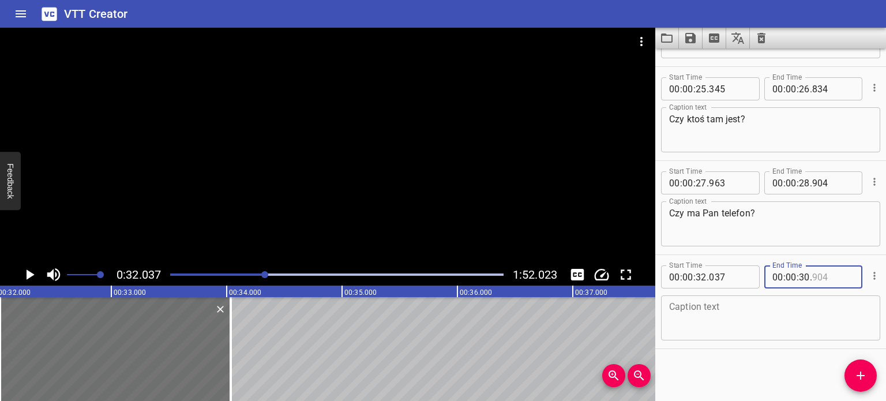
type input "904"
click at [801, 279] on input "number" at bounding box center [804, 276] width 11 height 23
type input "30"
click at [381, 189] on div at bounding box center [328, 146] width 656 height 236
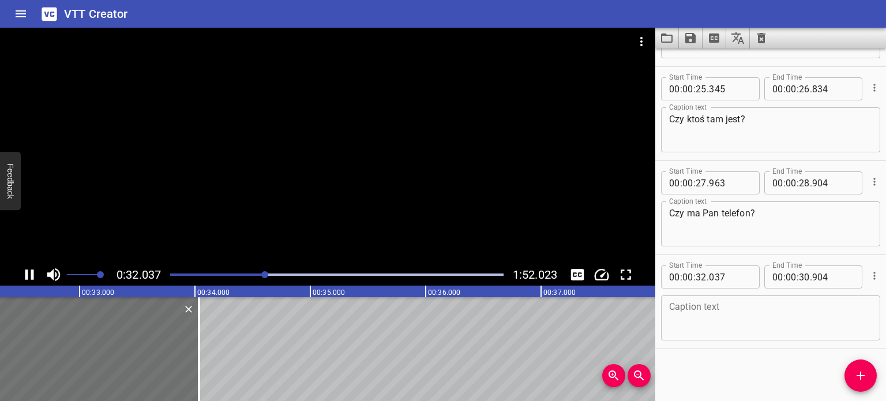
click at [381, 189] on div at bounding box center [328, 146] width 656 height 236
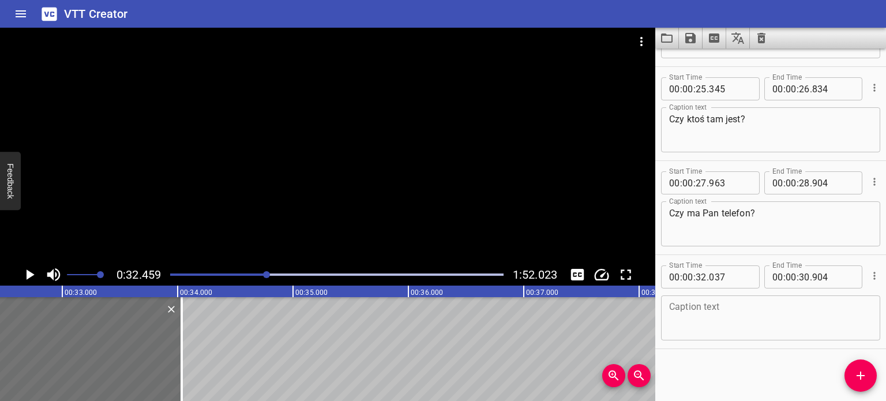
click at [381, 190] on div at bounding box center [328, 146] width 656 height 236
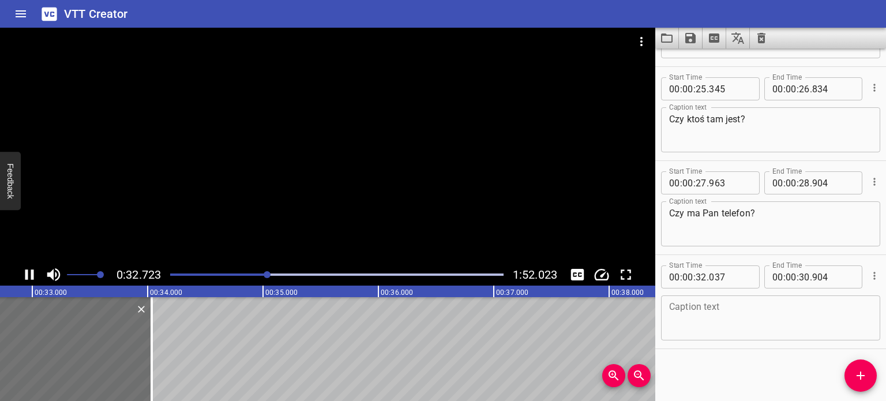
click at [381, 190] on div at bounding box center [328, 146] width 656 height 236
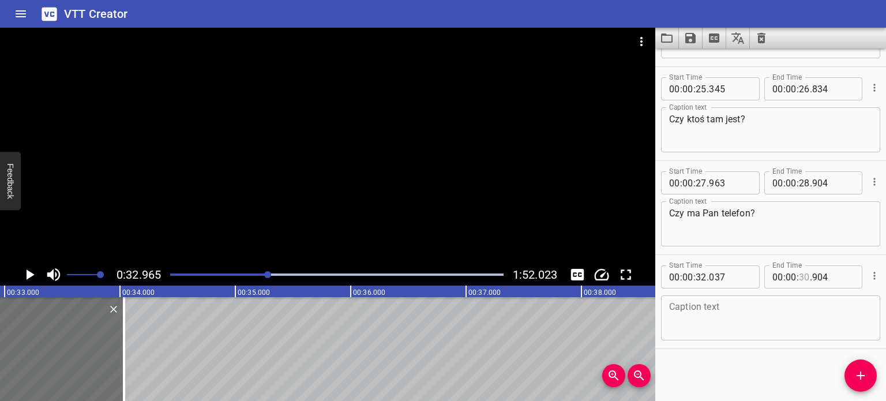
click at [801, 278] on input "number" at bounding box center [804, 276] width 11 height 23
type input "32"
type input "963"
click at [766, 313] on textarea at bounding box center [770, 318] width 203 height 33
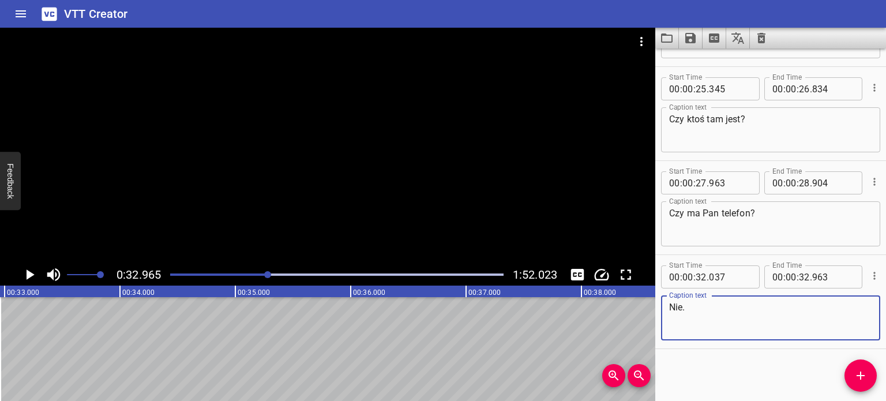
type textarea "Nie."
click at [797, 372] on div "Start Time 00 : 00 : 18 . 793 Start Time End Time 00 : 00 : 19 . 351 End Time C…" at bounding box center [771, 224] width 231 height 353
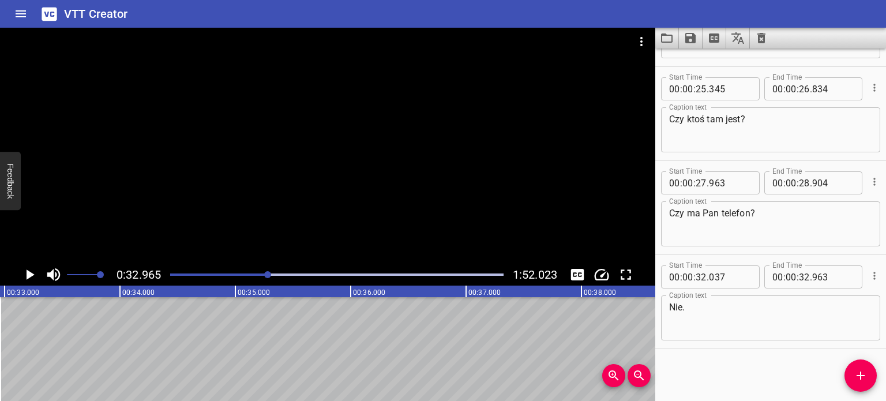
click at [860, 375] on icon "Add Cue" at bounding box center [861, 376] width 14 height 14
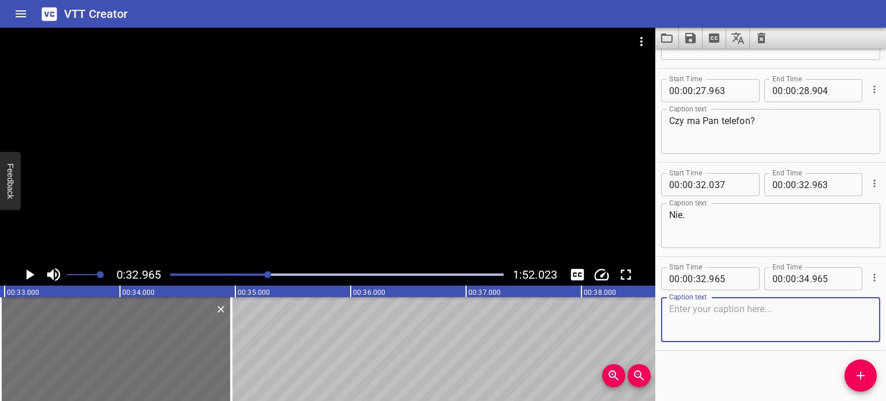
scroll to position [454, 0]
click at [771, 316] on textarea at bounding box center [770, 318] width 203 height 33
type textarea "Przykro mi."
click at [783, 351] on div "Start Time 00 : 00 : 18 . 793 Start Time End Time 00 : 00 : 19 . 351 End Time C…" at bounding box center [771, 224] width 231 height 353
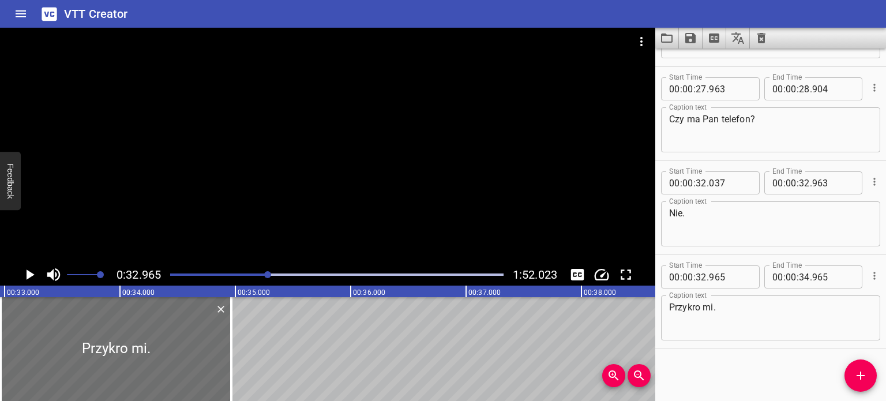
click at [323, 179] on div at bounding box center [328, 146] width 656 height 236
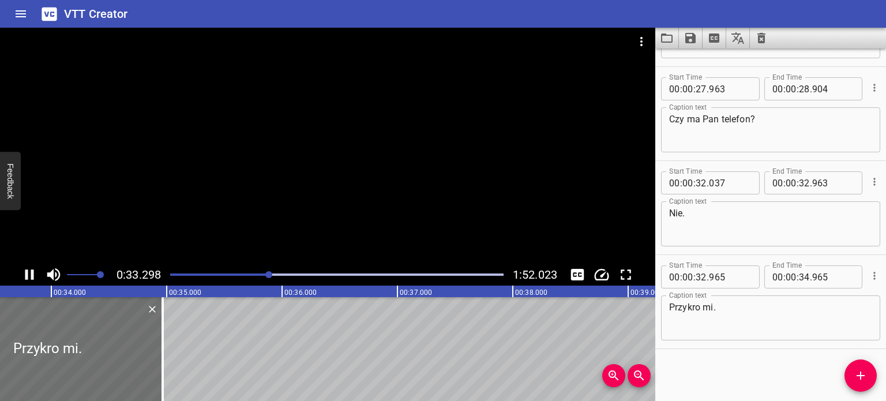
click at [302, 204] on div at bounding box center [328, 146] width 656 height 236
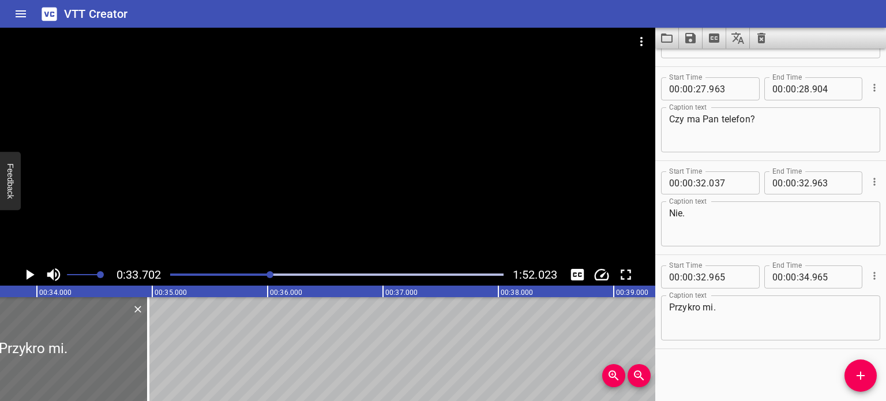
scroll to position [0, 3889]
click at [293, 187] on div at bounding box center [328, 146] width 656 height 236
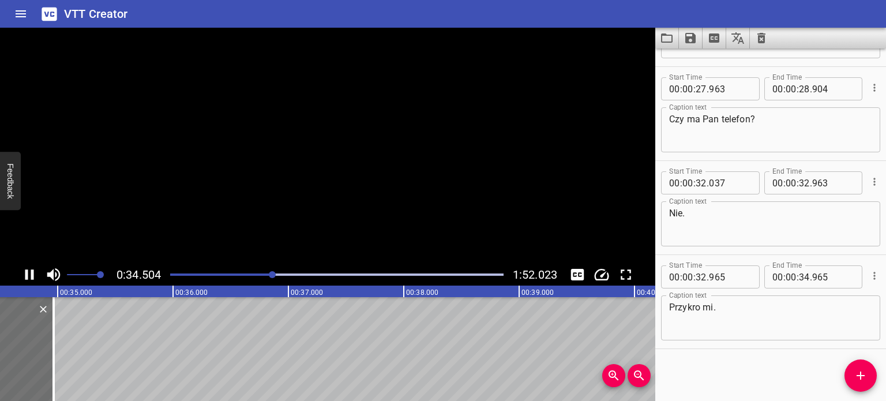
click at [293, 187] on video at bounding box center [328, 146] width 656 height 236
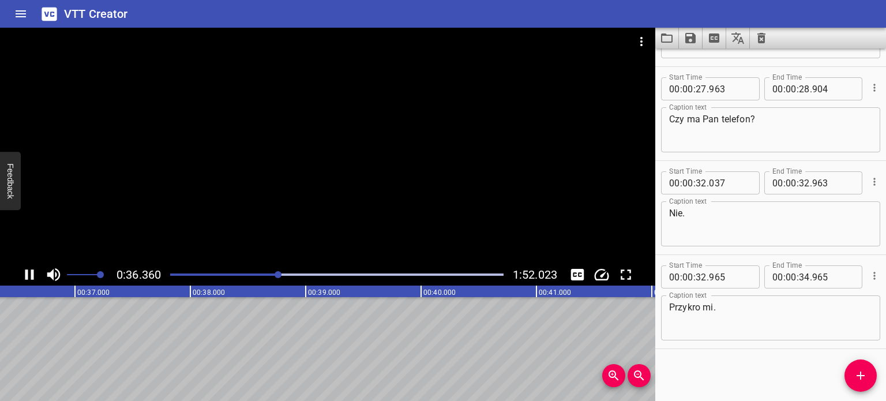
click at [274, 272] on div at bounding box center [336, 275] width 347 height 16
click at [267, 272] on div at bounding box center [336, 275] width 347 height 16
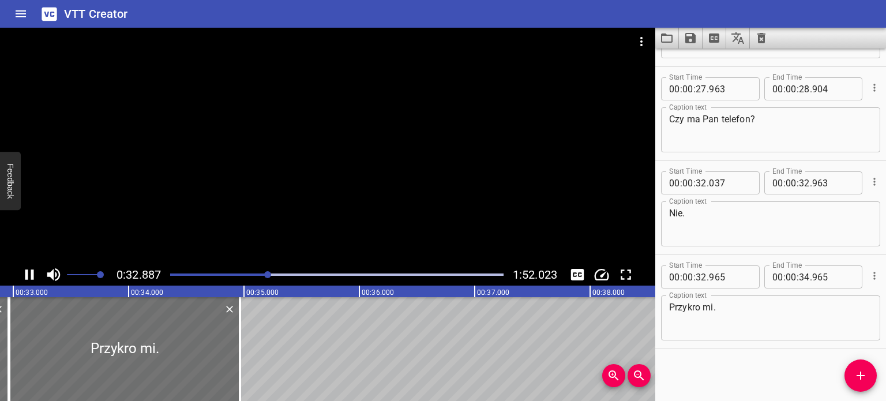
click at [261, 209] on div at bounding box center [328, 146] width 656 height 236
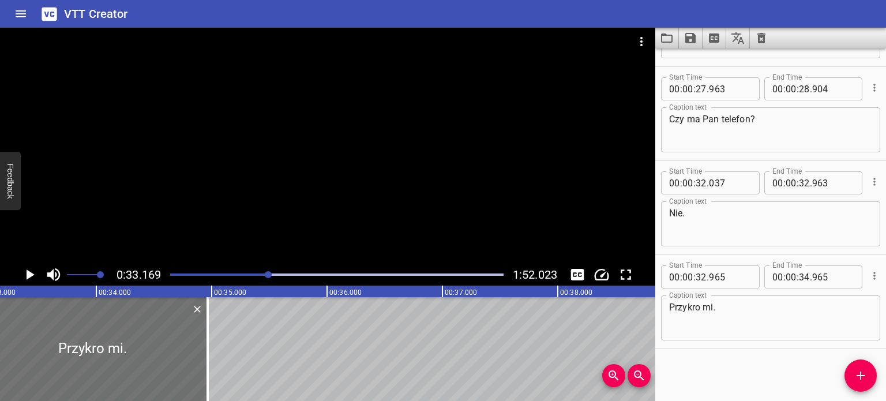
click at [261, 211] on div at bounding box center [328, 146] width 656 height 236
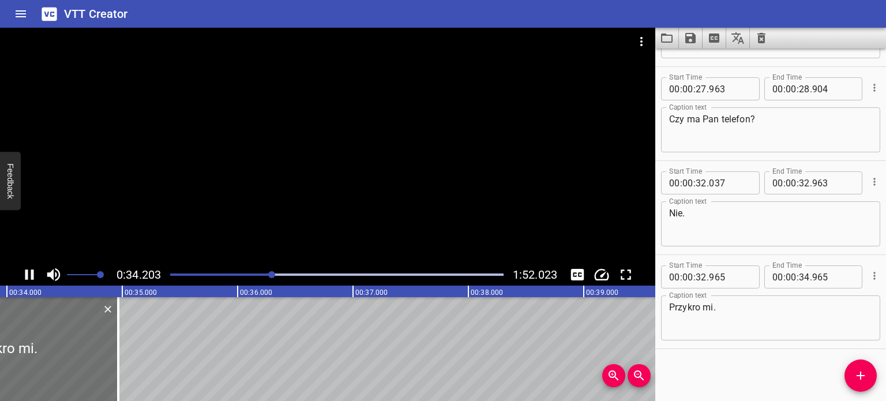
click at [319, 173] on div at bounding box center [328, 146] width 656 height 236
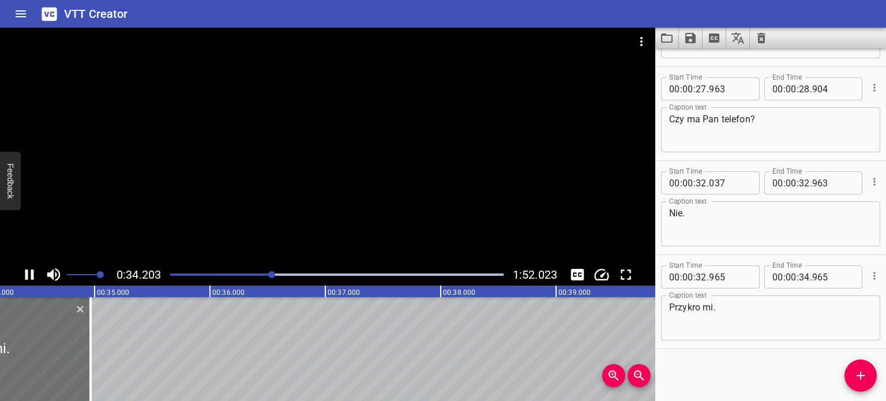
scroll to position [0, 3960]
click at [325, 177] on div at bounding box center [328, 146] width 656 height 236
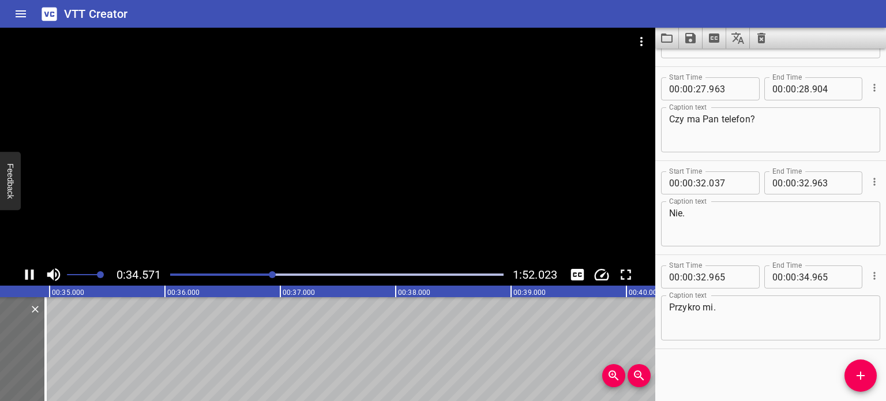
click at [325, 176] on div at bounding box center [328, 146] width 656 height 236
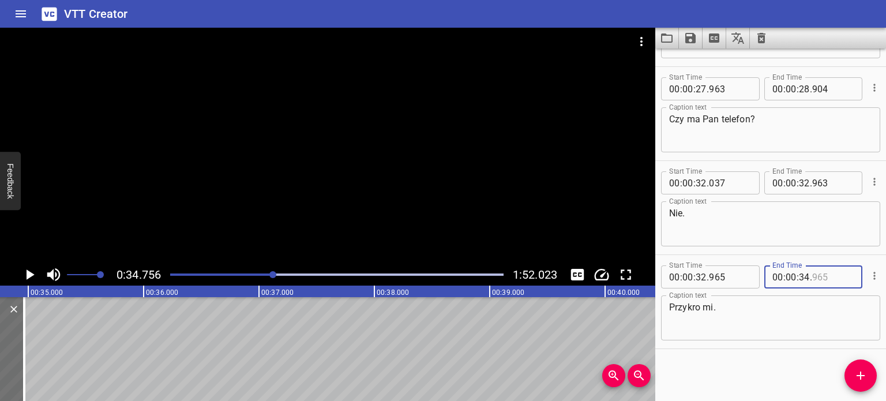
click at [813, 278] on input "number" at bounding box center [834, 276] width 42 height 23
type input "754"
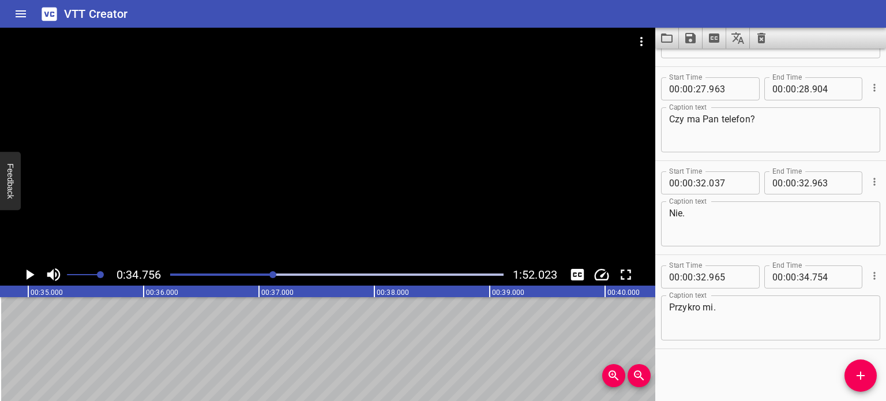
click at [822, 373] on div "Start Time 00 : 00 : 18 . 793 Start Time End Time 00 : 00 : 19 . 351 End Time C…" at bounding box center [771, 224] width 231 height 353
click at [863, 373] on icon "Add Cue" at bounding box center [861, 376] width 14 height 14
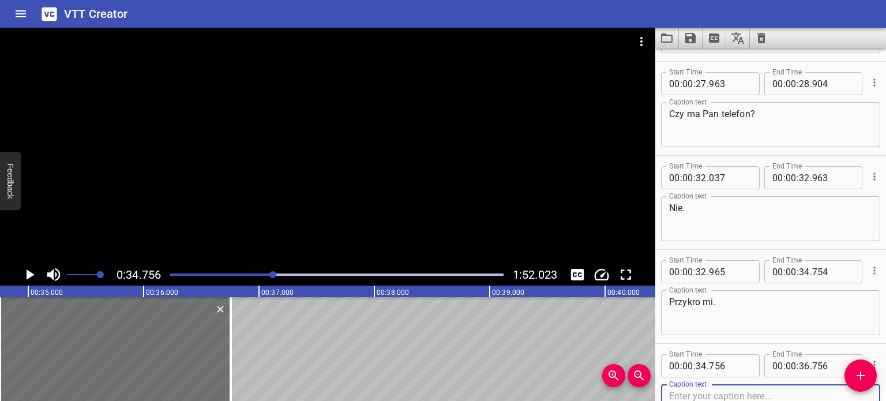
click at [331, 171] on div at bounding box center [328, 146] width 656 height 236
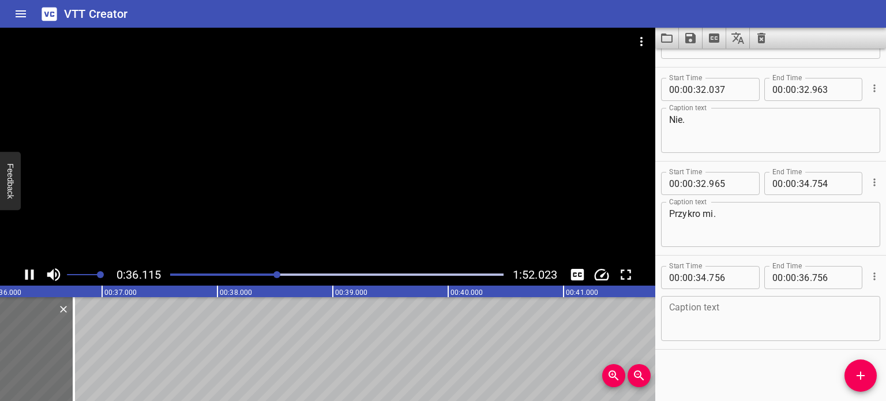
click at [28, 276] on icon "Play/Pause" at bounding box center [29, 274] width 9 height 10
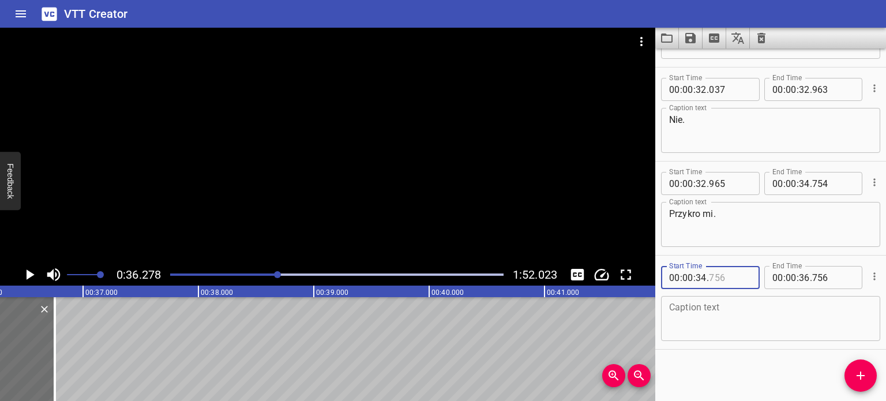
click at [711, 275] on input "number" at bounding box center [730, 277] width 42 height 23
type input "756"
click at [706, 274] on input "number" at bounding box center [701, 277] width 11 height 23
type input "36"
type input "278"
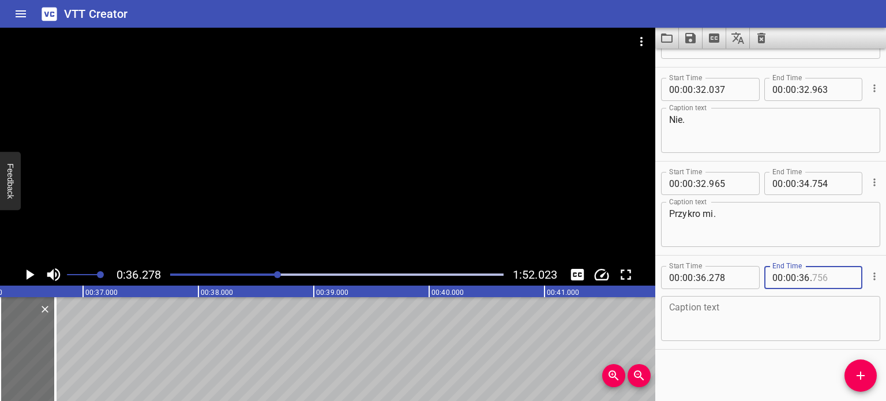
click at [831, 276] on input "number" at bounding box center [834, 277] width 42 height 23
type input "756"
click at [405, 183] on div at bounding box center [328, 146] width 656 height 236
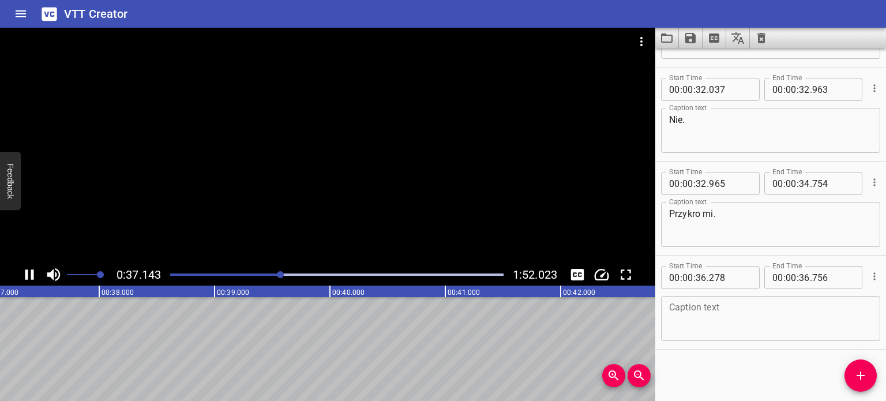
click at [359, 184] on div at bounding box center [328, 146] width 656 height 236
click at [803, 276] on input "number" at bounding box center [804, 277] width 11 height 23
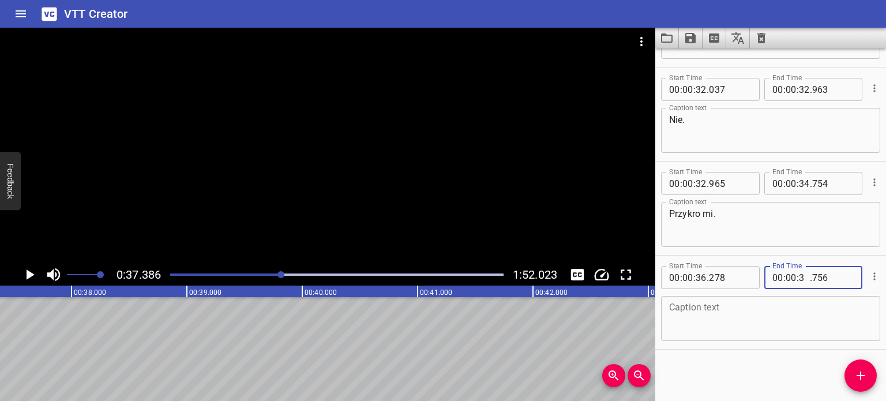
type input "37"
click at [817, 278] on input "number" at bounding box center [834, 277] width 42 height 23
type input "386"
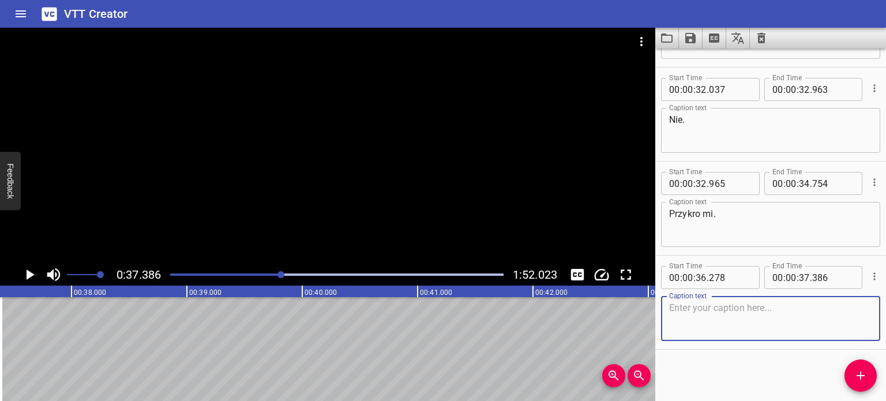
click at [747, 322] on textarea at bounding box center [770, 318] width 203 height 33
type textarea "Czy ktoś tam jest?"
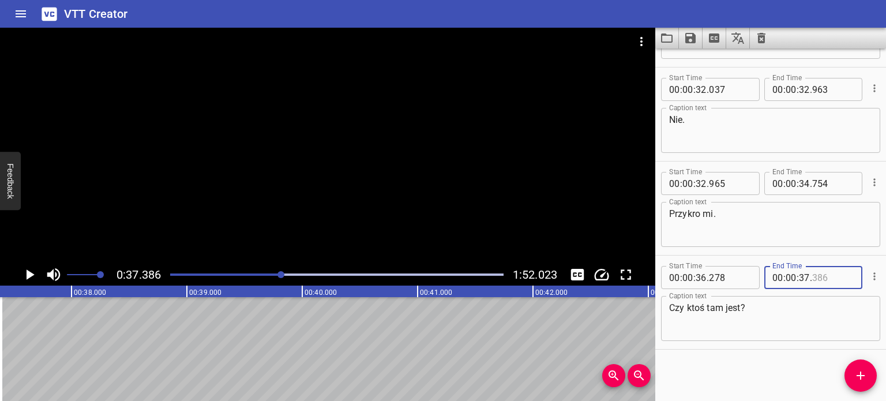
click at [817, 276] on input "number" at bounding box center [834, 277] width 42 height 23
type input "384"
click at [817, 364] on div "Start Time 00 : 00 : 18 . 793 Start Time End Time 00 : 00 : 19 . 351 End Time C…" at bounding box center [771, 224] width 231 height 353
click at [859, 379] on icon "Add Cue" at bounding box center [861, 376] width 14 height 14
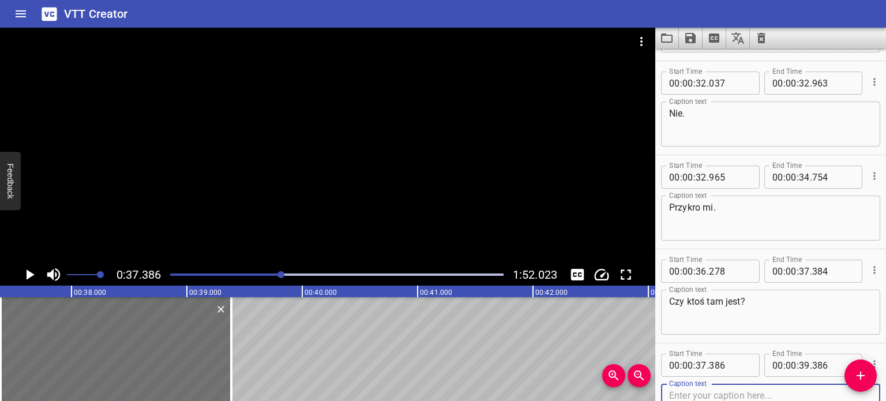
click at [517, 182] on div at bounding box center [328, 146] width 656 height 236
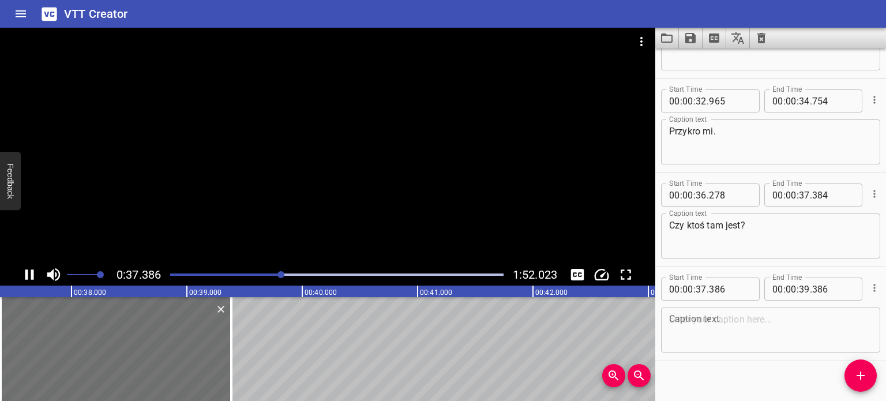
scroll to position [642, 0]
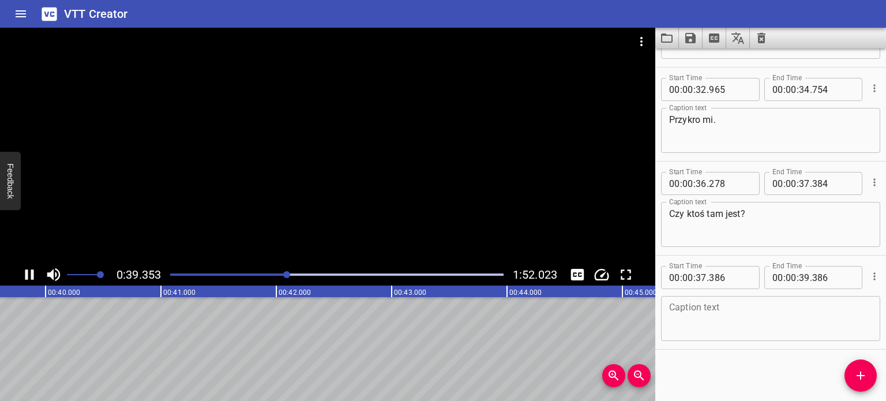
click at [365, 136] on div at bounding box center [328, 146] width 656 height 236
click at [705, 316] on textarea at bounding box center [770, 318] width 203 height 33
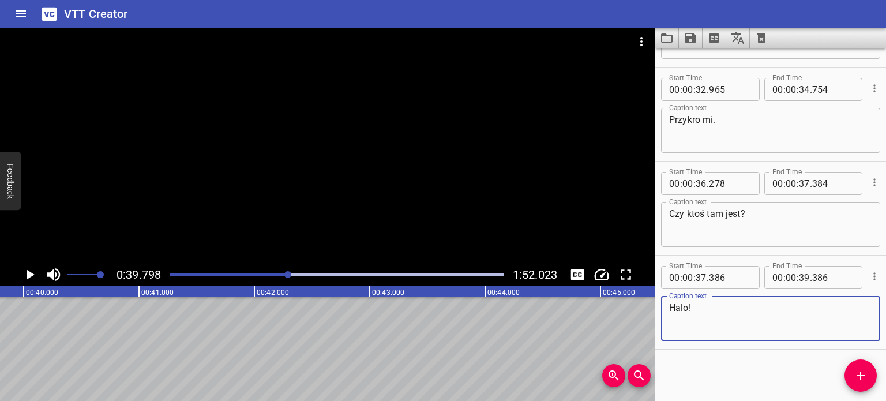
type textarea "Halo!"
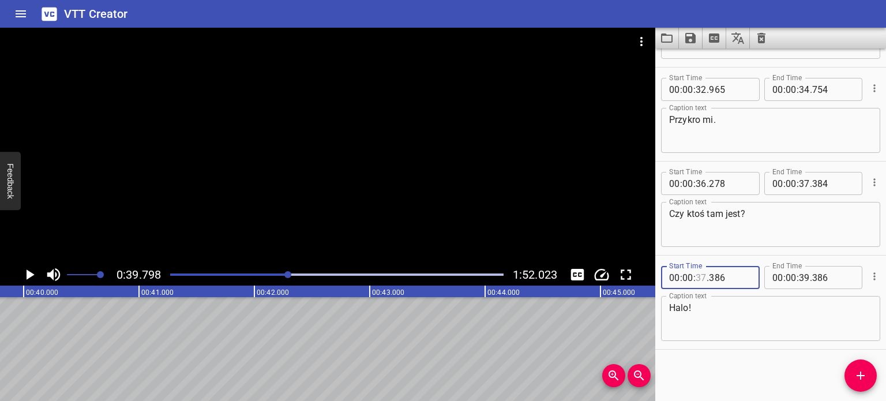
click at [702, 273] on input "number" at bounding box center [701, 277] width 11 height 23
type input "39"
type input "796"
click at [440, 188] on div at bounding box center [328, 146] width 656 height 236
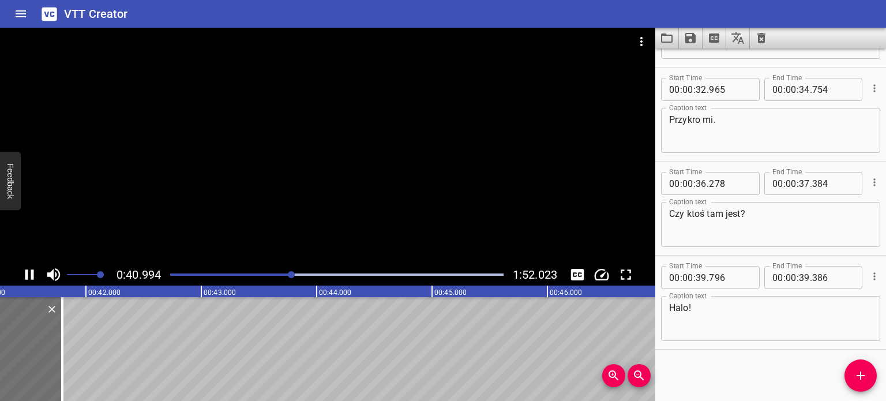
click at [523, 175] on div at bounding box center [328, 146] width 656 height 236
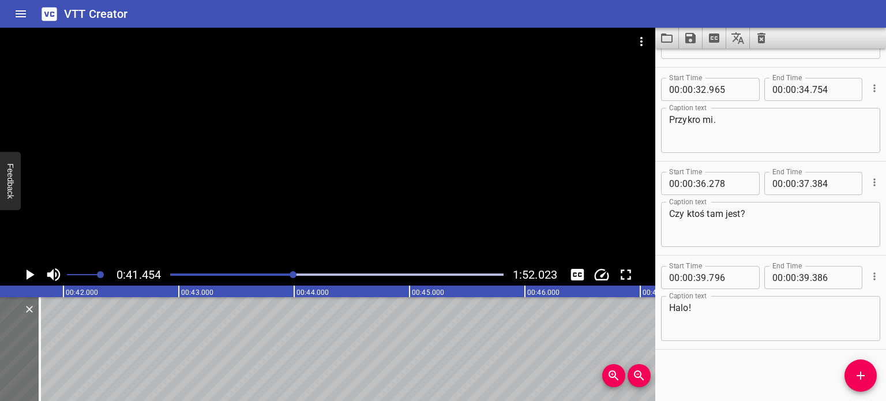
click at [292, 274] on div at bounding box center [293, 274] width 7 height 7
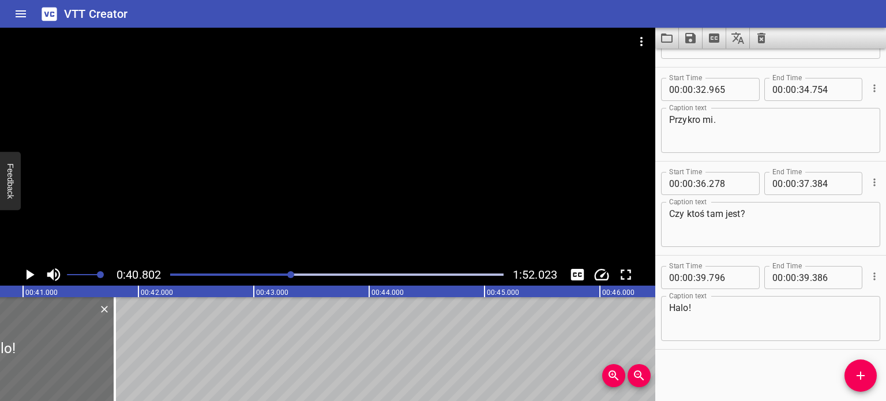
click at [222, 201] on div at bounding box center [328, 146] width 656 height 236
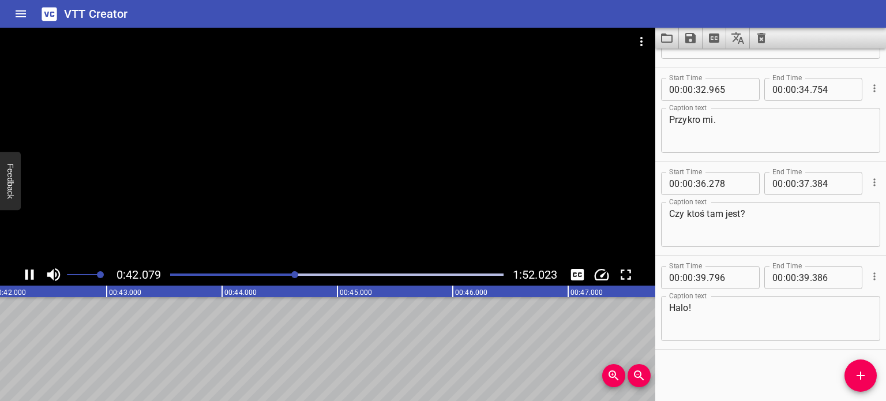
click at [316, 215] on div at bounding box center [328, 146] width 656 height 236
click at [288, 274] on div "Play progress" at bounding box center [130, 275] width 334 height 2
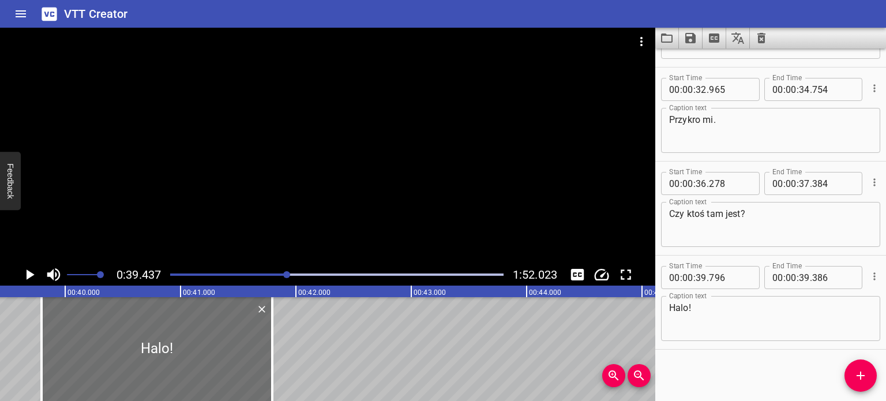
click at [230, 170] on div at bounding box center [328, 146] width 656 height 236
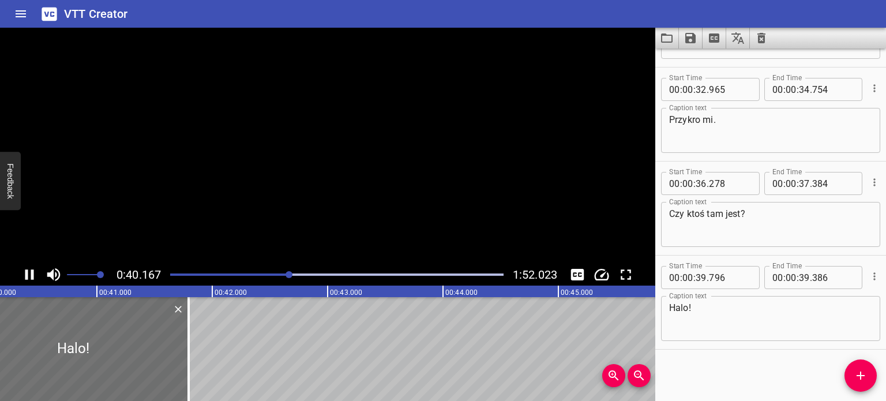
click at [226, 174] on video at bounding box center [328, 146] width 656 height 236
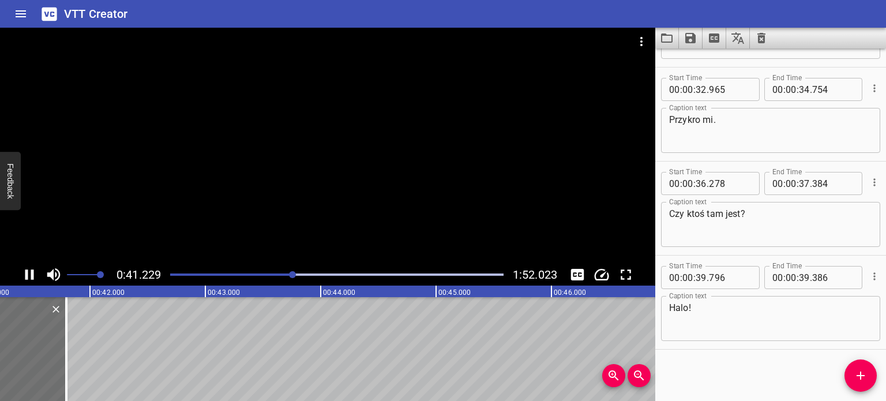
click at [275, 180] on div at bounding box center [328, 146] width 656 height 236
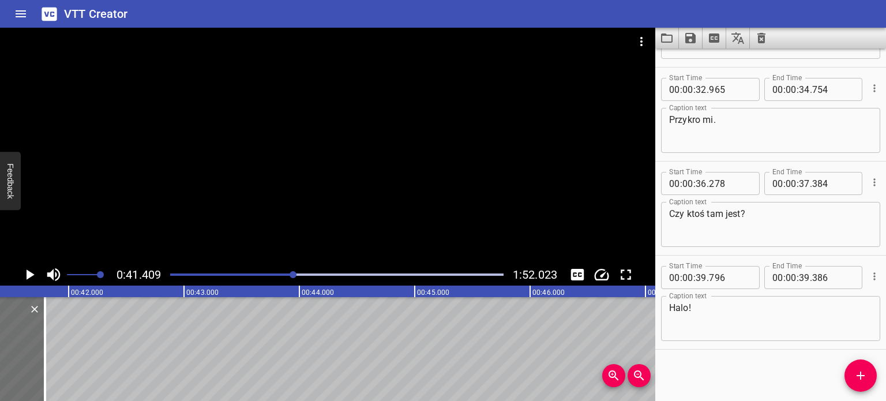
click at [286, 274] on div "Play progress" at bounding box center [127, 275] width 334 height 2
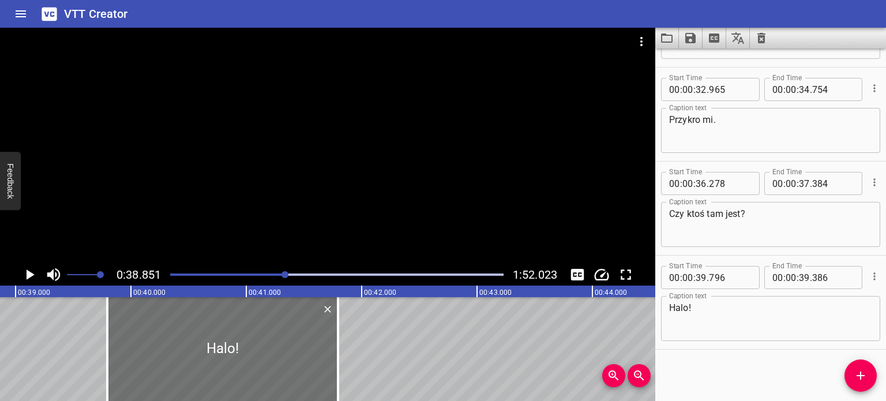
click at [264, 274] on div "Play progress" at bounding box center [120, 275] width 334 height 2
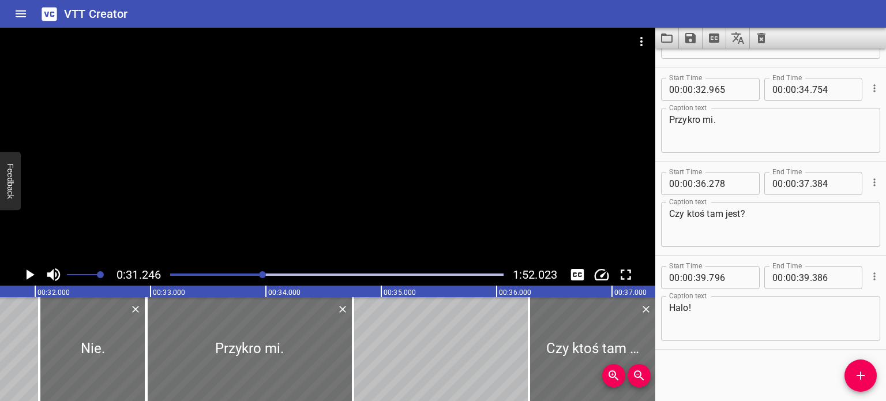
click at [309, 158] on div at bounding box center [328, 146] width 656 height 236
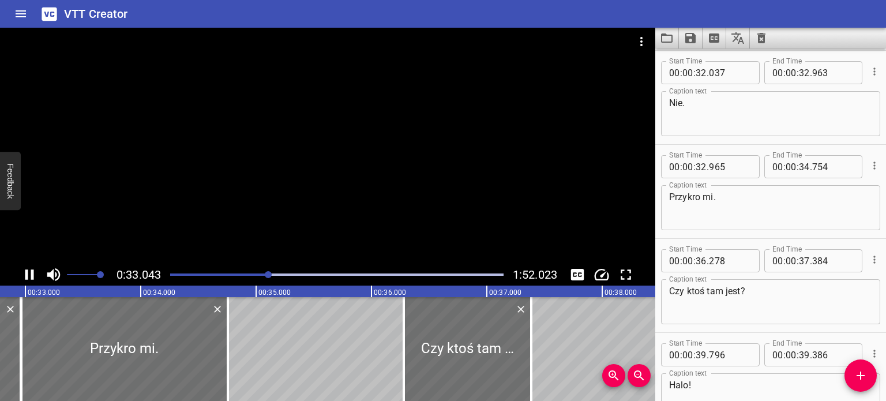
scroll to position [642, 0]
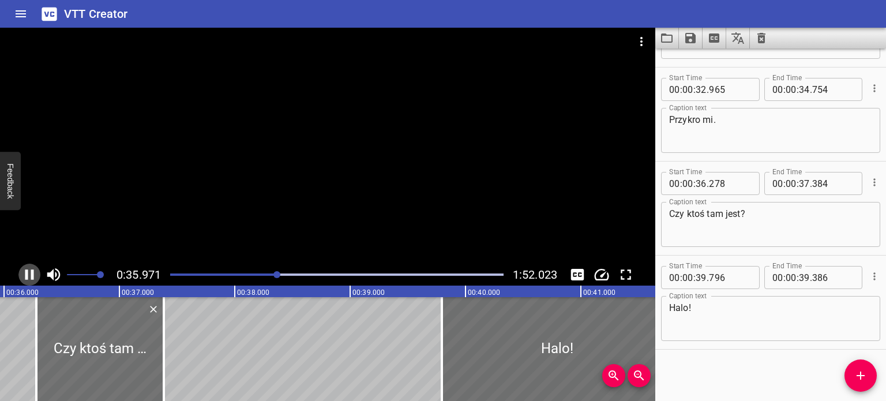
click at [29, 272] on icon "Play/Pause" at bounding box center [29, 274] width 17 height 17
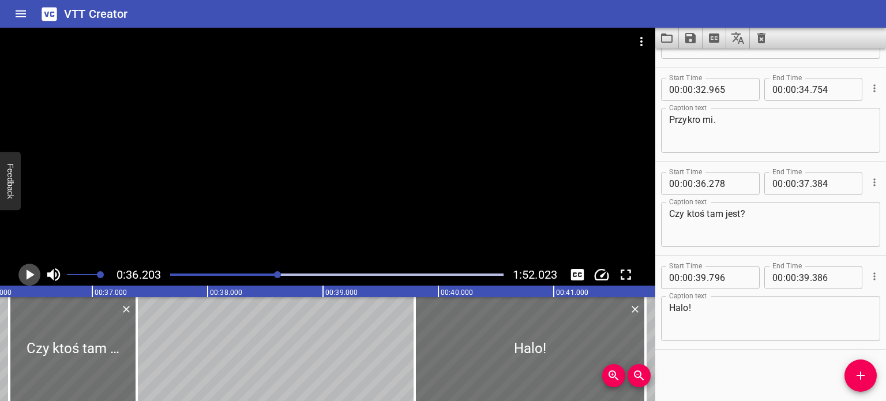
click at [29, 272] on icon "Play/Pause" at bounding box center [31, 274] width 8 height 10
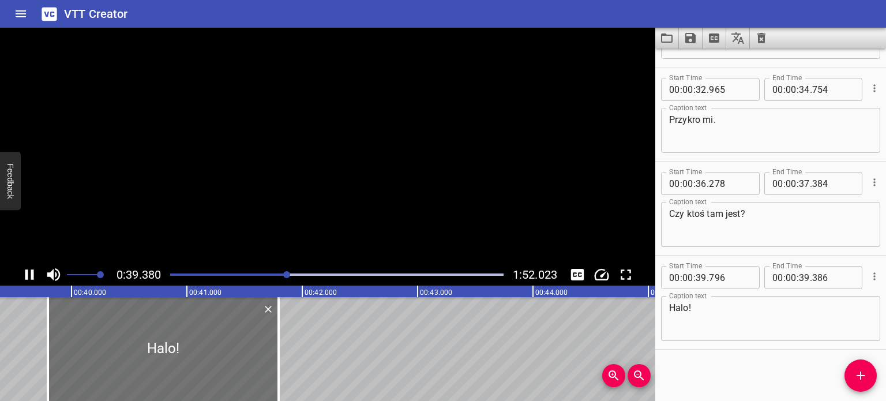
click at [29, 272] on icon "Play/Pause" at bounding box center [29, 274] width 17 height 17
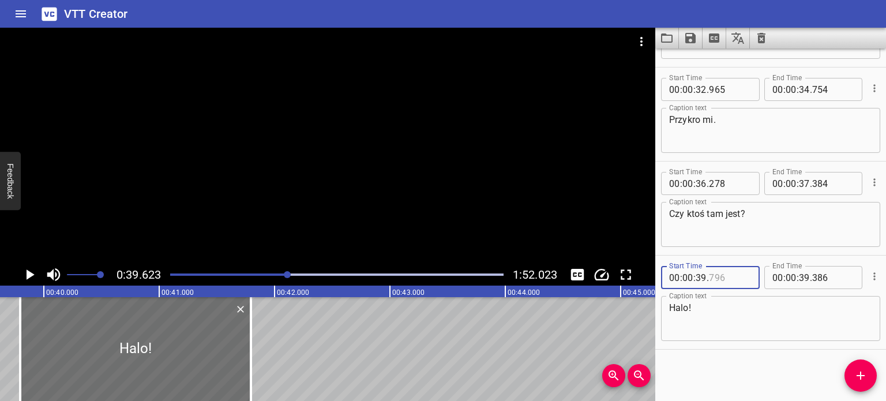
drag, startPoint x: 726, startPoint y: 274, endPoint x: 716, endPoint y: 277, distance: 10.8
click at [716, 277] on input "number" at bounding box center [730, 277] width 42 height 23
type input "623"
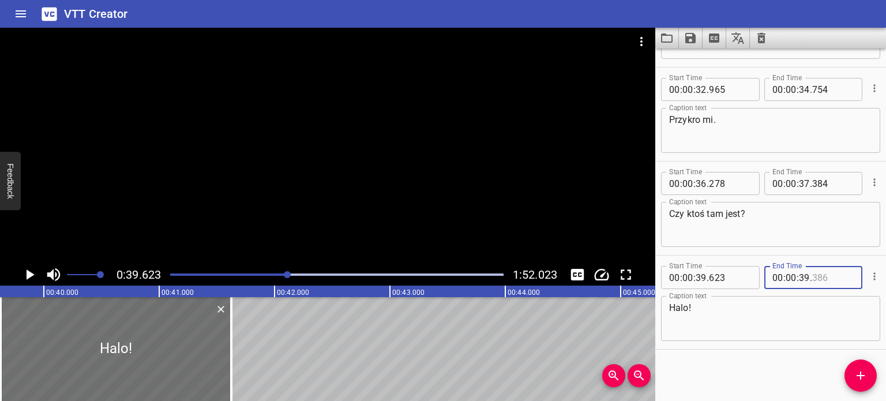
click at [826, 275] on input "number" at bounding box center [834, 277] width 42 height 23
type input "650"
click at [401, 140] on div at bounding box center [328, 146] width 656 height 236
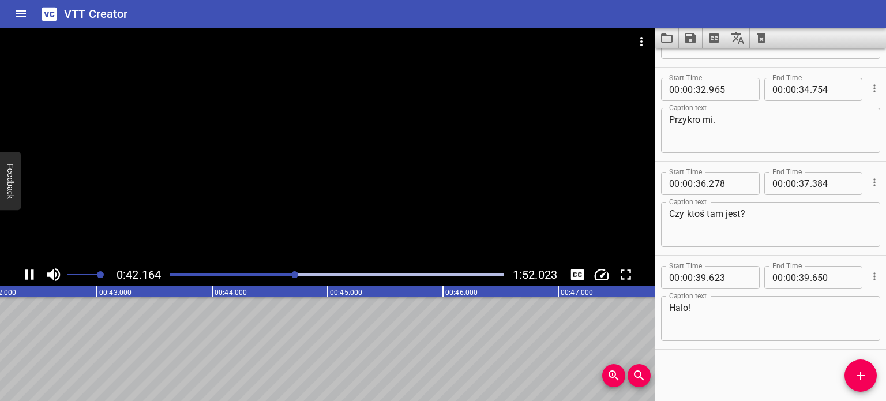
click at [250, 167] on div at bounding box center [328, 146] width 656 height 236
click at [480, 189] on div at bounding box center [328, 146] width 656 height 236
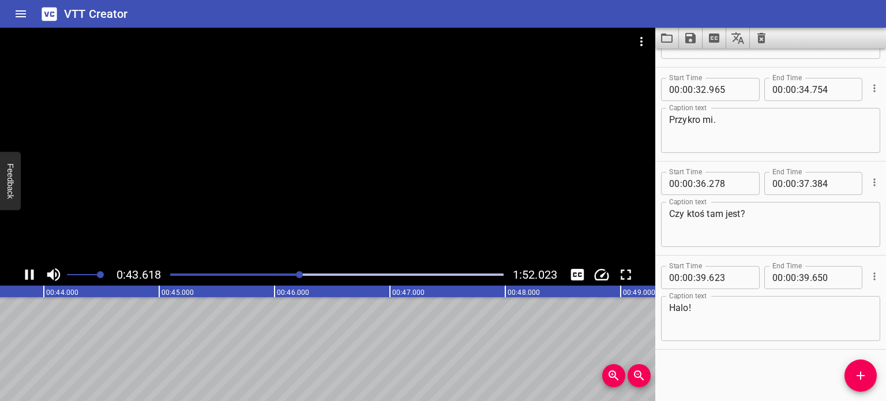
click at [436, 166] on div at bounding box center [328, 146] width 656 height 236
click at [286, 272] on div at bounding box center [336, 275] width 347 height 16
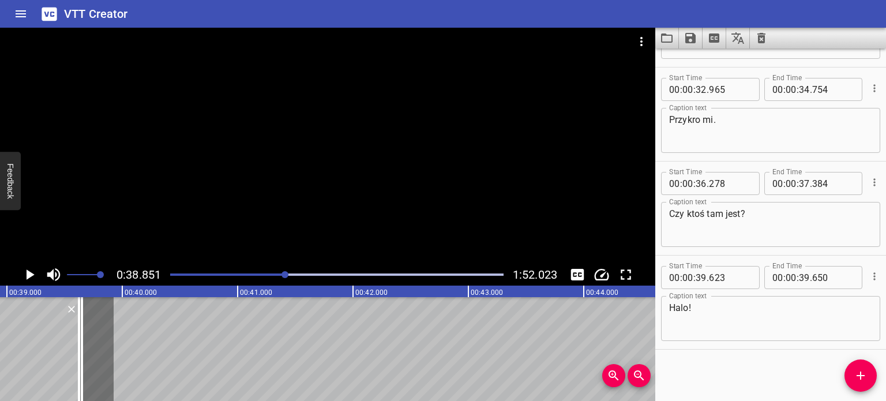
scroll to position [0, 4484]
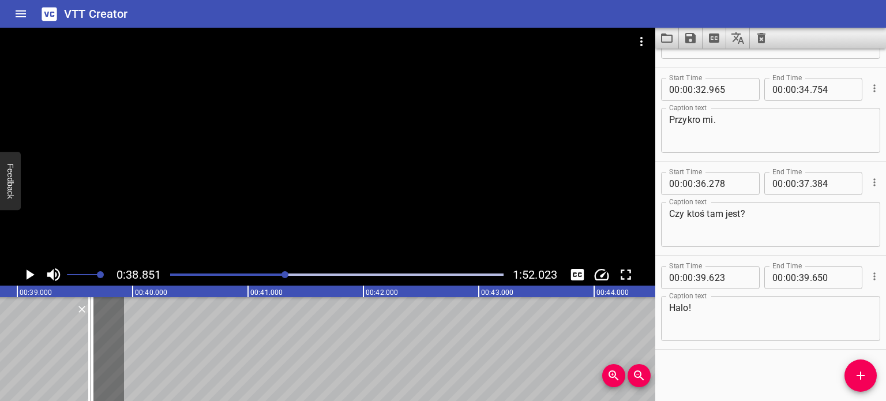
click at [231, 170] on div at bounding box center [328, 146] width 656 height 236
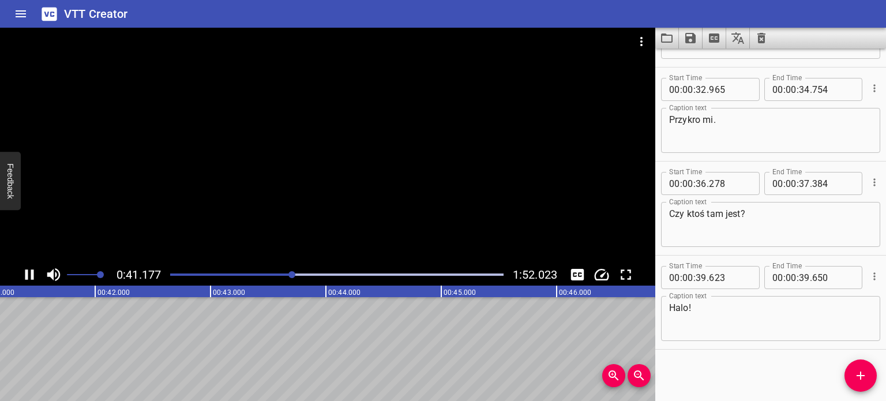
click at [285, 272] on div at bounding box center [336, 275] width 347 height 16
click at [277, 169] on div at bounding box center [328, 146] width 656 height 236
click at [273, 272] on div at bounding box center [336, 275] width 347 height 16
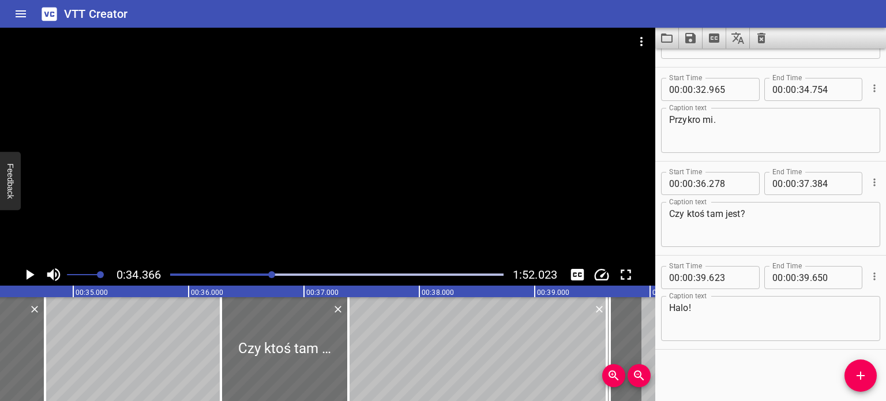
click at [272, 189] on div at bounding box center [328, 146] width 656 height 236
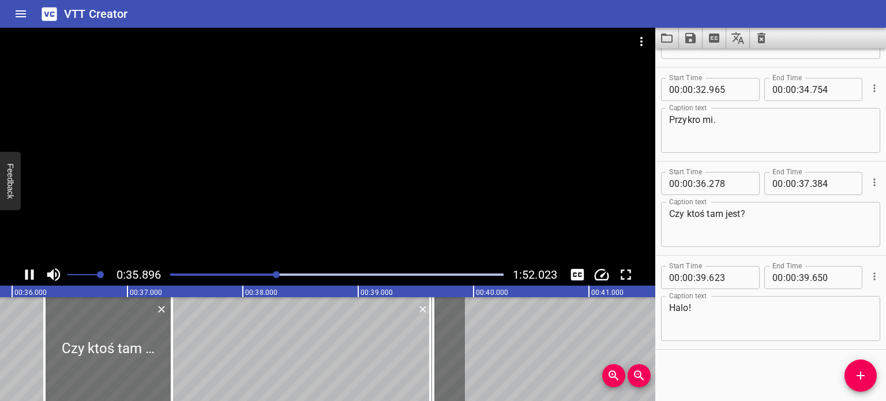
click at [286, 149] on div at bounding box center [328, 146] width 656 height 236
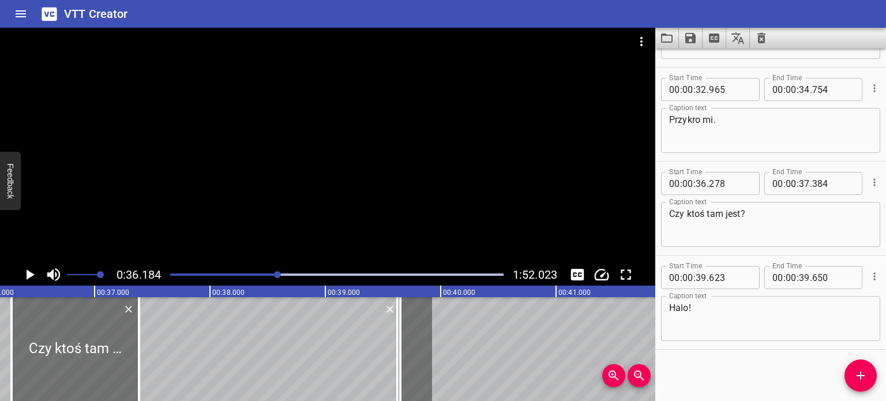
click at [286, 149] on div at bounding box center [328, 146] width 656 height 236
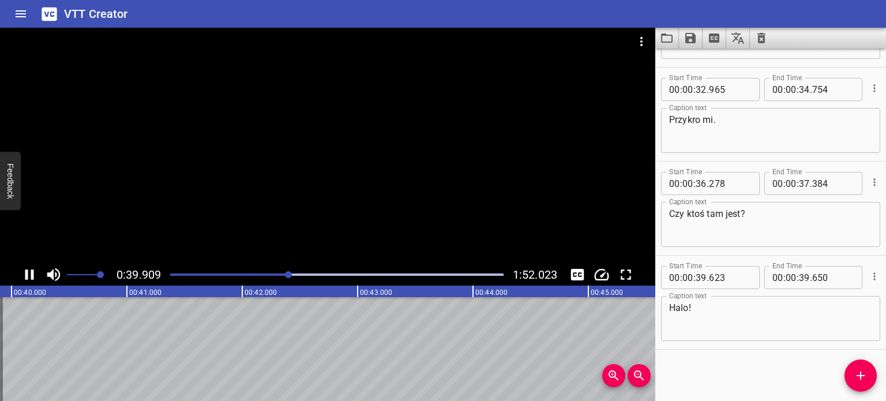
click at [290, 163] on div at bounding box center [328, 146] width 656 height 236
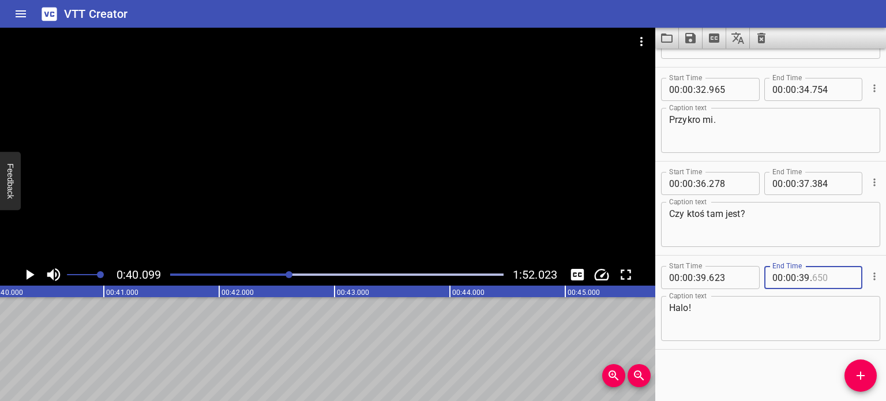
click at [836, 278] on input "number" at bounding box center [834, 277] width 42 height 23
type input "650"
click at [799, 276] on input "number" at bounding box center [804, 277] width 11 height 23
type input "40"
type input "120"
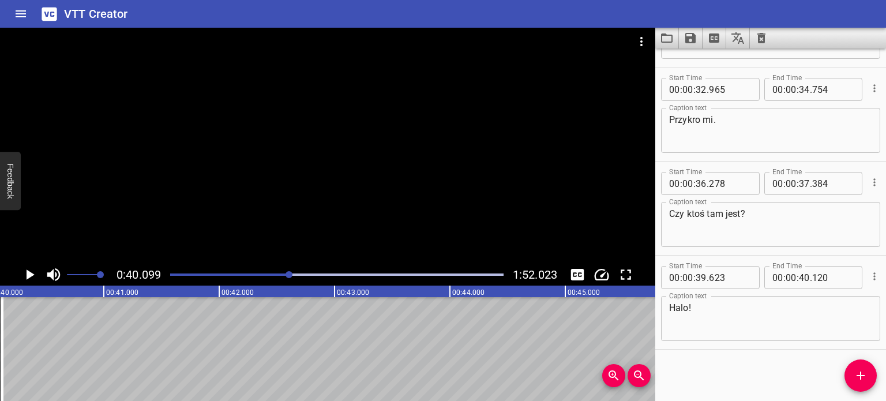
click at [832, 257] on div "Start Time 00 : 00 : 39 . 623 Start Time End Time 00 : 00 : 40 . 120 End Time C…" at bounding box center [771, 302] width 231 height 93
click at [385, 167] on div at bounding box center [328, 146] width 656 height 236
click at [373, 186] on div at bounding box center [328, 146] width 656 height 236
click at [788, 382] on div "Start Time 00 : 00 : 18 . 793 Start Time End Time 00 : 00 : 19 . 351 End Time C…" at bounding box center [771, 224] width 231 height 353
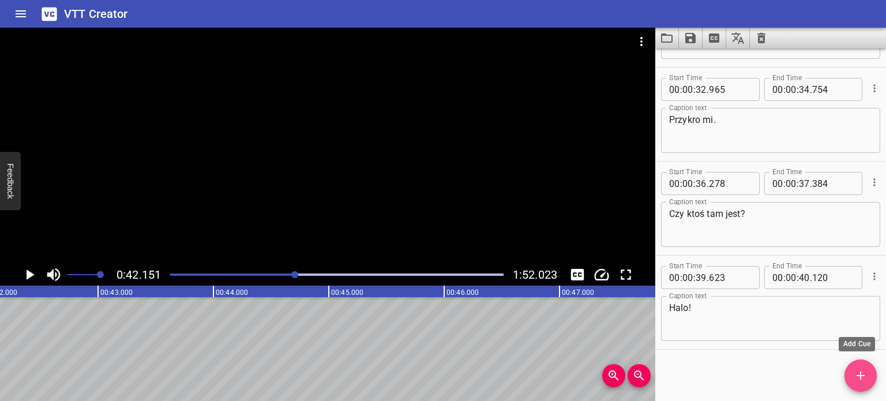
click at [853, 373] on span "Add Cue" at bounding box center [861, 376] width 32 height 14
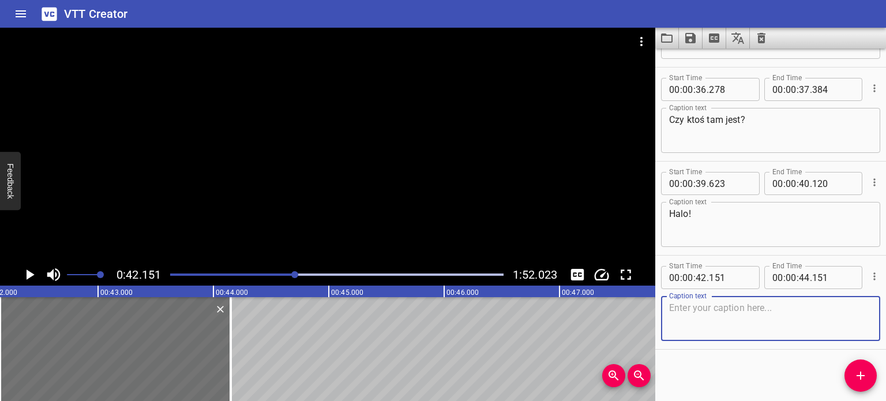
scroll to position [736, 0]
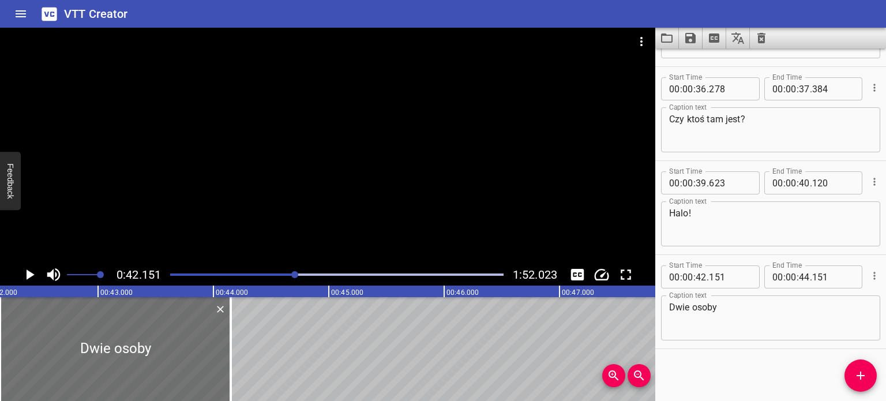
click at [274, 163] on div at bounding box center [328, 146] width 656 height 236
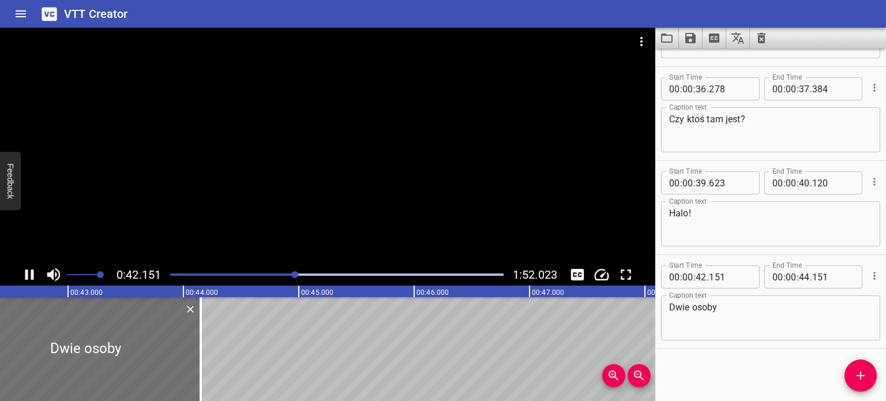
click at [274, 164] on div at bounding box center [328, 146] width 656 height 236
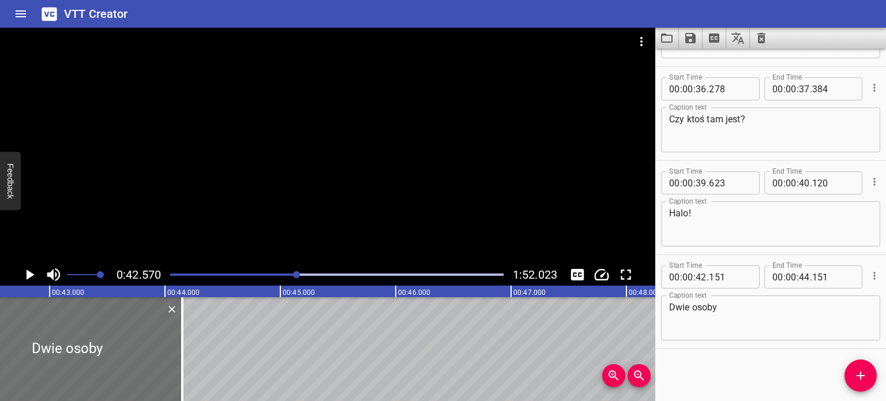
click at [274, 164] on div at bounding box center [328, 146] width 656 height 236
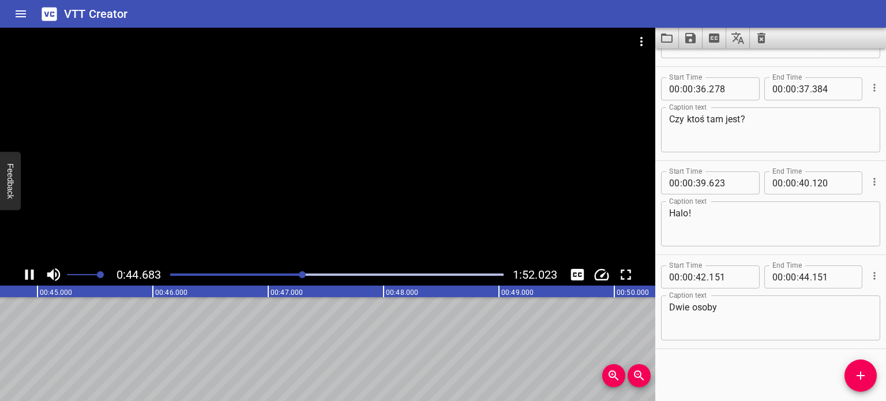
click at [294, 273] on div at bounding box center [336, 275] width 347 height 16
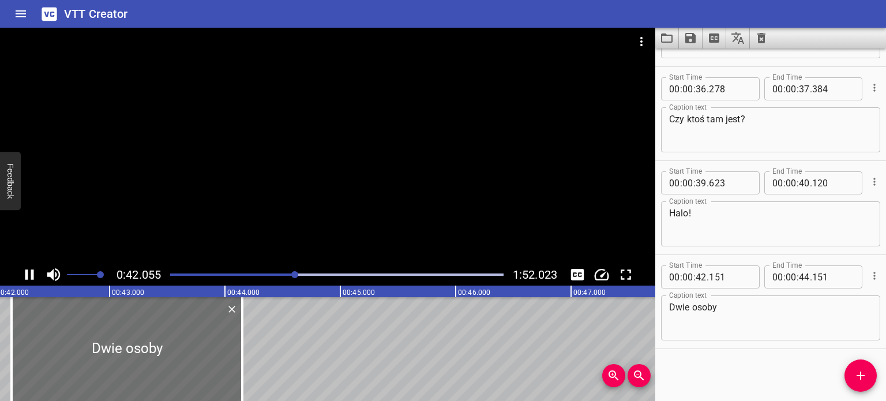
click at [215, 204] on div at bounding box center [328, 146] width 656 height 236
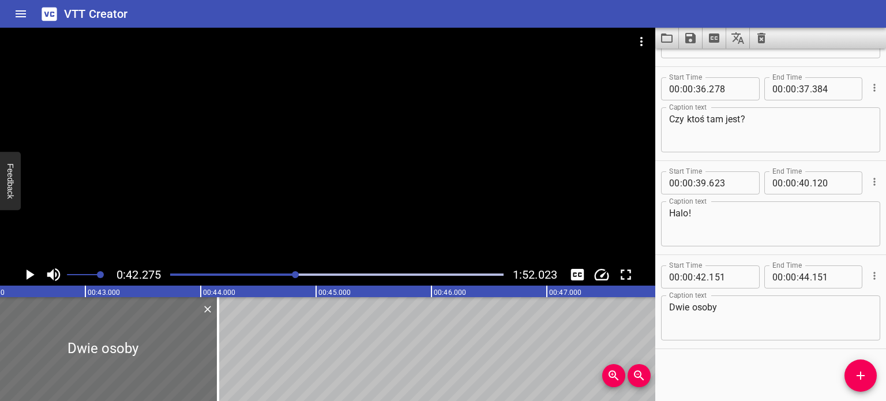
scroll to position [0, 4879]
click at [220, 216] on div at bounding box center [328, 146] width 656 height 236
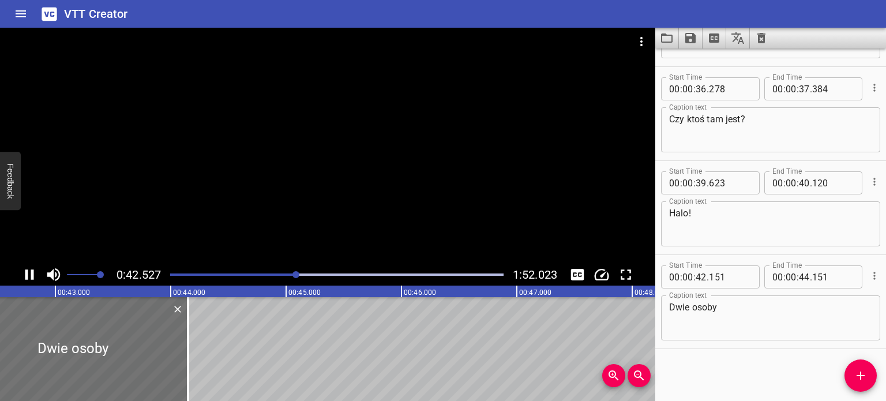
click at [220, 216] on div at bounding box center [328, 146] width 656 height 236
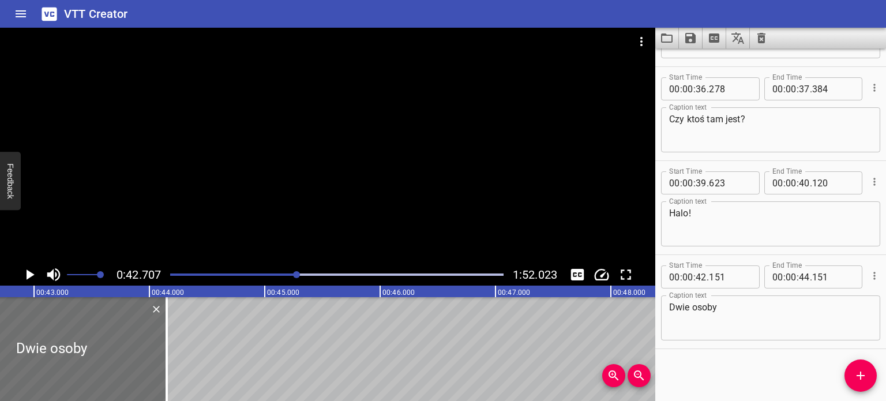
click at [767, 302] on textarea "Dwie osoby" at bounding box center [770, 318] width 203 height 33
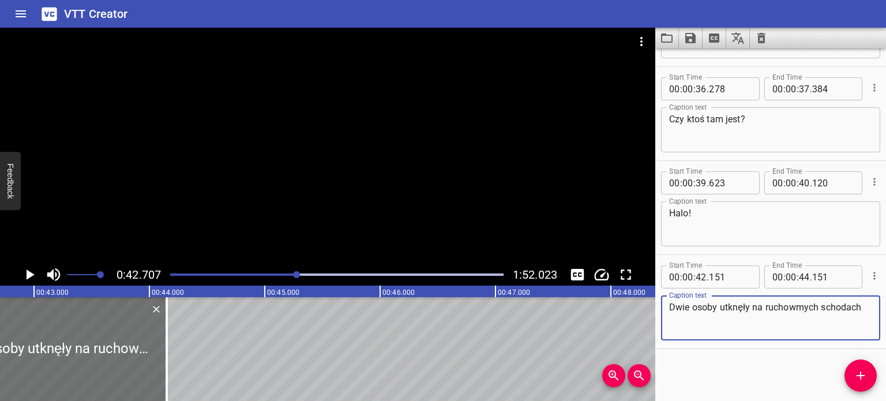
click at [791, 309] on textarea "Dwie osoby utknęły na ruchowmych schodach" at bounding box center [770, 318] width 203 height 33
click at [796, 306] on textarea "Dwie osoby utknęły na ruchowmych schodach" at bounding box center [770, 318] width 203 height 33
click at [859, 311] on textarea "Dwie osoby utknęły na ruchomych schodach" at bounding box center [770, 318] width 203 height 33
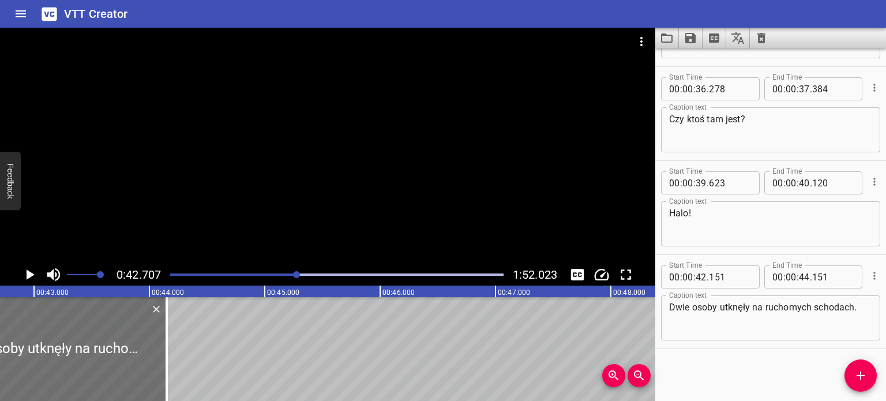
click at [339, 152] on div at bounding box center [328, 146] width 656 height 236
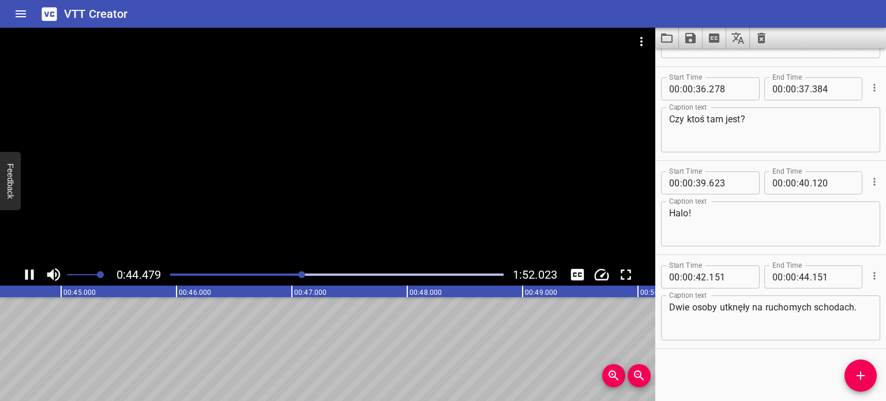
click at [373, 140] on div at bounding box center [328, 146] width 656 height 236
click at [353, 160] on div at bounding box center [328, 146] width 656 height 236
click at [353, 160] on video at bounding box center [328, 146] width 656 height 236
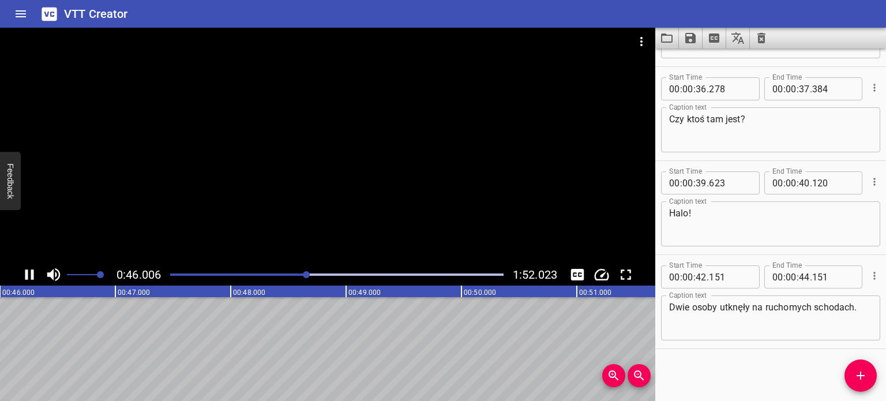
drag, startPoint x: 353, startPoint y: 160, endPoint x: 367, endPoint y: 188, distance: 30.5
click at [367, 188] on div at bounding box center [328, 146] width 656 height 236
click at [856, 309] on textarea "Dwie osoby utknęły na ruchomych schodach." at bounding box center [770, 318] width 203 height 33
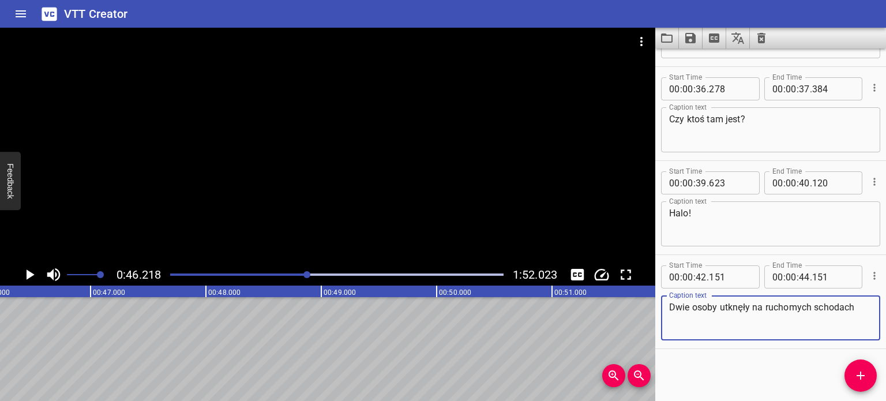
type textarea "Dwie osoby utknęły na ruchomych schodach"
click at [302, 272] on div at bounding box center [336, 275] width 347 height 16
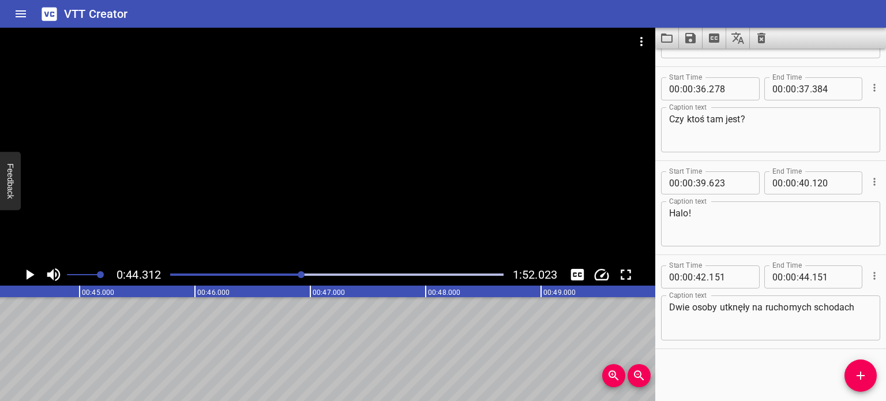
click at [316, 182] on div at bounding box center [328, 146] width 656 height 236
click at [317, 185] on div at bounding box center [328, 146] width 656 height 236
click at [301, 272] on div at bounding box center [336, 275] width 347 height 16
click at [295, 170] on div at bounding box center [328, 146] width 656 height 236
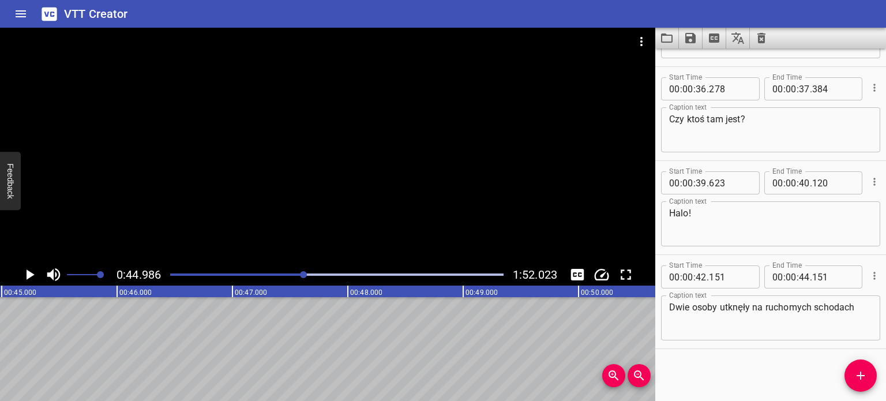
click at [294, 274] on div at bounding box center [336, 275] width 347 height 16
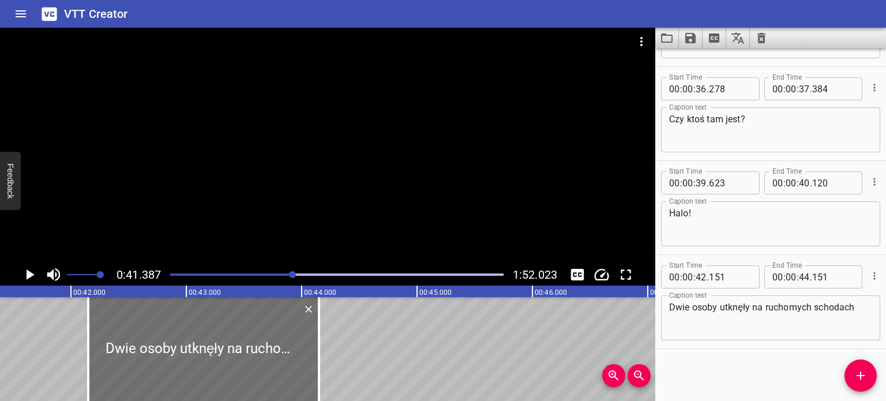
click at [316, 168] on div at bounding box center [328, 146] width 656 height 236
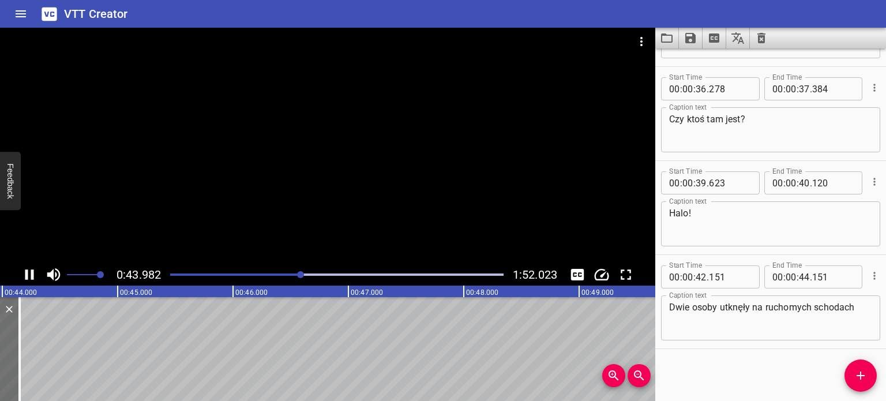
click at [332, 164] on div at bounding box center [328, 146] width 656 height 236
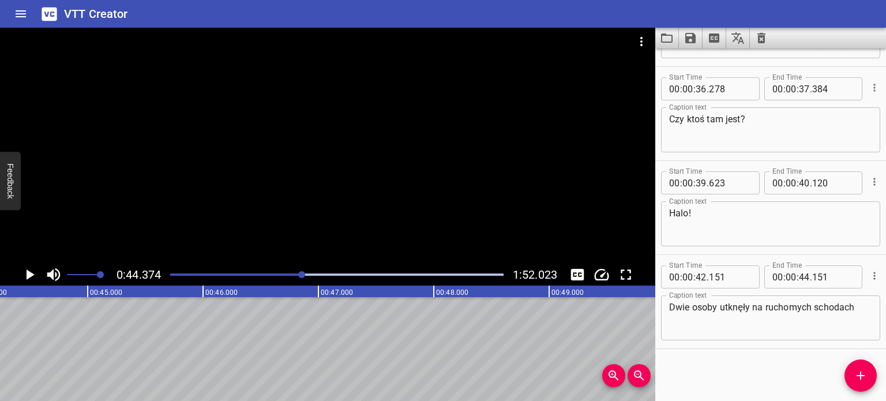
scroll to position [0, 5121]
click at [336, 177] on div at bounding box center [328, 146] width 656 height 236
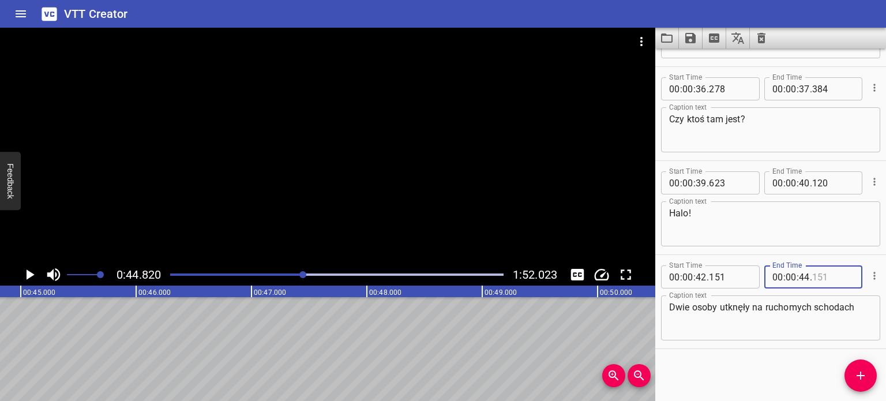
drag, startPoint x: 826, startPoint y: 275, endPoint x: 808, endPoint y: 275, distance: 18.5
click at [813, 275] on input "number" at bounding box center [834, 276] width 42 height 23
type input "820"
click at [792, 383] on div "Start Time 00 : 00 : 18 . 793 Start Time End Time 00 : 00 : 19 . 351 End Time C…" at bounding box center [771, 224] width 231 height 353
click at [810, 365] on div "Start Time 00 : 00 : 18 . 793 Start Time End Time 00 : 00 : 19 . 351 End Time C…" at bounding box center [771, 224] width 231 height 353
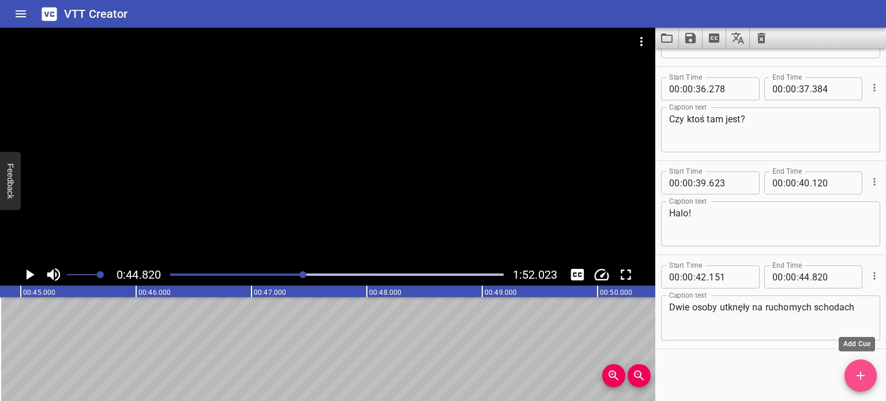
click at [870, 377] on span "Add Cue" at bounding box center [861, 376] width 32 height 14
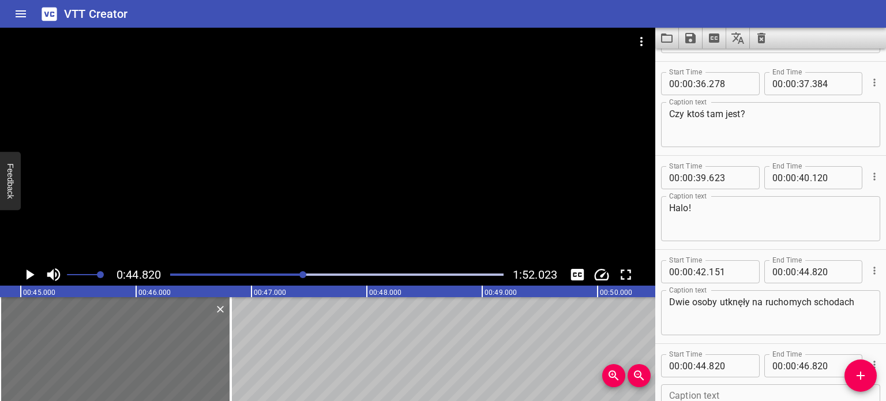
click at [426, 182] on div at bounding box center [328, 146] width 656 height 236
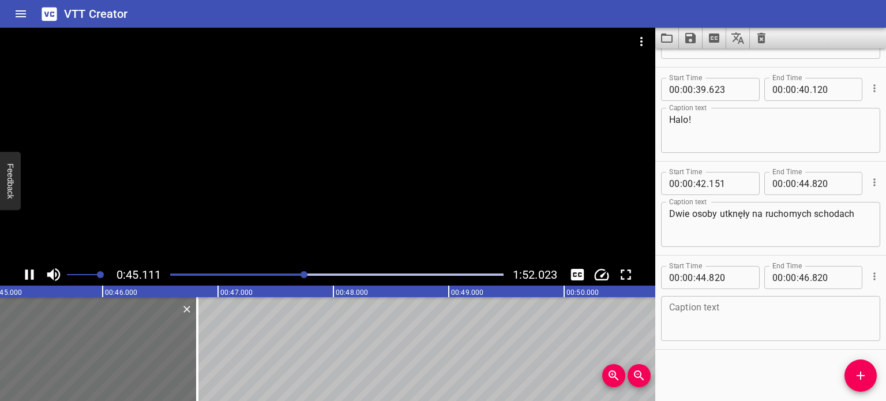
scroll to position [830, 0]
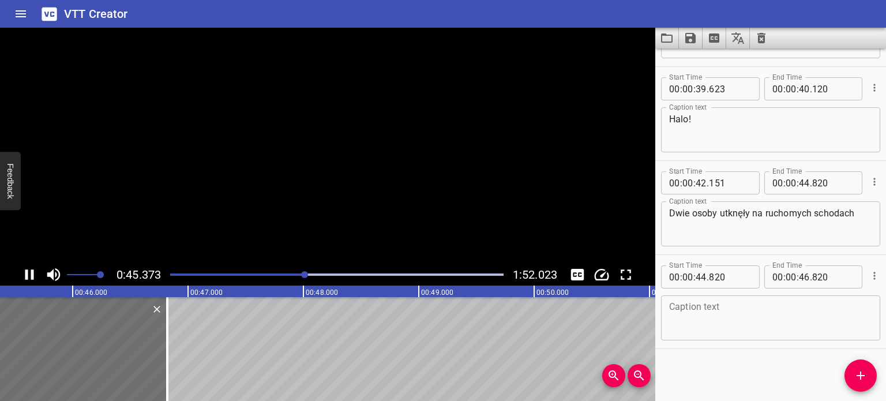
click at [426, 182] on video at bounding box center [328, 146] width 656 height 236
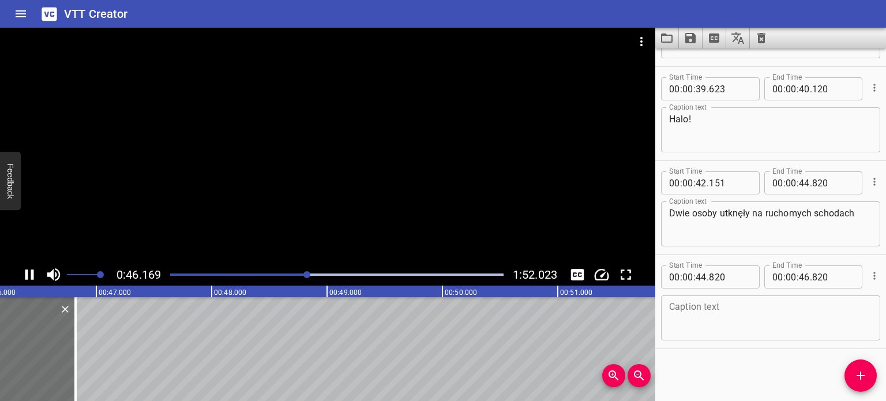
click at [420, 197] on div at bounding box center [328, 146] width 656 height 236
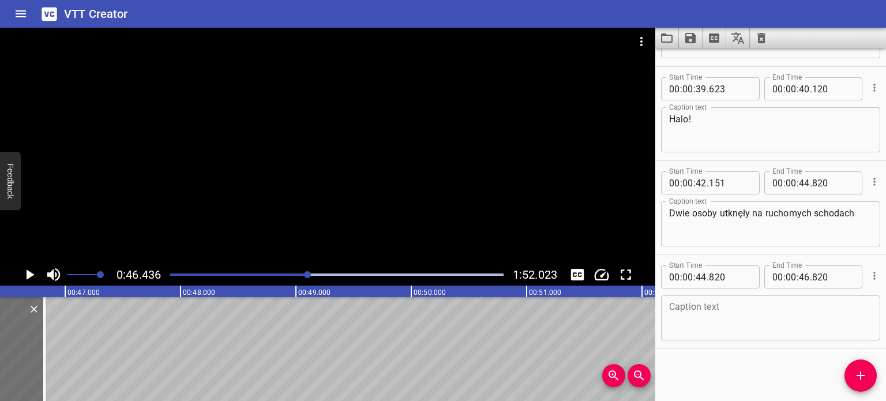
click at [690, 315] on textarea at bounding box center [770, 318] width 203 height 33
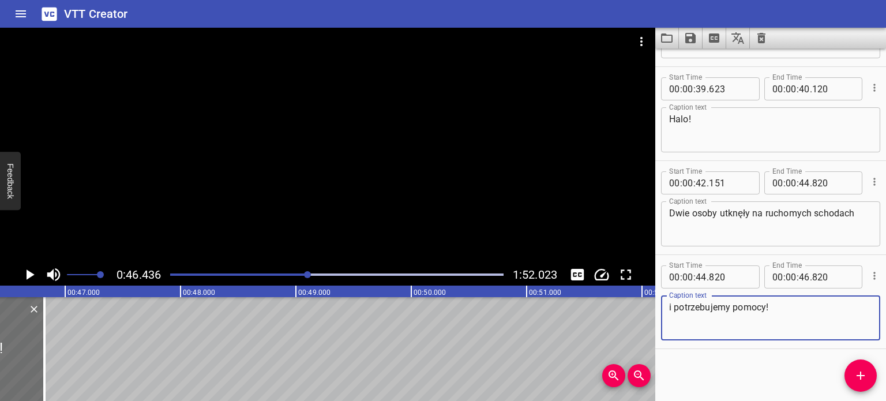
type textarea "i potrzebujemy pomocy!"
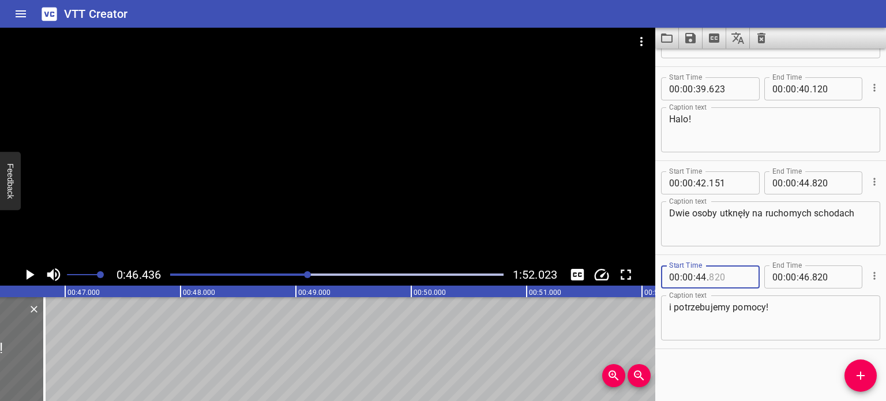
click at [711, 276] on input "number" at bounding box center [730, 276] width 42 height 23
type input "820"
click at [703, 278] on input "number" at bounding box center [701, 276] width 11 height 23
type input "46"
type input "436"
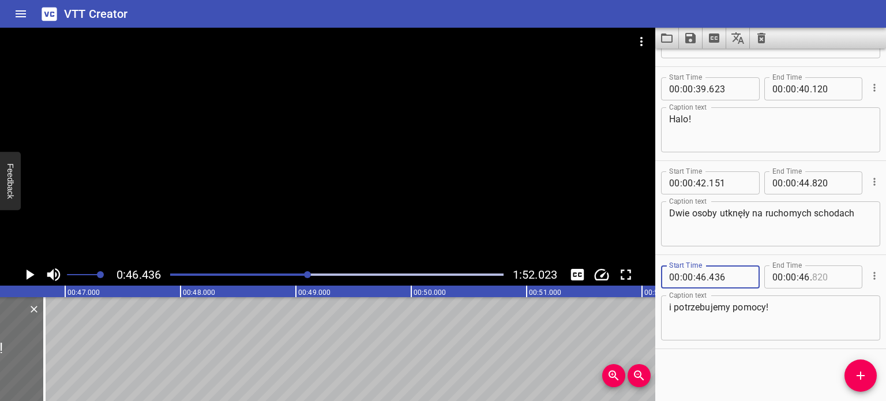
click at [813, 279] on input "number" at bounding box center [834, 276] width 42 height 23
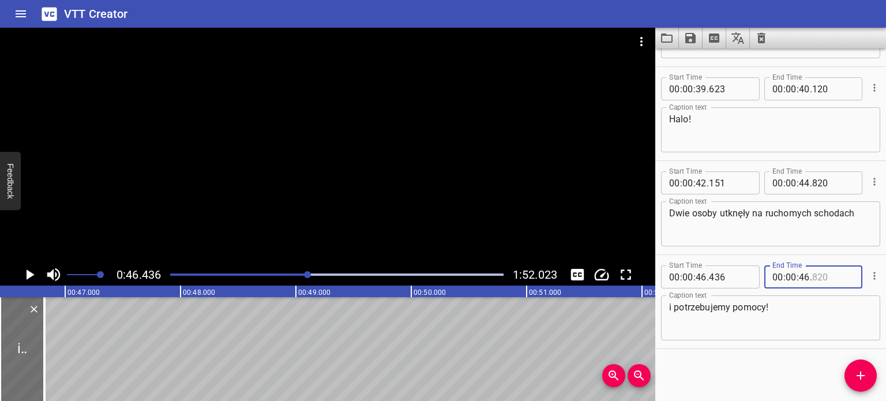
type input "820"
click at [512, 187] on div at bounding box center [328, 146] width 656 height 236
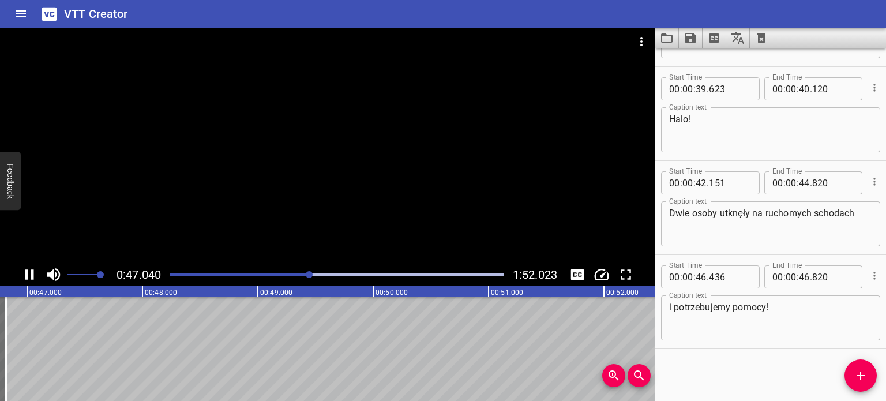
click at [369, 179] on div at bounding box center [328, 146] width 656 height 236
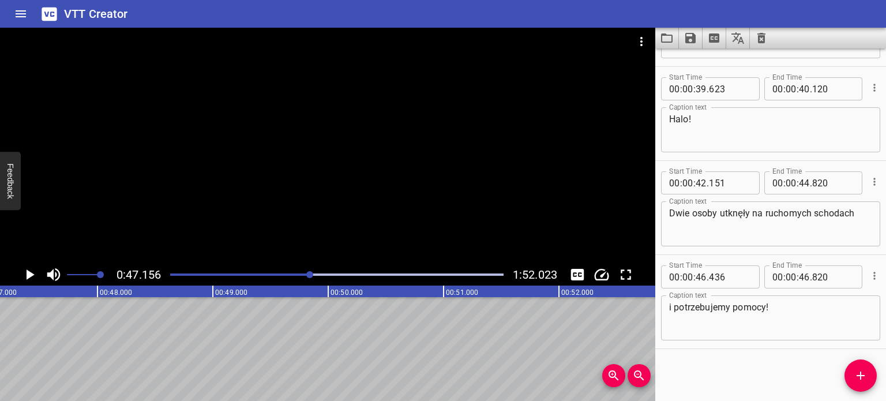
click at [307, 274] on div "Play progress" at bounding box center [144, 275] width 334 height 2
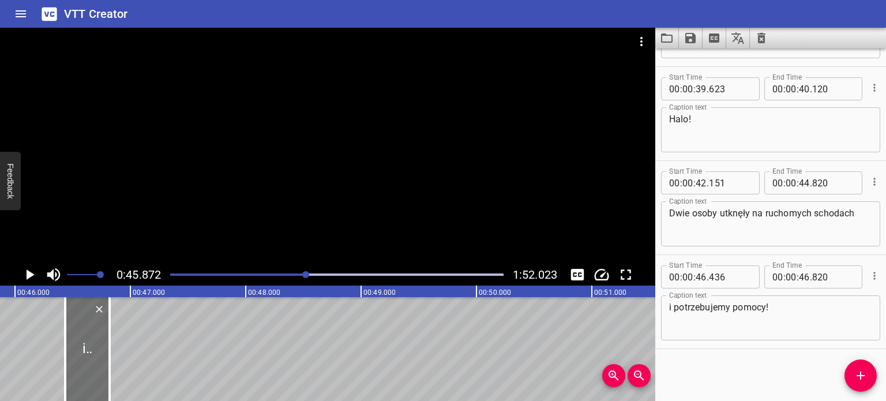
click at [312, 177] on div at bounding box center [328, 146] width 656 height 236
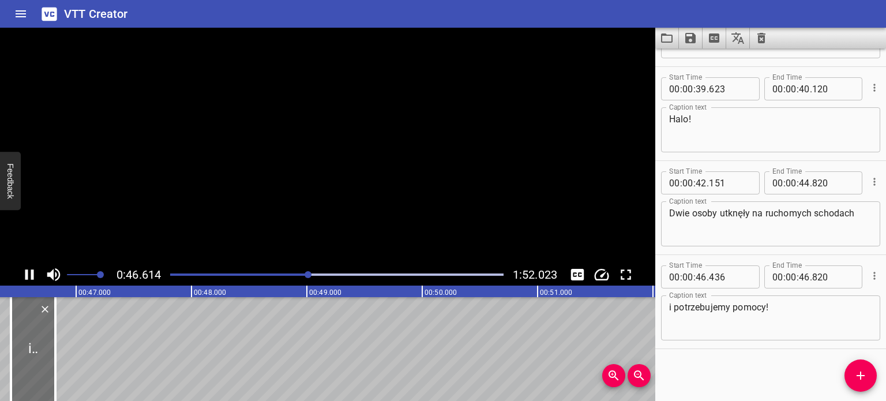
click at [312, 177] on video at bounding box center [328, 146] width 656 height 236
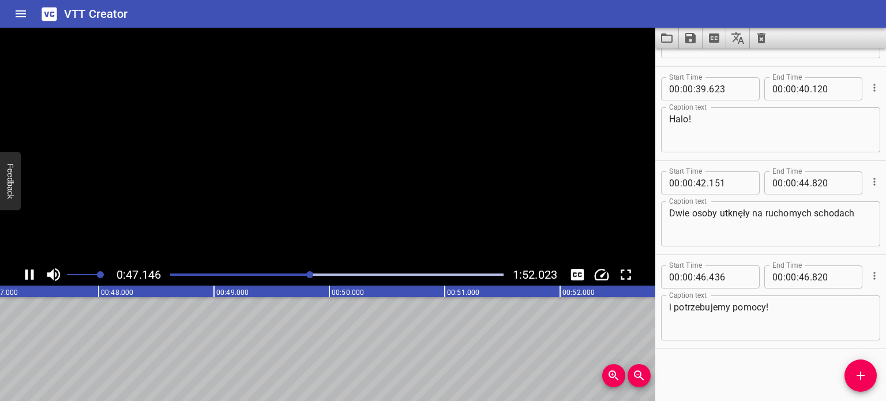
click at [312, 177] on video at bounding box center [328, 146] width 656 height 236
click at [305, 271] on div at bounding box center [336, 275] width 347 height 16
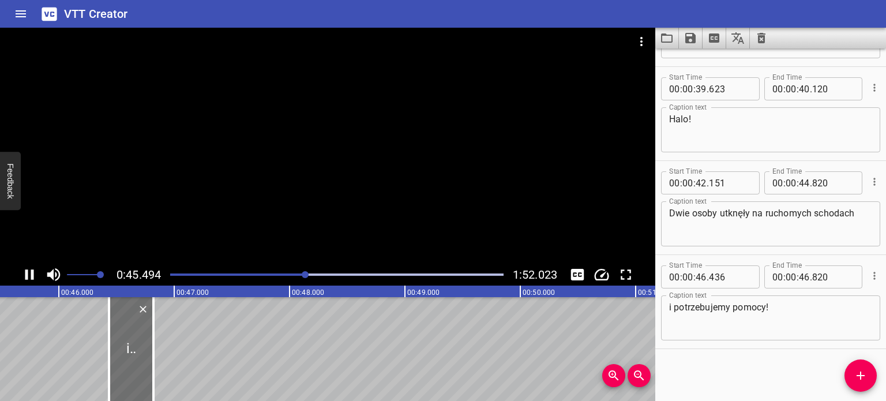
click at [321, 181] on div at bounding box center [328, 146] width 656 height 236
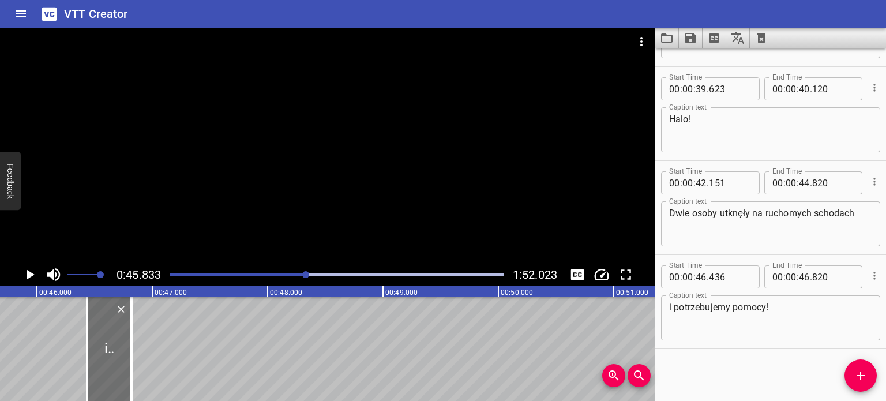
scroll to position [0, 5289]
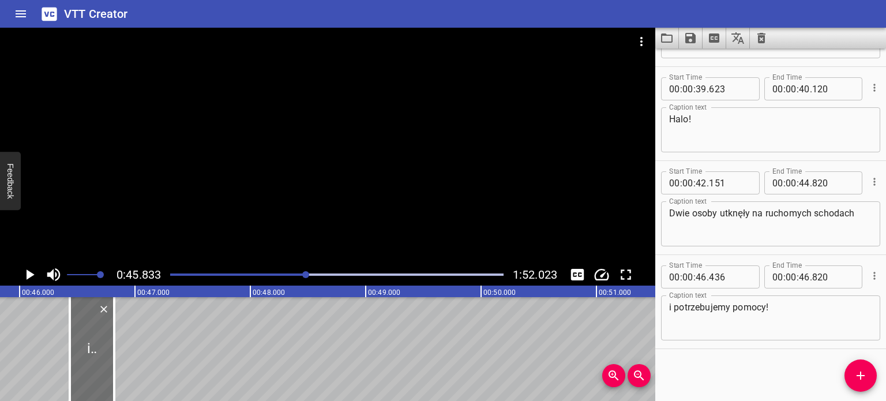
click at [300, 274] on div "Play progress" at bounding box center [140, 275] width 334 height 2
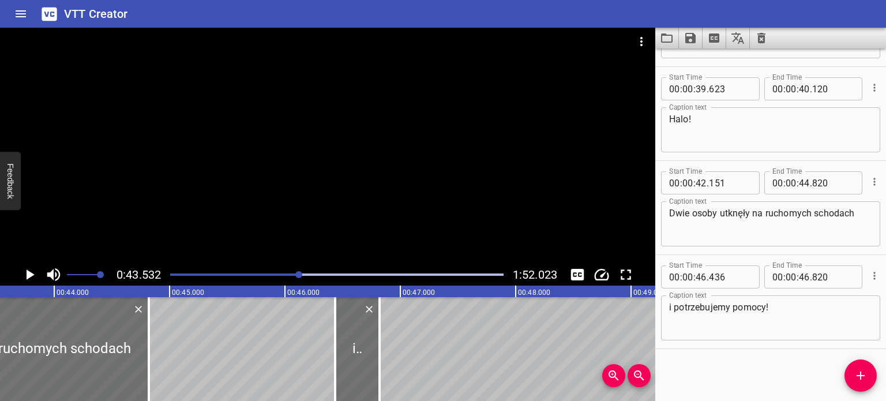
click at [323, 197] on div at bounding box center [328, 146] width 656 height 236
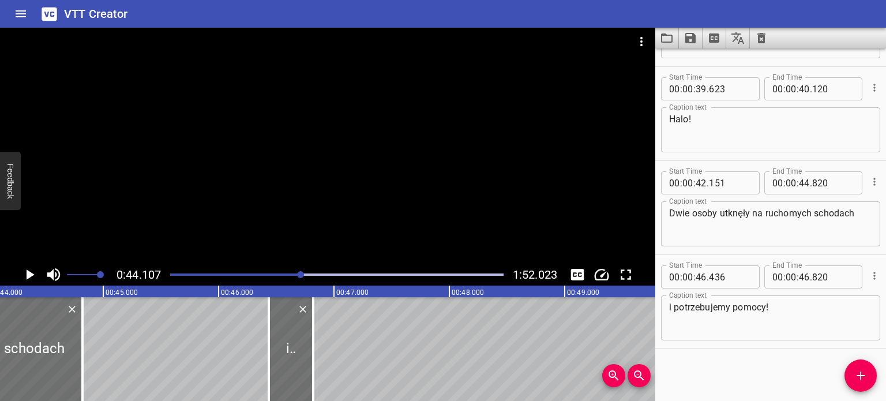
click at [324, 192] on div at bounding box center [328, 146] width 656 height 236
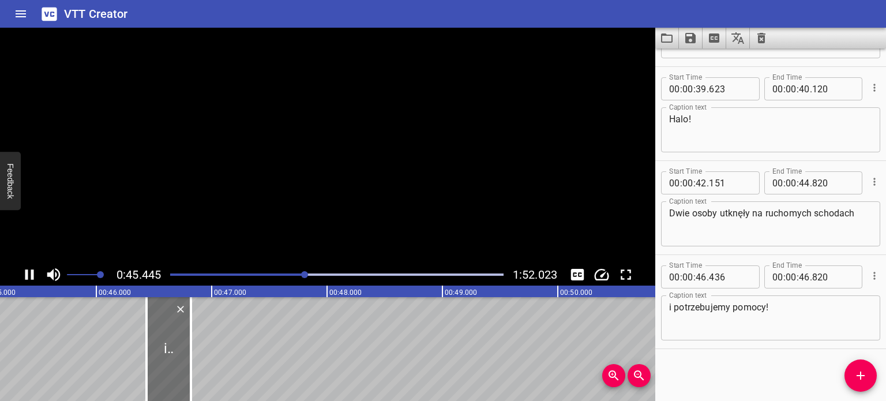
click at [324, 192] on video at bounding box center [328, 146] width 656 height 236
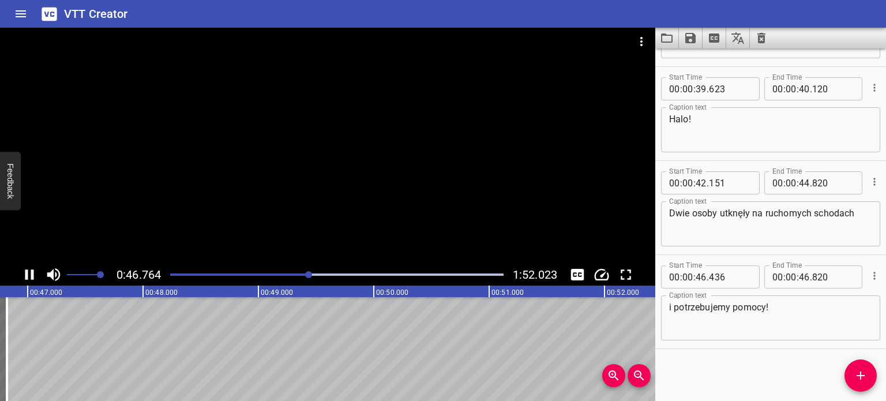
click at [301, 274] on div "Play progress" at bounding box center [143, 275] width 334 height 2
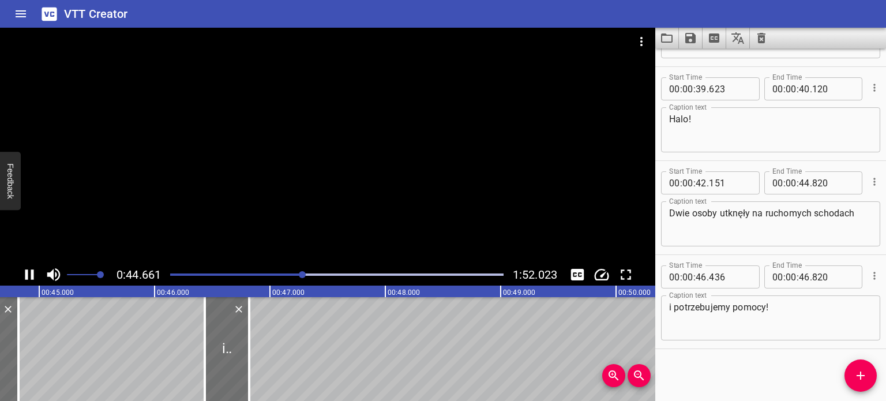
click at [328, 166] on div at bounding box center [328, 146] width 656 height 236
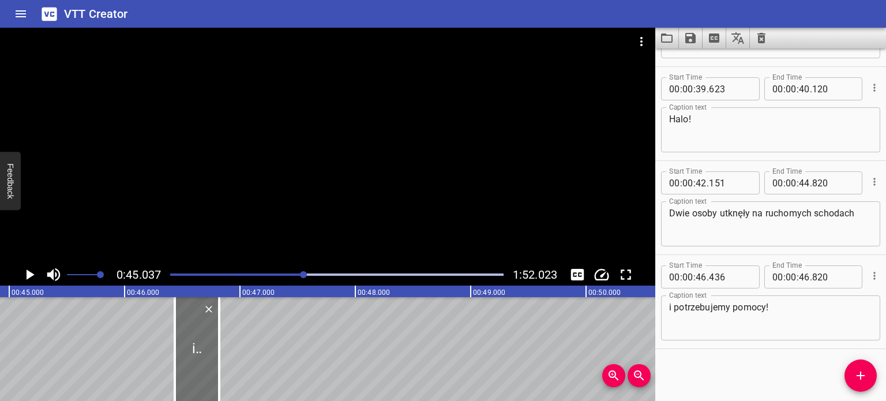
scroll to position [0, 5198]
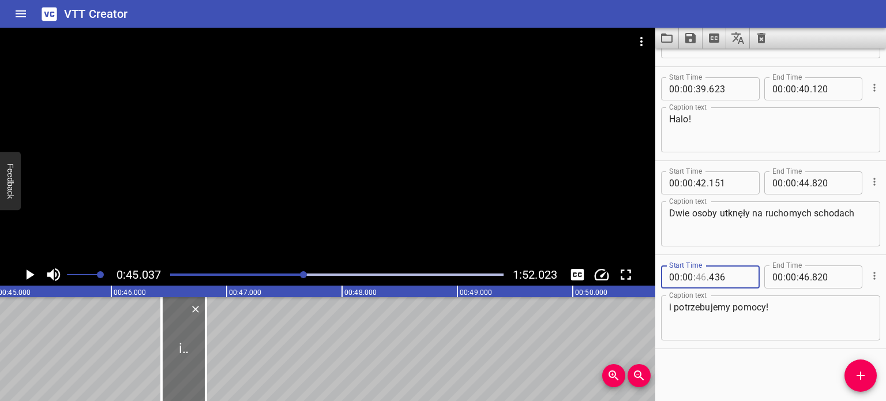
click at [701, 277] on input "number" at bounding box center [701, 276] width 11 height 23
type input "45"
type input "038"
click at [825, 277] on input "number" at bounding box center [834, 276] width 42 height 23
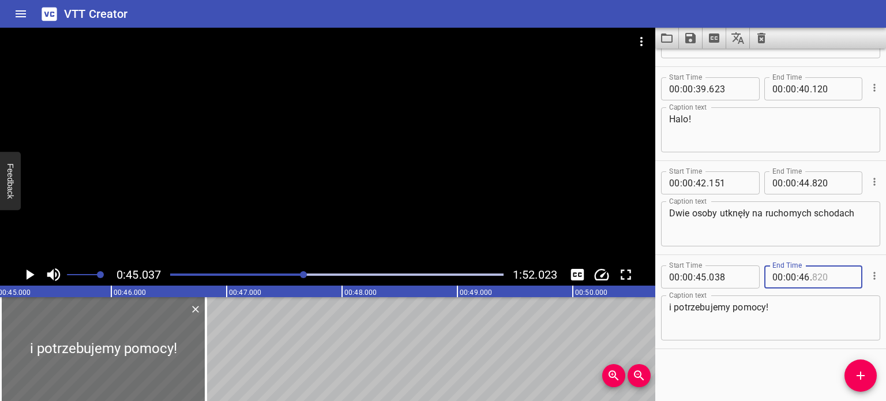
type input "820"
click at [372, 170] on div at bounding box center [328, 146] width 656 height 236
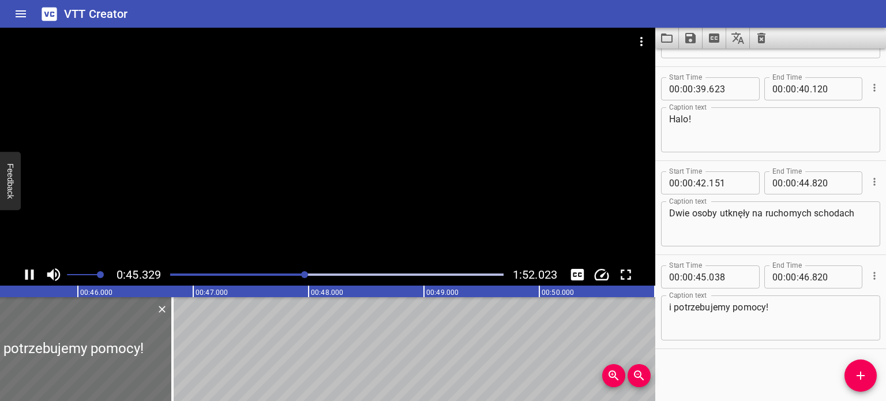
click at [371, 170] on div at bounding box center [328, 146] width 656 height 236
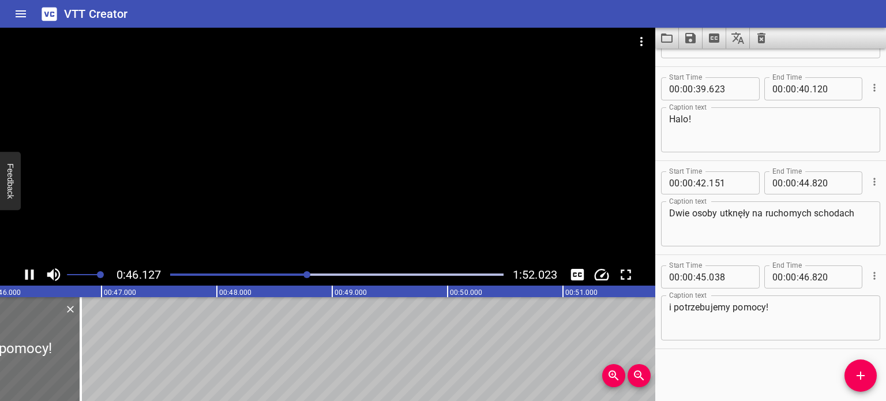
click at [364, 189] on div at bounding box center [328, 146] width 656 height 236
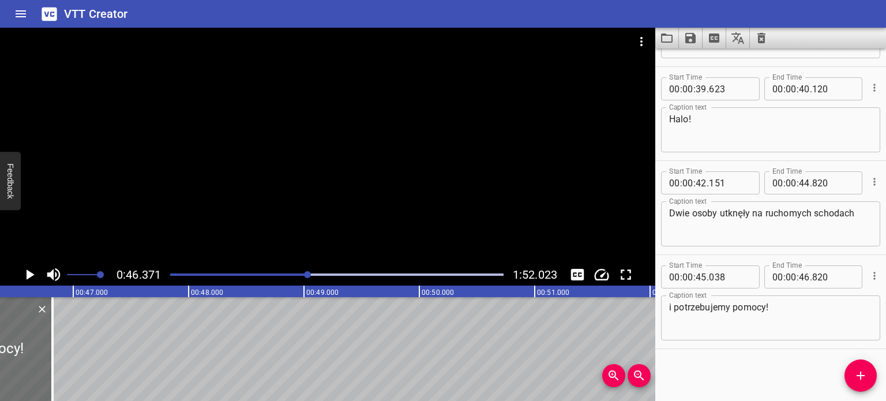
scroll to position [0, 5352]
click at [833, 274] on input "number" at bounding box center [834, 276] width 42 height 23
type input "372"
click at [429, 155] on div at bounding box center [328, 146] width 656 height 236
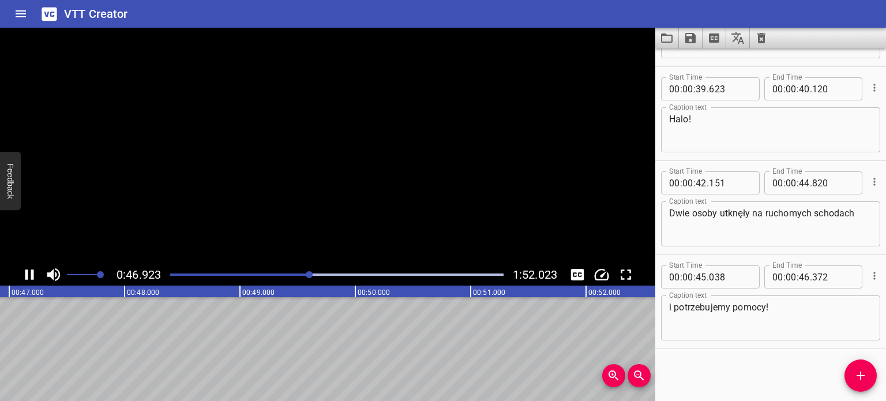
click at [413, 179] on video at bounding box center [328, 146] width 656 height 236
click at [308, 272] on div at bounding box center [336, 275] width 347 height 16
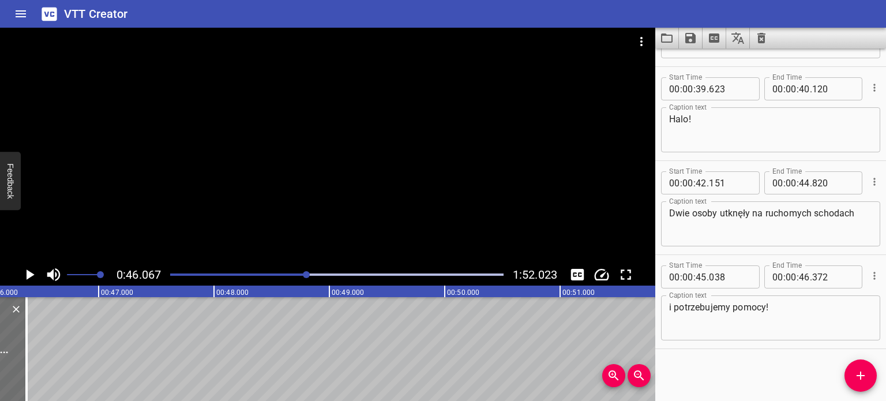
scroll to position [0, 5317]
click at [328, 165] on div at bounding box center [328, 146] width 656 height 236
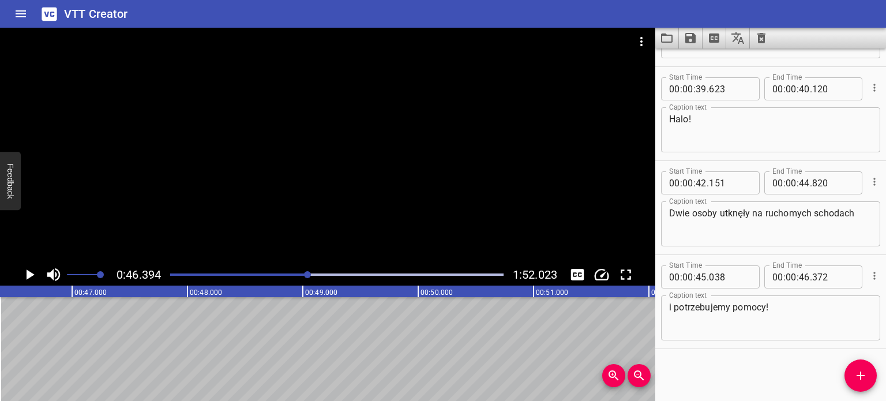
scroll to position [0, 5354]
click at [810, 366] on div "Start Time 00 : 00 : 18 . 793 Start Time End Time 00 : 00 : 19 . 351 End Time C…" at bounding box center [771, 224] width 231 height 353
click at [867, 370] on icon "Add Cue" at bounding box center [861, 376] width 14 height 14
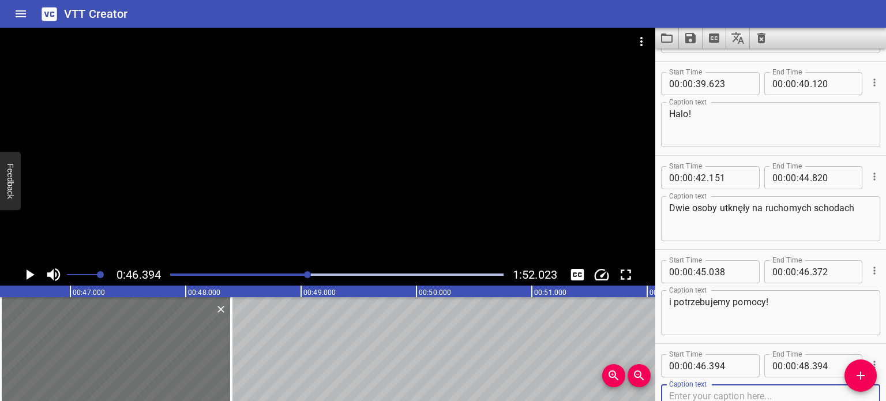
scroll to position [893, 0]
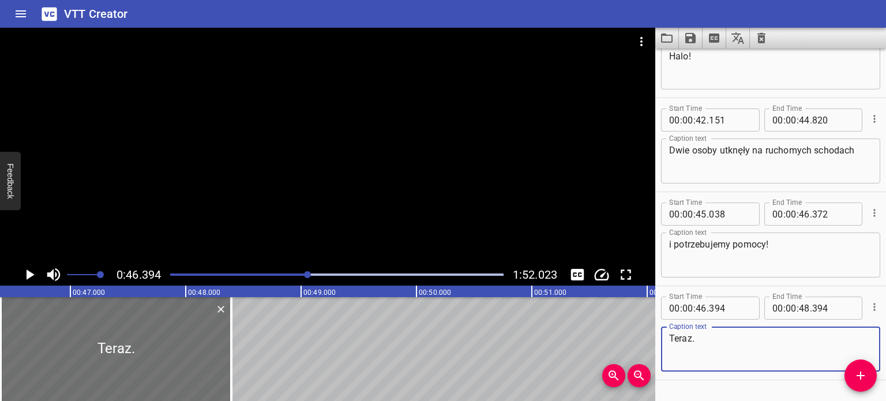
click at [410, 201] on div at bounding box center [328, 146] width 656 height 236
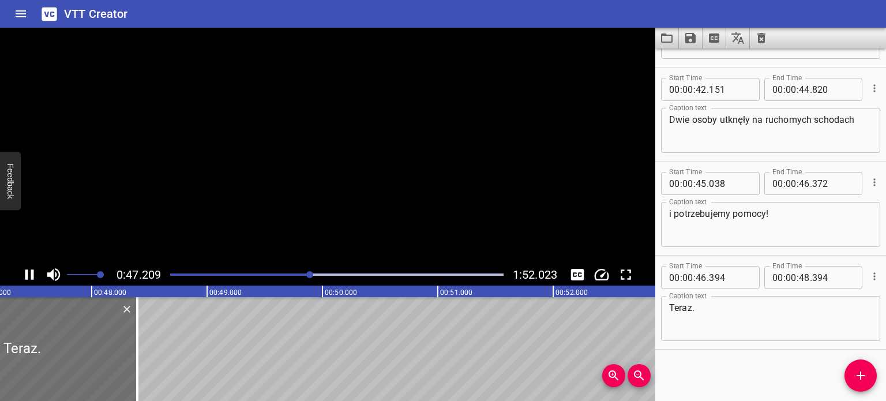
click at [410, 201] on video at bounding box center [328, 146] width 656 height 236
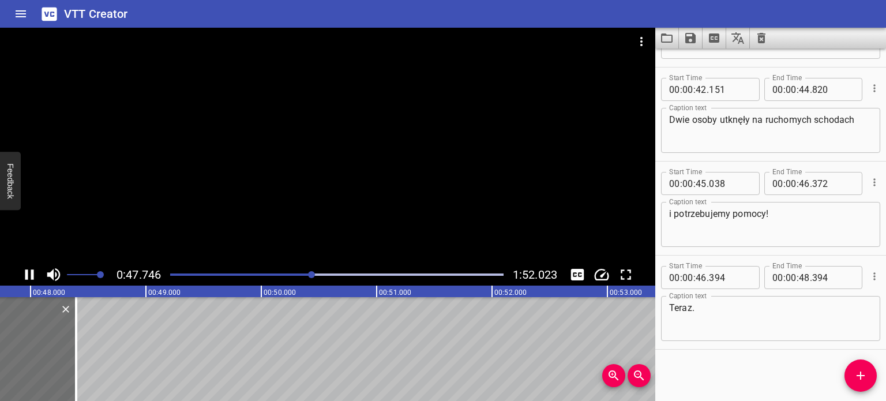
click at [390, 223] on div at bounding box center [328, 146] width 656 height 236
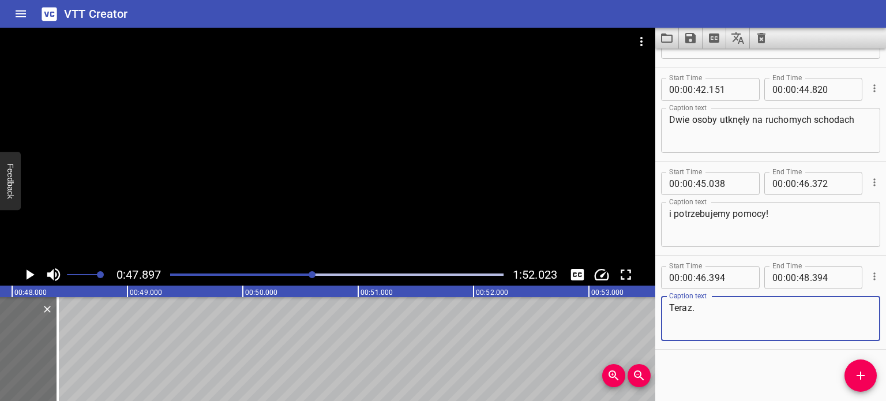
click at [725, 310] on textarea "Teraz." at bounding box center [770, 318] width 203 height 33
drag, startPoint x: 701, startPoint y: 308, endPoint x: 611, endPoint y: 302, distance: 90.8
click at [611, 302] on main "0:47.897 1:52.023 00:00.000 00:01.000 00:02.000 00:03.000 00:04.000 00:05.000 0…" at bounding box center [443, 214] width 886 height 373
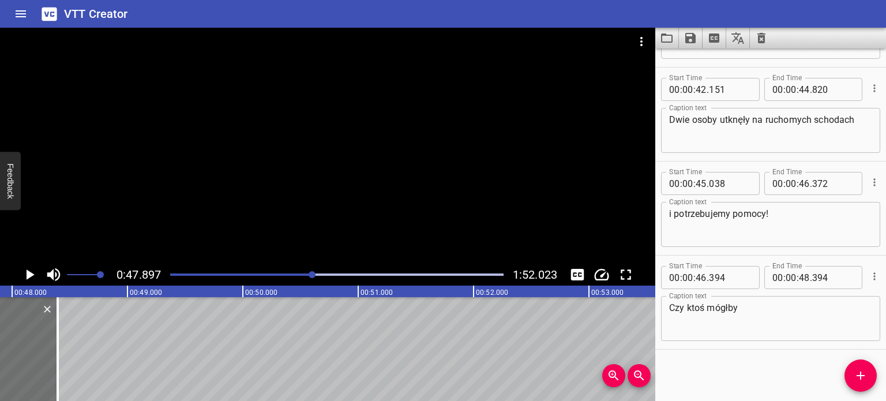
click at [545, 207] on div at bounding box center [328, 146] width 656 height 236
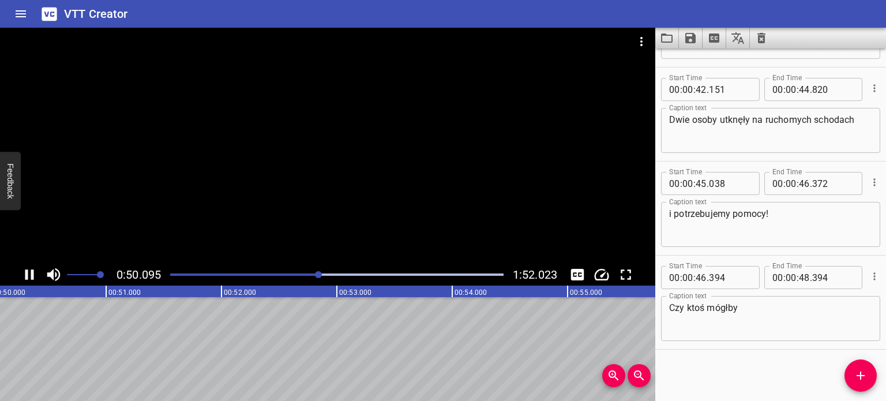
click at [442, 179] on div at bounding box center [328, 146] width 656 height 236
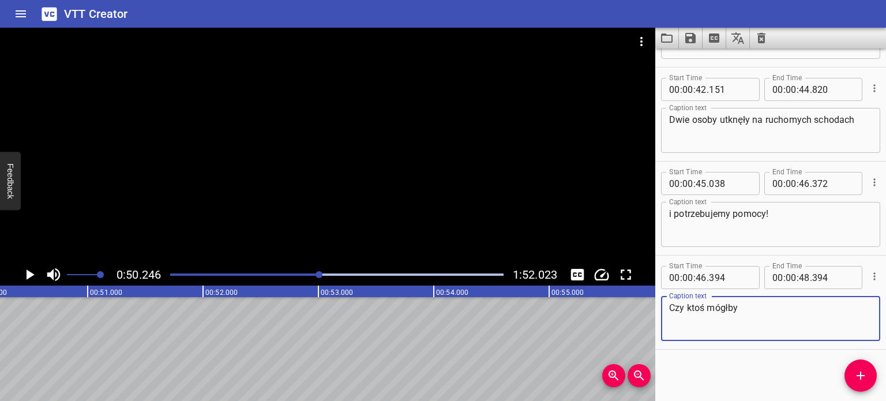
click at [771, 306] on textarea "Czy ktoś mógłby" at bounding box center [770, 318] width 203 height 33
drag, startPoint x: 745, startPoint y: 309, endPoint x: 634, endPoint y: 302, distance: 111.0
click at [634, 302] on main "0:50.246 1:52.023 00:00.000 00:01.000 00:02.000 00:03.000 00:04.000 00:05.000 0…" at bounding box center [443, 214] width 886 height 373
type textarea "Na litość boską, niech ktoś coś zrobi."
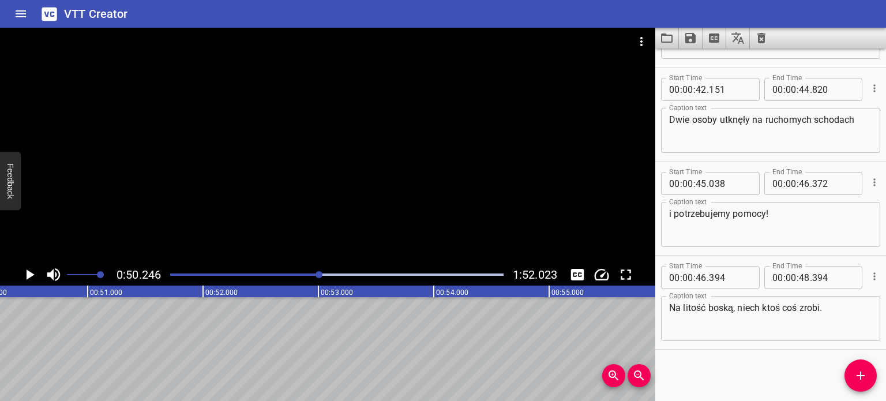
click at [313, 269] on div at bounding box center [336, 275] width 347 height 16
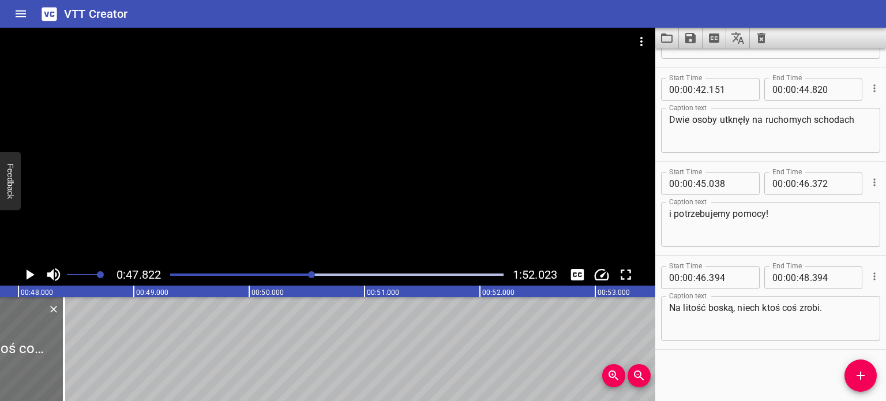
scroll to position [0, 5519]
click at [328, 177] on div at bounding box center [328, 146] width 656 height 236
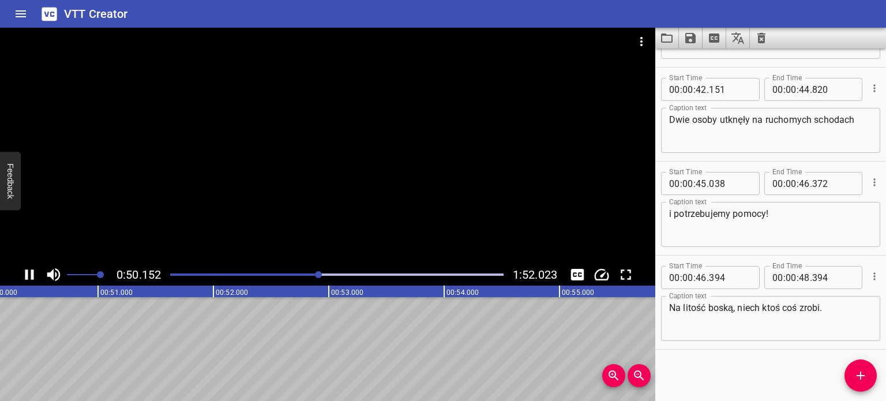
click at [425, 176] on div at bounding box center [328, 146] width 656 height 236
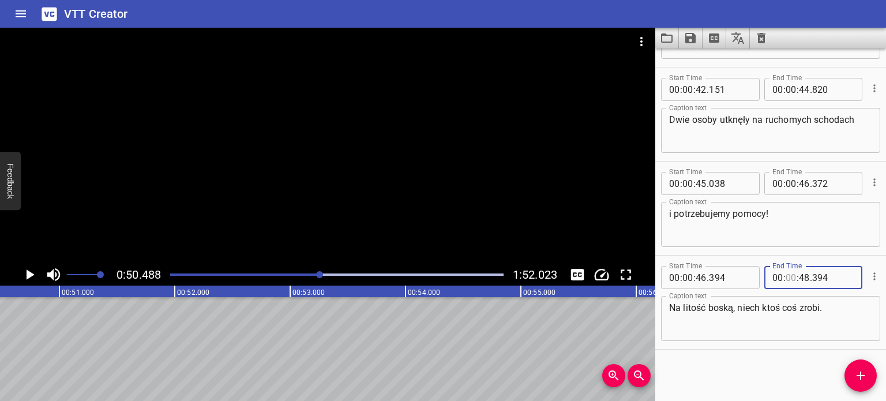
click at [786, 276] on input "number" at bounding box center [791, 277] width 11 height 23
type input "00"
click at [800, 274] on input "number" at bounding box center [804, 277] width 11 height 23
type input "50"
type input "488"
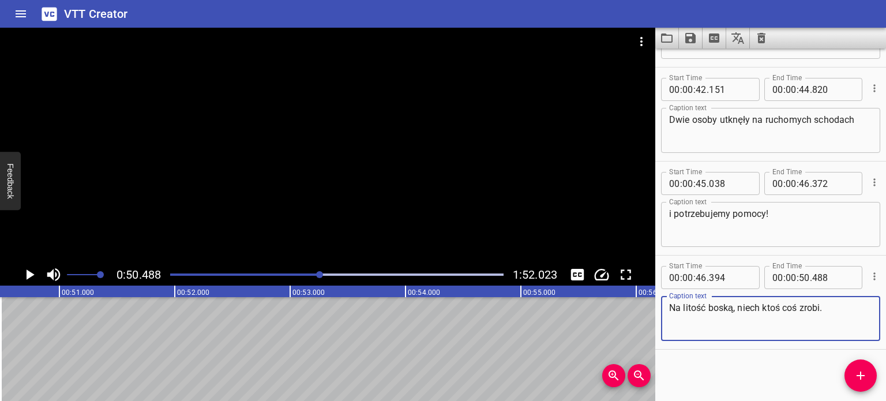
click at [834, 327] on textarea "Na litość boską, niech ktoś coś zrobi." at bounding box center [770, 318] width 203 height 33
click at [829, 277] on input "number" at bounding box center [834, 277] width 42 height 23
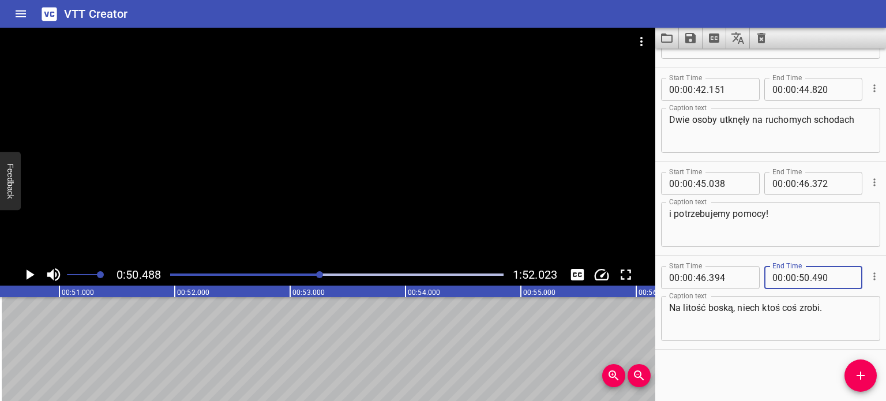
type input "490"
click at [323, 222] on div at bounding box center [328, 146] width 656 height 236
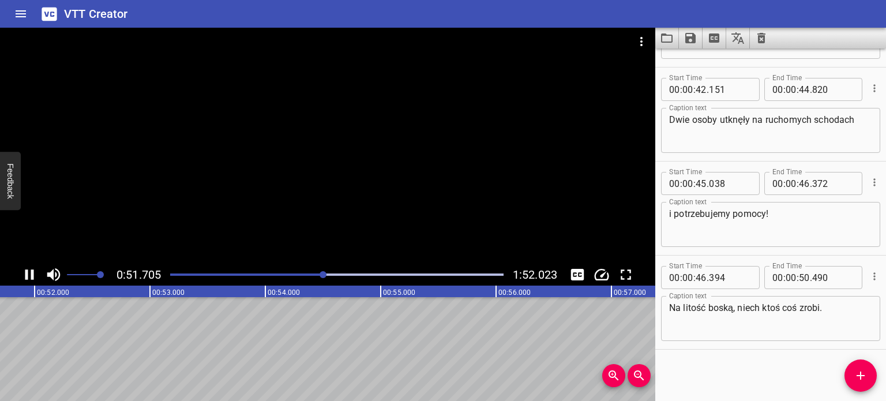
click at [307, 271] on div at bounding box center [336, 275] width 347 height 16
click at [340, 168] on div at bounding box center [328, 146] width 656 height 236
click at [802, 277] on input "number" at bounding box center [804, 277] width 11 height 23
type input "51"
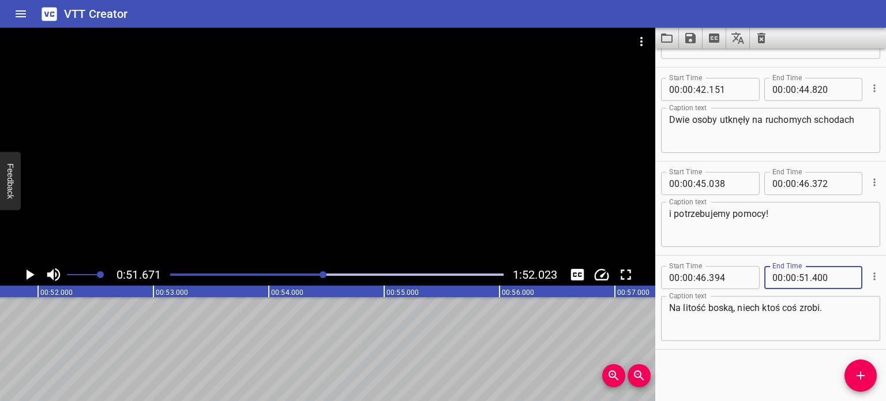
type input "400"
click at [274, 206] on div at bounding box center [328, 146] width 656 height 236
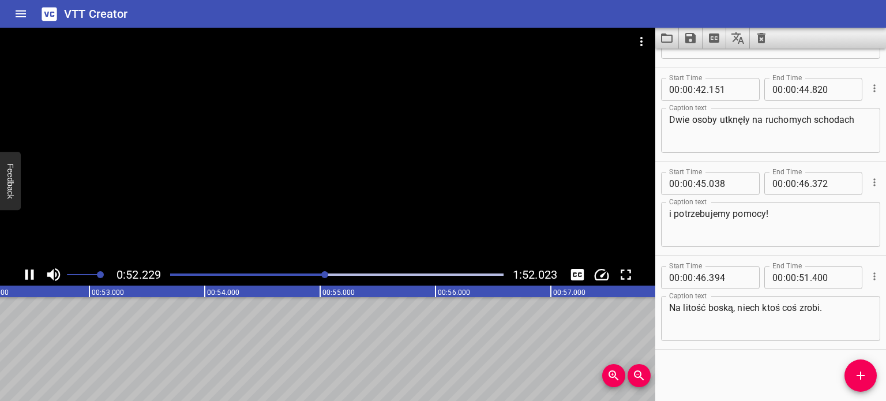
click at [316, 272] on div at bounding box center [336, 275] width 347 height 16
drag, startPoint x: 364, startPoint y: 148, endPoint x: 358, endPoint y: 144, distance: 7.0
click at [359, 145] on div at bounding box center [328, 146] width 656 height 236
drag, startPoint x: 774, startPoint y: 387, endPoint x: 800, endPoint y: 387, distance: 25.4
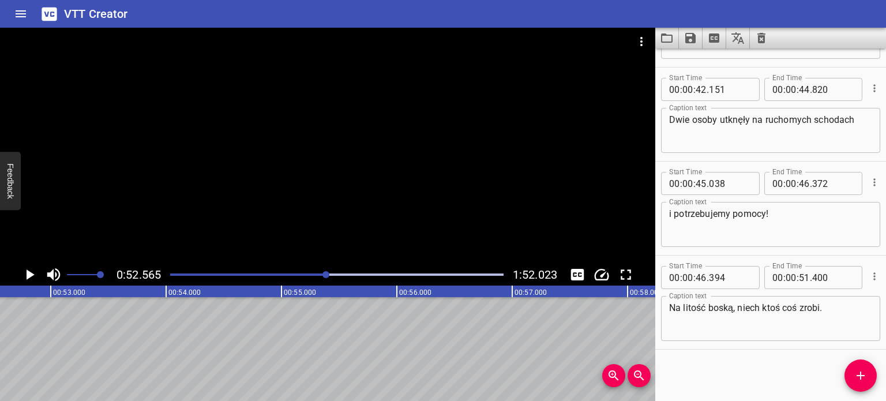
click at [774, 387] on div "Start Time 00 : 00 : 18 . 793 Start Time End Time 00 : 00 : 19 . 351 End Time C…" at bounding box center [771, 224] width 231 height 353
click at [863, 379] on icon "Add Cue" at bounding box center [861, 376] width 14 height 14
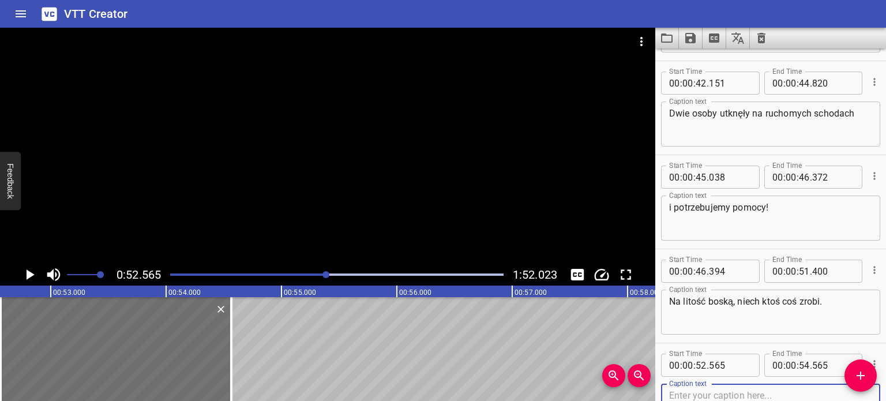
scroll to position [988, 0]
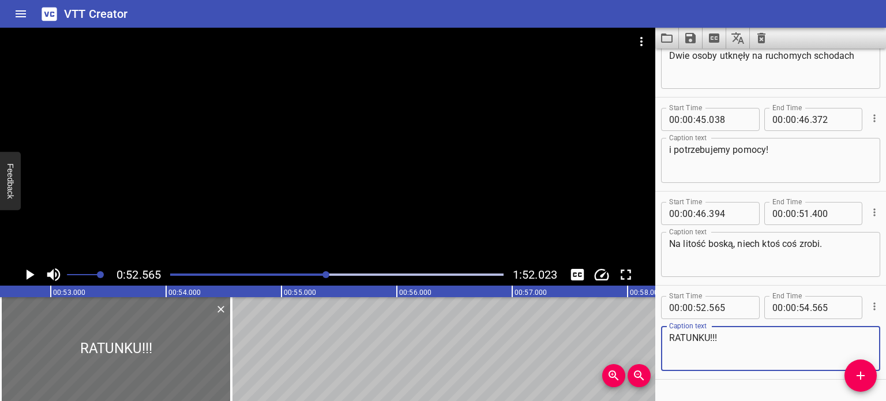
type textarea "RATUNKU!!!"
click at [406, 193] on div at bounding box center [328, 146] width 656 height 236
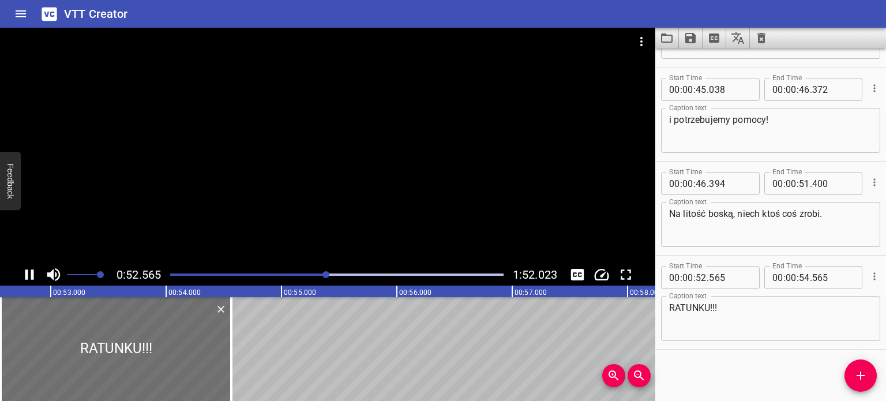
scroll to position [1018, 0]
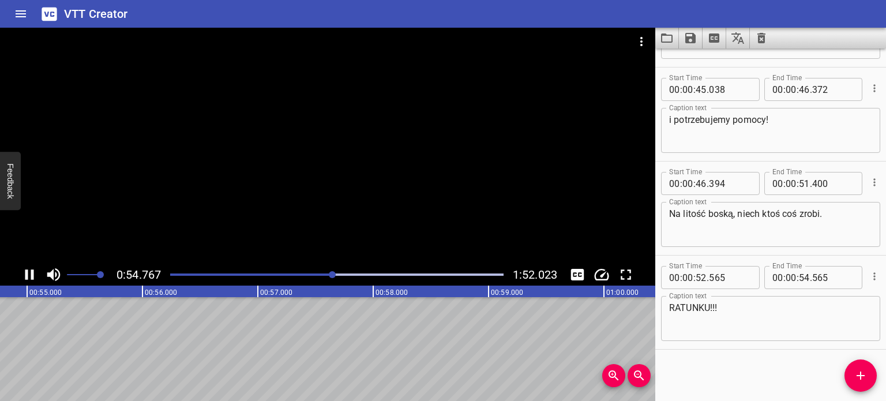
click at [390, 185] on div at bounding box center [328, 146] width 656 height 236
click at [395, 186] on div at bounding box center [328, 146] width 656 height 236
click at [756, 354] on div "Start Time 00 : 00 : 18 . 793 Start Time End Time 00 : 00 : 19 . 351 End Time C…" at bounding box center [771, 224] width 231 height 353
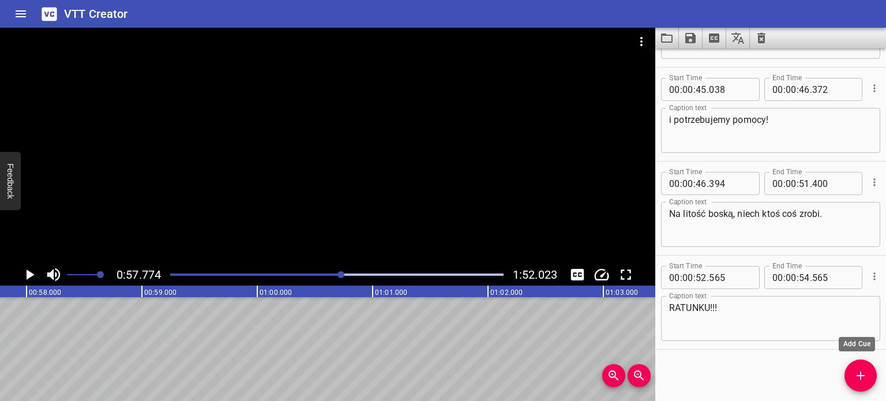
click at [851, 370] on span "Add Cue" at bounding box center [861, 376] width 32 height 14
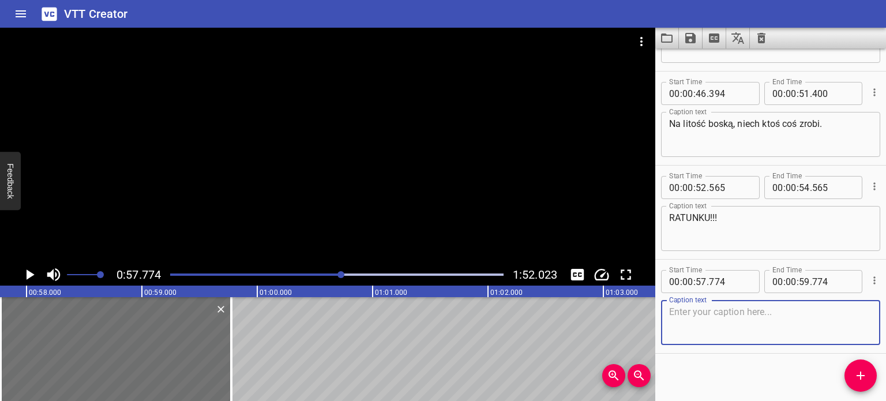
scroll to position [1113, 0]
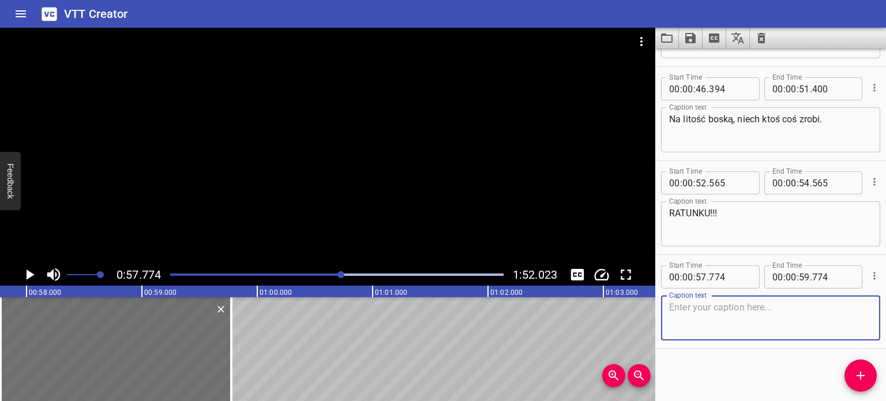
click at [337, 274] on div "Play progress" at bounding box center [176, 275] width 334 height 2
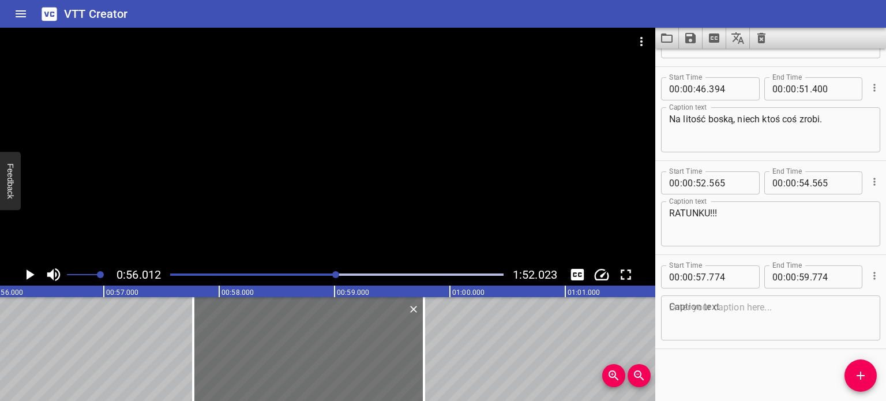
scroll to position [0, 6464]
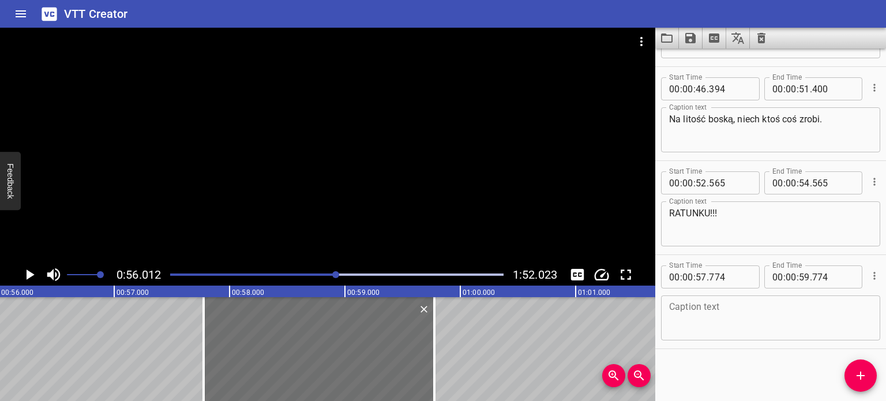
click at [409, 166] on div at bounding box center [328, 146] width 656 height 236
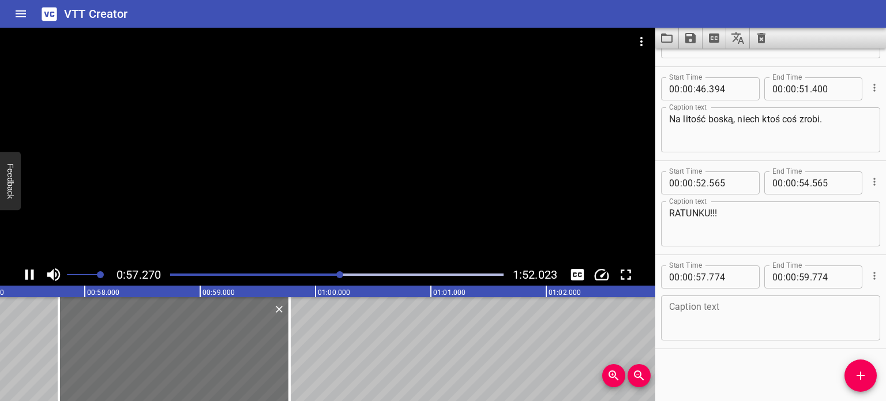
click at [357, 155] on div at bounding box center [328, 146] width 656 height 236
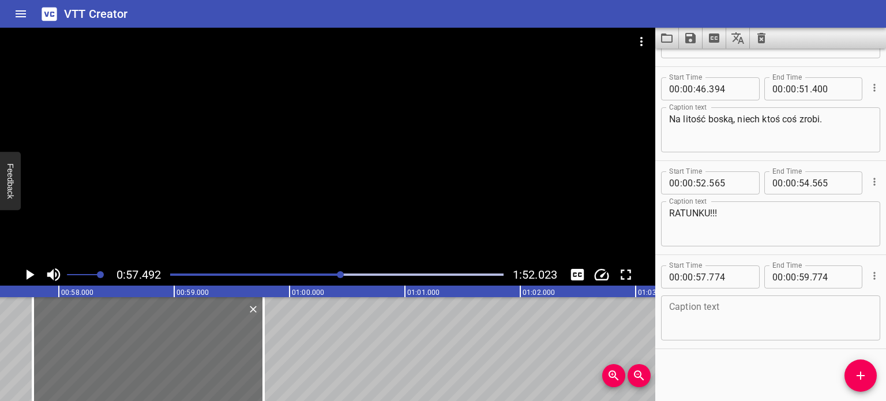
click at [339, 275] on div at bounding box center [340, 274] width 7 height 7
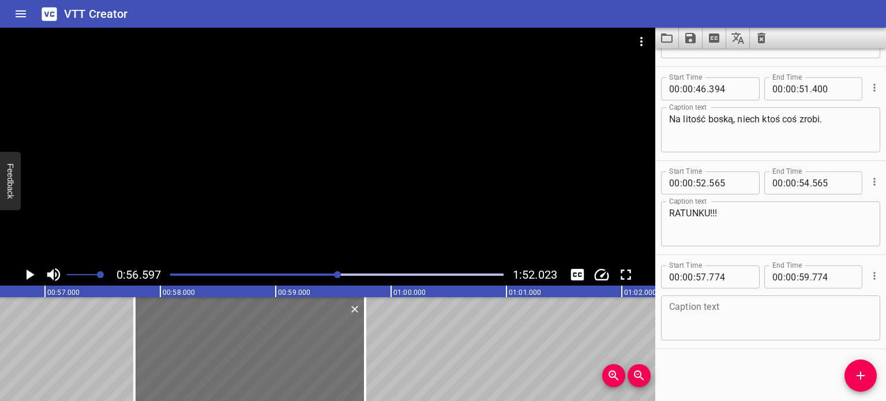
scroll to position [0, 6532]
click at [350, 171] on div at bounding box center [328, 146] width 656 height 236
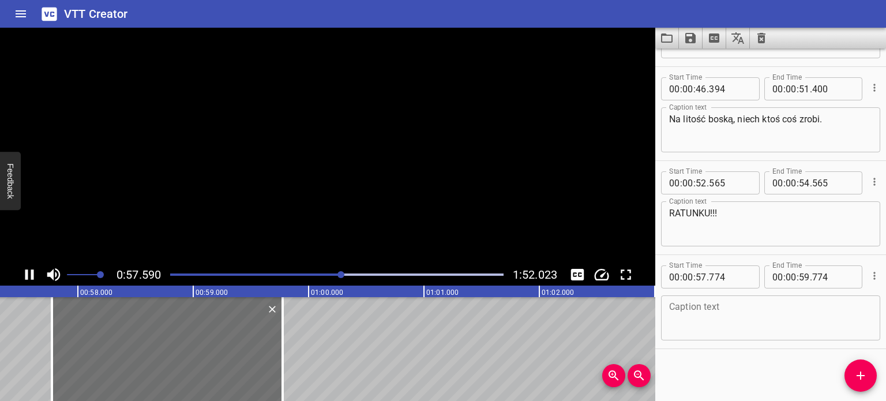
click at [350, 173] on video at bounding box center [328, 146] width 656 height 236
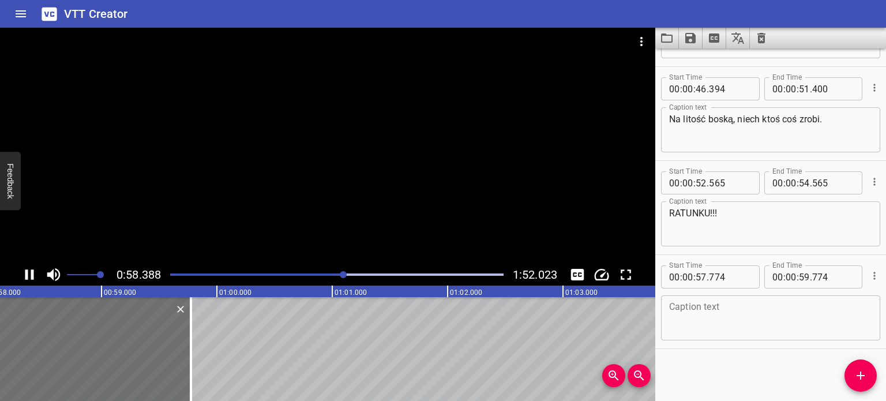
click at [339, 271] on div at bounding box center [336, 275] width 347 height 16
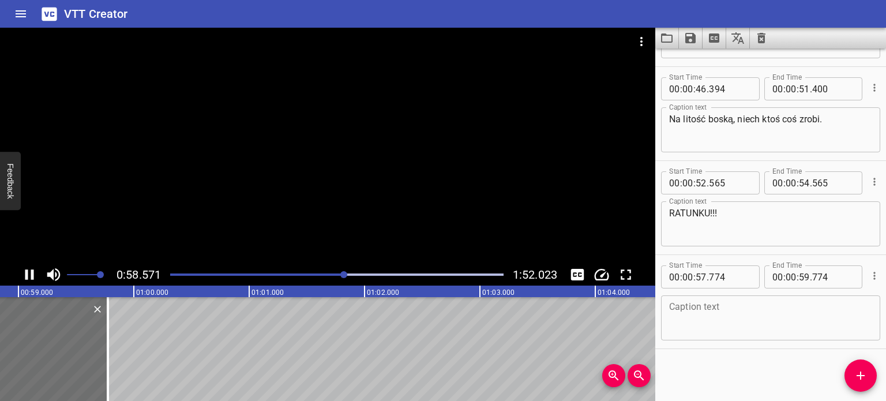
click at [339, 271] on div at bounding box center [336, 275] width 347 height 16
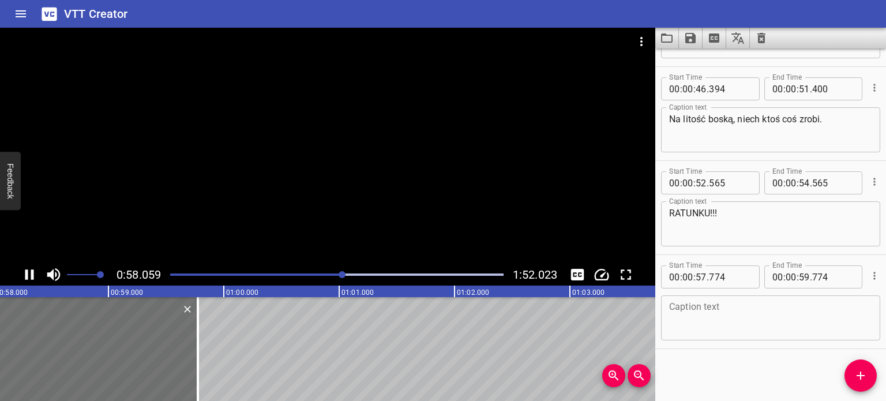
click at [323, 275] on div "Play progress" at bounding box center [177, 275] width 334 height 2
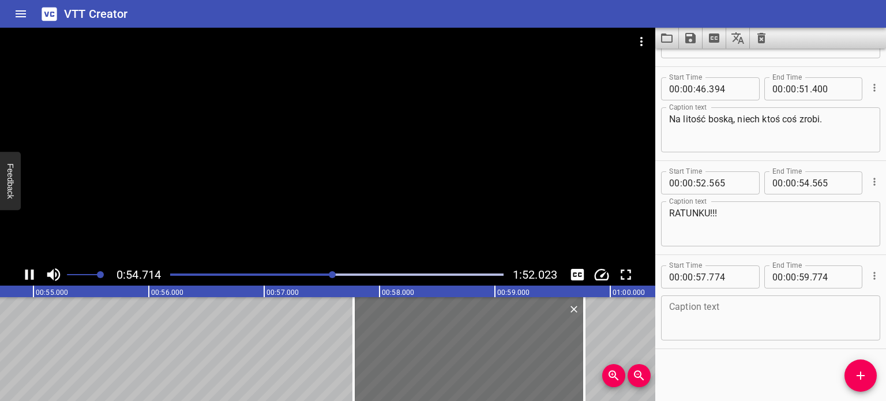
click at [29, 274] on icon "Play/Pause" at bounding box center [29, 274] width 17 height 17
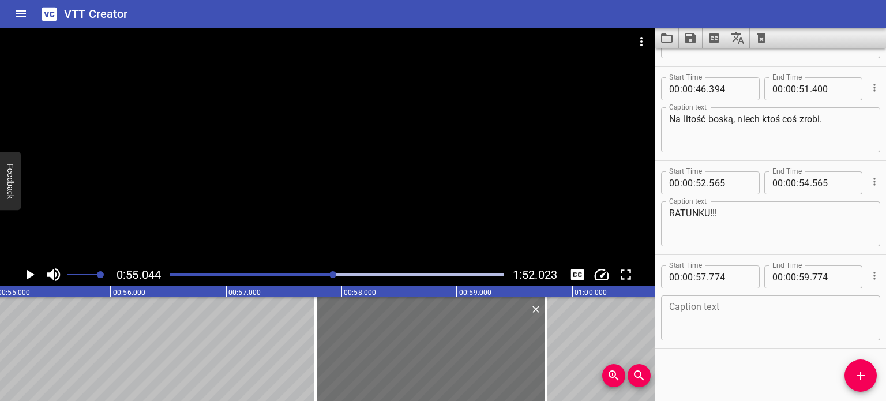
click at [29, 274] on icon "Play/Pause" at bounding box center [31, 274] width 8 height 10
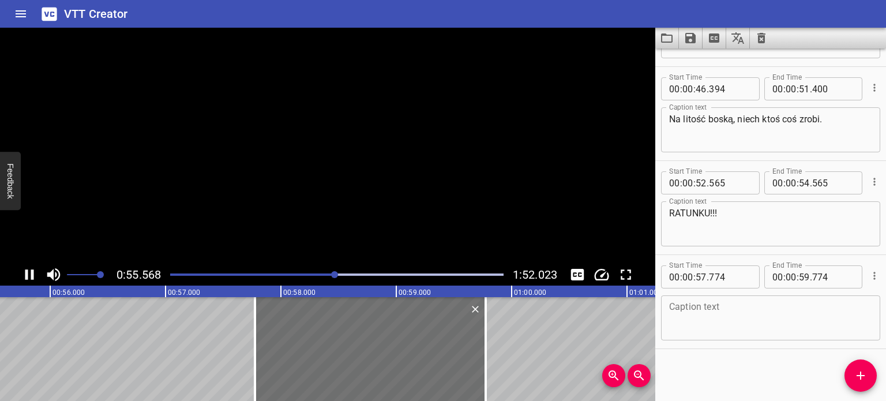
click at [29, 274] on icon "Play/Pause" at bounding box center [29, 274] width 17 height 17
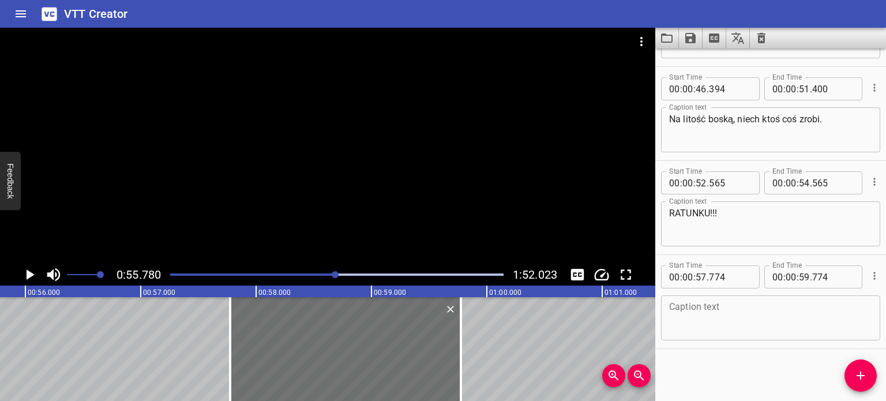
click at [29, 274] on icon "Play/Pause" at bounding box center [31, 274] width 8 height 10
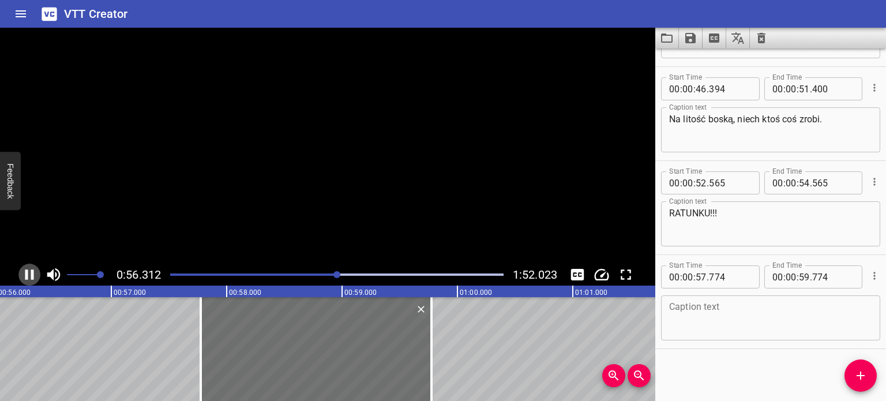
click at [29, 274] on icon "Play/Pause" at bounding box center [29, 274] width 17 height 17
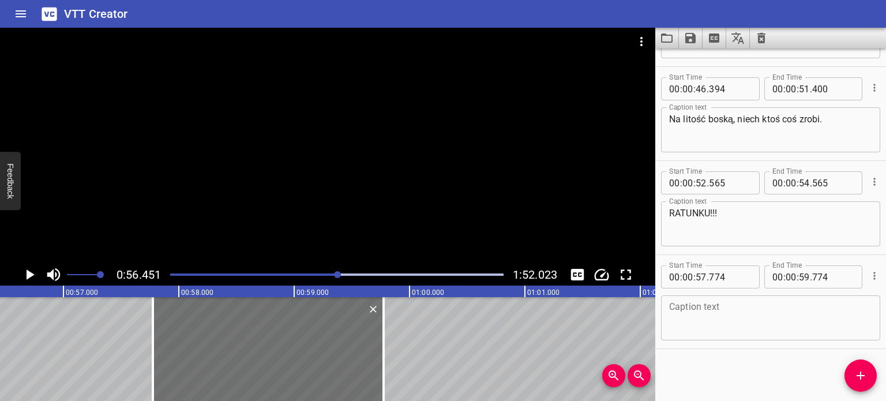
click at [29, 274] on icon "Play/Pause" at bounding box center [31, 274] width 8 height 10
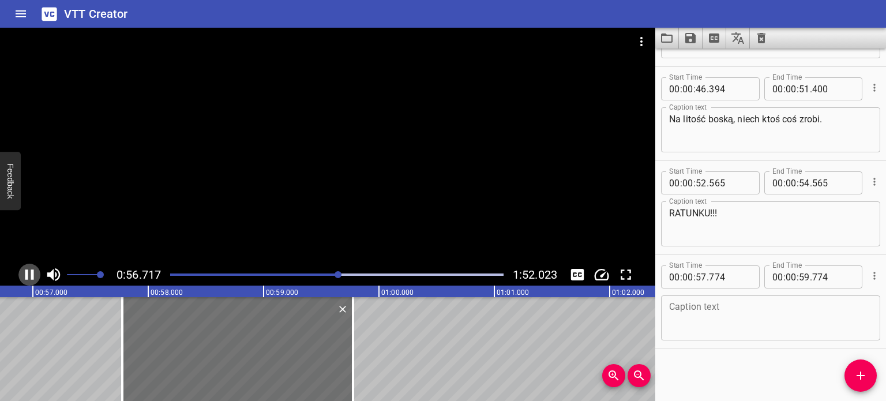
click at [29, 274] on icon "Play/Pause" at bounding box center [29, 274] width 17 height 17
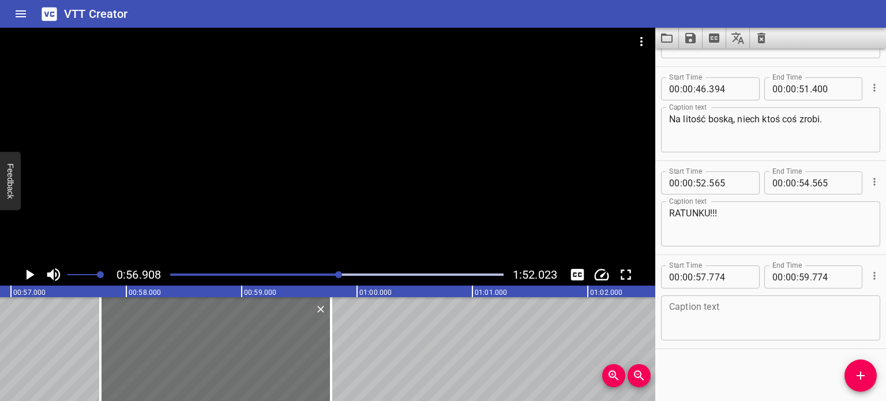
click at [29, 274] on icon "Play/Pause" at bounding box center [31, 274] width 8 height 10
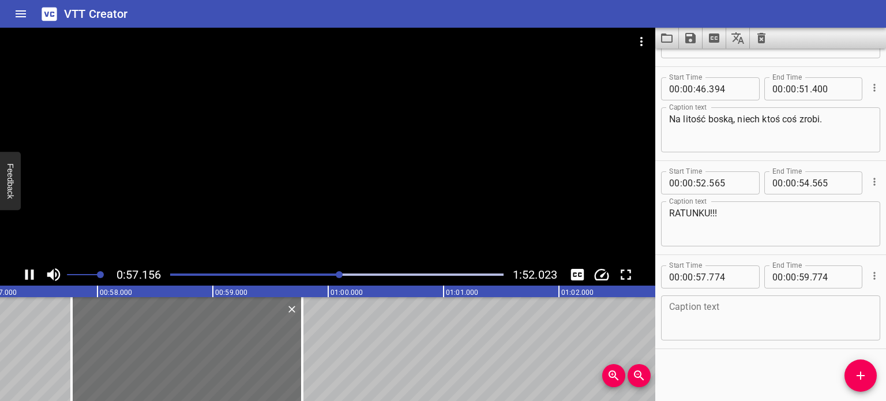
click at [29, 274] on icon "Play/Pause" at bounding box center [29, 274] width 17 height 17
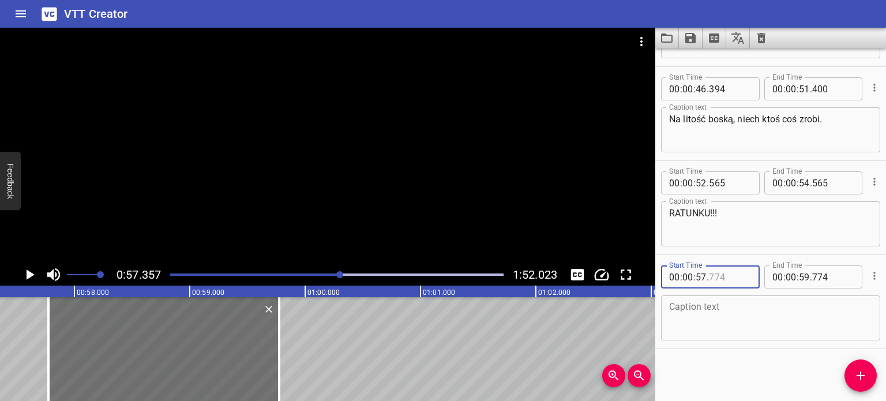
click at [727, 276] on input "number" at bounding box center [730, 276] width 42 height 23
type input "357"
click at [765, 331] on textarea at bounding box center [770, 318] width 203 height 33
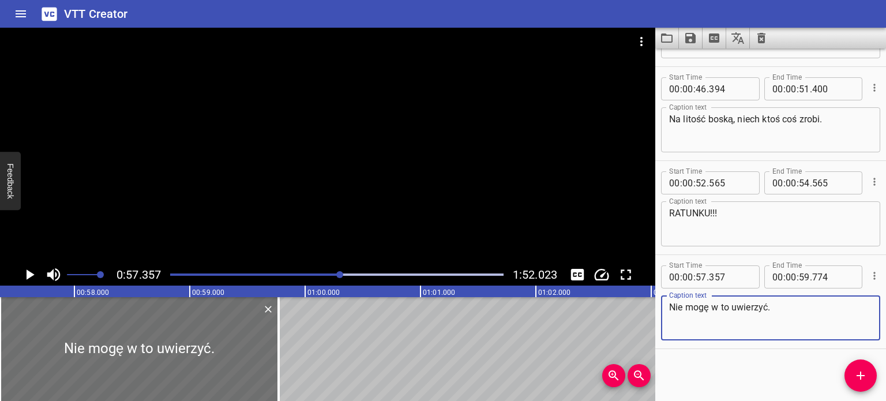
type textarea "Nie mogę w to uwierzyć."
click at [410, 190] on div at bounding box center [328, 146] width 656 height 236
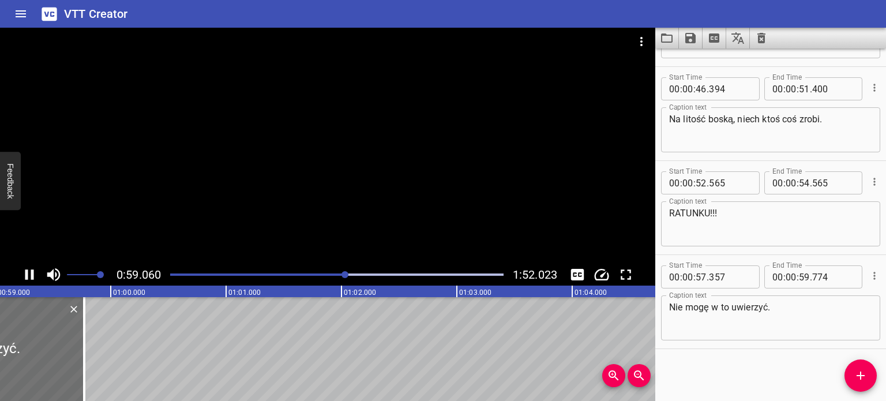
click at [342, 179] on div at bounding box center [328, 146] width 656 height 236
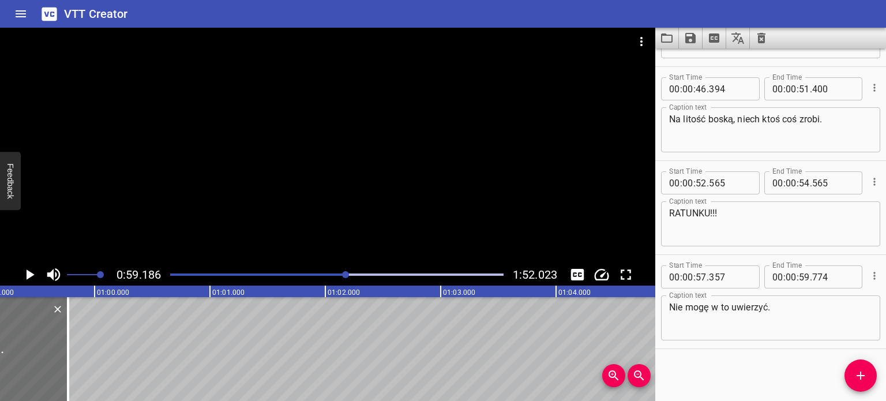
scroll to position [0, 6831]
click at [342, 274] on div "Play progress" at bounding box center [180, 275] width 334 height 2
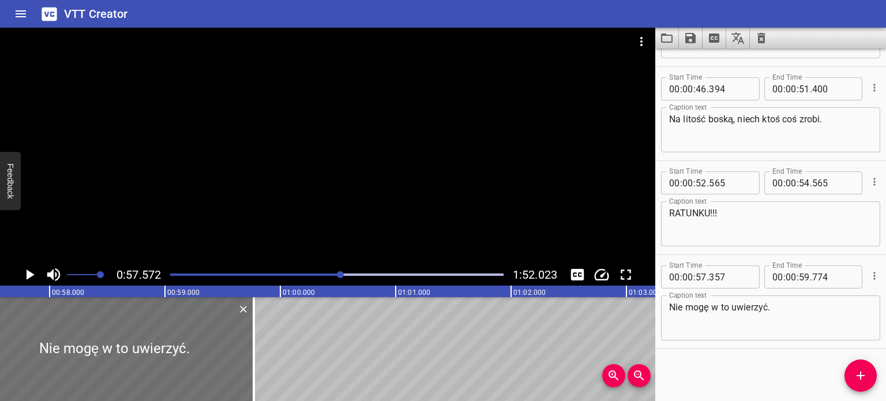
click at [361, 182] on div at bounding box center [328, 146] width 656 height 236
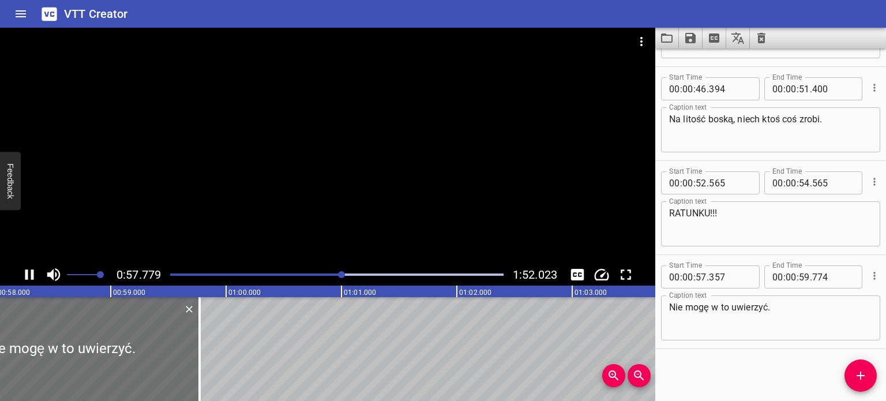
click at [357, 177] on div at bounding box center [328, 146] width 656 height 236
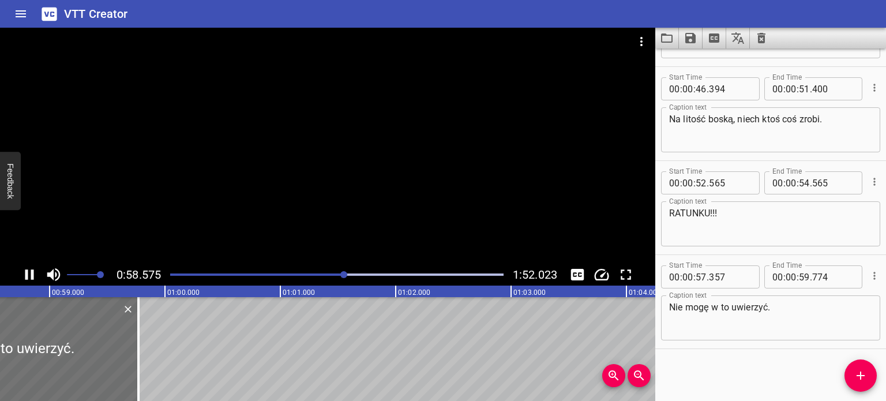
click at [357, 178] on div at bounding box center [328, 146] width 656 height 236
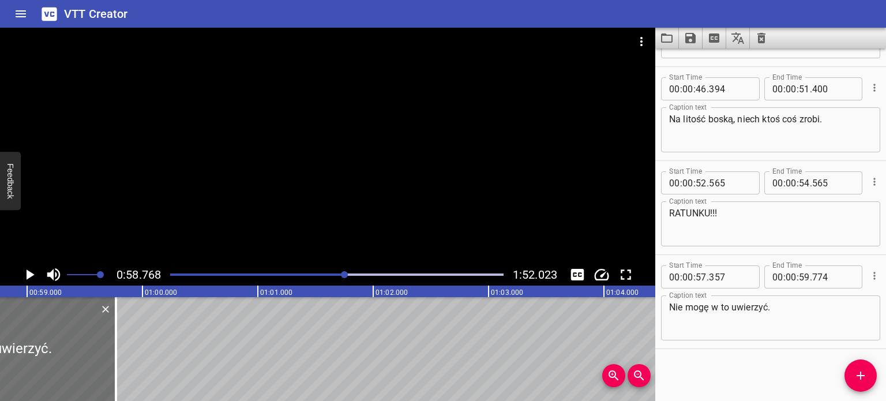
click at [357, 177] on div at bounding box center [328, 146] width 656 height 236
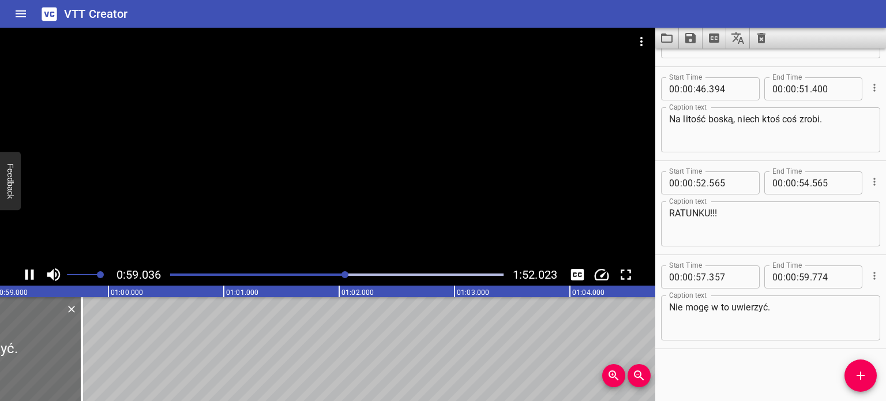
click at [357, 177] on div at bounding box center [328, 146] width 656 height 236
click at [342, 274] on div "Play progress" at bounding box center [180, 275] width 334 height 2
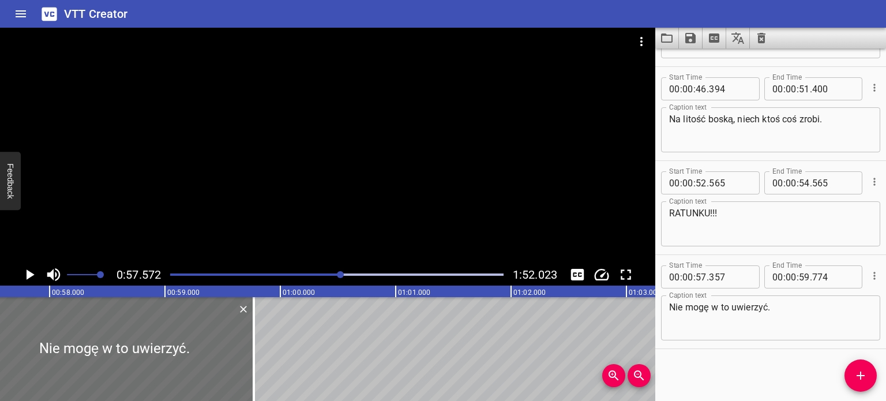
click at [345, 272] on div at bounding box center [336, 275] width 347 height 16
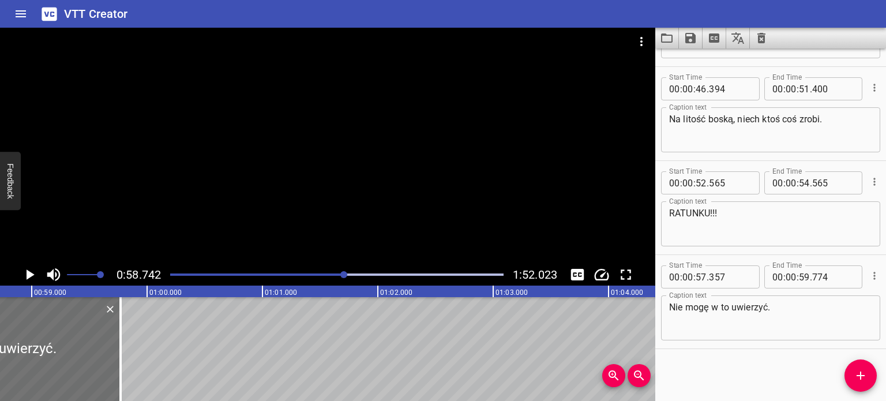
scroll to position [0, 6779]
click at [25, 272] on icon "Play/Pause" at bounding box center [29, 274] width 17 height 17
click at [25, 272] on icon "Play/Pause" at bounding box center [29, 274] width 9 height 10
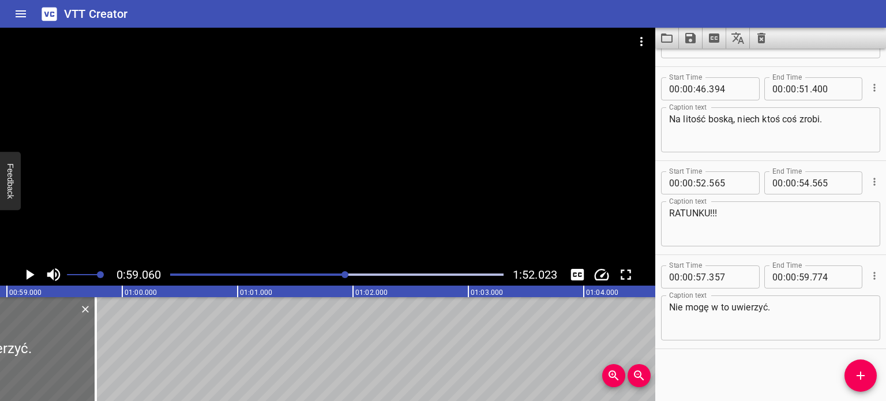
scroll to position [0, 6816]
click at [829, 278] on input "number" at bounding box center [834, 276] width 42 height 23
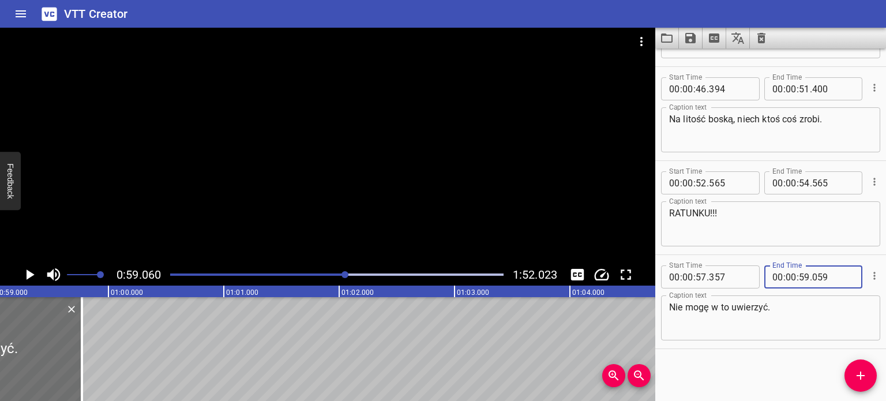
type input "059"
click at [832, 259] on div "Start Time 00 : 00 : 57 . 357 Start Time End Time 00 : 00 : 59 . 059 End Time C…" at bounding box center [771, 301] width 231 height 93
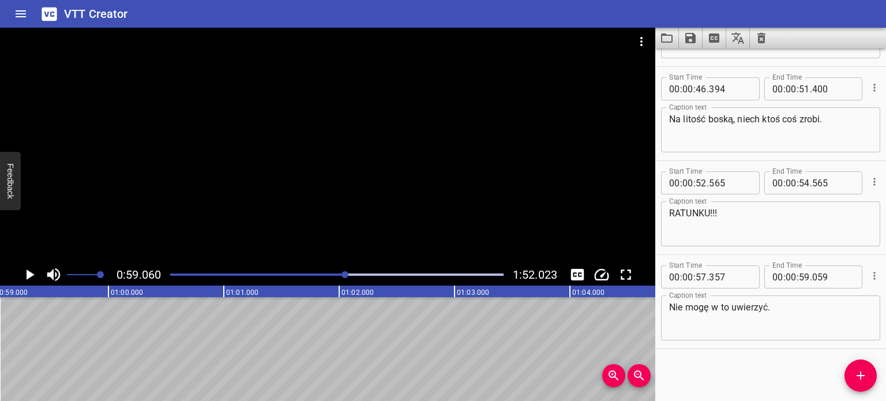
drag, startPoint x: 823, startPoint y: 384, endPoint x: 819, endPoint y: 379, distance: 6.6
click at [823, 383] on div "Start Time 00 : 00 : 18 . 793 Start Time End Time 00 : 00 : 19 . 351 End Time C…" at bounding box center [771, 224] width 231 height 353
click at [864, 372] on icon "Add Cue" at bounding box center [861, 376] width 14 height 14
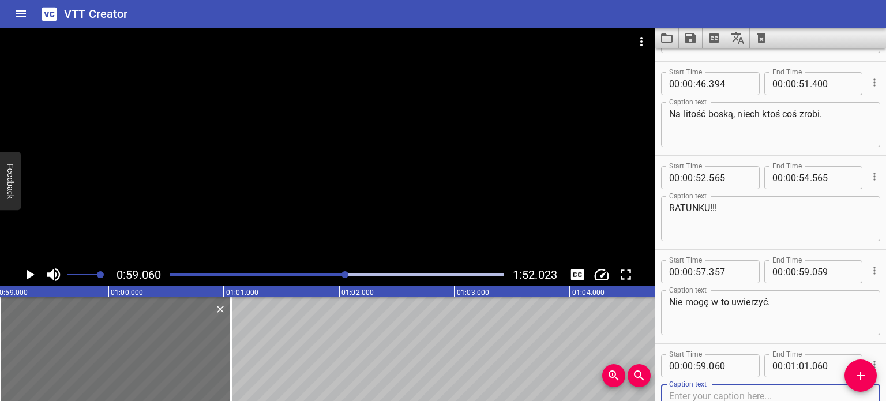
click at [89, 235] on div at bounding box center [328, 146] width 656 height 236
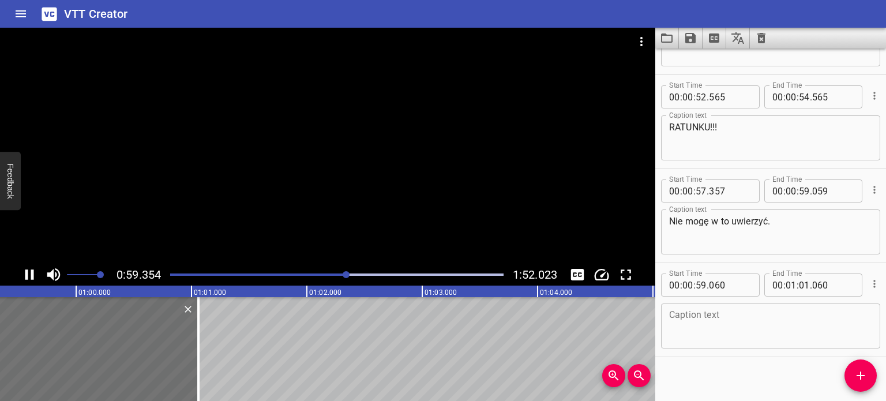
click at [88, 238] on div at bounding box center [328, 146] width 656 height 236
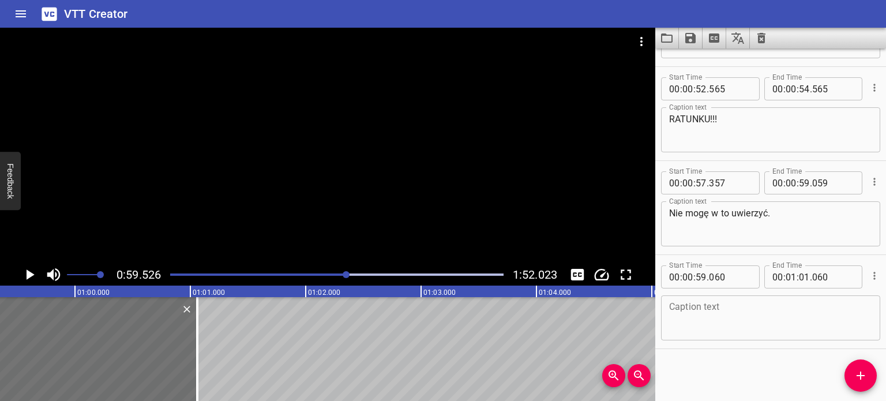
scroll to position [0, 6870]
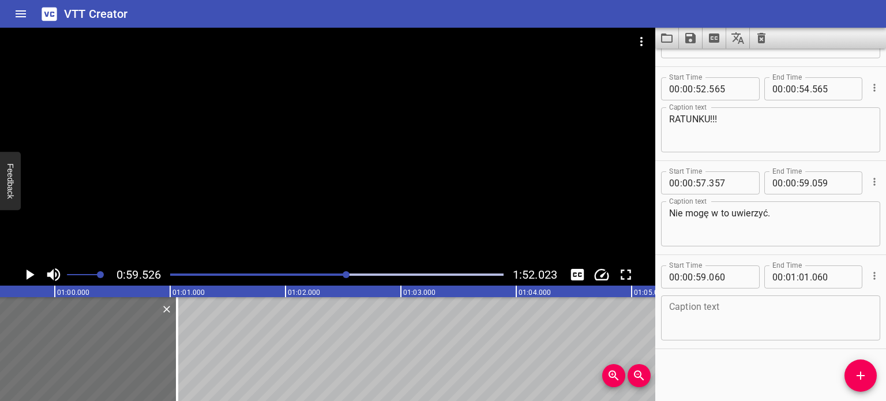
click at [710, 317] on textarea at bounding box center [770, 318] width 203 height 33
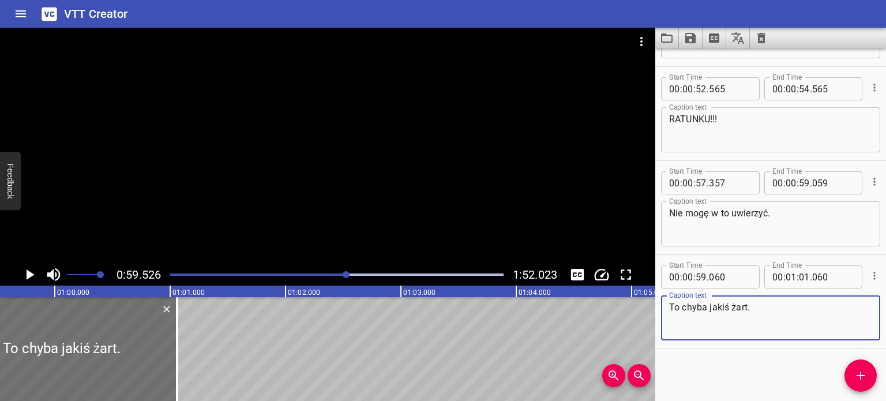
type textarea "To chyba jakiś żart."
click at [385, 162] on div at bounding box center [328, 146] width 656 height 236
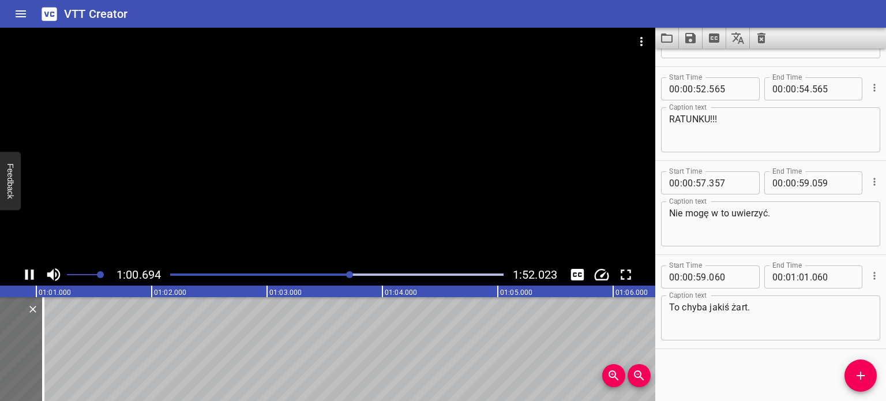
click at [325, 188] on div at bounding box center [328, 146] width 656 height 236
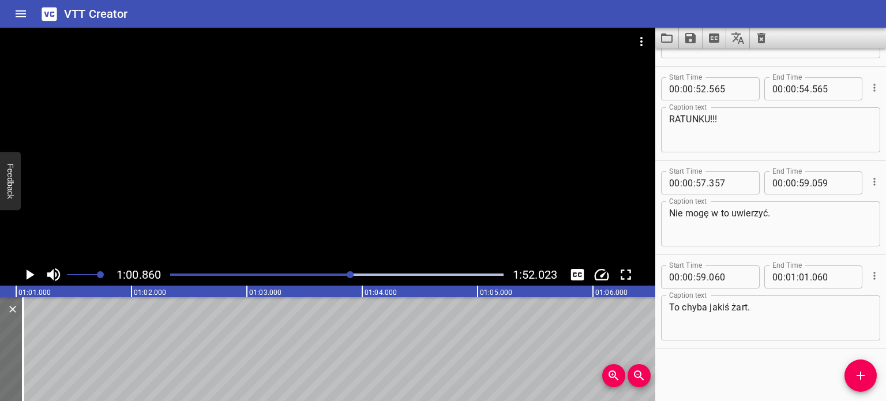
click at [325, 188] on div at bounding box center [328, 146] width 656 height 236
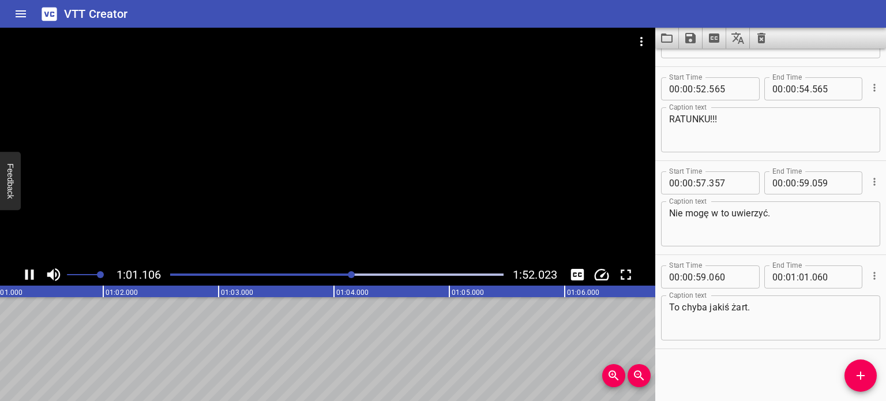
click at [325, 188] on div at bounding box center [328, 146] width 656 height 236
click at [828, 274] on input "number" at bounding box center [834, 276] width 42 height 23
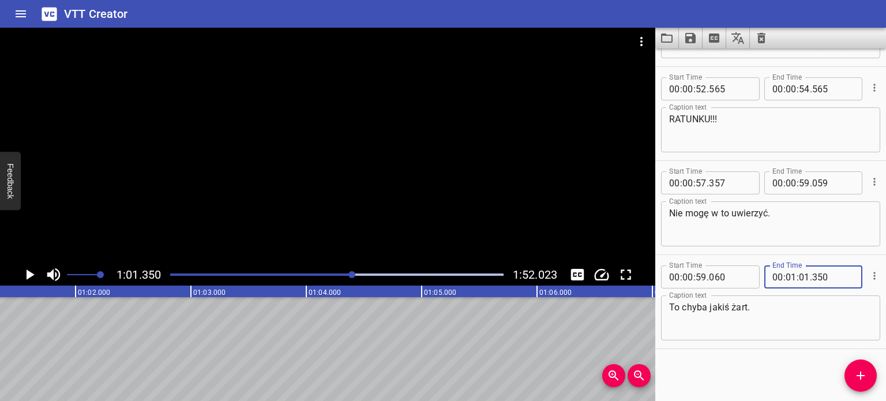
type input "350"
click at [802, 261] on div "Start Time 00 : 00 : 59 . 060 Start Time End Time 00 : 01 : 01 . 350 End Time" at bounding box center [770, 276] width 219 height 30
click at [283, 191] on div at bounding box center [328, 146] width 656 height 236
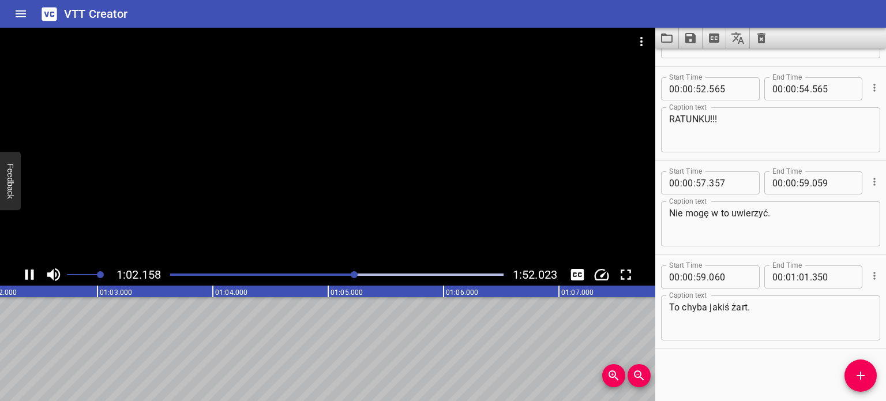
click at [268, 188] on div at bounding box center [328, 146] width 656 height 236
click at [778, 382] on div "Start Time 00 : 00 : 18 . 793 Start Time End Time 00 : 00 : 19 . 351 End Time C…" at bounding box center [771, 224] width 231 height 353
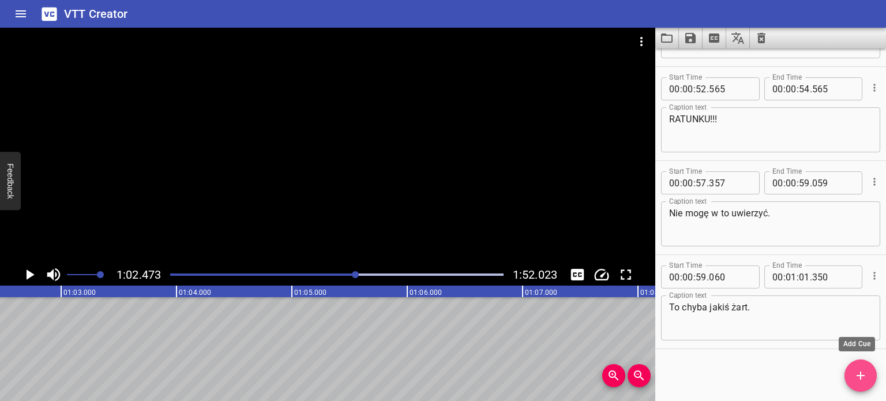
click at [868, 374] on span "Add Cue" at bounding box center [861, 376] width 32 height 14
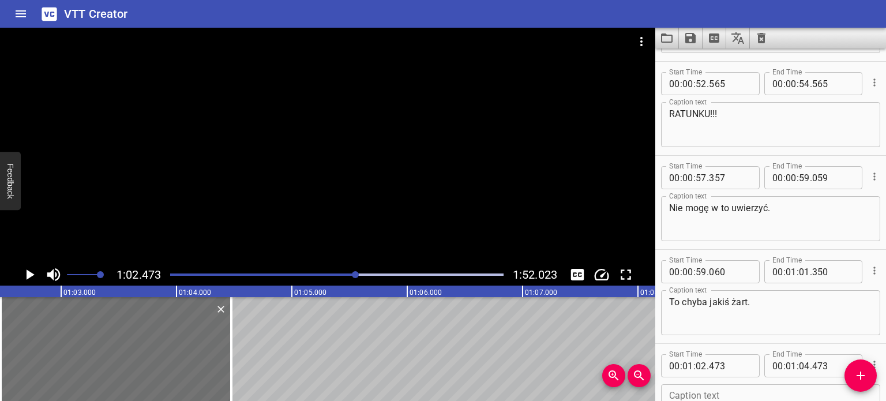
click at [354, 273] on div at bounding box center [355, 274] width 7 height 7
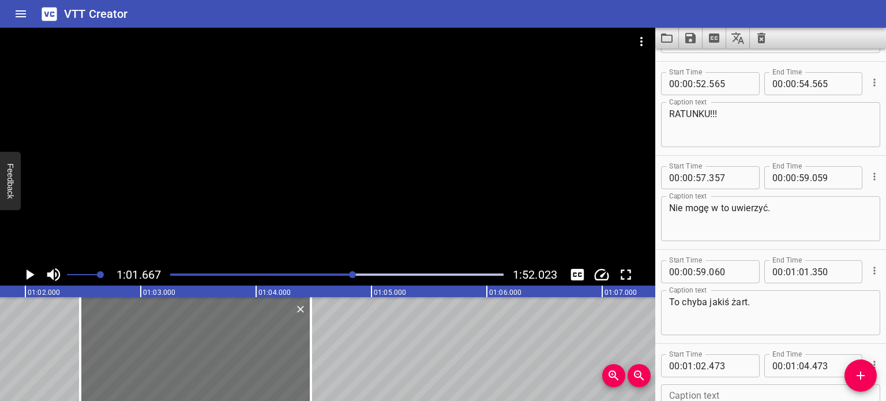
scroll to position [0, 7117]
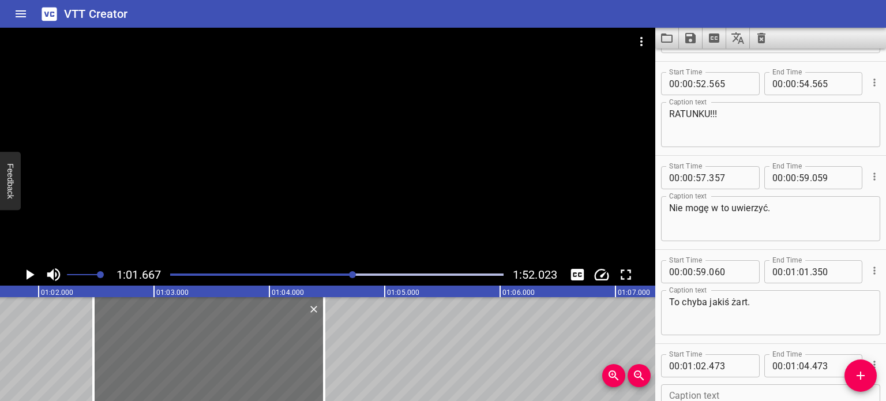
click at [345, 171] on div at bounding box center [328, 146] width 656 height 236
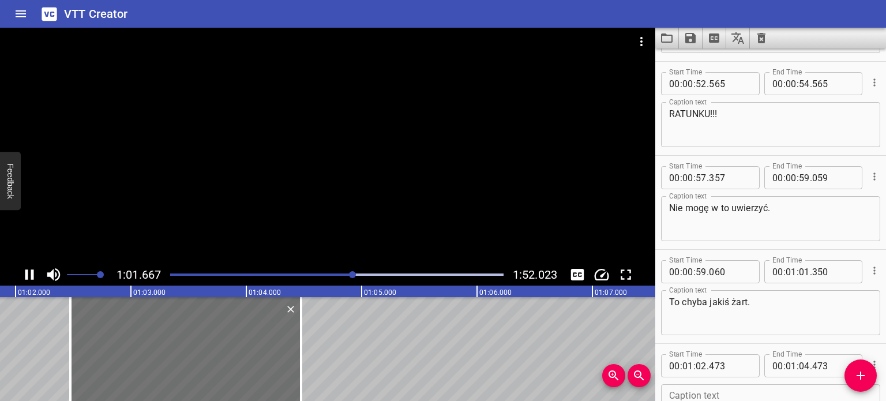
click at [344, 173] on div at bounding box center [328, 146] width 656 height 236
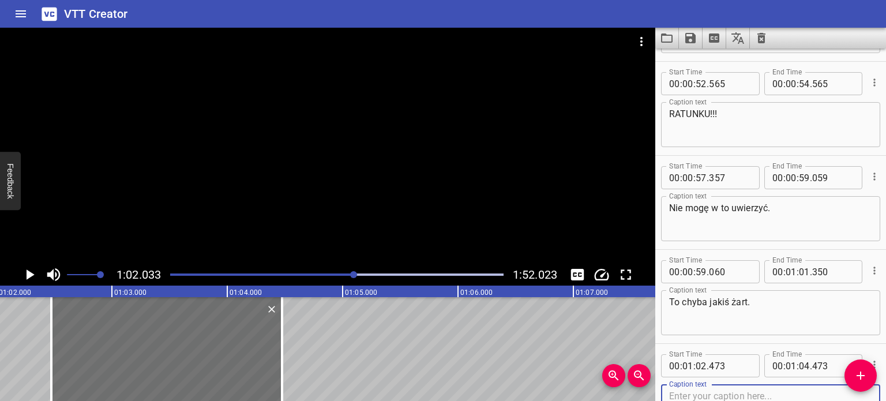
click at [704, 395] on textarea at bounding box center [770, 407] width 203 height 33
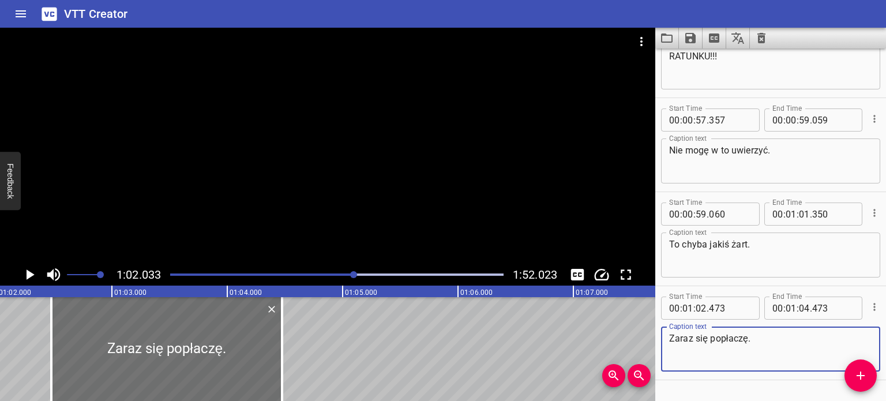
drag, startPoint x: 755, startPoint y: 339, endPoint x: 711, endPoint y: 338, distance: 44.5
click at [711, 338] on textarea "Zaraz się popłaczę." at bounding box center [770, 349] width 203 height 33
type textarea "Zaraz się rozpłaczę."
click at [369, 146] on div at bounding box center [328, 146] width 656 height 236
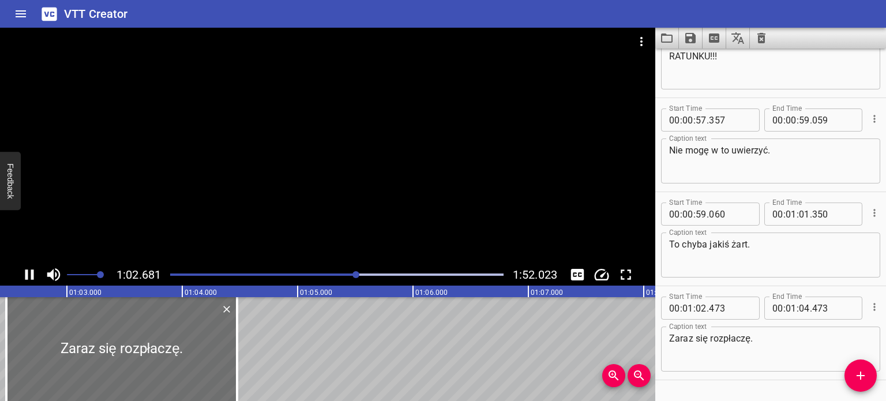
scroll to position [1300, 0]
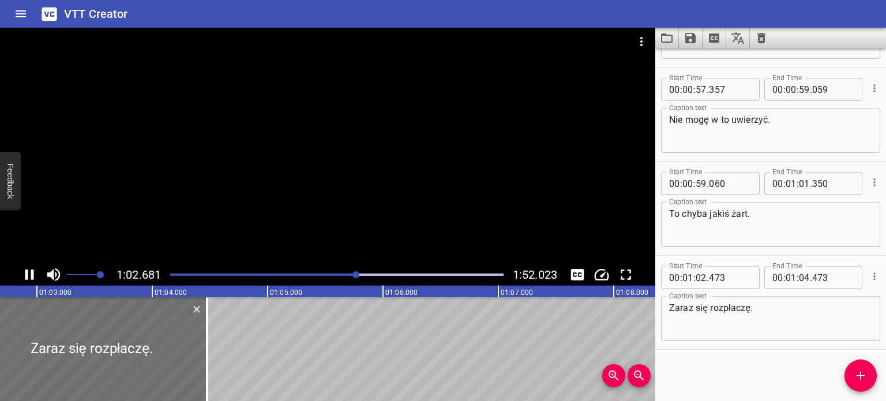
click at [368, 163] on div at bounding box center [328, 146] width 656 height 236
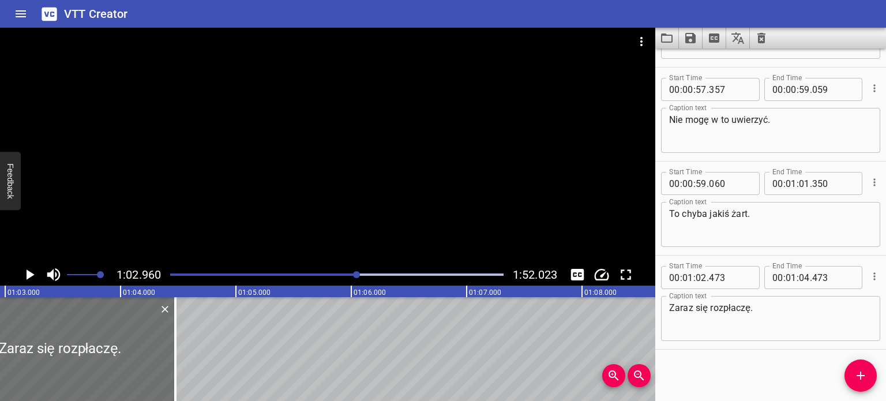
scroll to position [0, 7266]
click at [370, 169] on div at bounding box center [328, 146] width 656 height 236
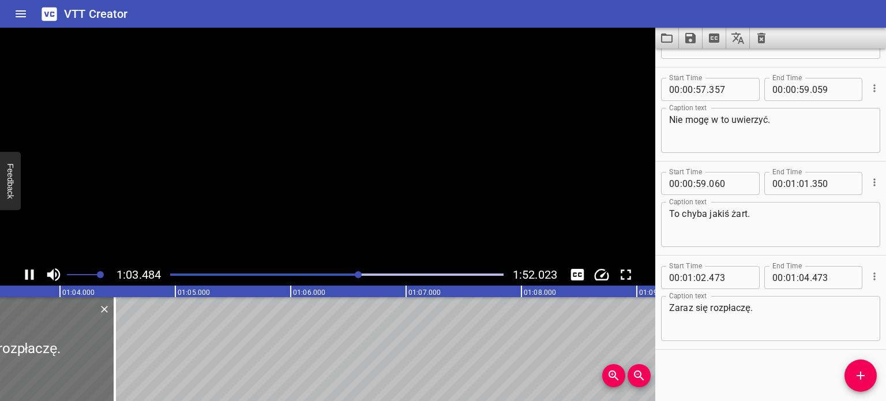
click at [370, 169] on div at bounding box center [328, 146] width 656 height 236
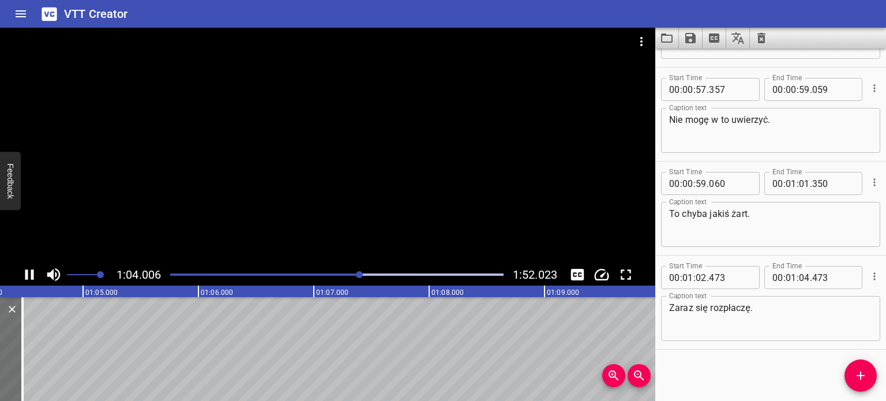
click at [367, 182] on div at bounding box center [328, 146] width 656 height 236
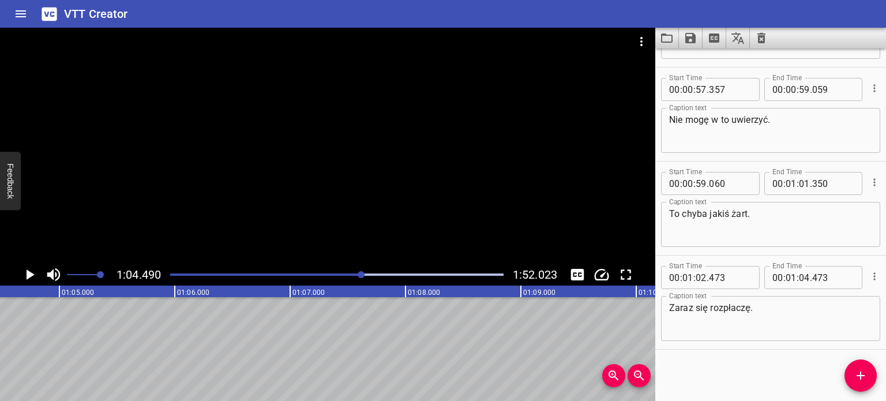
click at [357, 271] on div at bounding box center [336, 275] width 347 height 16
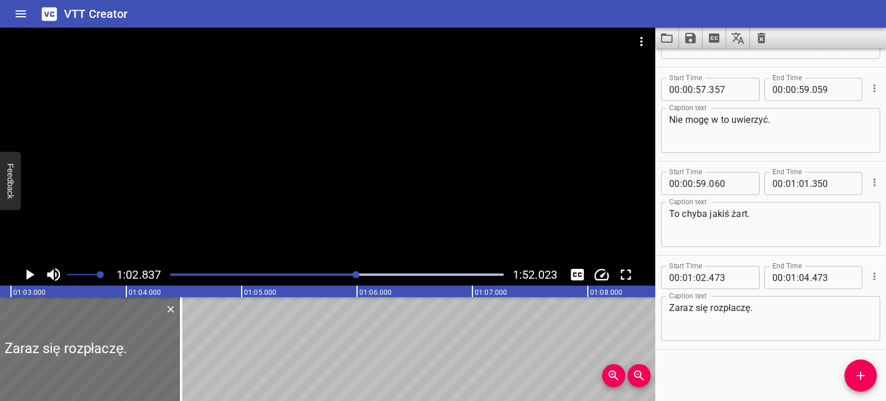
scroll to position [0, 7252]
click at [345, 274] on div "Play progress" at bounding box center [191, 275] width 334 height 2
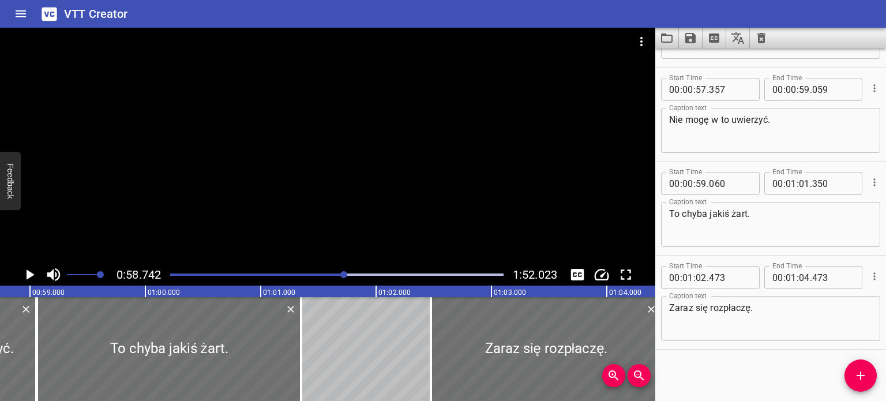
click at [349, 276] on div at bounding box center [336, 275] width 347 height 16
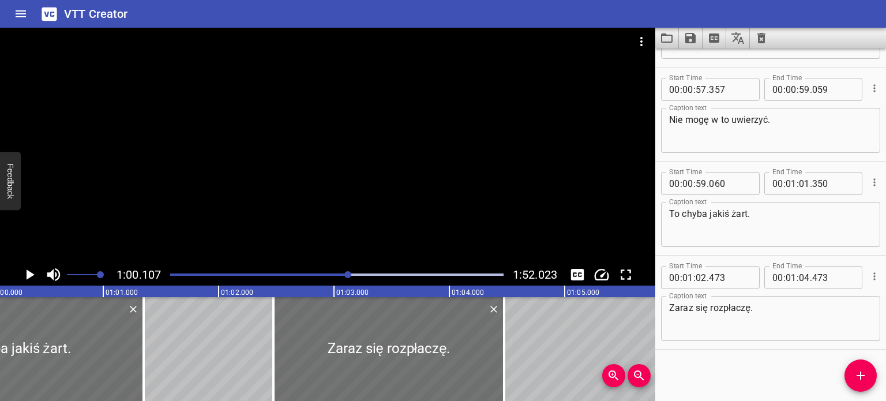
click at [353, 274] on div "Play progress" at bounding box center [337, 275] width 334 height 2
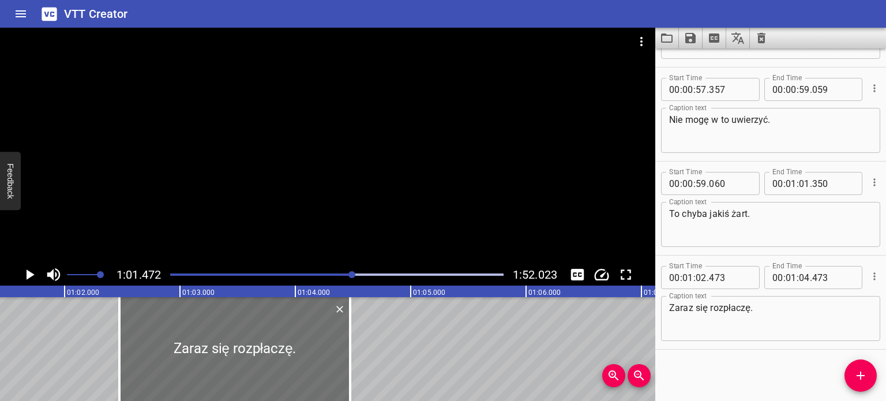
scroll to position [0, 7094]
click at [337, 197] on div at bounding box center [328, 146] width 656 height 236
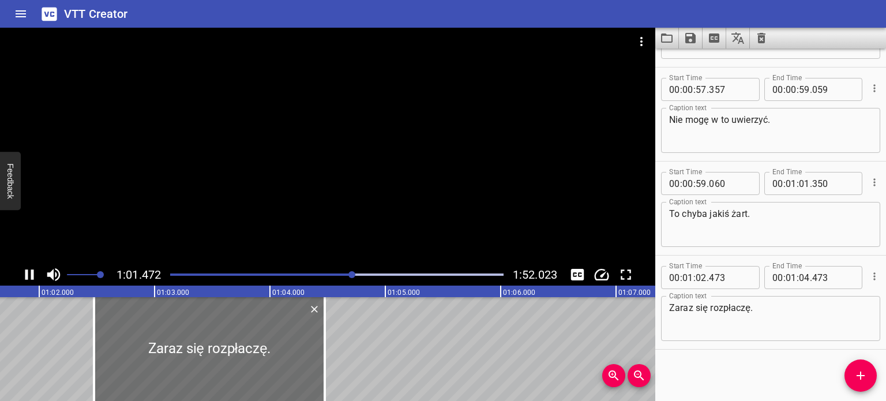
click at [337, 185] on div at bounding box center [328, 146] width 656 height 236
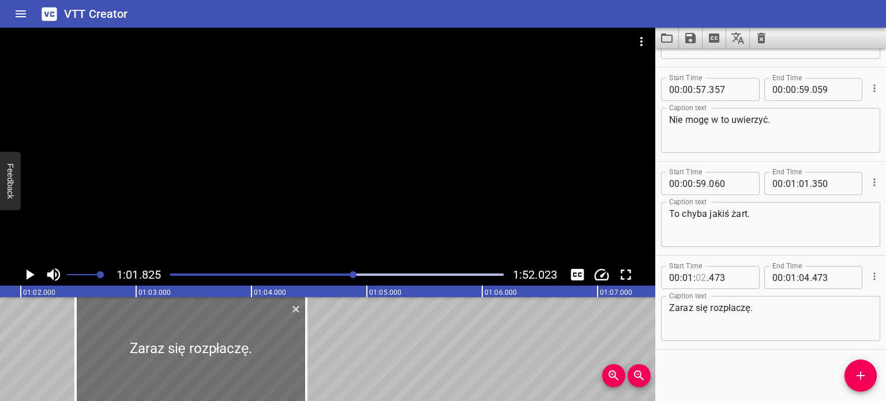
click at [704, 279] on input "number" at bounding box center [701, 277] width 11 height 23
type input "01"
type input "825"
click at [799, 279] on input "number" at bounding box center [804, 277] width 11 height 23
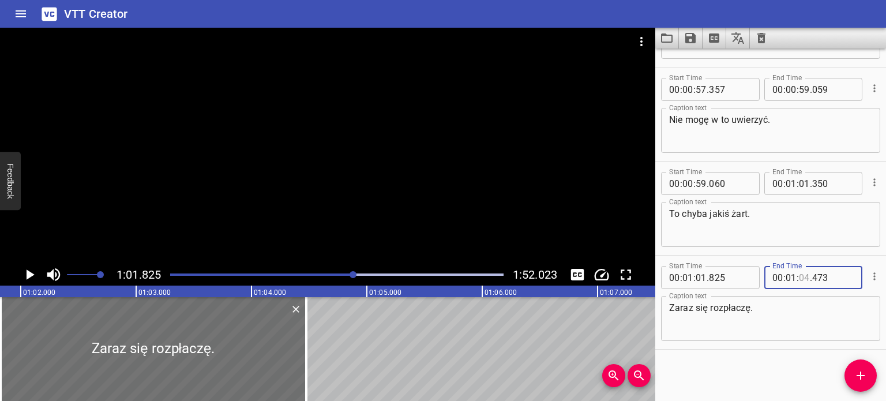
type input "04"
click at [414, 175] on div at bounding box center [328, 146] width 656 height 236
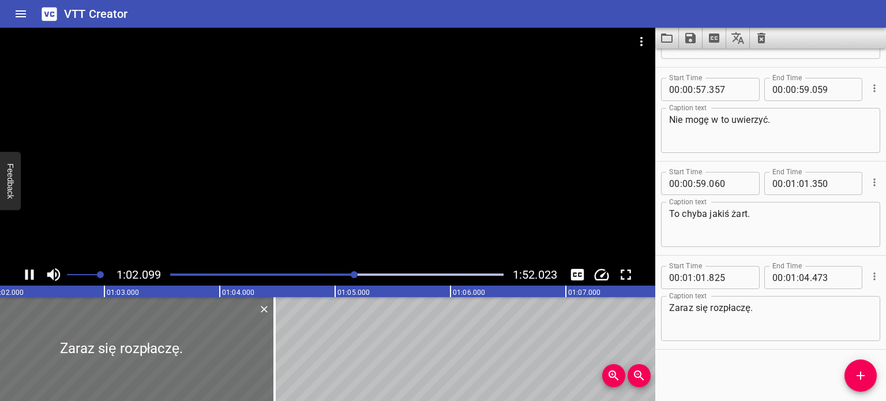
click at [414, 175] on div at bounding box center [328, 146] width 656 height 236
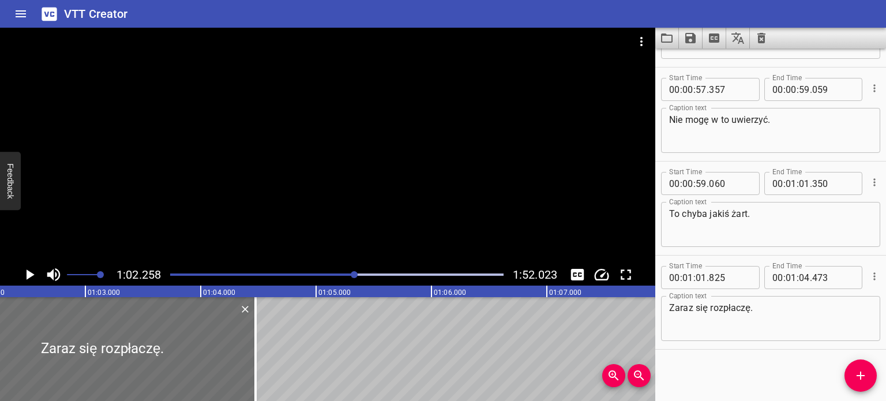
click at [414, 174] on div at bounding box center [328, 146] width 656 height 236
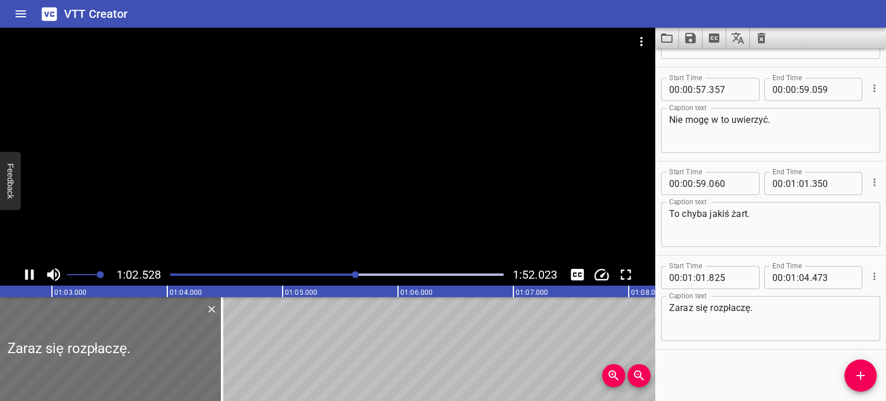
click at [413, 174] on div at bounding box center [328, 146] width 656 height 236
click at [411, 175] on div at bounding box center [328, 146] width 656 height 236
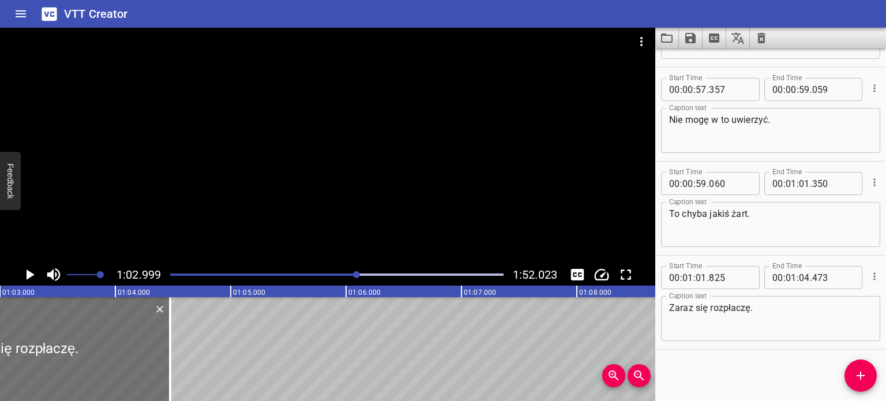
click at [410, 175] on div at bounding box center [328, 146] width 656 height 236
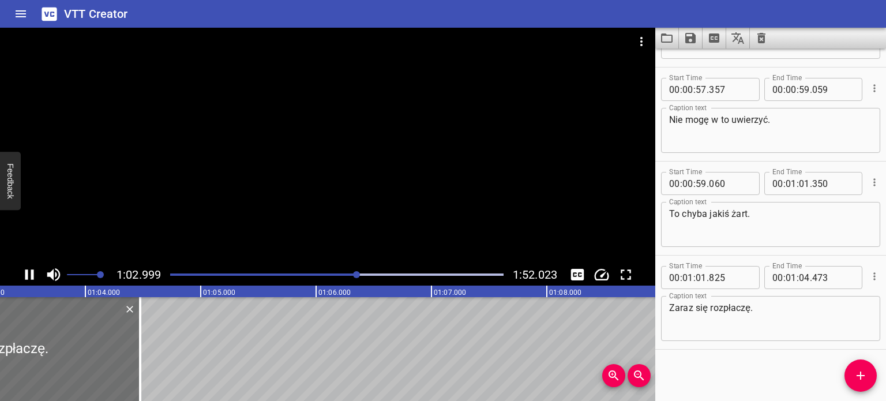
click at [410, 175] on div at bounding box center [328, 146] width 656 height 236
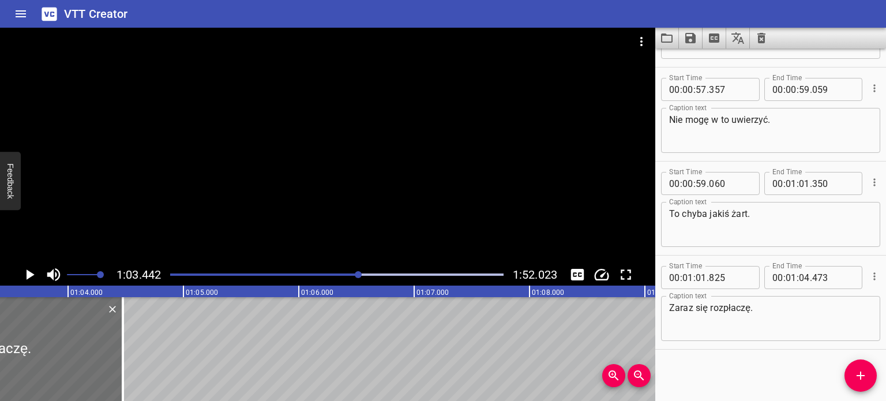
scroll to position [0, 7322]
click at [802, 278] on input "number" at bounding box center [804, 277] width 11 height 23
type input "03"
click at [813, 276] on input "number" at bounding box center [834, 277] width 42 height 23
type input "441"
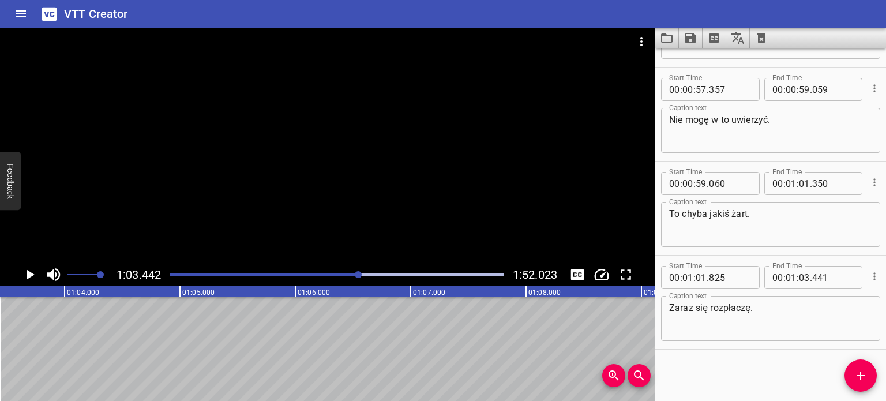
click at [786, 355] on div "Start Time 00 : 00 : 18 . 793 Start Time End Time 00 : 00 : 19 . 351 End Time C…" at bounding box center [771, 224] width 231 height 353
click at [828, 279] on input "number" at bounding box center [834, 277] width 42 height 23
type input "441"
click at [798, 372] on div "Start Time 00 : 00 : 18 . 793 Start Time End Time 00 : 00 : 19 . 351 End Time C…" at bounding box center [771, 224] width 231 height 353
click at [866, 379] on icon "Add Cue" at bounding box center [861, 376] width 14 height 14
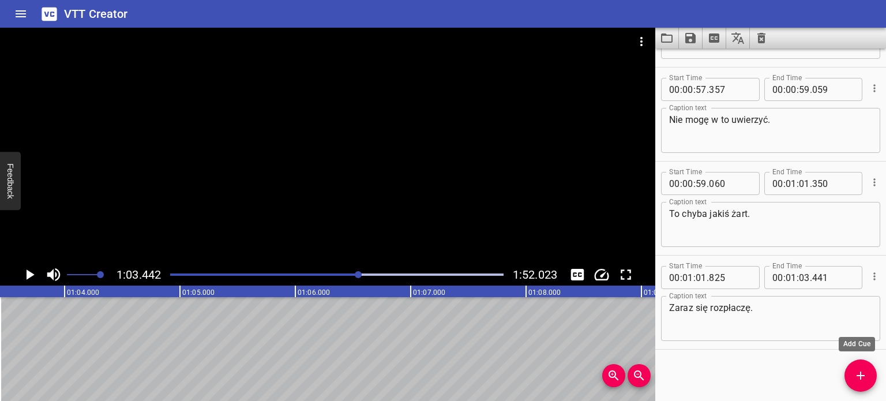
scroll to position [1306, 0]
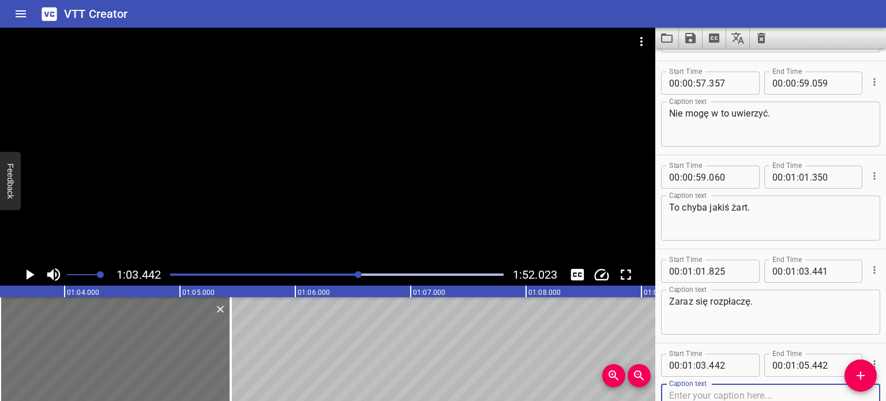
click at [442, 175] on div at bounding box center [328, 146] width 656 height 236
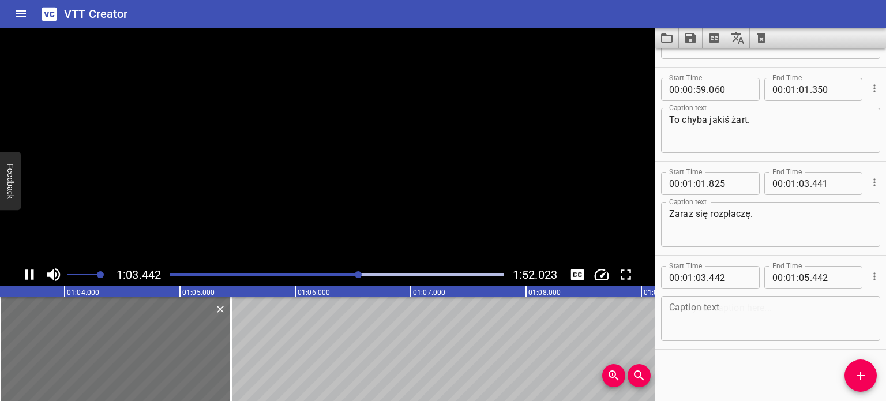
scroll to position [1394, 0]
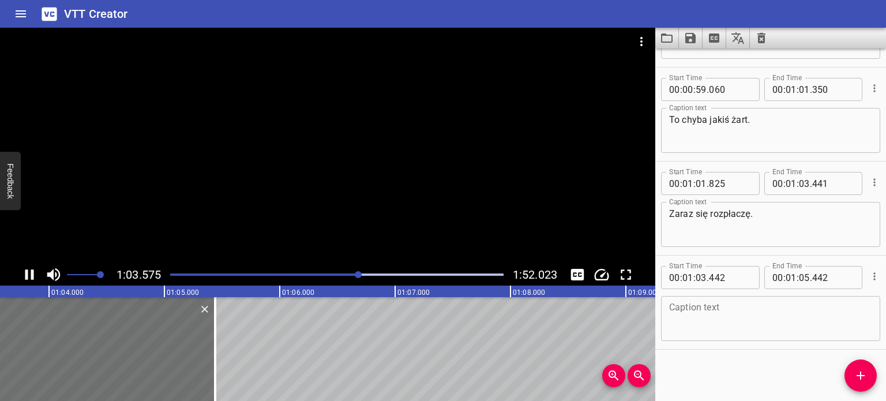
click at [402, 173] on div at bounding box center [328, 146] width 656 height 236
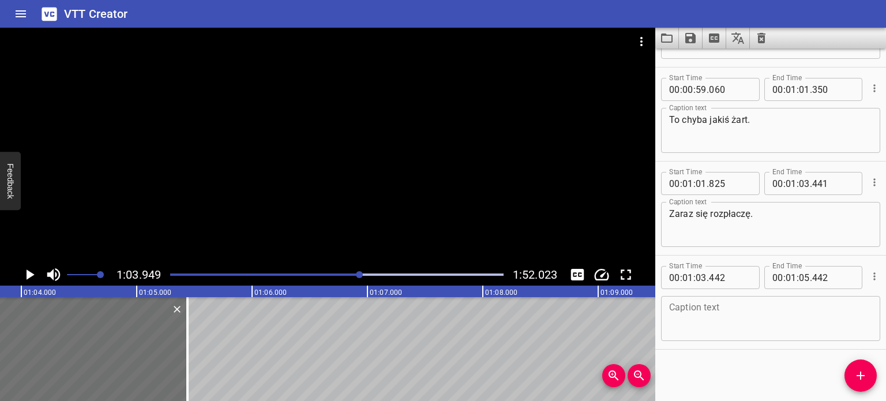
scroll to position [0, 7380]
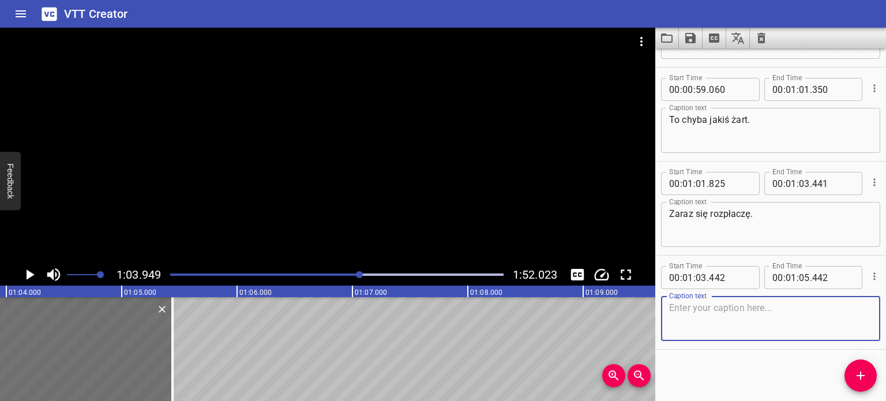
click at [742, 306] on textarea at bounding box center [770, 318] width 203 height 33
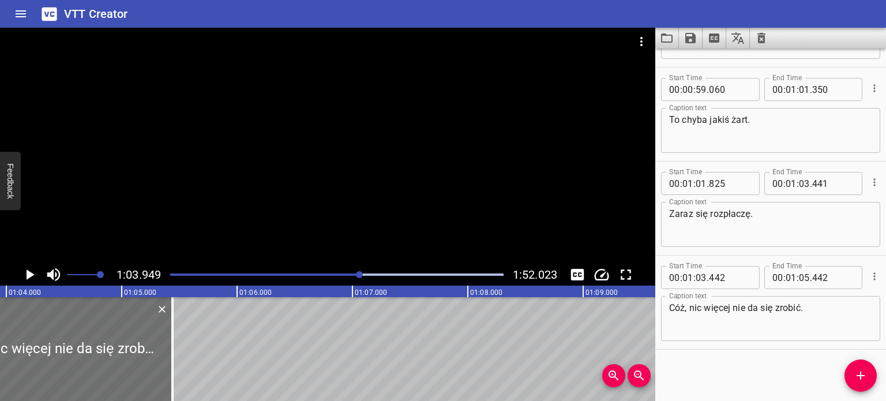
click at [489, 204] on div at bounding box center [328, 146] width 656 height 236
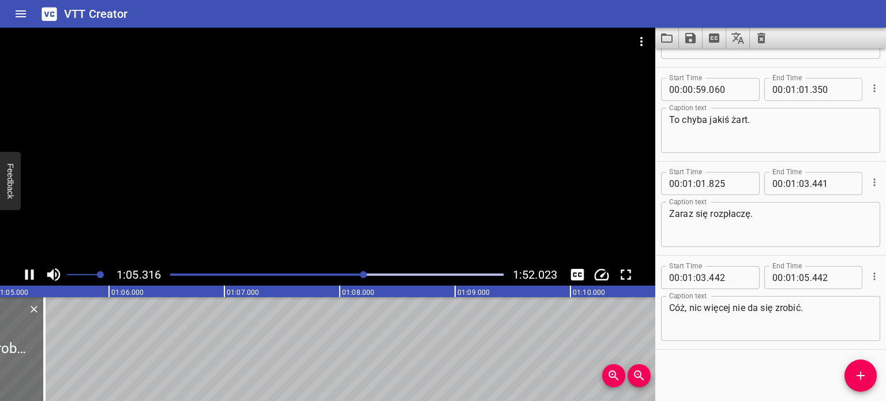
click at [368, 199] on div at bounding box center [328, 146] width 656 height 236
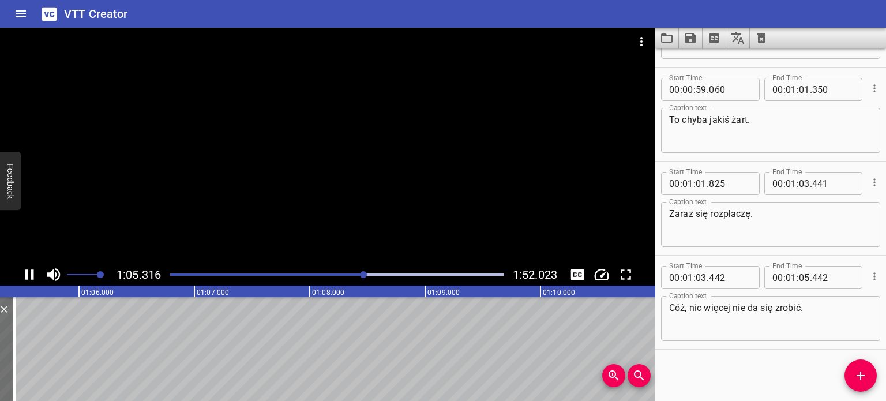
scroll to position [0, 7554]
click at [362, 271] on div at bounding box center [336, 275] width 347 height 16
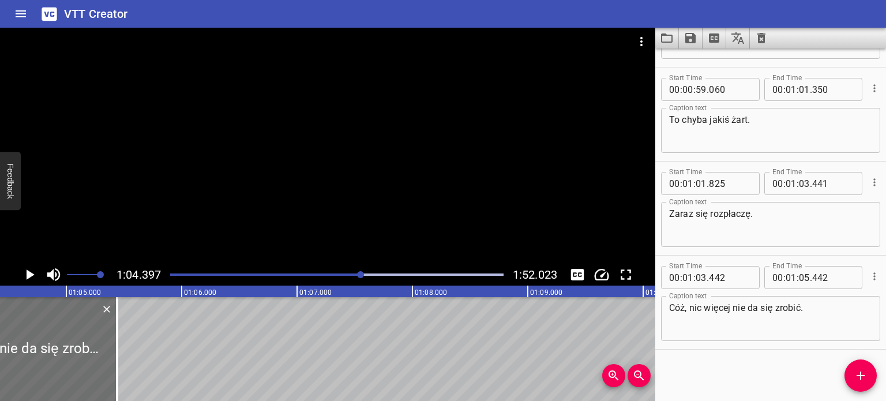
scroll to position [0, 7432]
click at [358, 147] on div at bounding box center [328, 146] width 656 height 236
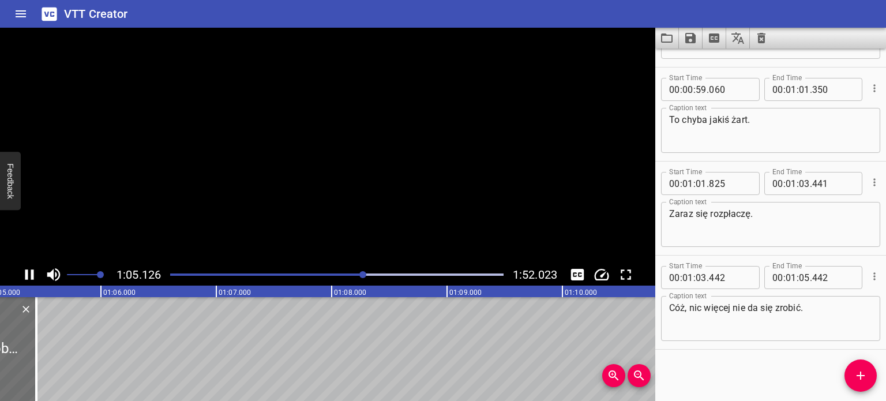
click at [358, 147] on video at bounding box center [328, 146] width 656 height 236
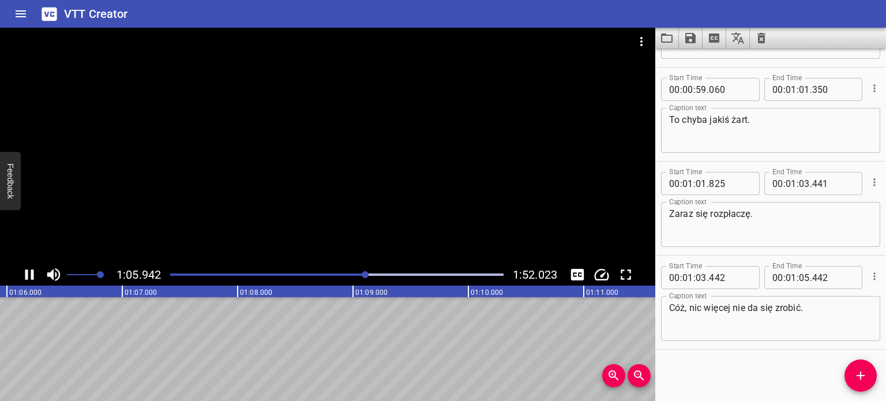
click at [355, 152] on div at bounding box center [328, 146] width 656 height 236
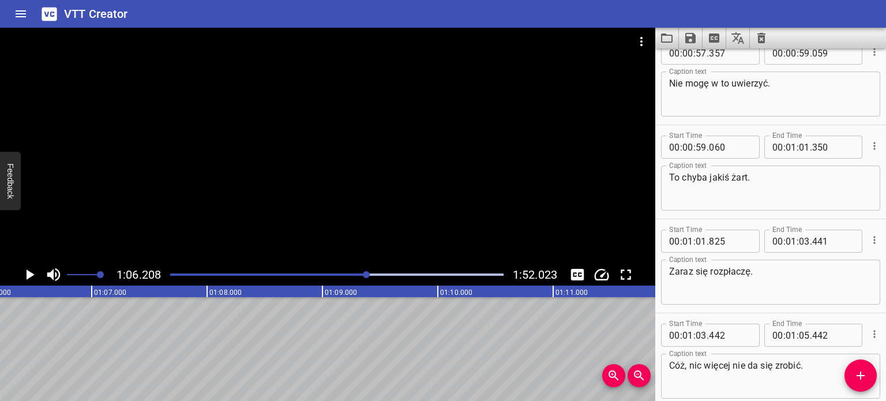
scroll to position [1394, 0]
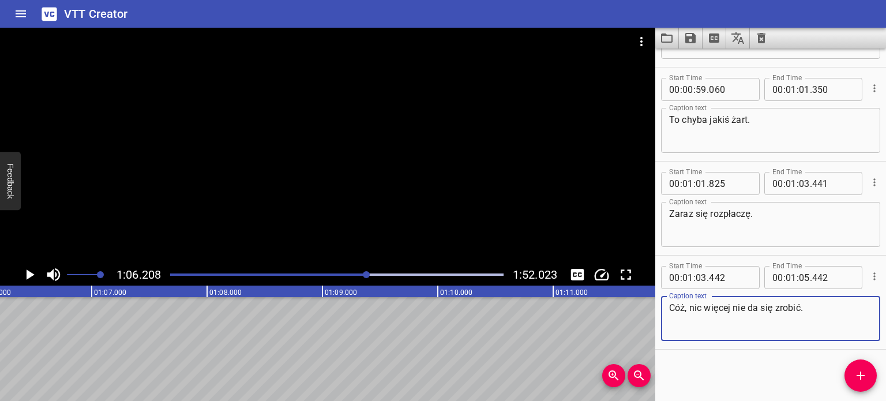
drag, startPoint x: 815, startPoint y: 310, endPoint x: 734, endPoint y: 317, distance: 81.0
click at [734, 317] on textarea "Cóż, nic więcej nie da się zrobić." at bounding box center [770, 318] width 203 height 33
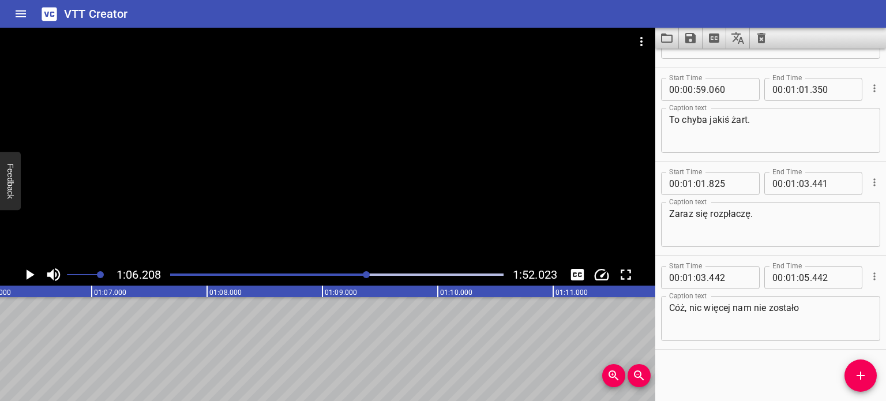
click at [368, 272] on div at bounding box center [366, 274] width 7 height 7
click at [362, 272] on div at bounding box center [336, 275] width 347 height 16
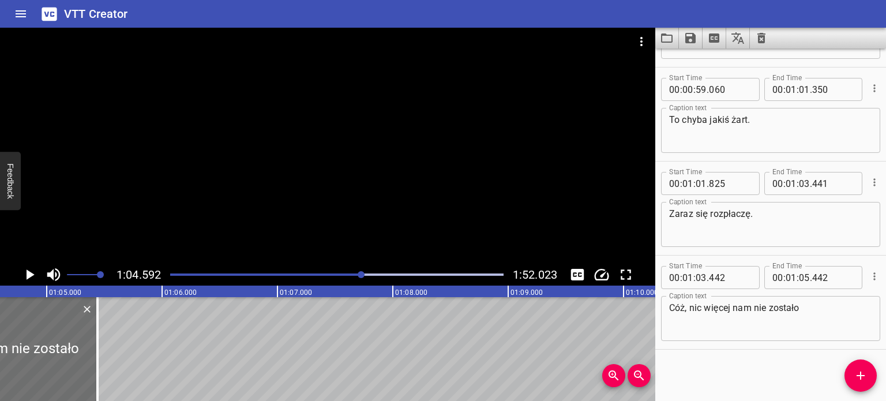
scroll to position [0, 7455]
click at [383, 175] on div at bounding box center [328, 146] width 656 height 236
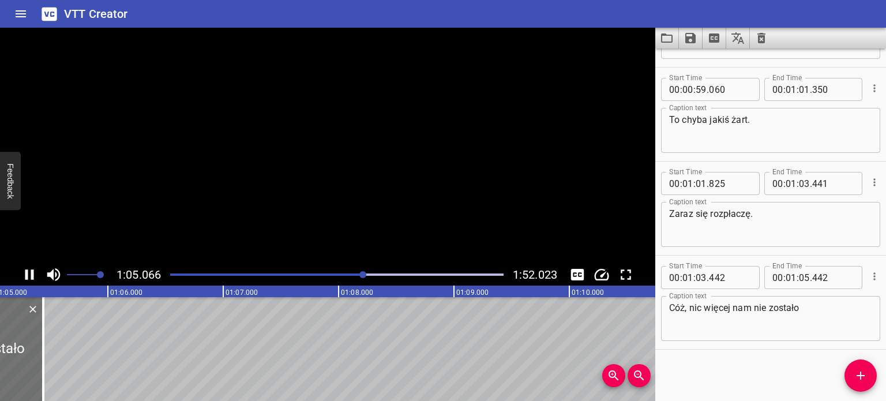
click at [382, 178] on video at bounding box center [328, 146] width 656 height 236
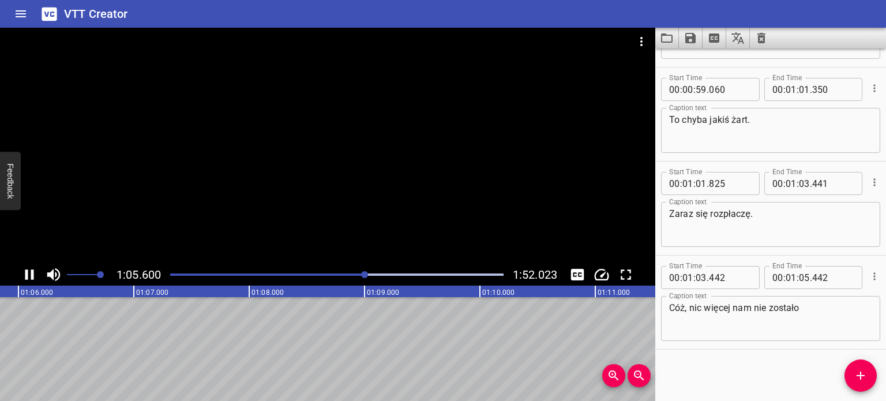
click at [383, 178] on div at bounding box center [328, 146] width 656 height 236
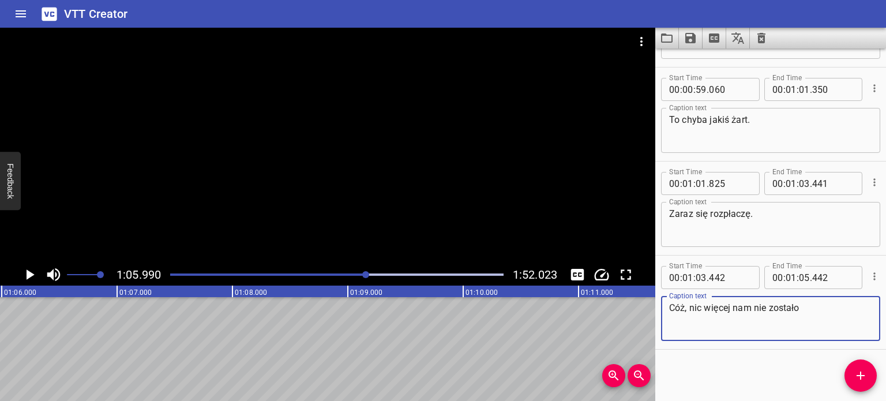
click at [813, 312] on textarea "Cóż, nic więcej nam nie zostało" at bounding box center [770, 318] width 203 height 33
click at [363, 275] on div at bounding box center [365, 274] width 7 height 7
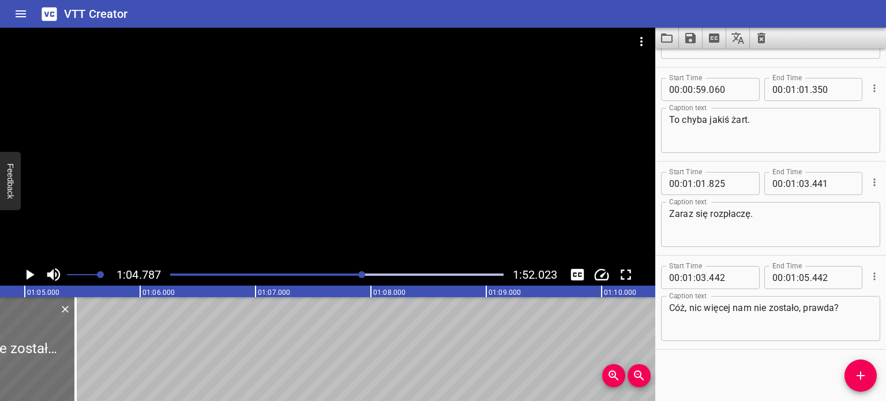
click at [365, 145] on div at bounding box center [328, 146] width 656 height 236
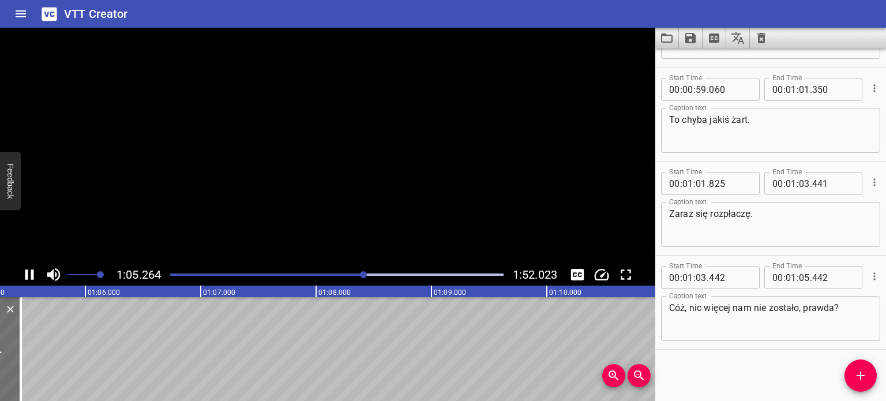
click at [362, 146] on div at bounding box center [328, 146] width 656 height 236
click at [367, 146] on div at bounding box center [328, 146] width 656 height 236
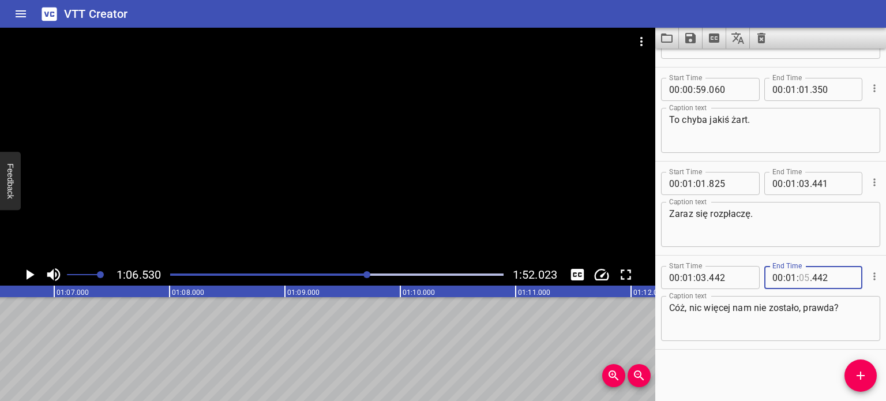
click at [803, 276] on input "number" at bounding box center [804, 277] width 11 height 23
click at [746, 380] on div "Start Time 00 : 00 : 18 . 793 Start Time End Time 00 : 00 : 19 . 351 End Time C…" at bounding box center [771, 224] width 231 height 353
click at [336, 210] on div at bounding box center [328, 146] width 656 height 236
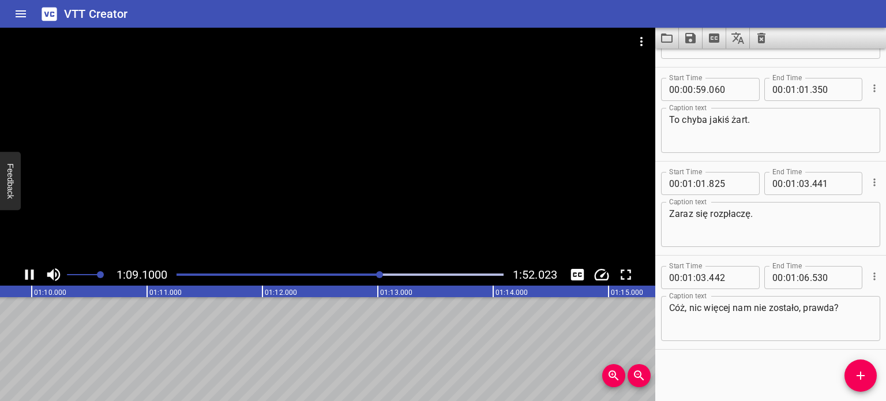
click at [364, 178] on div at bounding box center [328, 146] width 656 height 236
click at [780, 369] on div "Start Time 00 : 00 : 18 . 793 Start Time End Time 00 : 00 : 19 . 351 End Time C…" at bounding box center [771, 224] width 231 height 353
click at [808, 369] on div "Start Time 00 : 00 : 18 . 793 Start Time End Time 00 : 00 : 19 . 351 End Time C…" at bounding box center [771, 224] width 231 height 353
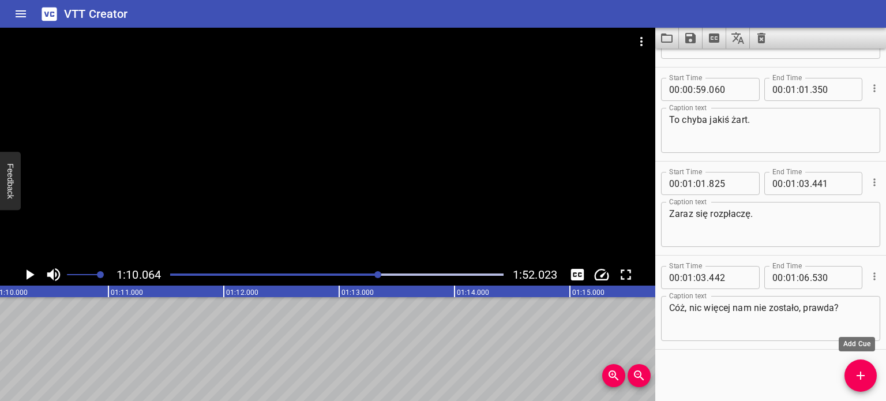
click at [853, 376] on span "Add Cue" at bounding box center [861, 376] width 32 height 14
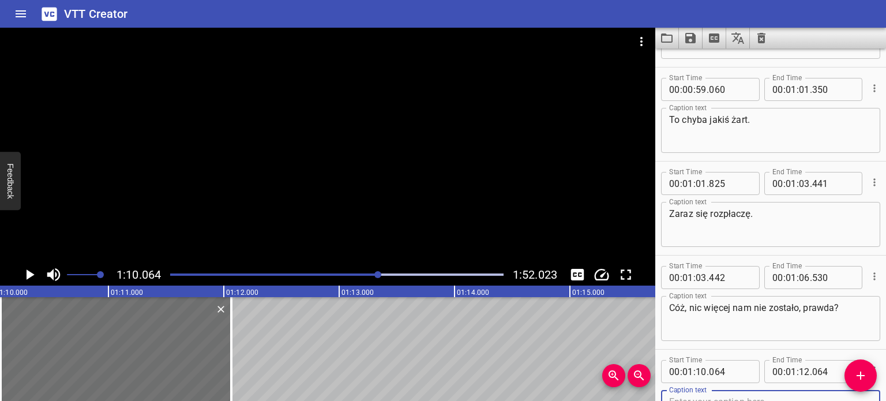
scroll to position [1400, 0]
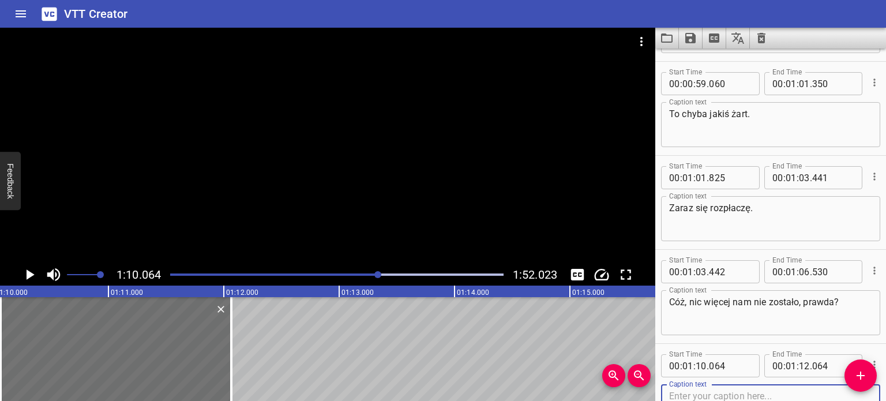
click at [405, 171] on div at bounding box center [328, 146] width 656 height 236
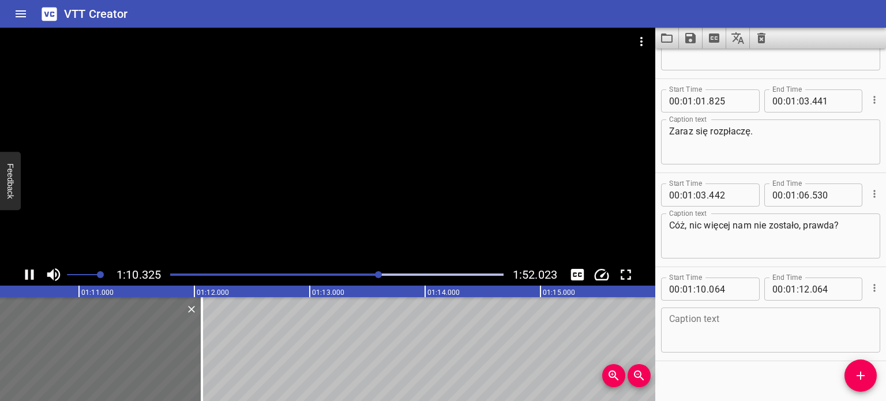
scroll to position [1489, 0]
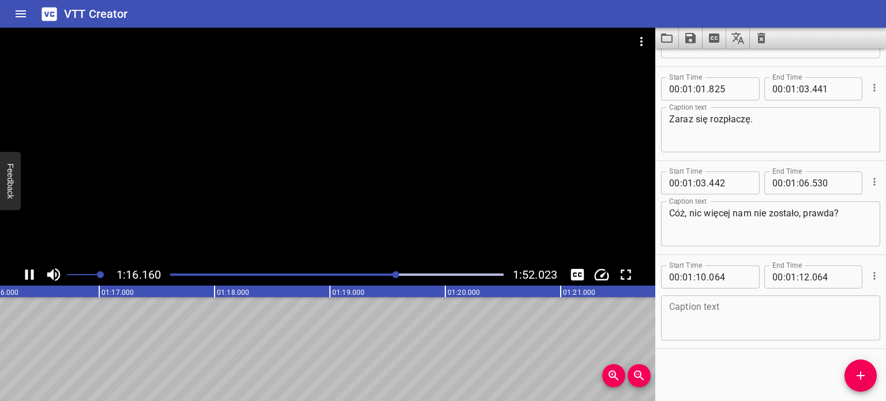
click at [394, 223] on div at bounding box center [328, 146] width 656 height 236
click at [372, 191] on div at bounding box center [328, 146] width 656 height 236
click at [385, 196] on div at bounding box center [328, 146] width 656 height 236
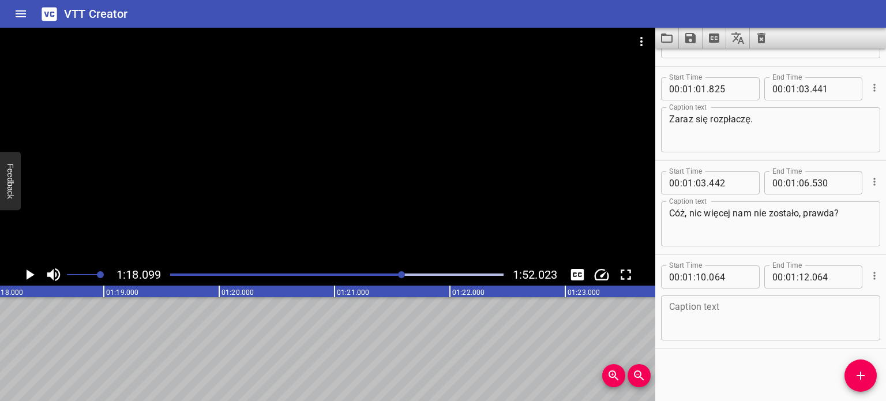
click at [398, 272] on div at bounding box center [336, 275] width 347 height 16
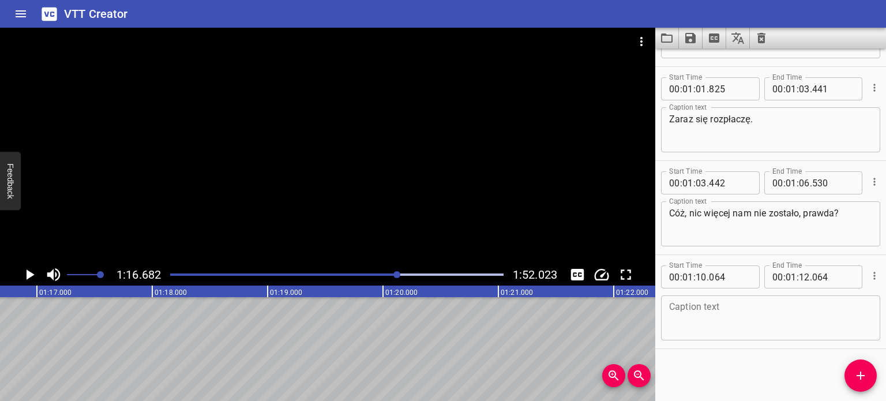
click at [376, 167] on div at bounding box center [328, 146] width 656 height 236
click at [377, 177] on div at bounding box center [328, 146] width 656 height 236
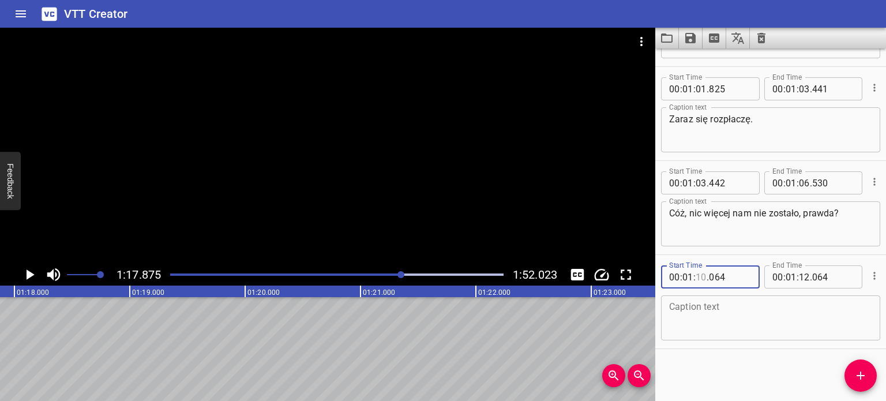
click at [698, 274] on input "number" at bounding box center [701, 276] width 11 height 23
click at [756, 325] on textarea at bounding box center [770, 318] width 203 height 33
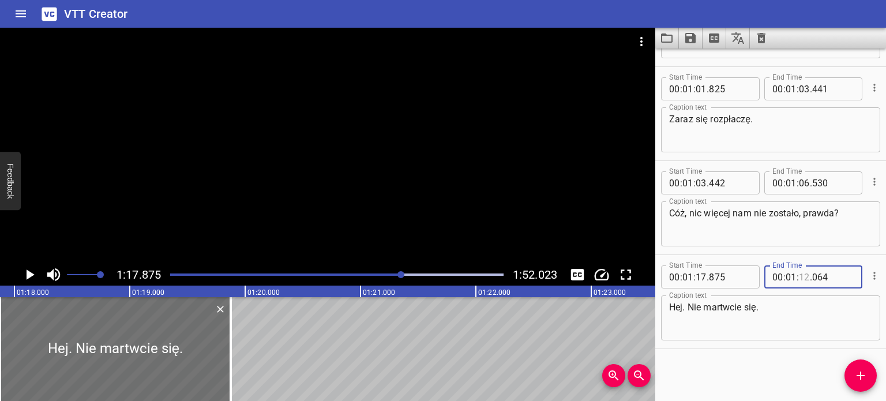
click at [799, 280] on input "number" at bounding box center [804, 276] width 11 height 23
click at [510, 194] on div at bounding box center [328, 146] width 656 height 236
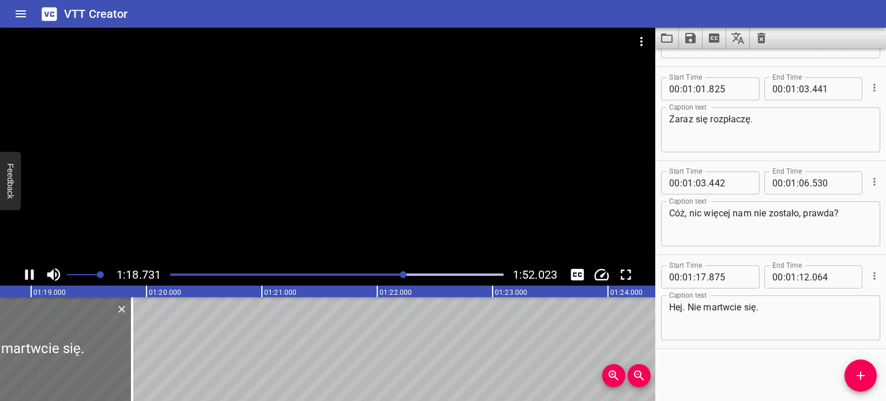
click at [402, 179] on div at bounding box center [328, 146] width 656 height 236
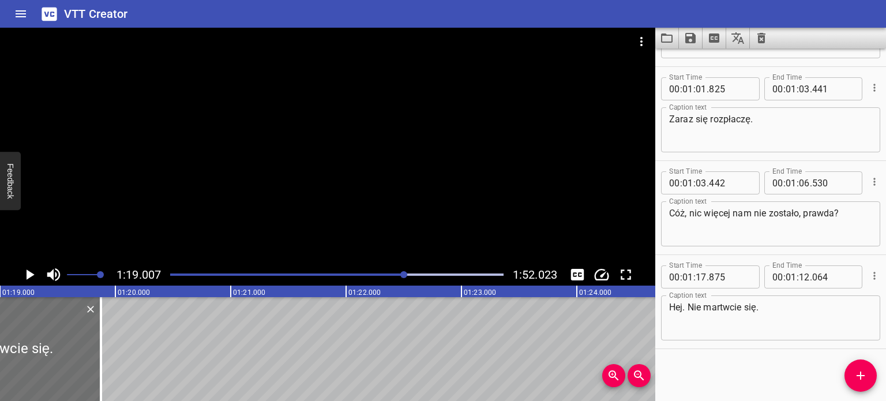
scroll to position [0, 9118]
click at [401, 273] on div at bounding box center [336, 275] width 347 height 16
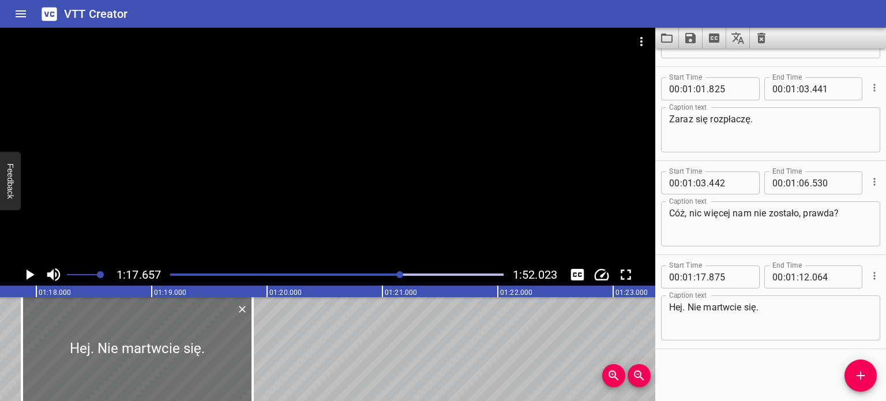
scroll to position [0, 8962]
click at [405, 272] on div at bounding box center [336, 275] width 347 height 16
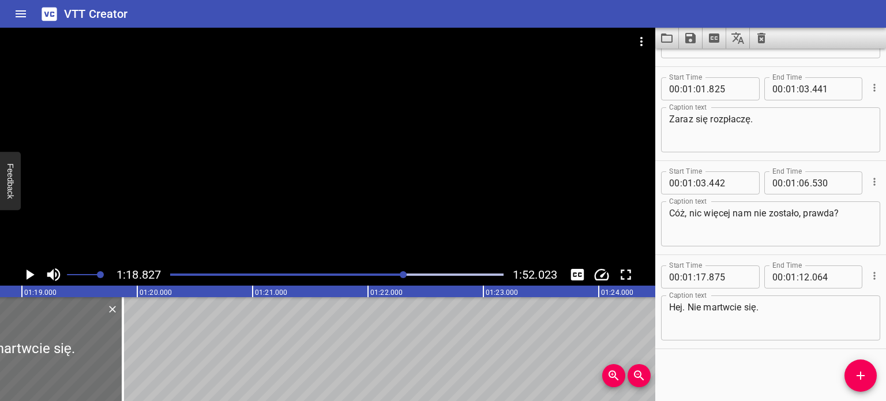
scroll to position [0, 9097]
click at [799, 278] on input "number" at bounding box center [804, 276] width 11 height 23
click at [787, 364] on div "Start Time 00 : 00 : 18 . 793 Start Time End Time 00 : 00 : 19 . 351 End Time C…" at bounding box center [771, 224] width 231 height 353
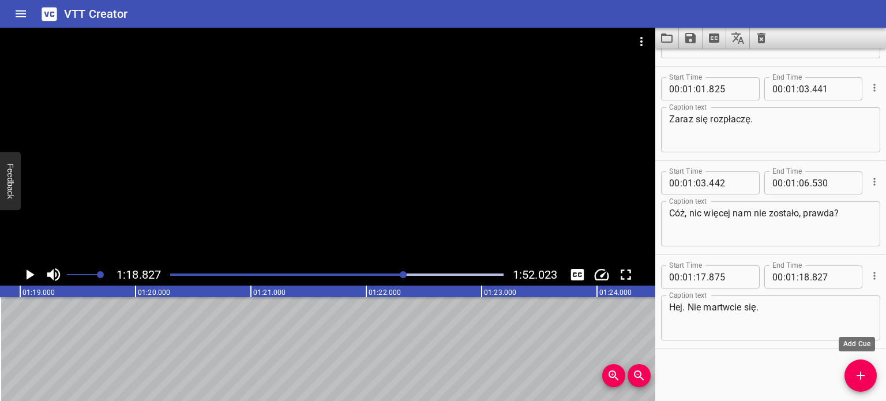
click at [865, 380] on icon "Add Cue" at bounding box center [861, 376] width 14 height 14
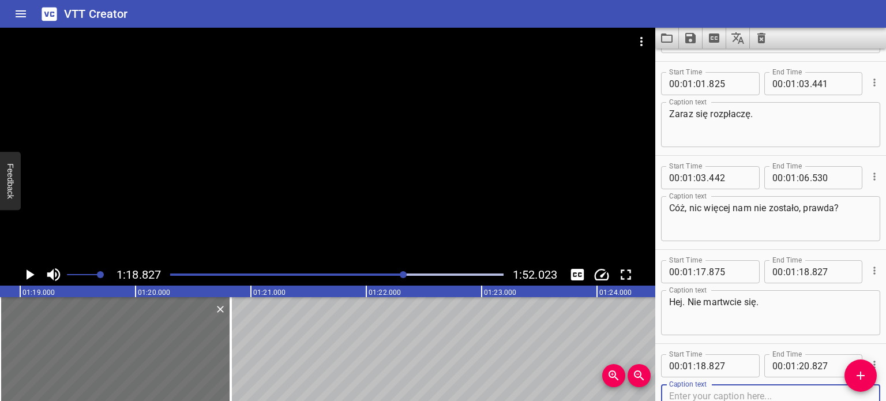
scroll to position [1552, 0]
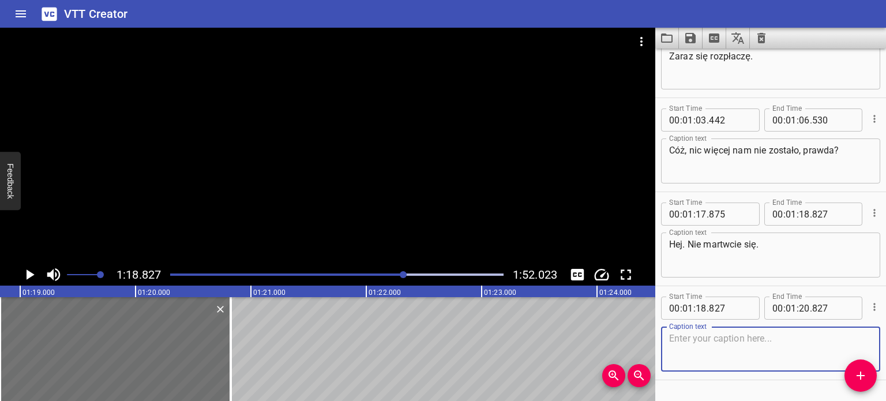
click at [422, 176] on div at bounding box center [328, 146] width 656 height 236
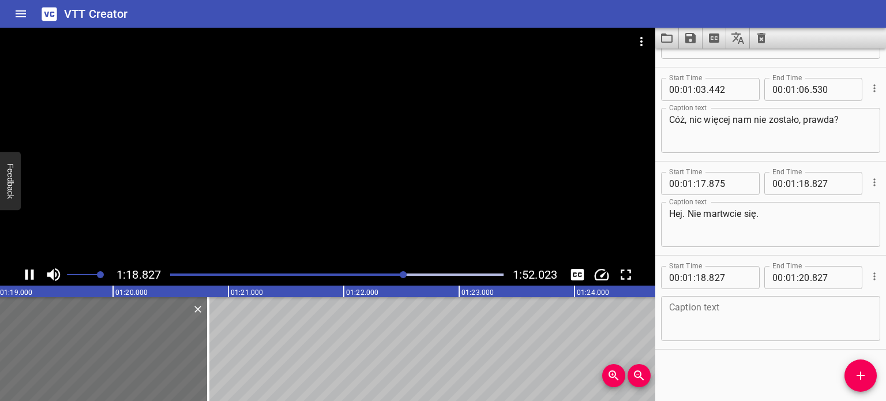
scroll to position [1583, 0]
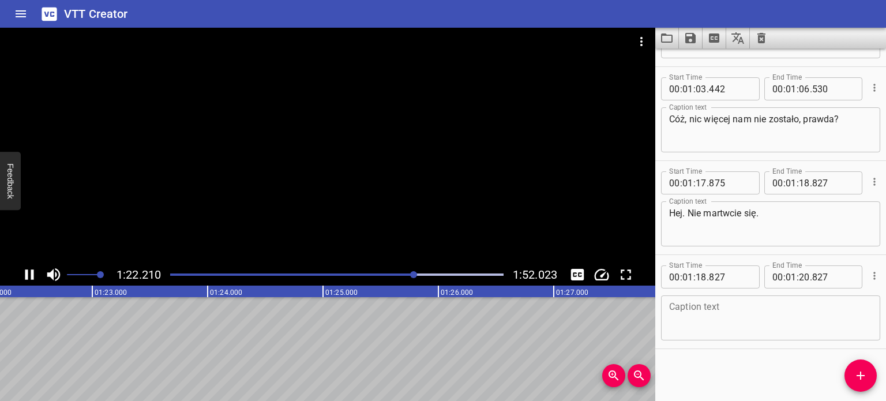
click at [411, 272] on div at bounding box center [413, 274] width 7 height 7
click at [404, 276] on div at bounding box center [336, 275] width 347 height 16
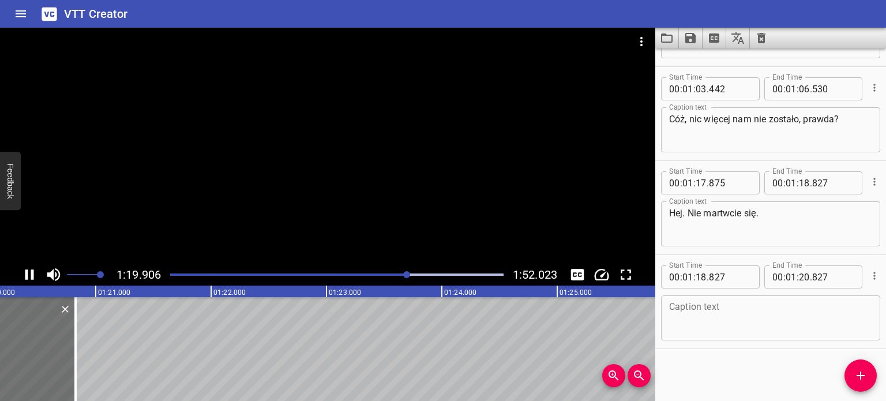
click at [395, 275] on div "Play progress" at bounding box center [242, 275] width 334 height 2
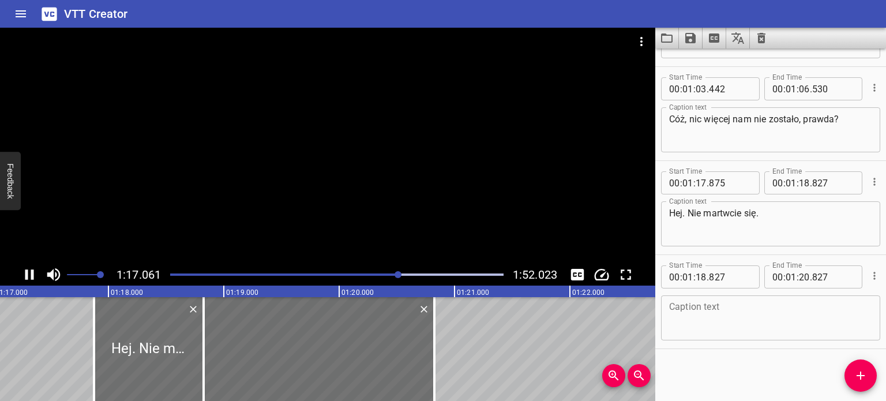
click at [28, 276] on icon "Play/Pause" at bounding box center [29, 274] width 9 height 10
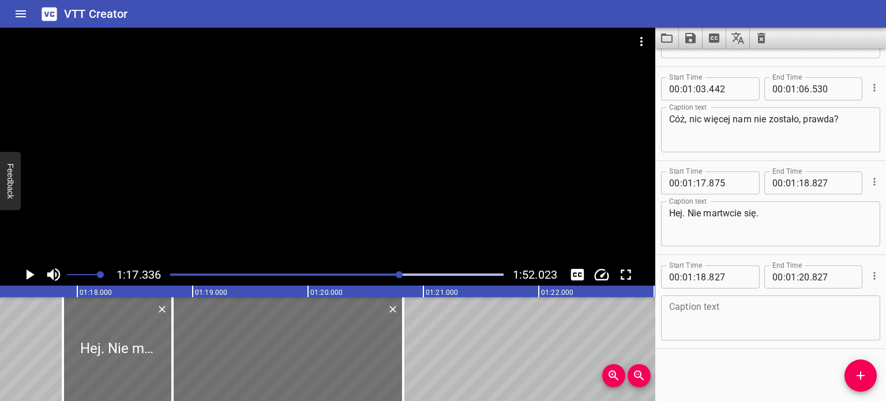
scroll to position [0, 8925]
click at [682, 306] on textarea at bounding box center [770, 318] width 203 height 33
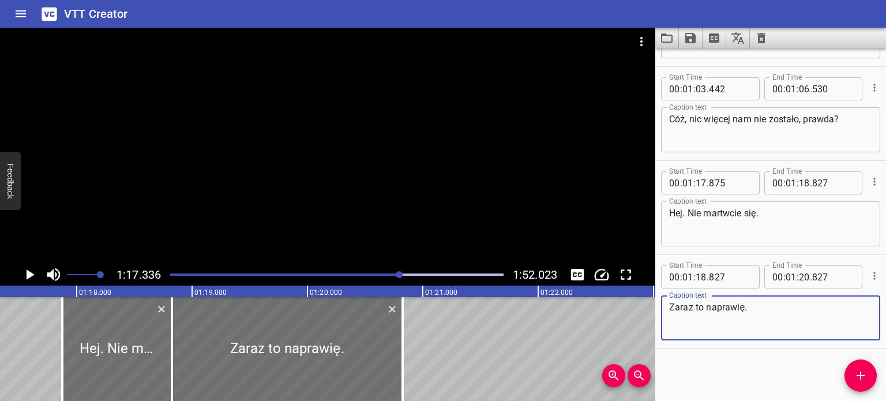
drag, startPoint x: 746, startPoint y: 305, endPoint x: 695, endPoint y: 307, distance: 50.3
click at [695, 307] on textarea "Zaraz to naprawię." at bounding box center [770, 318] width 203 height 33
drag, startPoint x: 408, startPoint y: 138, endPoint x: 412, endPoint y: 131, distance: 8.5
click at [408, 138] on div at bounding box center [328, 146] width 656 height 236
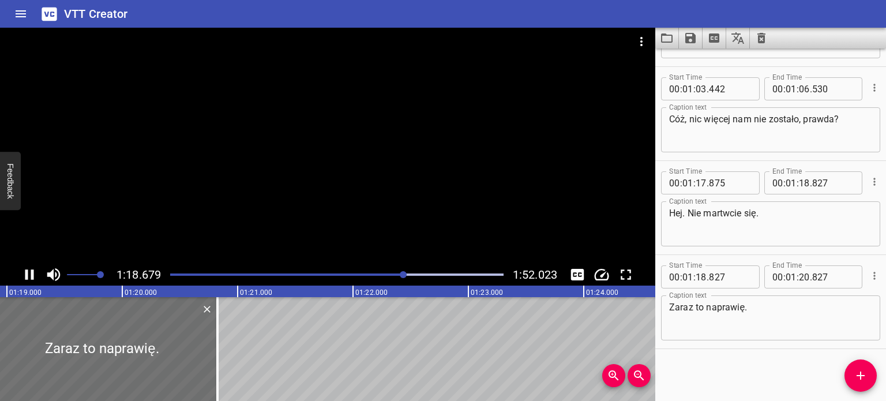
click at [445, 161] on div at bounding box center [328, 146] width 656 height 236
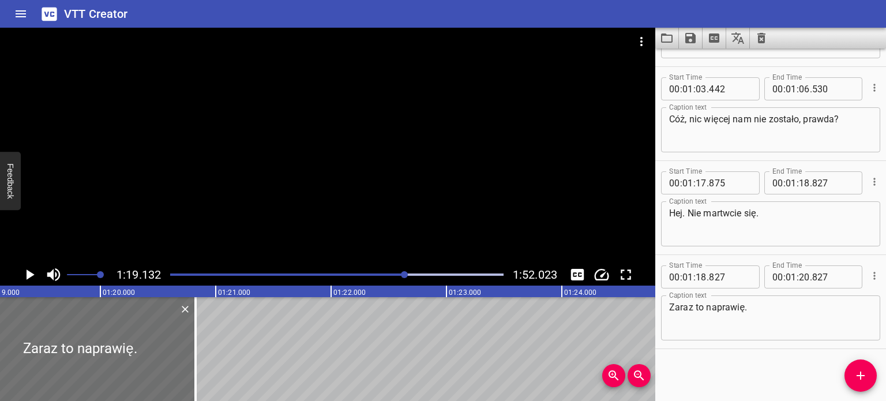
click at [424, 157] on div at bounding box center [328, 146] width 656 height 236
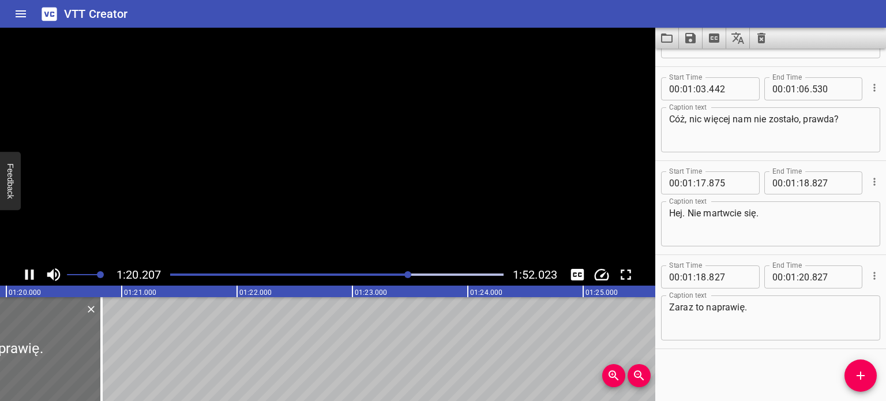
click at [424, 157] on div at bounding box center [328, 146] width 656 height 236
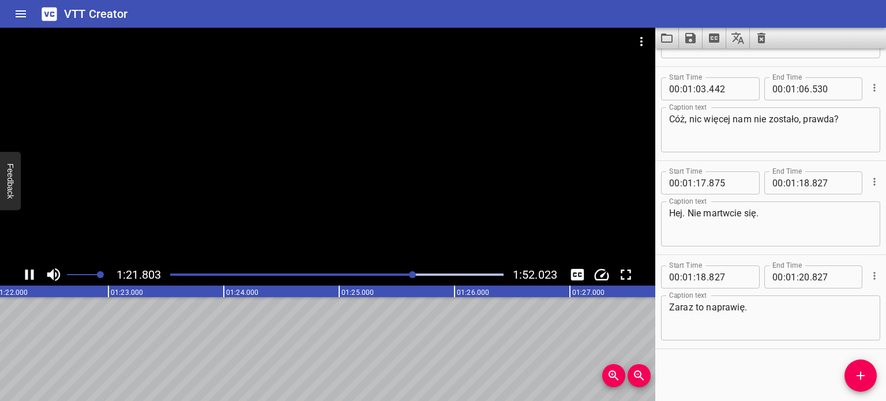
click at [409, 272] on div at bounding box center [336, 275] width 347 height 16
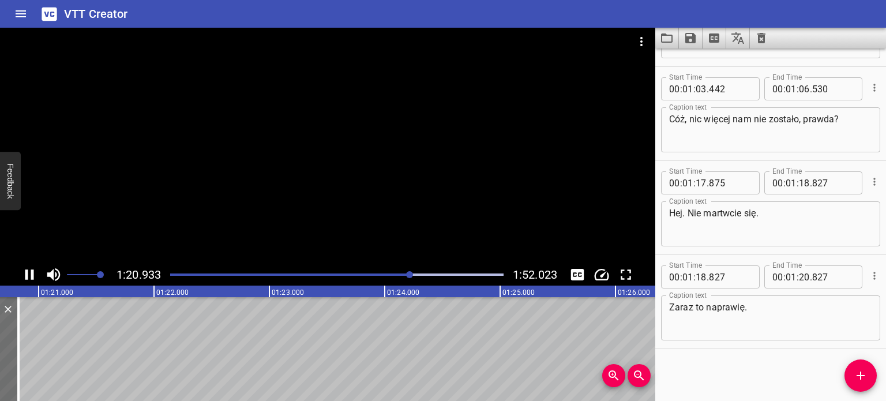
click at [342, 179] on div at bounding box center [328, 146] width 656 height 236
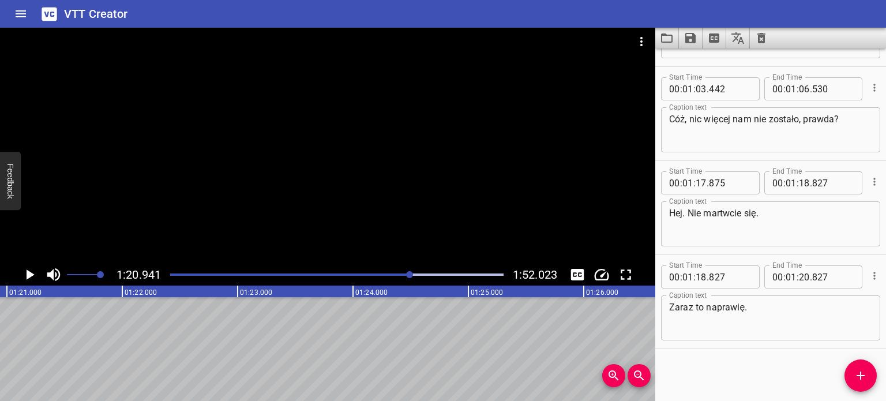
click at [402, 274] on div at bounding box center [336, 275] width 347 height 16
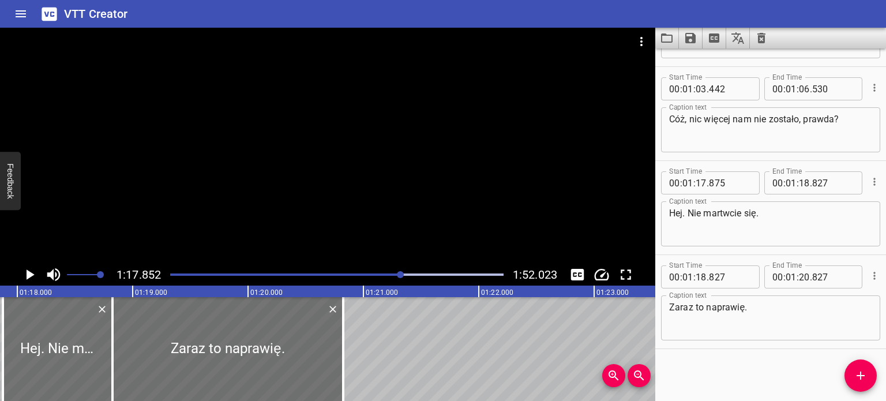
click at [392, 272] on div at bounding box center [336, 275] width 347 height 16
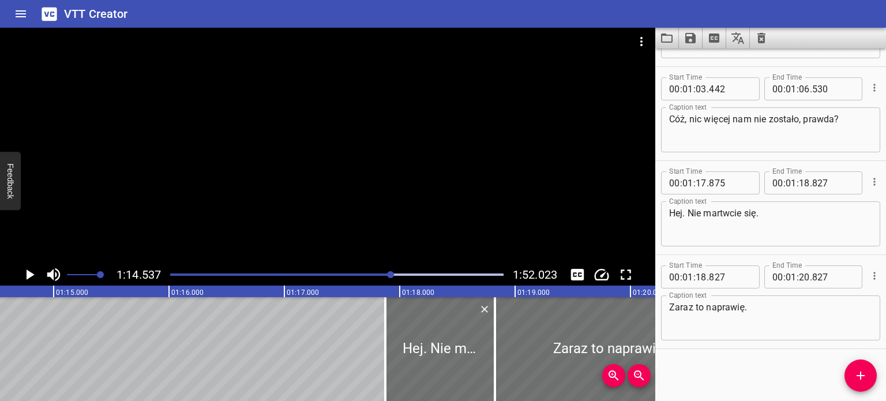
click at [333, 173] on div at bounding box center [328, 146] width 656 height 236
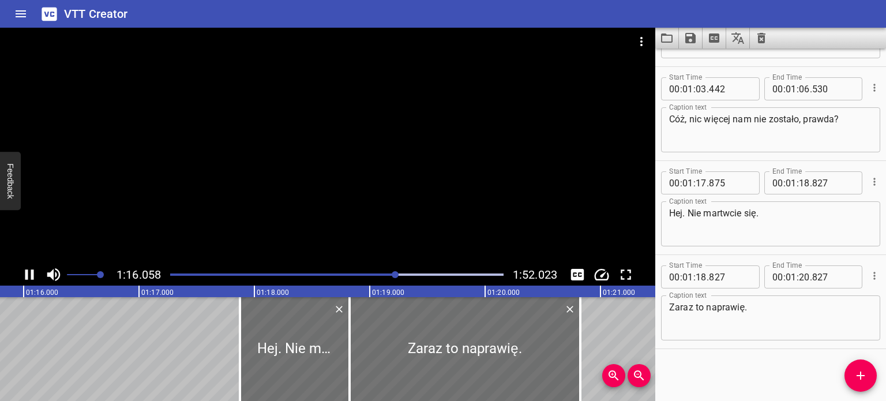
click at [333, 169] on div at bounding box center [328, 146] width 656 height 236
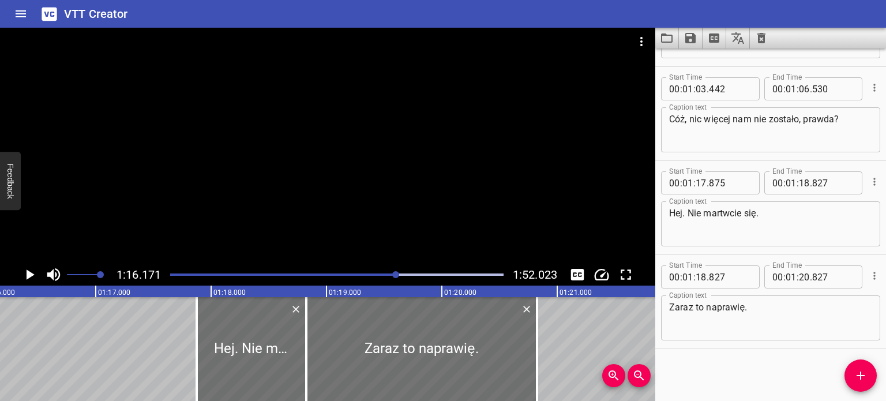
click at [333, 169] on div at bounding box center [328, 146] width 656 height 236
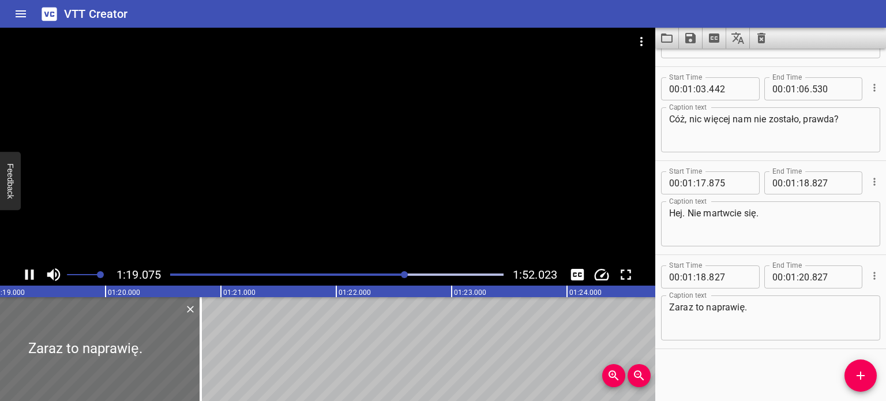
click at [330, 182] on div at bounding box center [328, 146] width 656 height 236
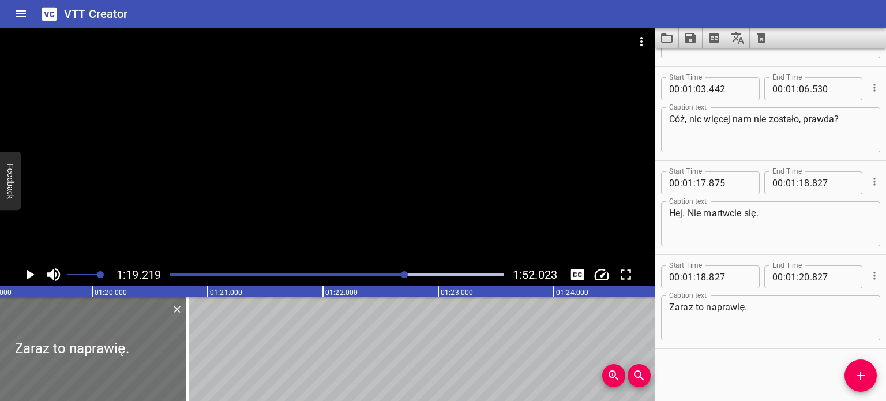
scroll to position [0, 9143]
click at [344, 186] on div at bounding box center [328, 146] width 656 height 236
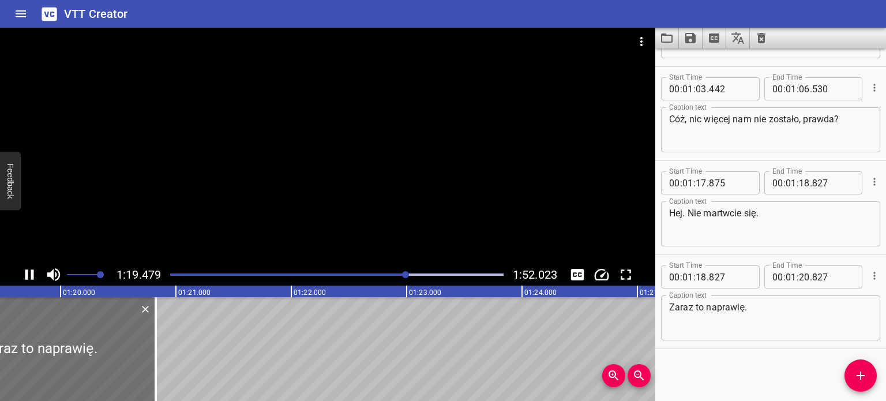
click at [344, 186] on div at bounding box center [328, 146] width 656 height 236
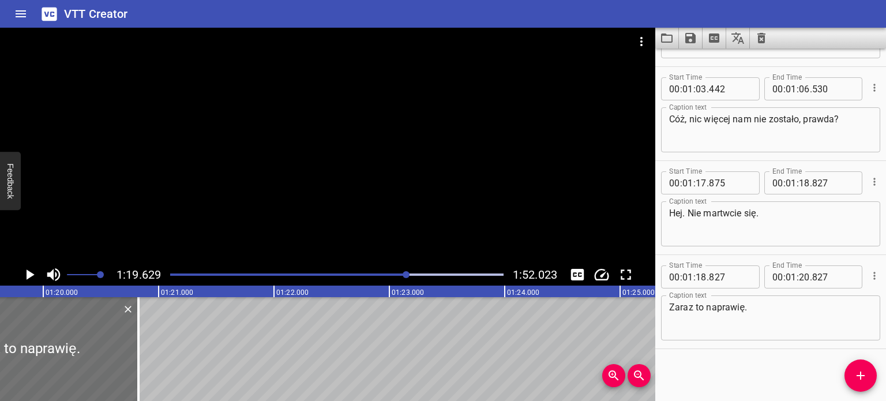
click at [344, 186] on div at bounding box center [328, 146] width 656 height 236
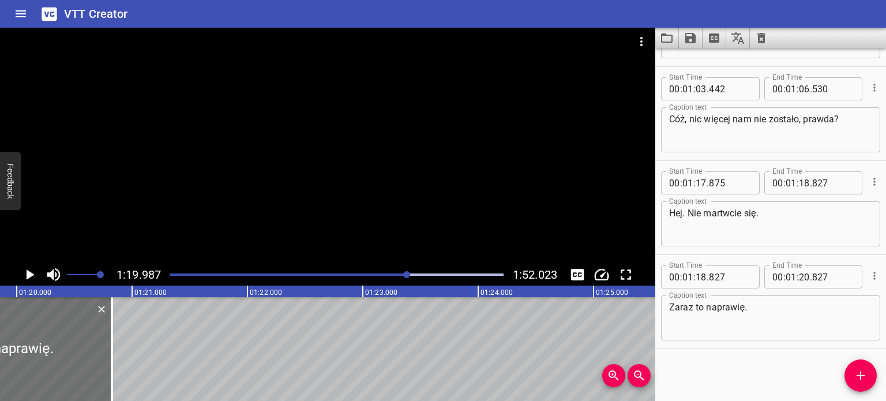
scroll to position [0, 9231]
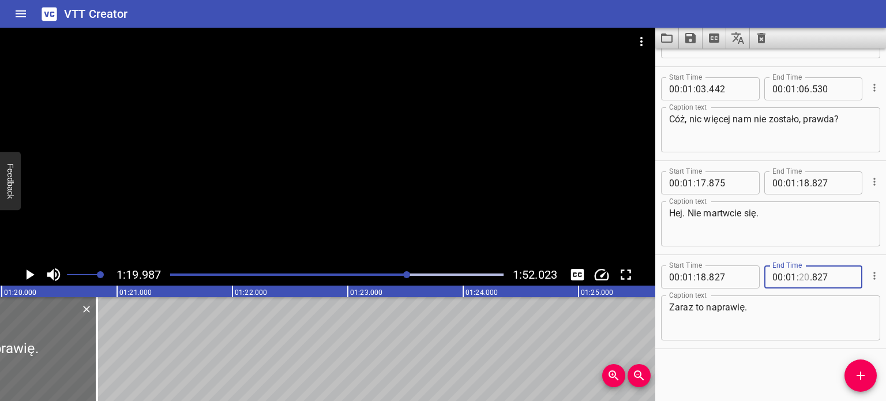
click at [799, 275] on input "number" at bounding box center [804, 276] width 11 height 23
click at [766, 370] on div "Start Time 00 : 00 : 18 . 793 Start Time End Time 00 : 00 : 19 . 351 End Time C…" at bounding box center [771, 224] width 231 height 353
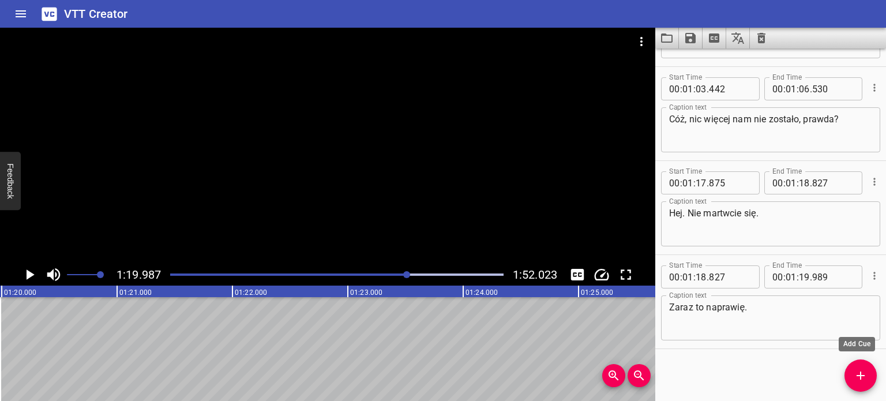
click at [858, 376] on icon "Add Cue" at bounding box center [861, 376] width 8 height 8
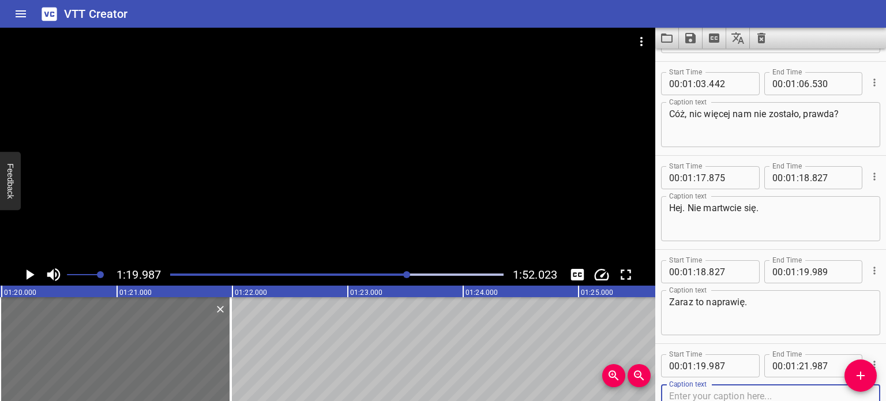
click at [314, 189] on div at bounding box center [328, 146] width 656 height 236
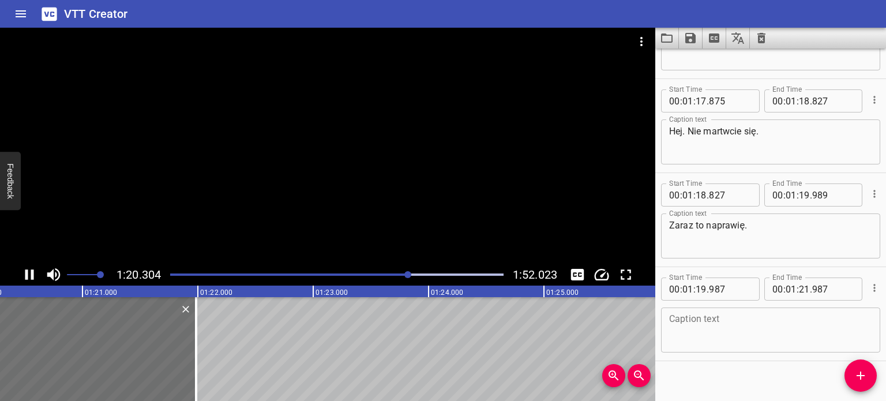
scroll to position [1676, 0]
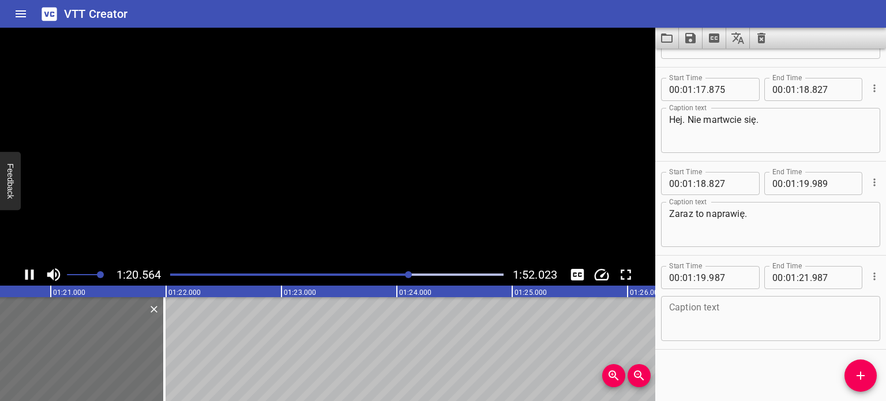
click at [306, 191] on div at bounding box center [328, 146] width 656 height 236
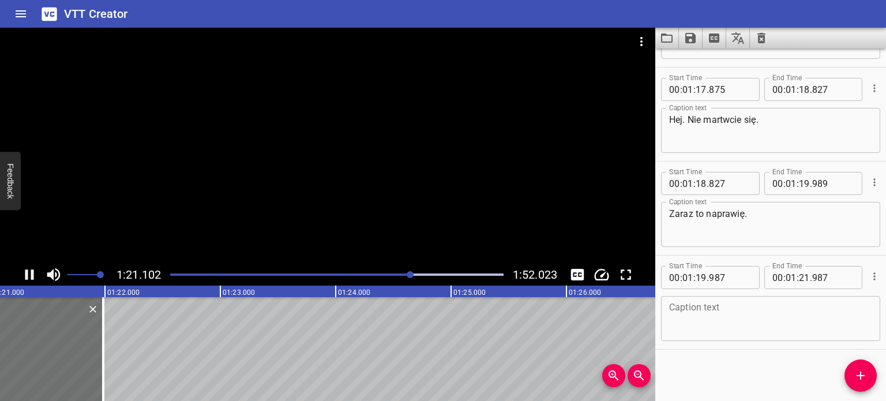
click at [309, 193] on div at bounding box center [328, 146] width 656 height 236
click at [407, 272] on div at bounding box center [336, 275] width 347 height 16
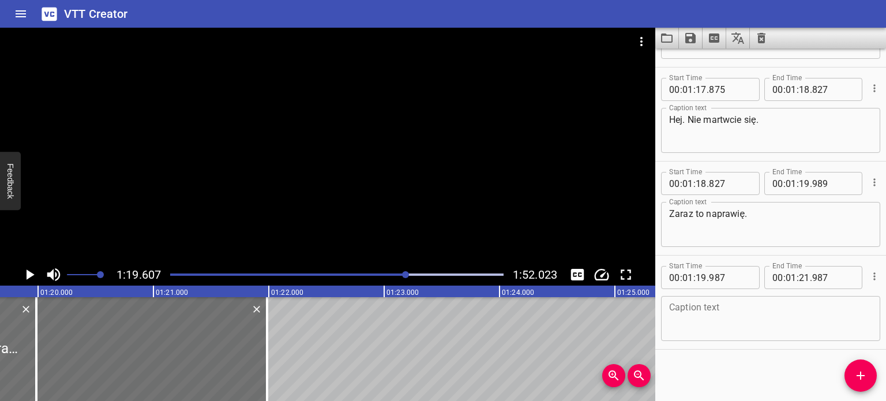
scroll to position [0, 9187]
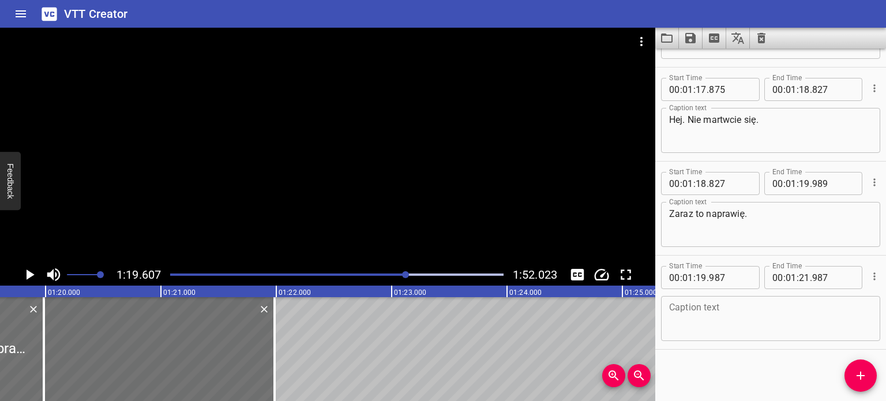
click at [343, 140] on div at bounding box center [328, 146] width 656 height 236
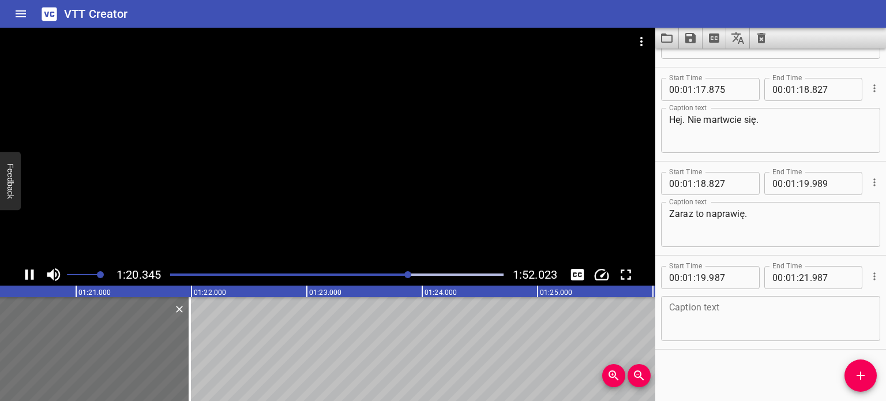
click at [347, 160] on div at bounding box center [328, 146] width 656 height 236
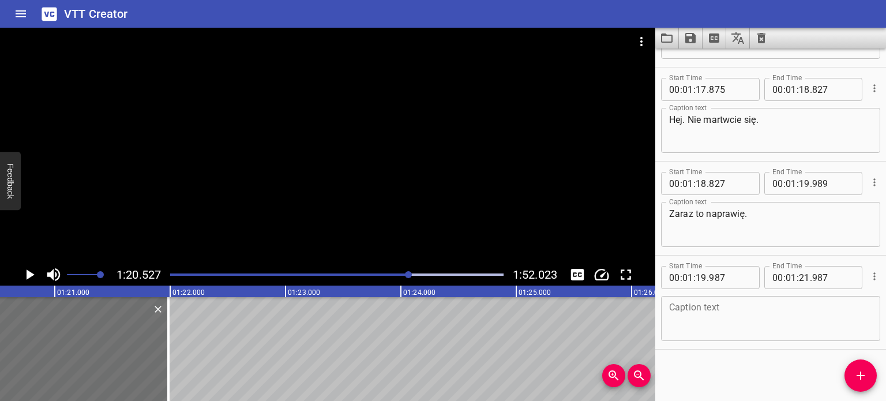
click at [350, 162] on div at bounding box center [328, 146] width 656 height 236
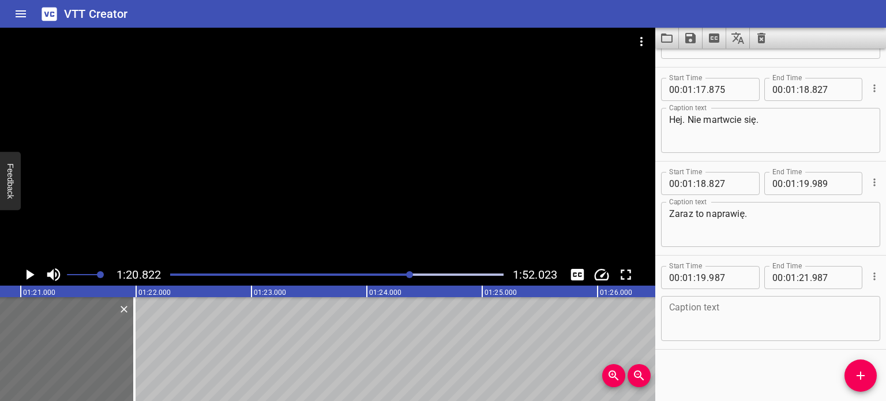
click at [406, 273] on div at bounding box center [336, 275] width 347 height 16
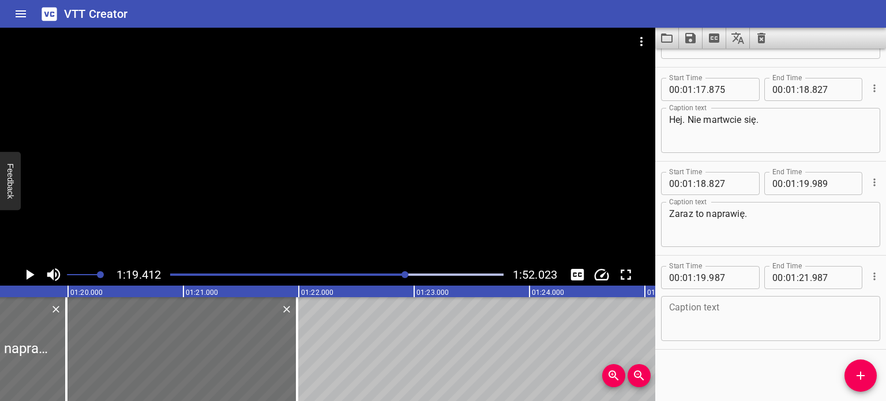
click at [407, 192] on div at bounding box center [328, 146] width 656 height 236
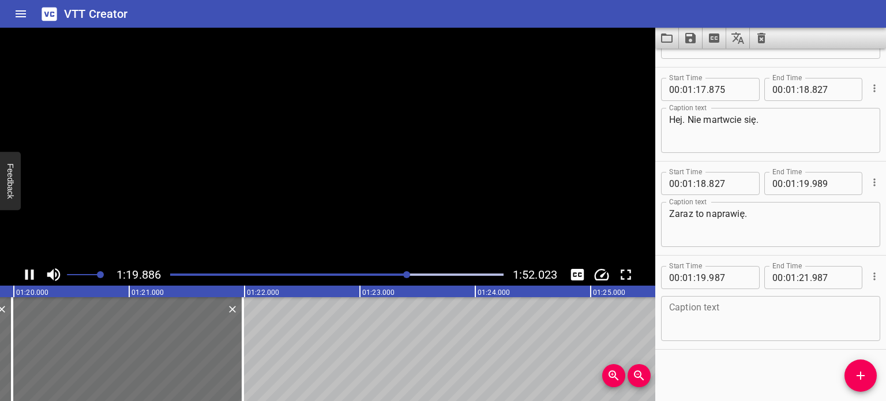
click at [407, 192] on video at bounding box center [328, 146] width 656 height 236
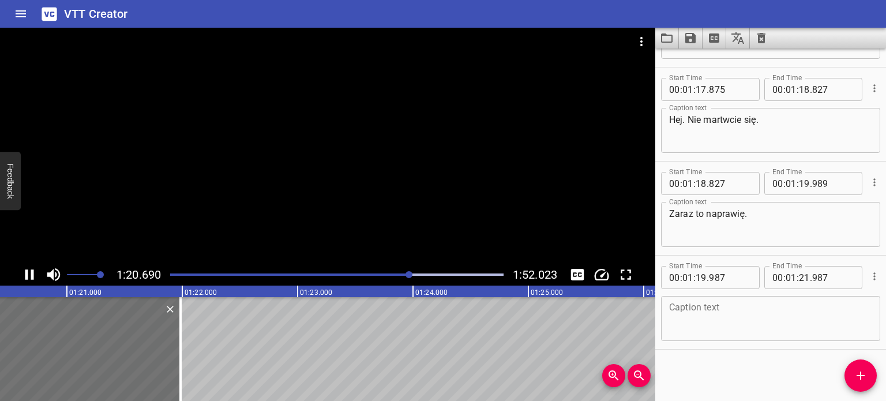
click at [411, 173] on div at bounding box center [328, 146] width 656 height 236
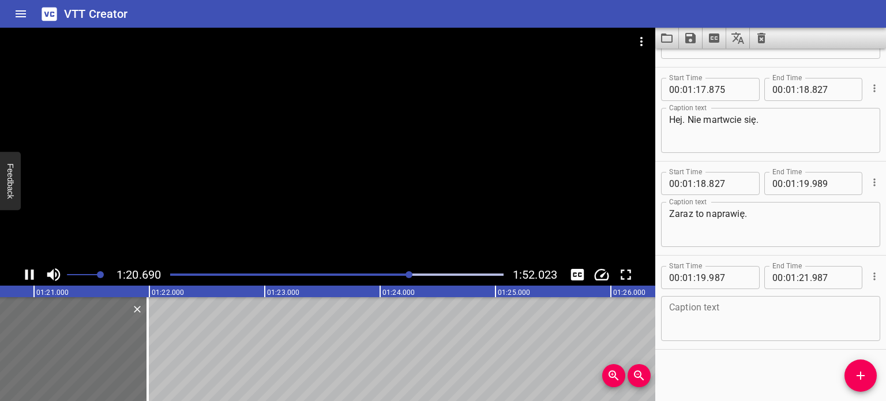
scroll to position [0, 9321]
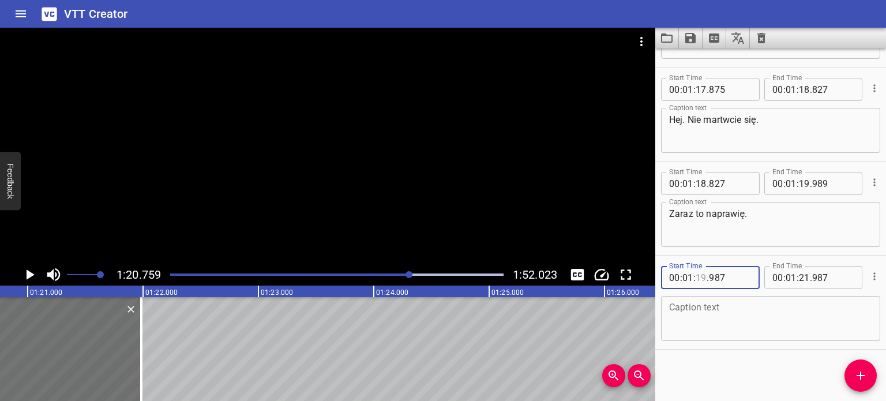
click at [699, 279] on input "number" at bounding box center [701, 277] width 11 height 23
click at [724, 276] on input "number" at bounding box center [730, 277] width 42 height 23
click at [794, 309] on textarea at bounding box center [770, 318] width 203 height 33
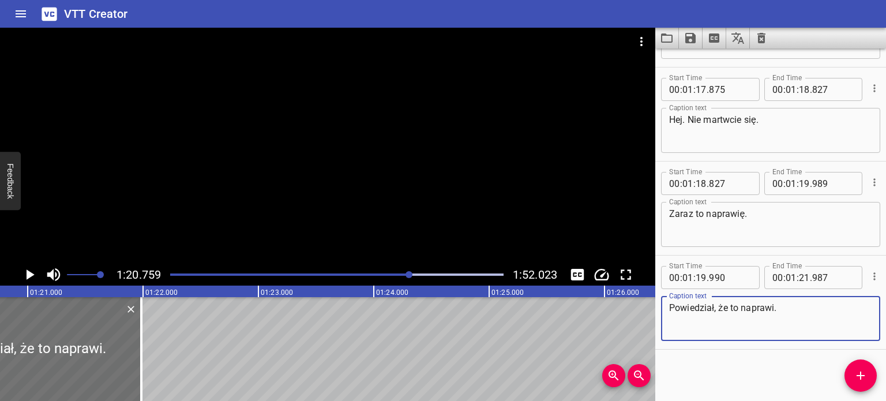
click at [437, 153] on div at bounding box center [328, 146] width 656 height 236
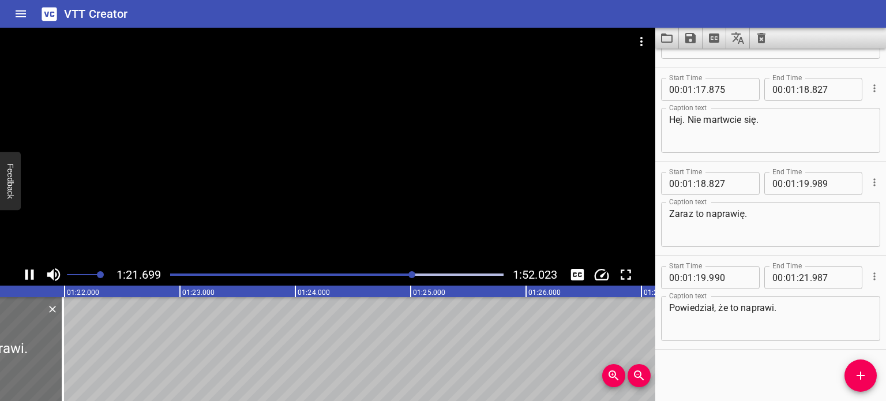
click at [477, 205] on div at bounding box center [328, 146] width 656 height 236
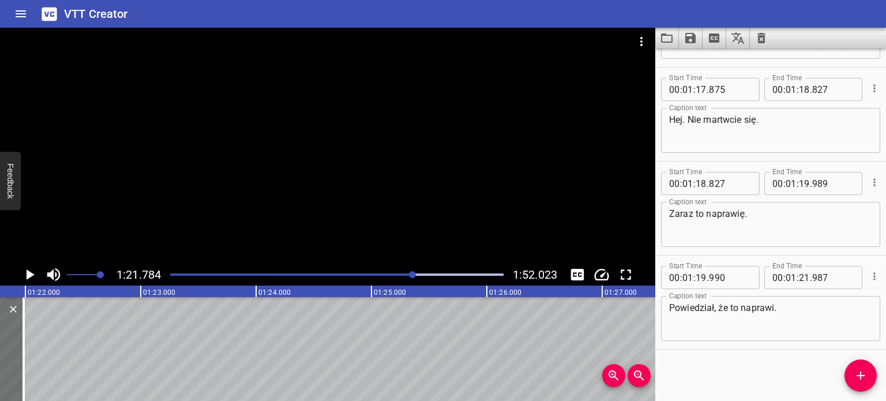
click at [477, 205] on div at bounding box center [328, 146] width 656 height 236
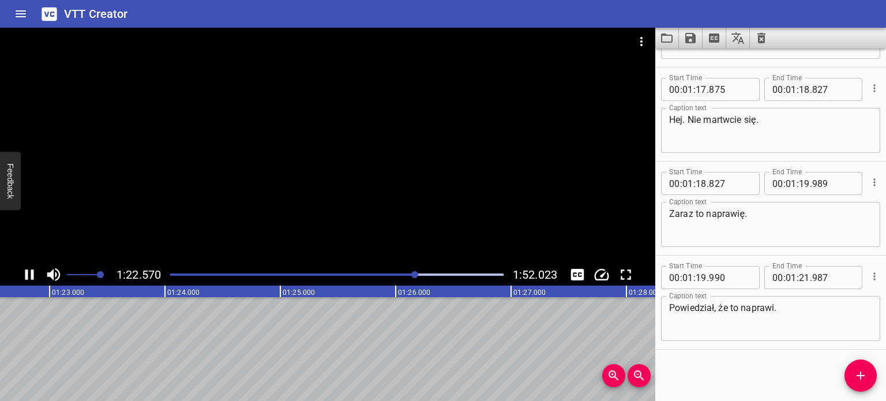
click at [434, 223] on div at bounding box center [328, 146] width 656 height 236
click at [414, 274] on div at bounding box center [416, 274] width 7 height 7
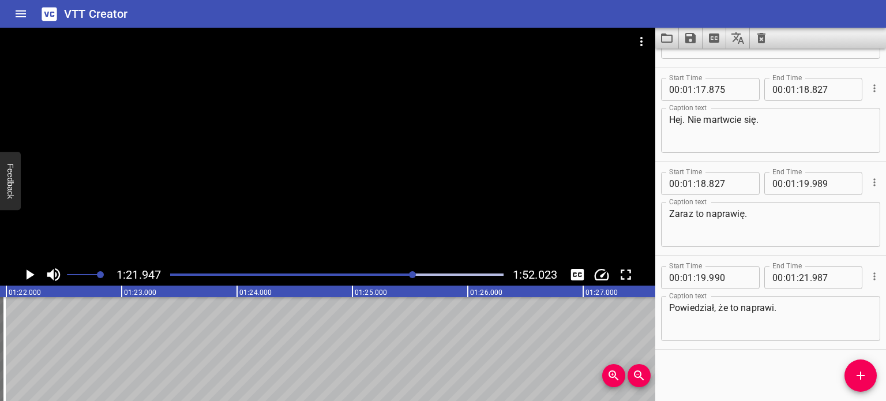
click at [390, 197] on div at bounding box center [328, 146] width 656 height 236
click at [415, 272] on div at bounding box center [416, 274] width 7 height 7
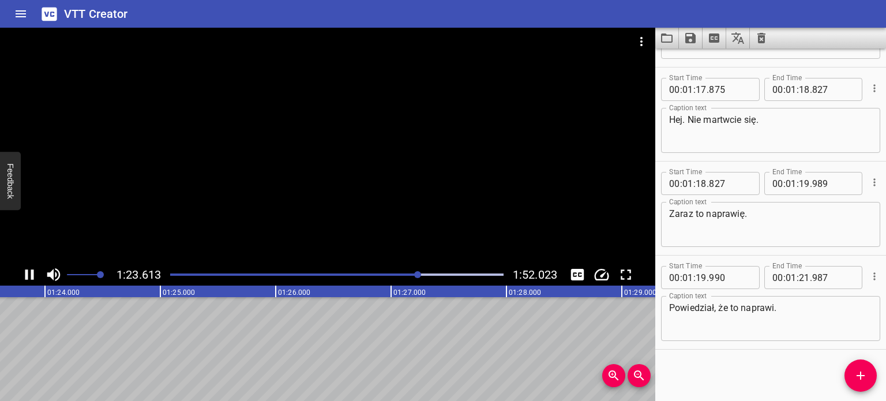
click at [406, 276] on div at bounding box center [336, 275] width 347 height 16
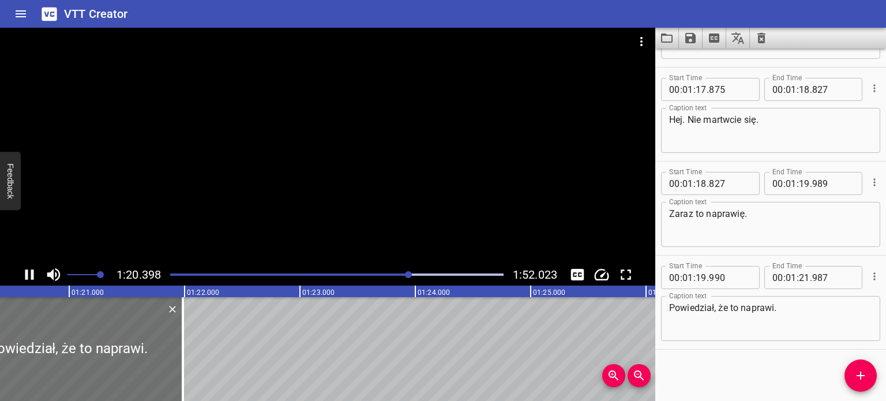
click at [305, 178] on div at bounding box center [328, 146] width 656 height 236
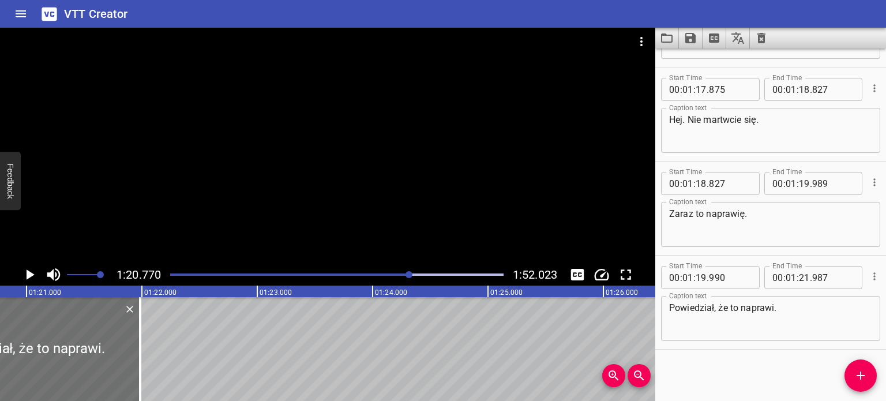
click at [305, 178] on div at bounding box center [328, 146] width 656 height 236
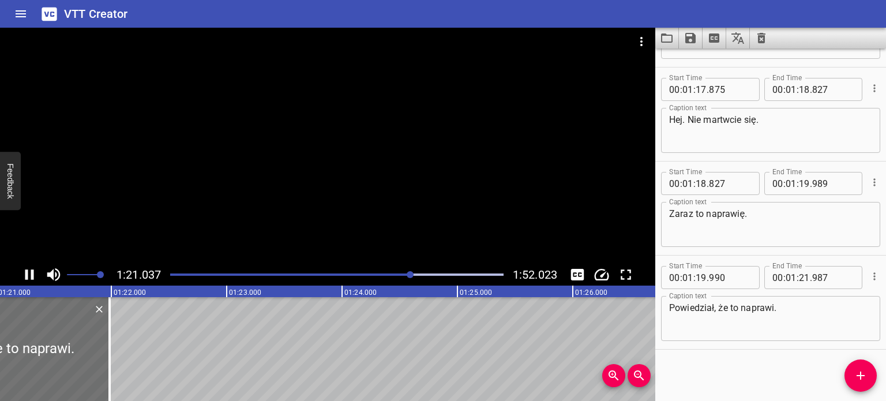
click at [305, 178] on div at bounding box center [328, 146] width 656 height 236
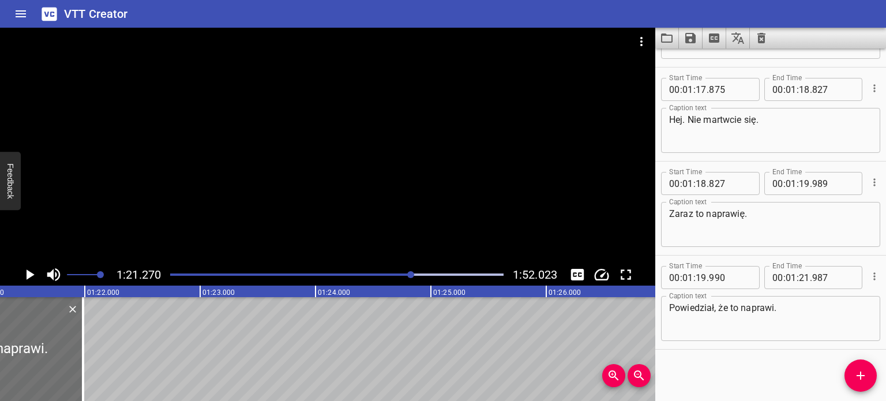
click at [28, 276] on icon "Play/Pause" at bounding box center [31, 274] width 8 height 10
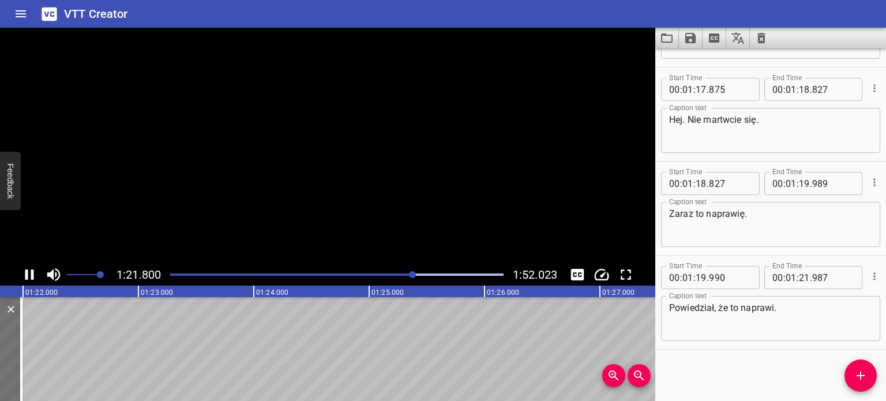
click at [28, 276] on icon "Play/Pause" at bounding box center [29, 274] width 9 height 10
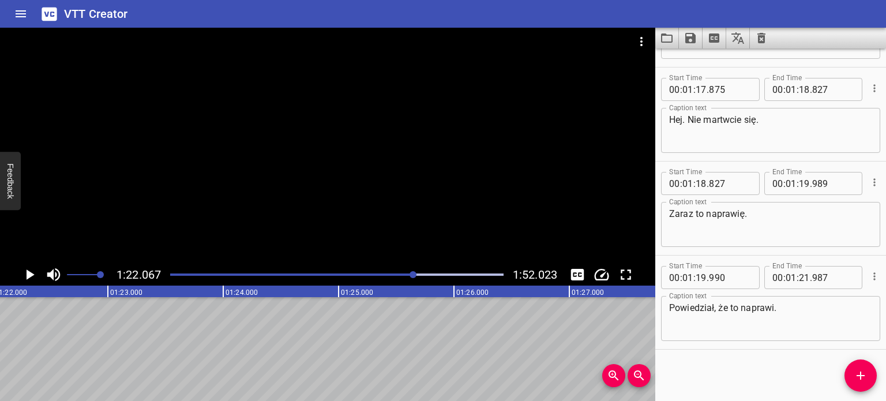
click at [129, 226] on div at bounding box center [328, 146] width 656 height 236
click at [28, 277] on icon "Play/Pause" at bounding box center [29, 274] width 17 height 17
click at [414, 275] on div "Play progress" at bounding box center [252, 275] width 334 height 2
click at [422, 272] on div at bounding box center [336, 275] width 347 height 16
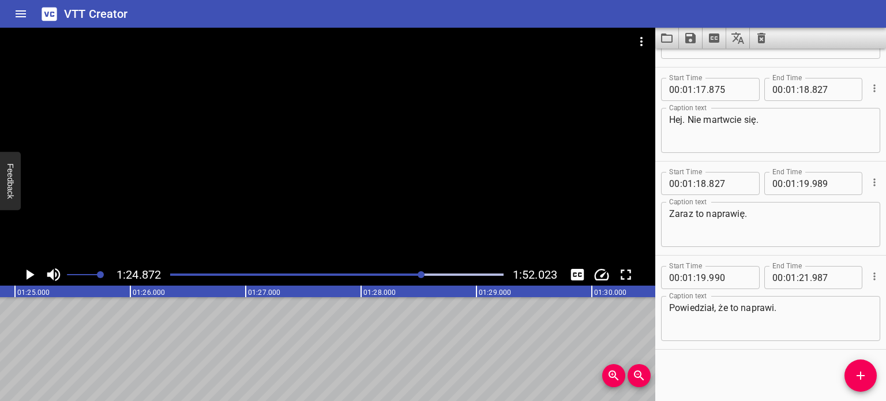
click at [421, 272] on div at bounding box center [421, 274] width 7 height 7
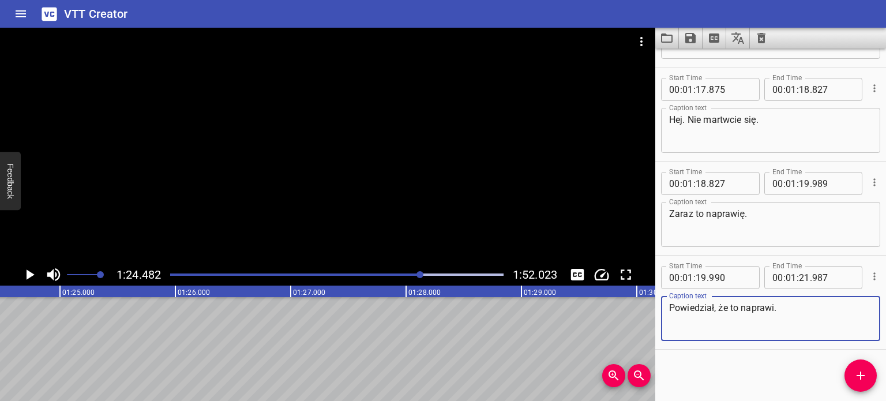
drag, startPoint x: 732, startPoint y: 306, endPoint x: 783, endPoint y: 311, distance: 51.0
click at [783, 311] on textarea "Powiedział, że to naprawi." at bounding box center [770, 318] width 203 height 33
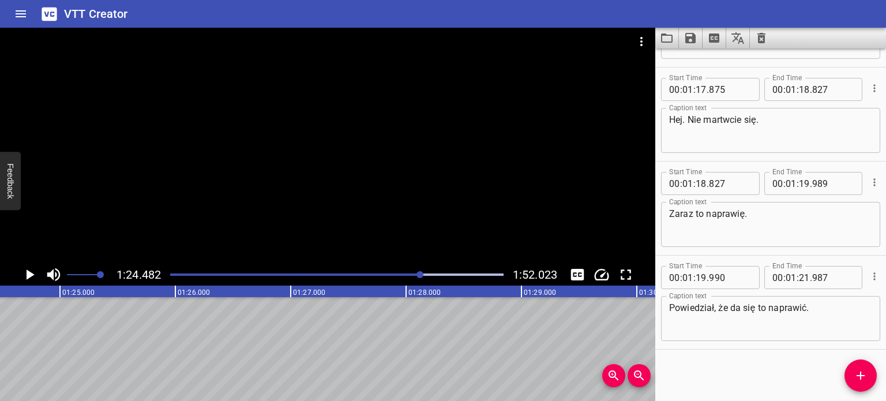
click at [806, 366] on div "Start Time 00 : 00 : 18 . 793 Start Time End Time 00 : 00 : 19 . 351 End Time C…" at bounding box center [771, 224] width 231 height 353
click at [751, 364] on div "Start Time 00 : 00 : 18 . 793 Start Time End Time 00 : 00 : 19 . 351 End Time C…" at bounding box center [771, 224] width 231 height 353
click at [858, 378] on icon "Add Cue" at bounding box center [861, 376] width 14 height 14
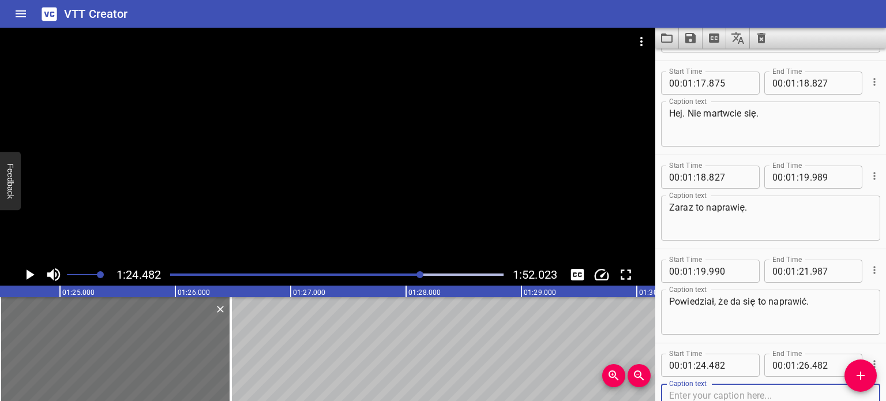
click at [415, 273] on div at bounding box center [336, 275] width 347 height 16
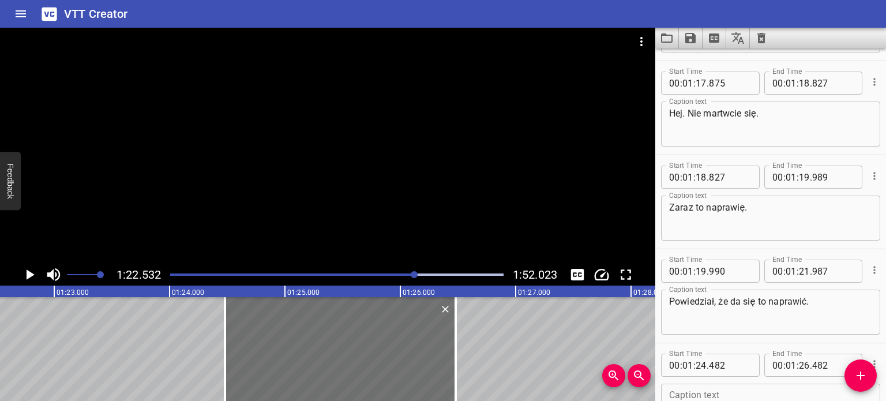
click at [422, 231] on div at bounding box center [328, 146] width 656 height 236
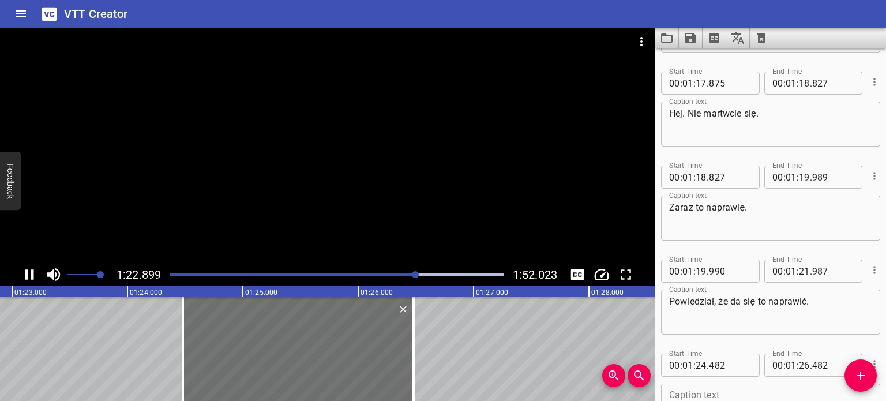
click at [28, 273] on icon "Play/Pause" at bounding box center [29, 274] width 9 height 10
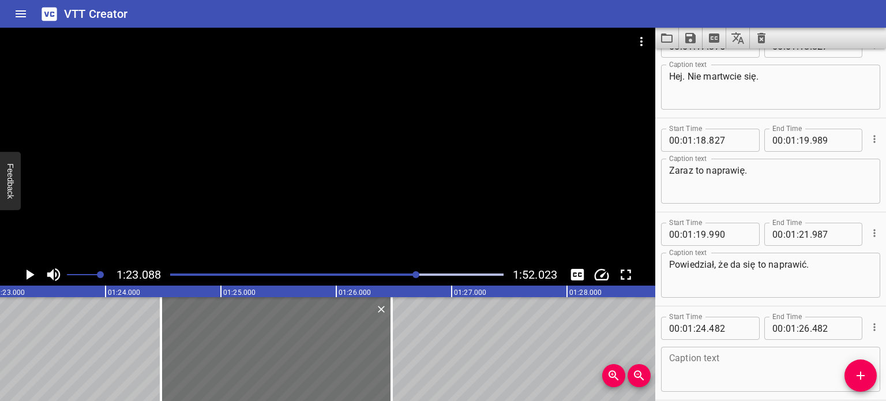
scroll to position [1740, 0]
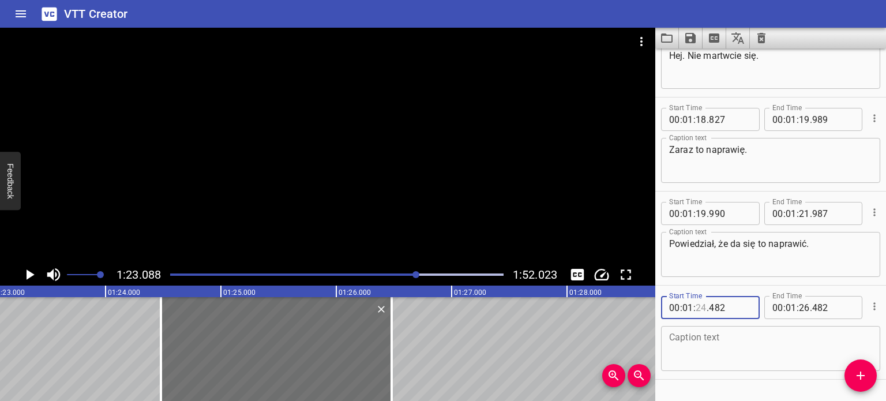
click at [702, 306] on input "number" at bounding box center [701, 307] width 11 height 23
click at [759, 353] on textarea at bounding box center [770, 348] width 203 height 33
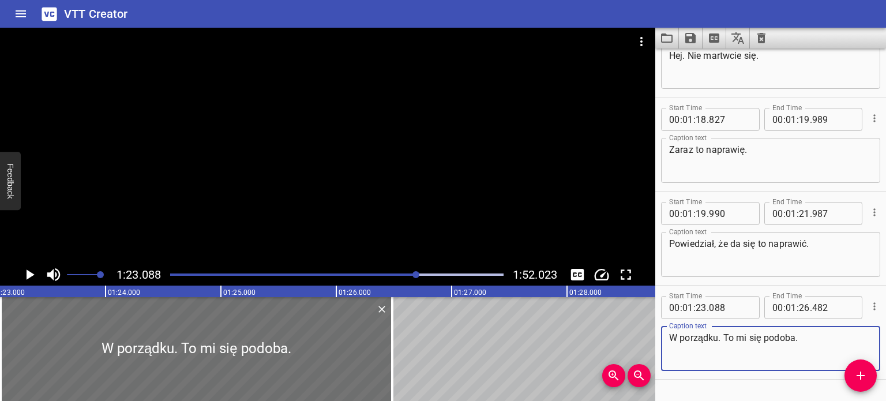
drag, startPoint x: 671, startPoint y: 334, endPoint x: 722, endPoint y: 341, distance: 51.3
click at [722, 341] on textarea "W porządku. To mi się podoba." at bounding box center [770, 348] width 203 height 33
click at [820, 330] on div "W porządku. To mi się podoba. Caption text" at bounding box center [770, 348] width 219 height 45
click at [818, 339] on textarea "W porządku. To mi się podoba." at bounding box center [770, 348] width 203 height 33
drag, startPoint x: 821, startPoint y: 338, endPoint x: 725, endPoint y: 340, distance: 95.8
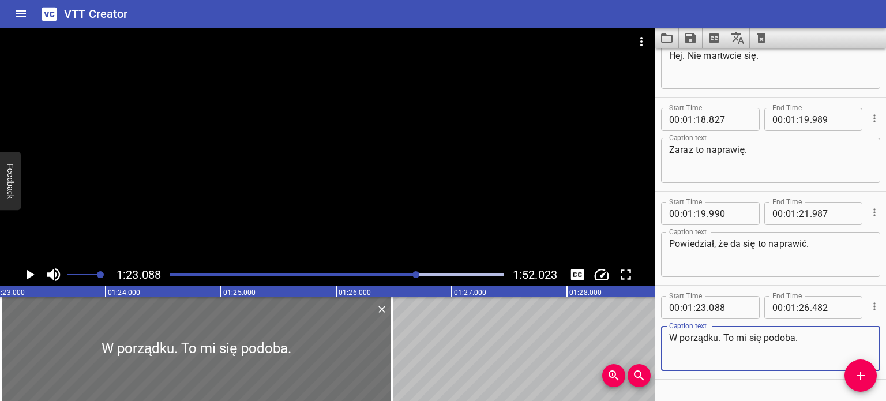
click at [725, 340] on textarea "W porządku. To mi się podoba." at bounding box center [770, 348] width 203 height 33
click at [817, 343] on textarea "W porządku. To mi się podoba." at bounding box center [770, 348] width 203 height 33
click at [816, 335] on textarea "W porządku. To mi się podoba." at bounding box center [770, 348] width 203 height 33
drag, startPoint x: 670, startPoint y: 336, endPoint x: 716, endPoint y: 339, distance: 45.6
click at [716, 339] on textarea "W porządku. Od razu lepiej." at bounding box center [770, 348] width 203 height 33
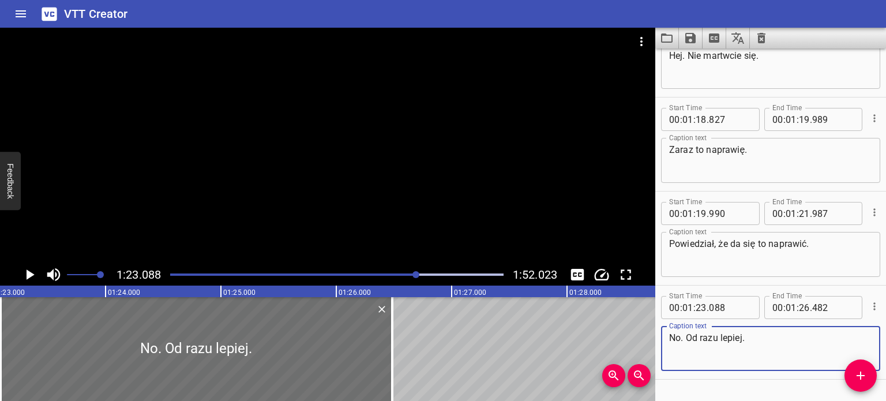
drag, startPoint x: 680, startPoint y: 339, endPoint x: 669, endPoint y: 339, distance: 10.4
click at [669, 339] on textarea "No. Od razu lepiej." at bounding box center [770, 348] width 203 height 33
click at [804, 354] on textarea "W porządku. Od razu lepiej." at bounding box center [770, 348] width 203 height 33
click at [340, 163] on div at bounding box center [328, 146] width 656 height 236
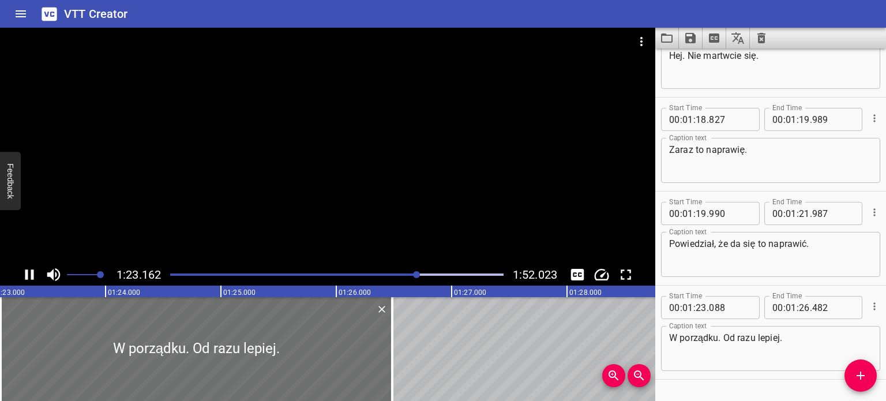
scroll to position [1770, 0]
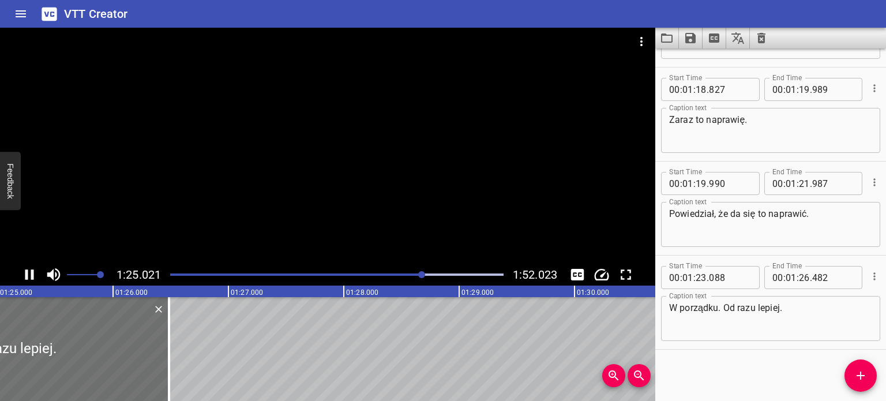
click at [377, 200] on div at bounding box center [328, 146] width 656 height 236
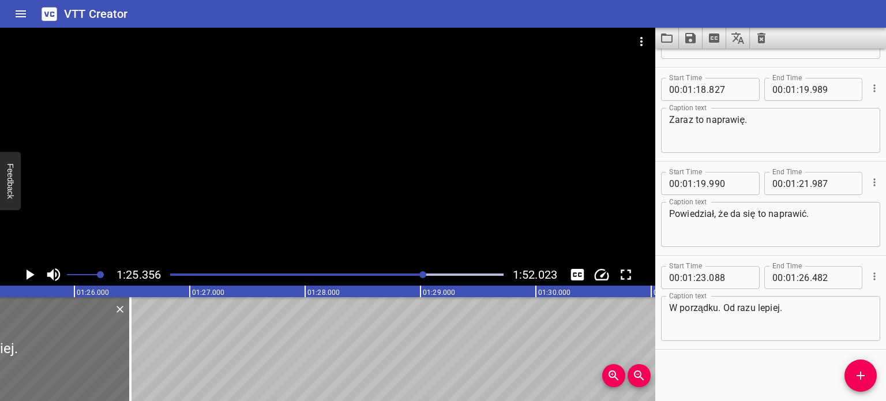
click at [390, 194] on div at bounding box center [328, 146] width 656 height 236
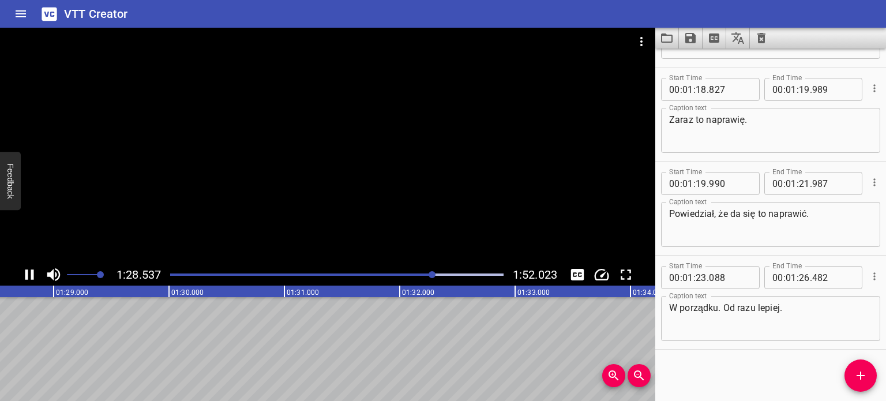
click at [396, 194] on div at bounding box center [328, 146] width 656 height 236
click at [429, 276] on div at bounding box center [336, 275] width 347 height 16
click at [415, 204] on div at bounding box center [328, 146] width 656 height 236
click at [415, 203] on div at bounding box center [328, 146] width 656 height 236
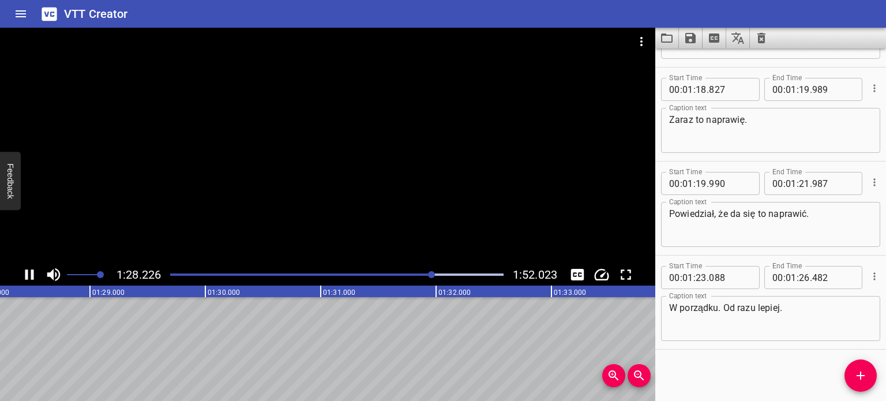
click at [408, 207] on div at bounding box center [328, 146] width 656 height 236
click at [429, 274] on div at bounding box center [432, 274] width 7 height 7
click at [30, 274] on icon "Play/Pause" at bounding box center [31, 274] width 8 height 10
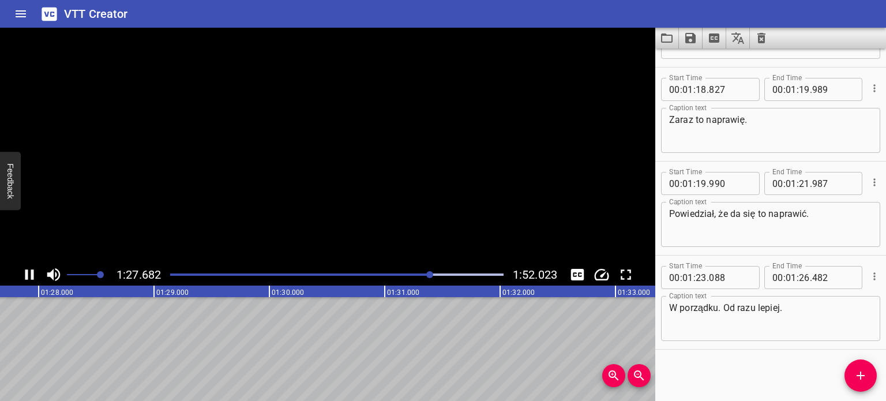
click at [30, 274] on icon "Play/Pause" at bounding box center [29, 274] width 17 height 17
click at [30, 274] on icon "Play/Pause" at bounding box center [31, 274] width 8 height 10
click at [30, 274] on icon "Play/Pause" at bounding box center [29, 274] width 17 height 17
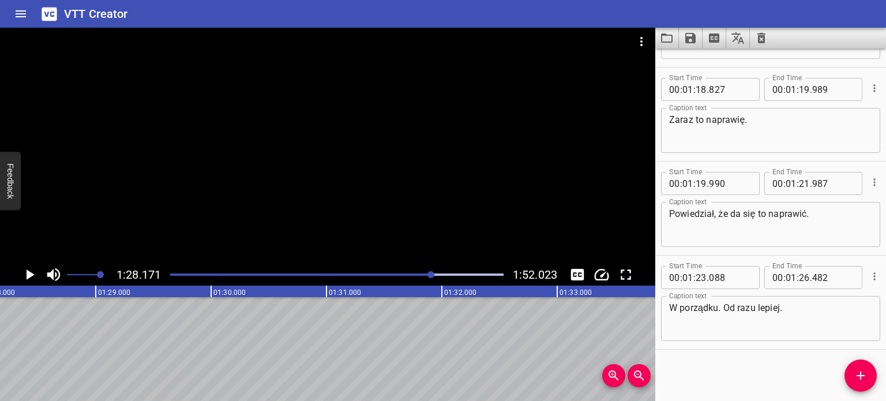
click at [750, 360] on div "Start Time 00 : 00 : 18 . 793 Start Time End Time 00 : 00 : 19 . 351 End Time C…" at bounding box center [771, 224] width 231 height 353
click at [871, 373] on span "Add Cue" at bounding box center [861, 376] width 32 height 14
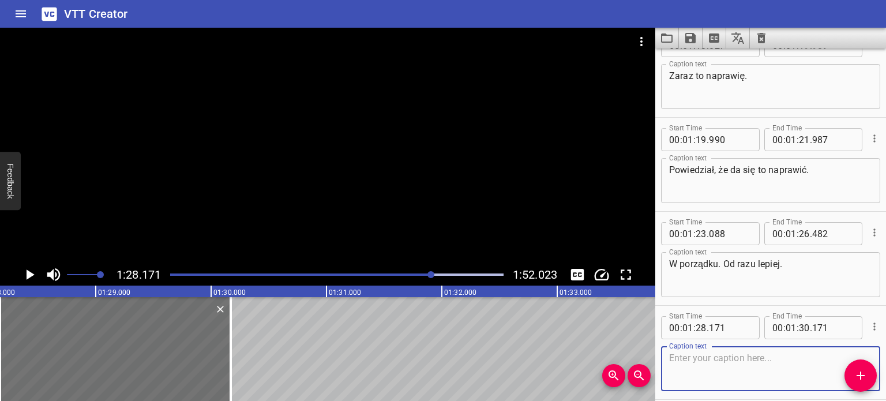
scroll to position [1834, 0]
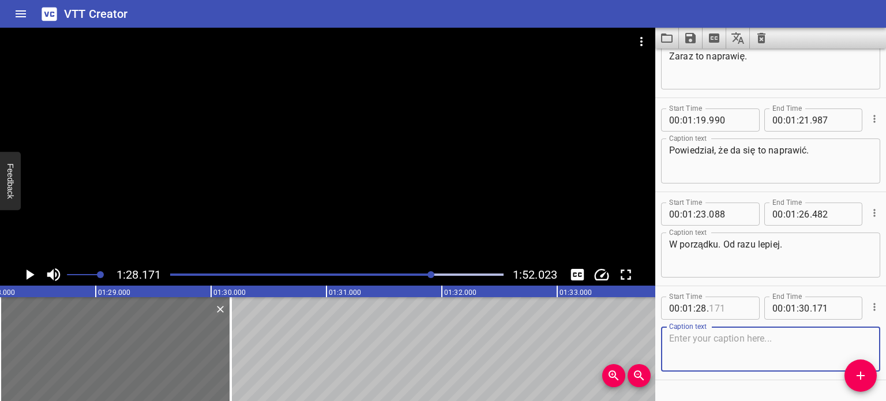
click at [731, 307] on input "number" at bounding box center [730, 308] width 42 height 23
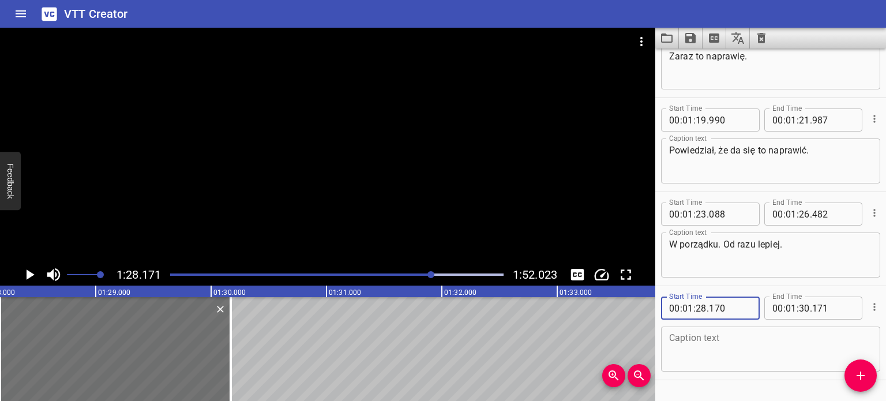
click at [767, 350] on textarea at bounding box center [770, 349] width 203 height 33
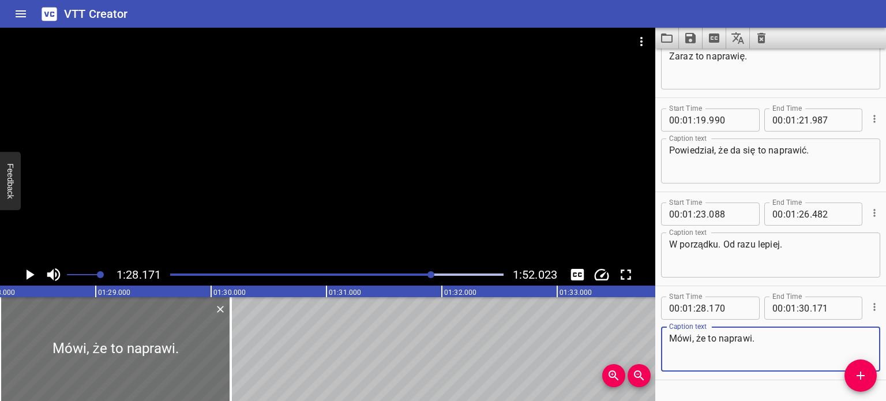
click at [503, 207] on div at bounding box center [328, 146] width 656 height 236
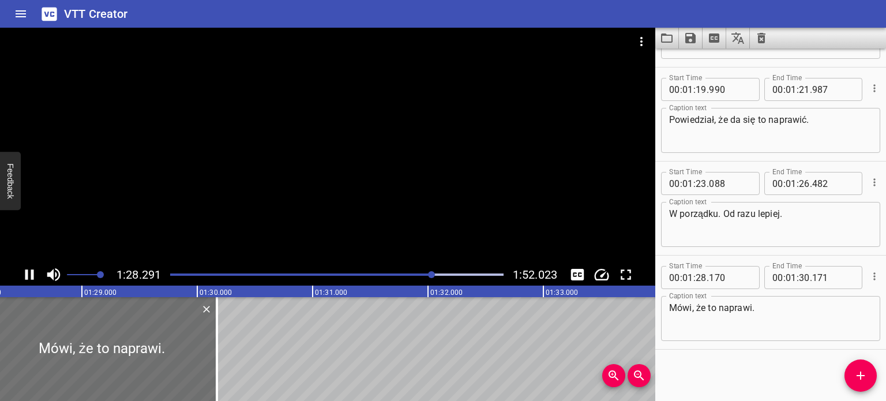
scroll to position [1865, 0]
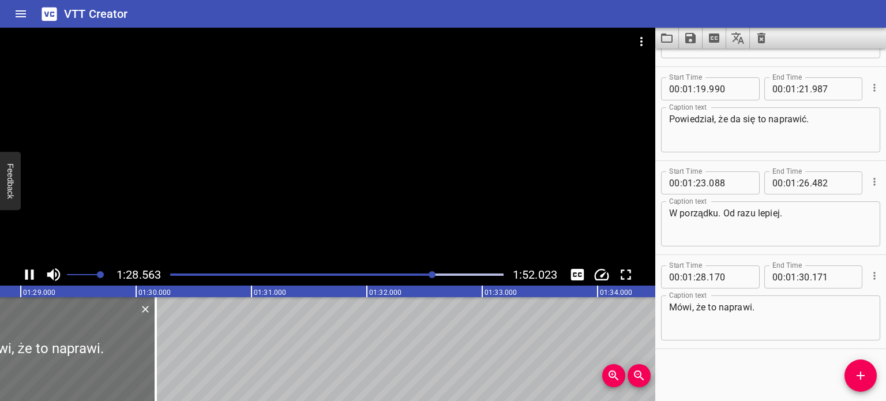
click at [347, 209] on div at bounding box center [328, 146] width 656 height 236
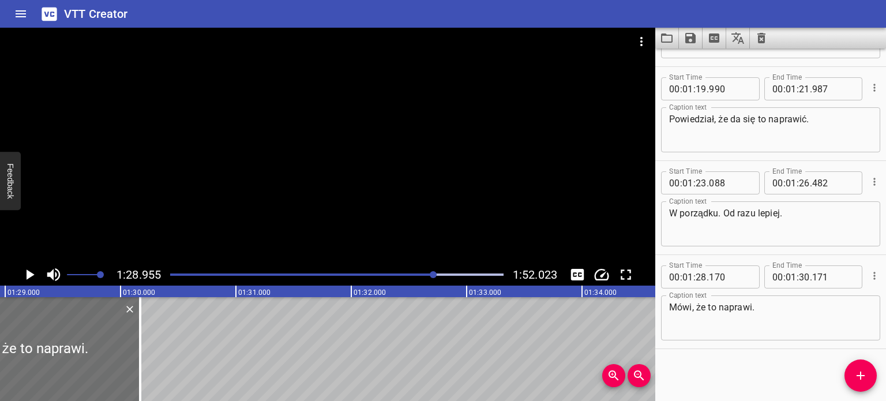
click at [30, 275] on icon "Play/Pause" at bounding box center [31, 274] width 8 height 10
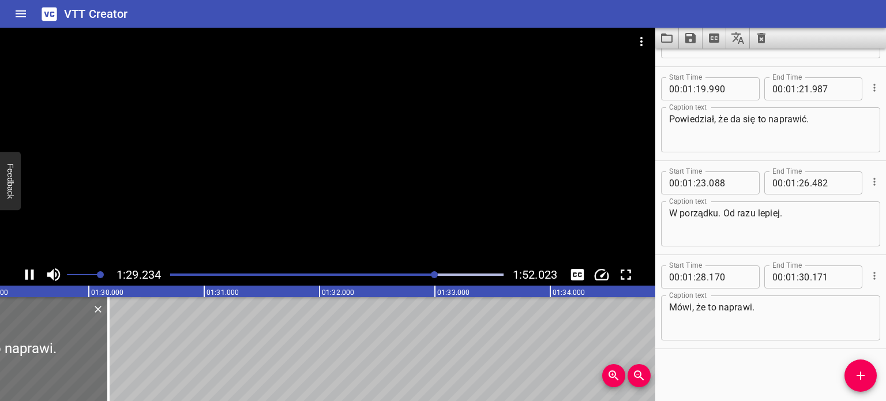
click at [30, 275] on icon "Play/Pause" at bounding box center [29, 274] width 17 height 17
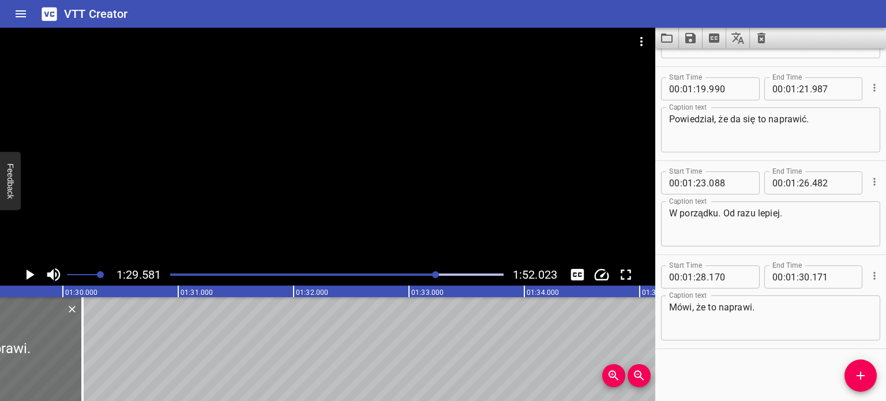
scroll to position [0, 10339]
click at [799, 276] on input "number" at bounding box center [804, 276] width 11 height 23
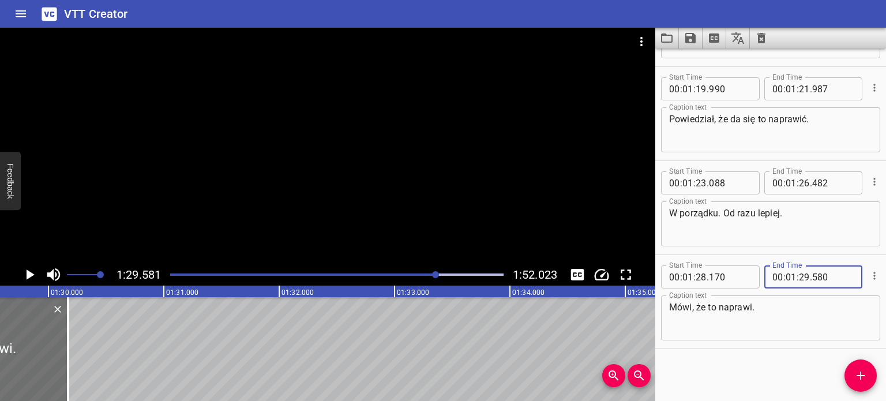
click at [787, 377] on div "Start Time 00 : 00 : 18 . 793 Start Time End Time 00 : 00 : 19 . 351 End Time C…" at bounding box center [771, 224] width 231 height 353
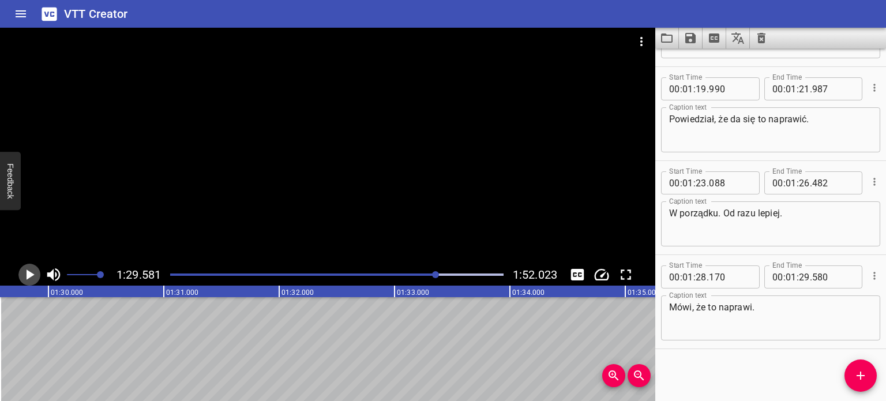
click at [32, 276] on icon "Play/Pause" at bounding box center [29, 274] width 17 height 17
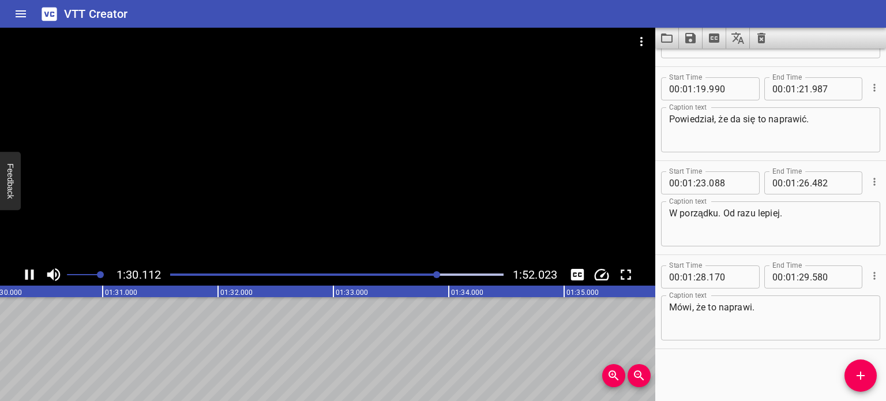
click at [28, 279] on icon "Play/Pause" at bounding box center [29, 274] width 17 height 17
click at [28, 279] on icon "Play/Pause" at bounding box center [31, 274] width 8 height 10
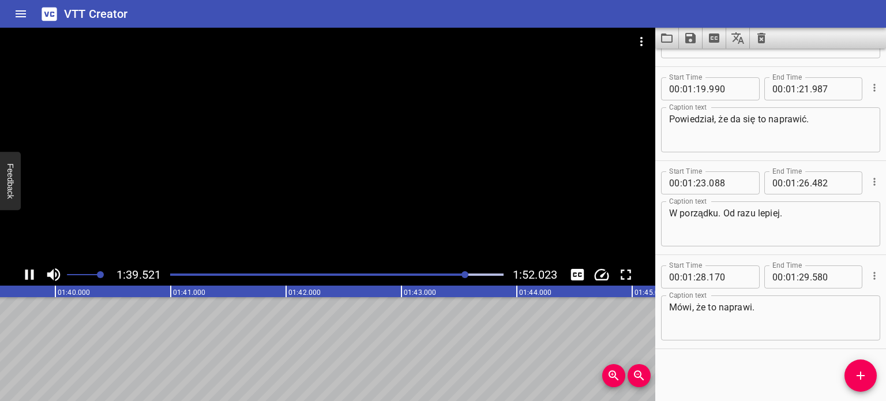
click at [546, 211] on div at bounding box center [328, 146] width 656 height 236
click at [377, 127] on div at bounding box center [328, 146] width 656 height 236
click at [177, 125] on div at bounding box center [328, 146] width 656 height 236
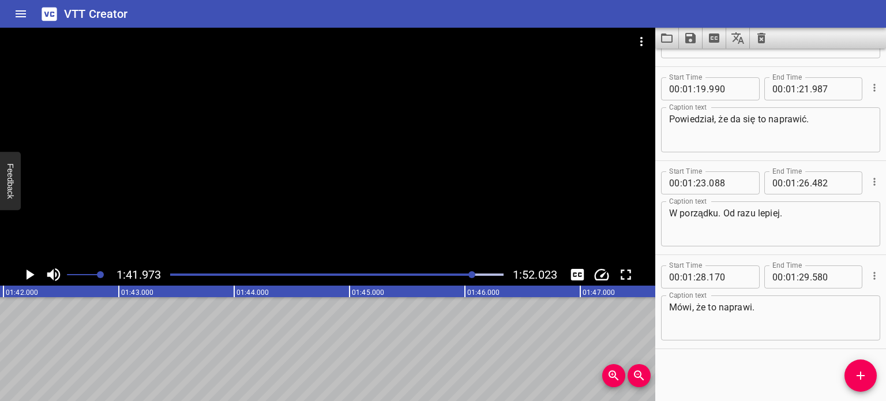
click at [670, 36] on icon "Load captions from file" at bounding box center [667, 38] width 14 height 14
click at [690, 38] on icon "Save captions to file" at bounding box center [691, 38] width 10 height 10
click at [727, 60] on li "Save to VTT file" at bounding box center [721, 63] width 85 height 21
click at [832, 33] on div at bounding box center [771, 38] width 231 height 21
click at [716, 39] on icon "Extract captions from video" at bounding box center [714, 37] width 10 height 9
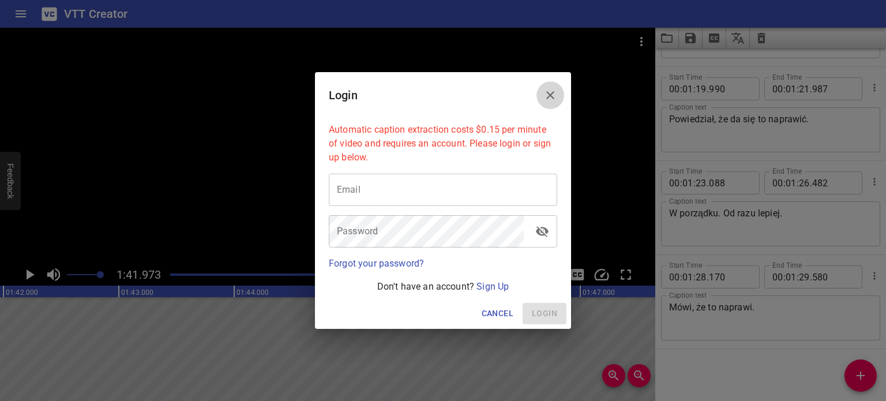
click at [550, 93] on icon "Close" at bounding box center [551, 95] width 14 height 14
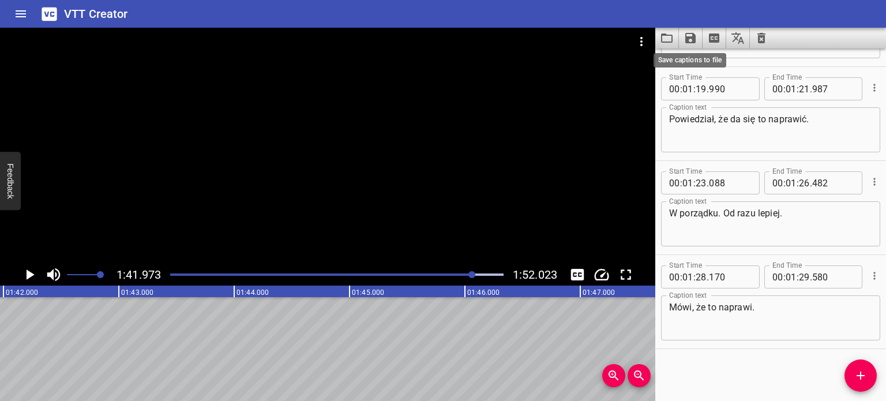
click at [684, 40] on icon "Save captions to file" at bounding box center [691, 38] width 14 height 14
click at [719, 79] on li "Save to SRT file" at bounding box center [721, 84] width 85 height 21
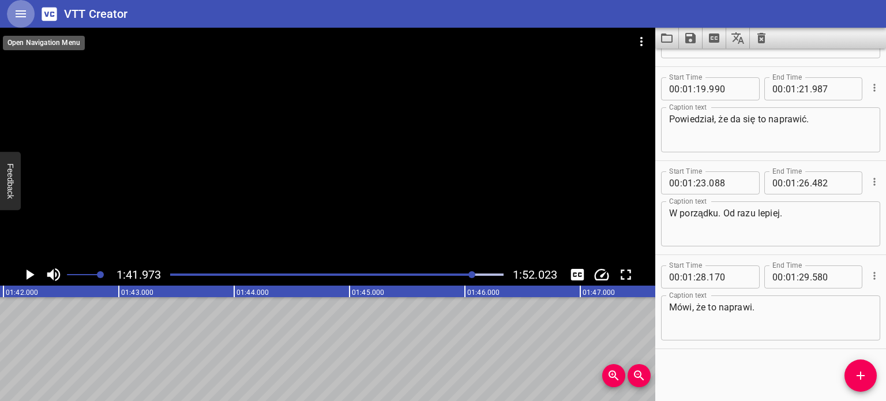
click at [18, 20] on icon "Home" at bounding box center [21, 14] width 14 height 14
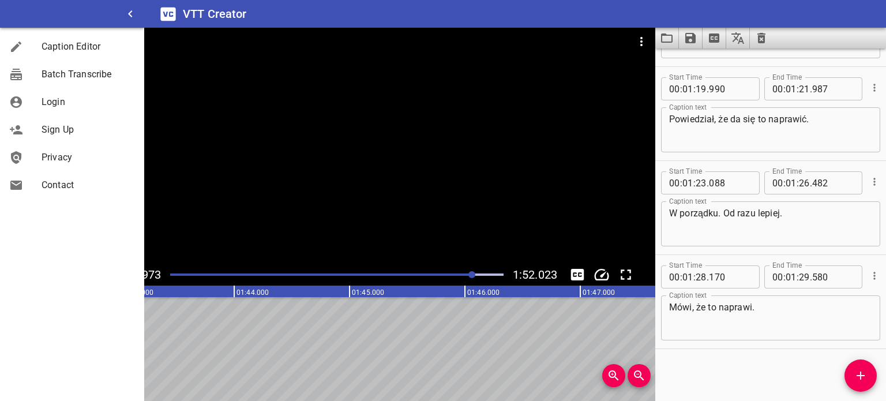
click at [699, 366] on div "Start Time 00 : 00 : 18 . 793 Start Time End Time 00 : 00 : 19 . 351 End Time C…" at bounding box center [771, 224] width 231 height 353
click at [690, 38] on icon "Save captions to file" at bounding box center [691, 38] width 10 height 10
click at [704, 62] on li "Save to VTT file" at bounding box center [721, 63] width 85 height 21
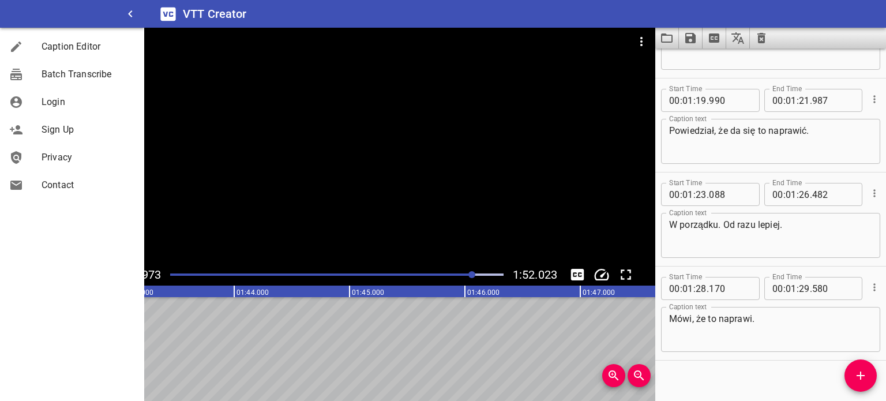
scroll to position [1842, 0]
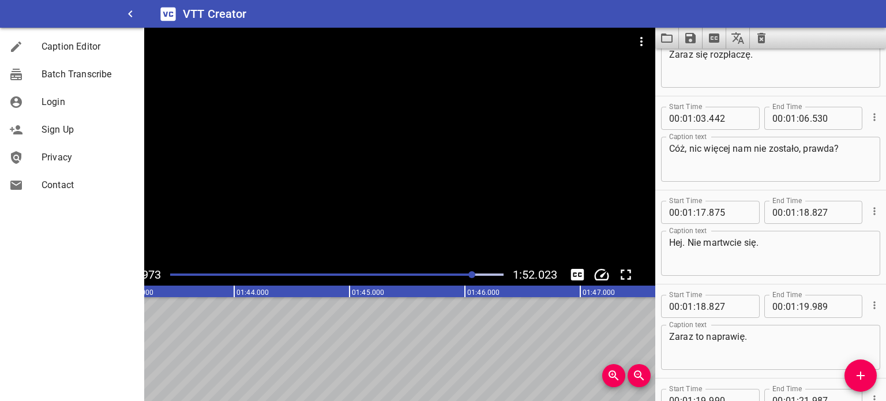
drag, startPoint x: 485, startPoint y: 246, endPoint x: 489, endPoint y: 253, distance: 8.3
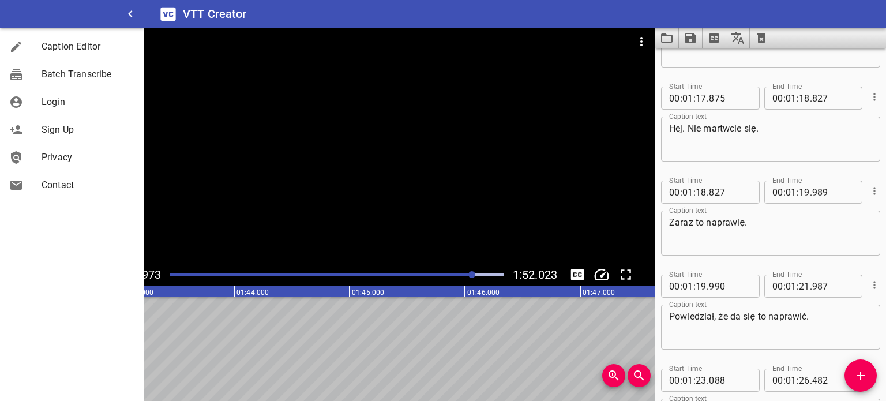
scroll to position [1669, 0]
click at [644, 36] on icon "Video Options" at bounding box center [642, 42] width 14 height 14
click at [88, 244] on div at bounding box center [443, 200] width 886 height 401
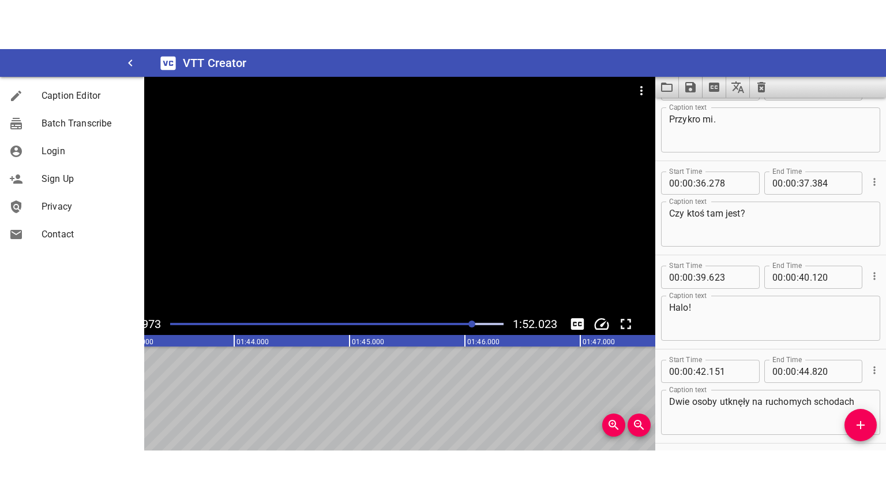
scroll to position [679, 0]
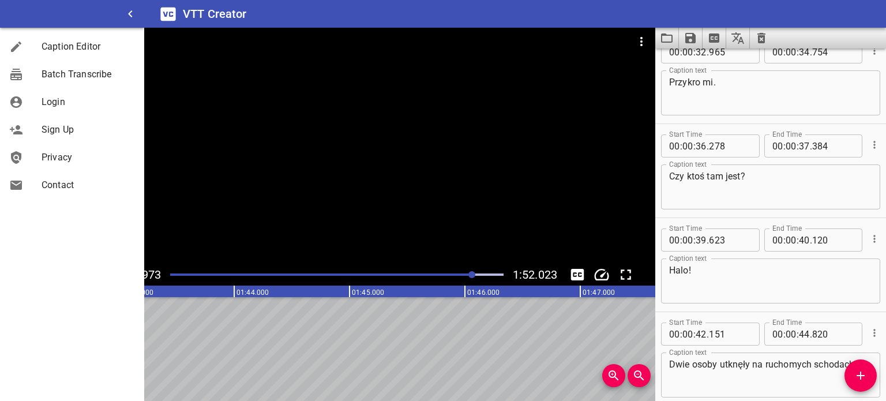
click at [622, 277] on icon "Toggle fullscreen" at bounding box center [626, 274] width 10 height 10
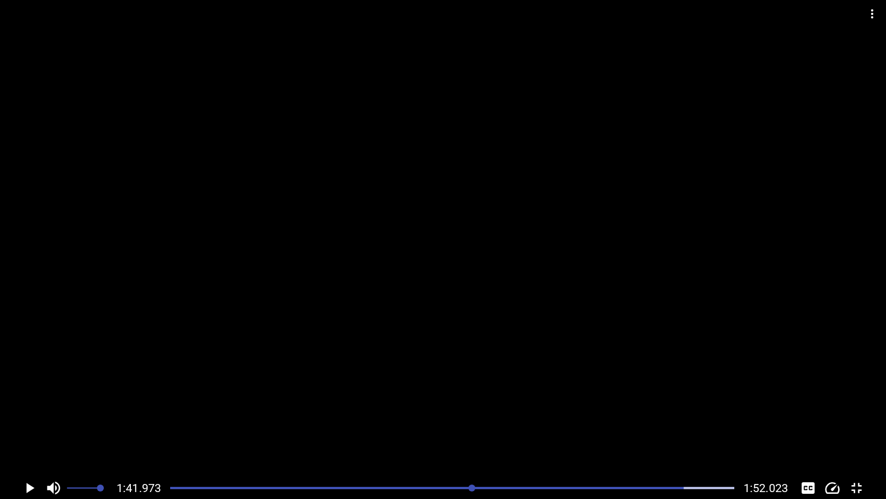
click at [178, 400] on div "Play progress" at bounding box center [402, 487] width 564 height 2
click at [182, 400] on div at bounding box center [452, 488] width 578 height 16
click at [192, 400] on div "Play progress" at bounding box center [452, 487] width 564 height 2
click at [200, 400] on div at bounding box center [452, 488] width 578 height 16
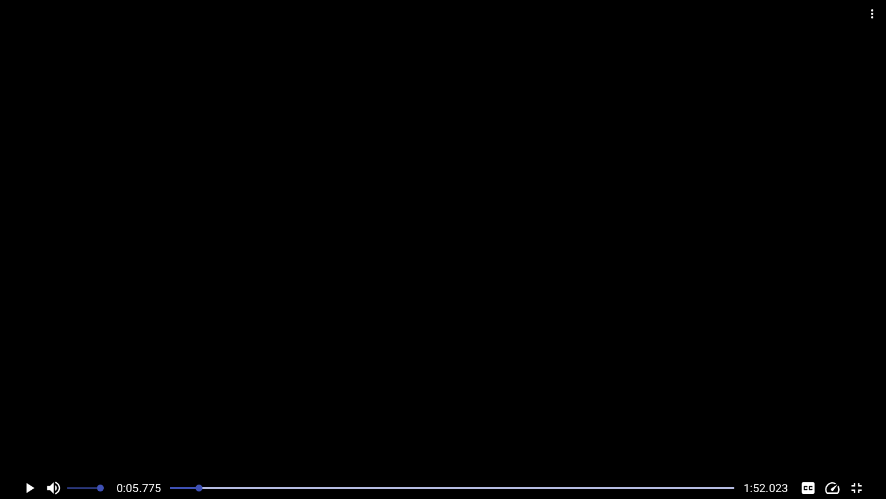
click at [205, 400] on div at bounding box center [452, 488] width 578 height 16
click at [190, 369] on div at bounding box center [443, 238] width 886 height 477
click at [877, 20] on icon "Video Options" at bounding box center [873, 14] width 14 height 14
click at [867, 14] on icon "Video Options" at bounding box center [873, 14] width 14 height 14
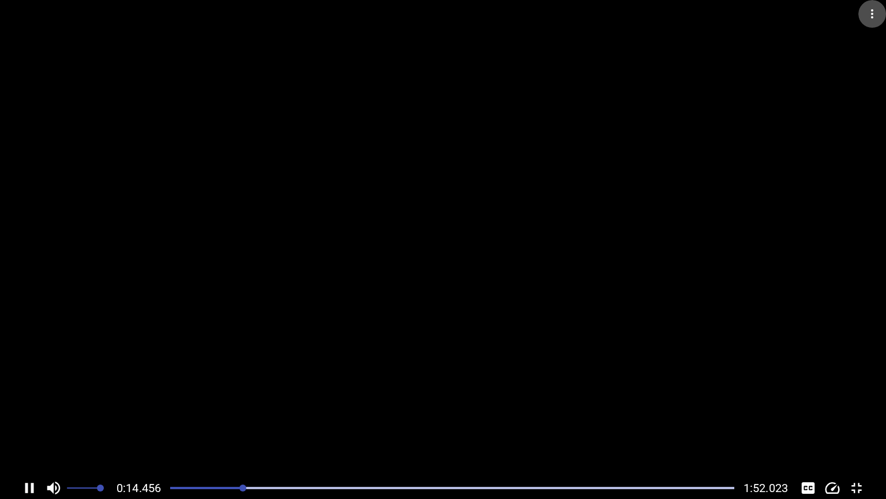
click at [868, 14] on icon "Video Options" at bounding box center [873, 14] width 14 height 14
click at [797, 270] on div at bounding box center [443, 238] width 886 height 477
click at [799, 275] on div at bounding box center [443, 238] width 886 height 477
click at [519, 264] on div at bounding box center [443, 238] width 886 height 477
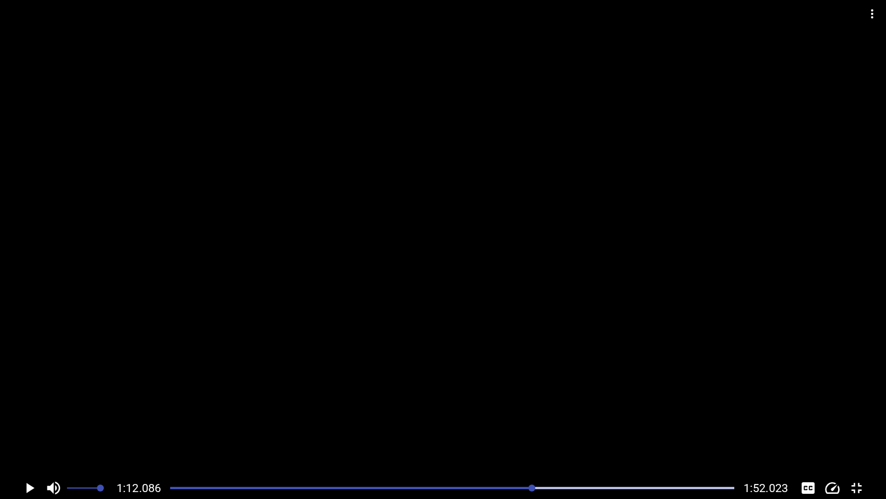
click at [569, 347] on div at bounding box center [443, 238] width 886 height 477
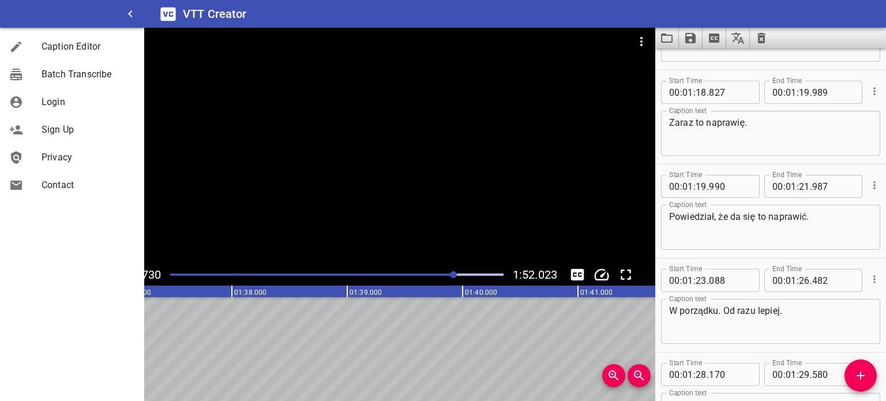
click at [324, 184] on div at bounding box center [328, 146] width 656 height 236
click at [213, 8] on h6 "VTT Creator" at bounding box center [215, 14] width 64 height 18
